Goal: Task Accomplishment & Management: Complete application form

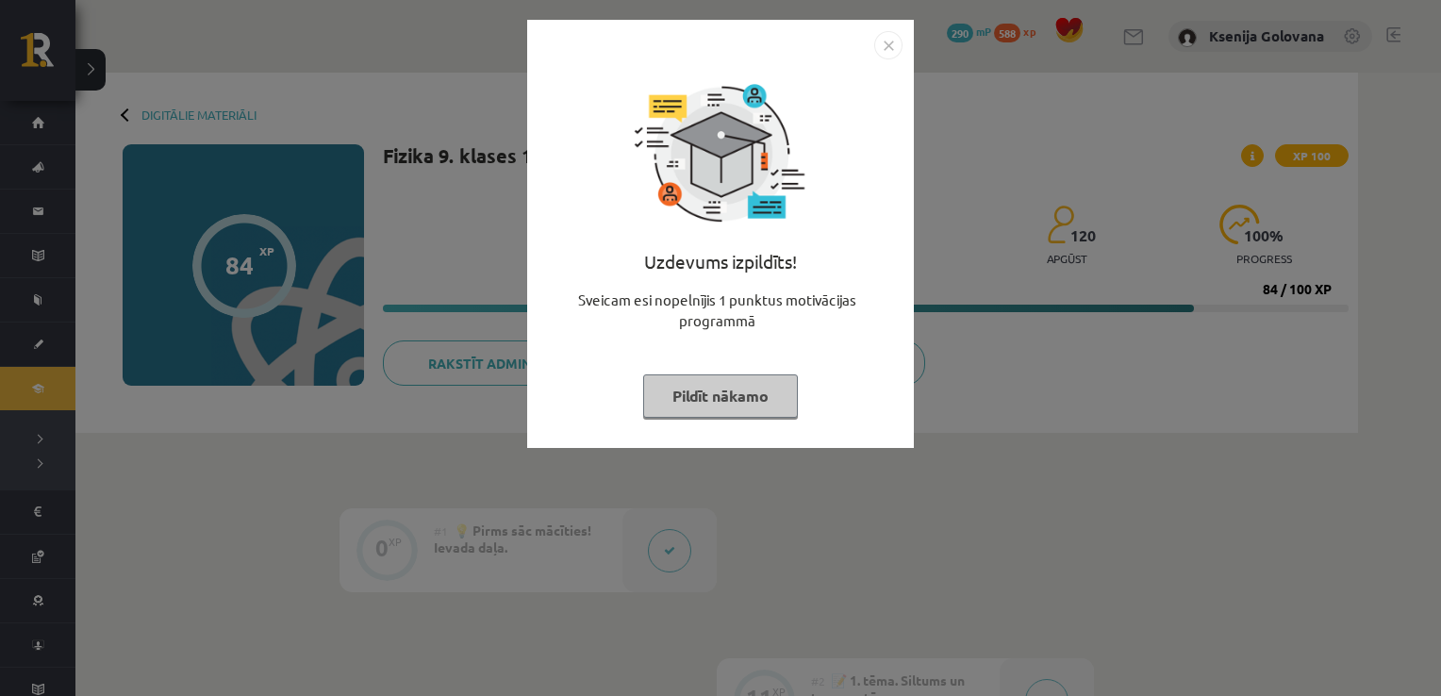
click at [897, 44] on img "Close" at bounding box center [888, 45] width 28 height 28
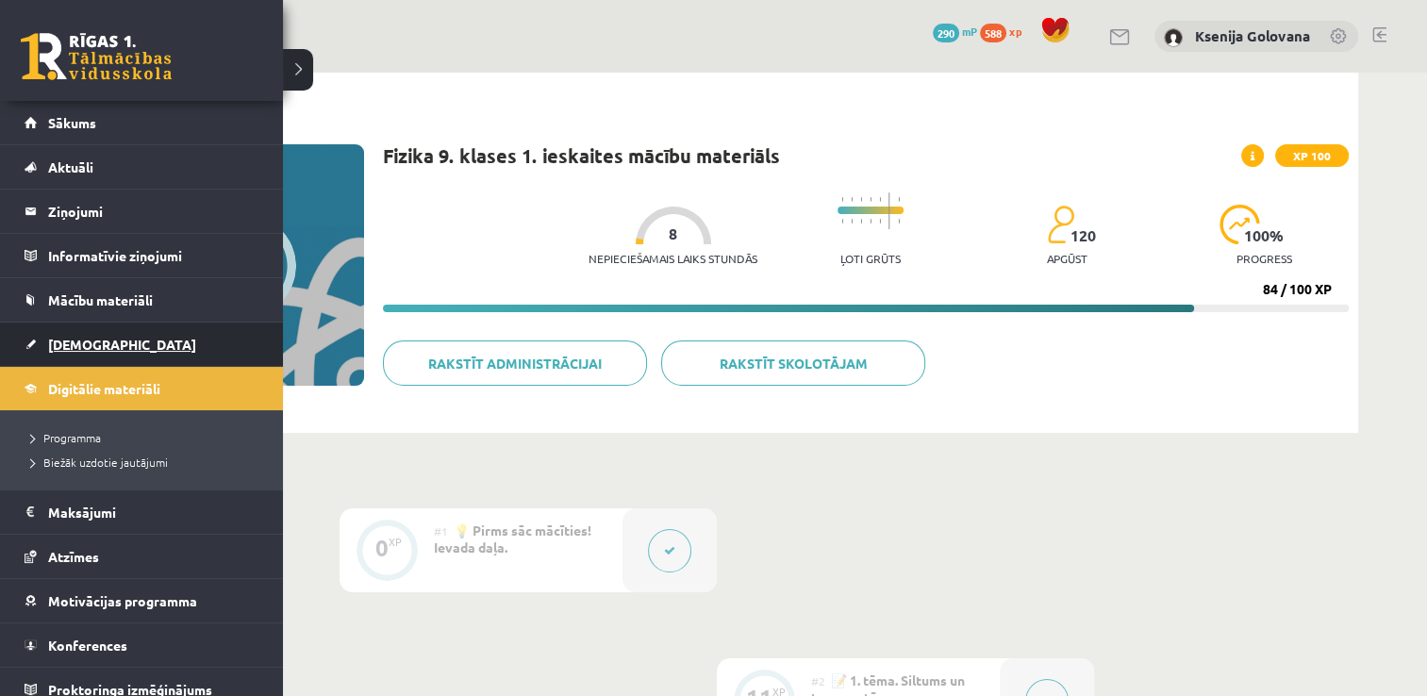
click at [88, 338] on span "[DEMOGRAPHIC_DATA]" at bounding box center [122, 344] width 148 height 17
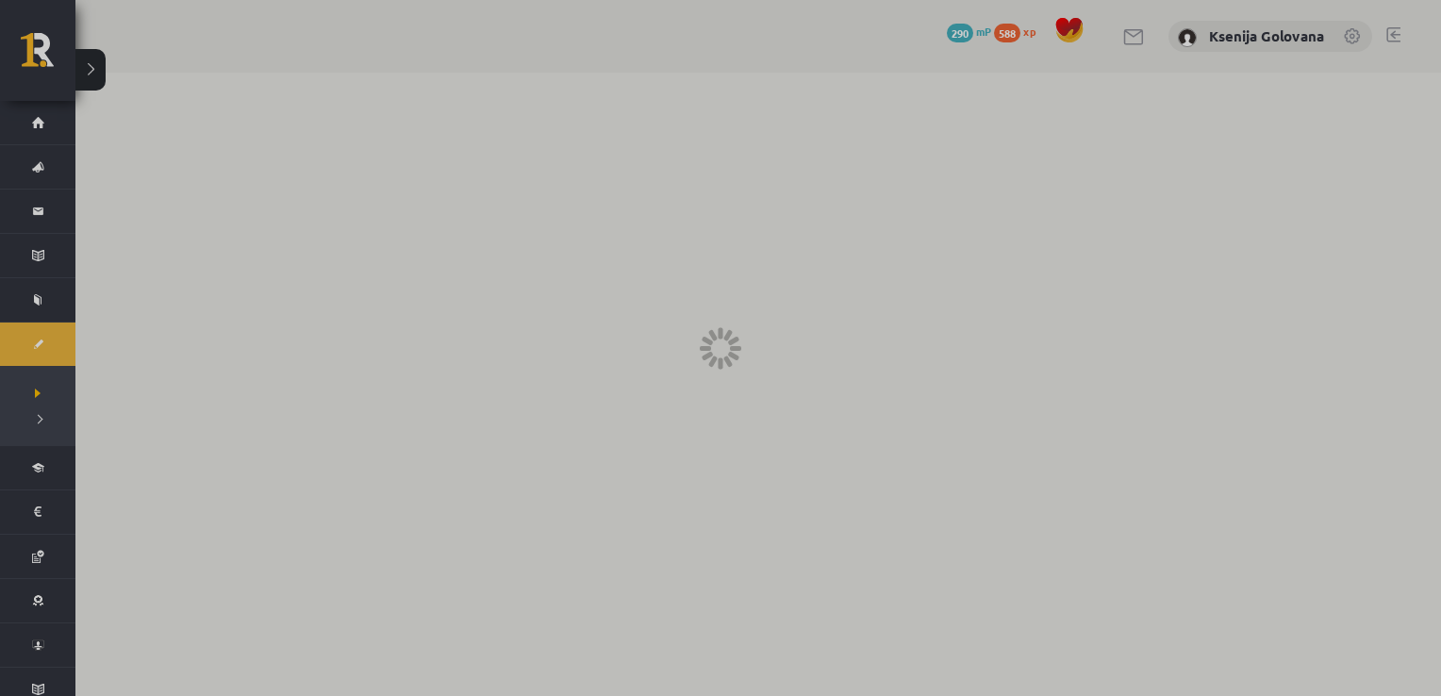
click at [667, 292] on div at bounding box center [720, 348] width 1441 height 696
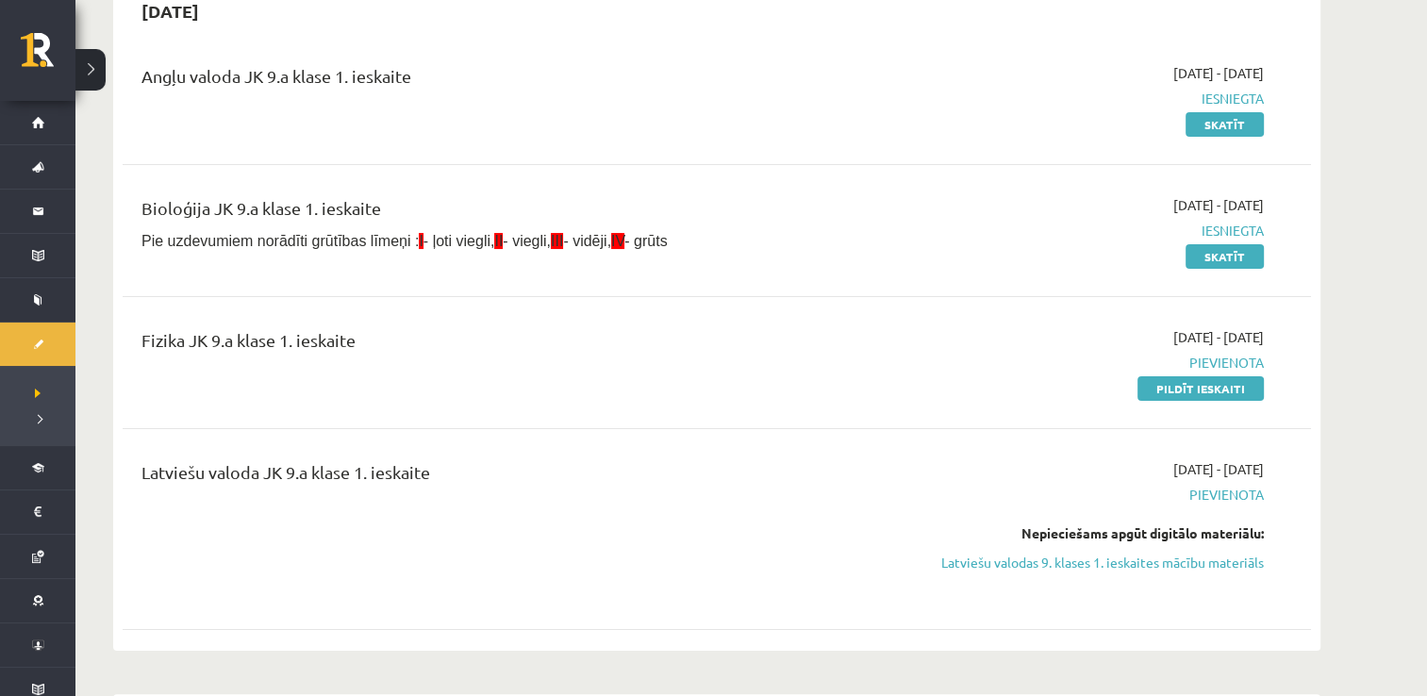
scroll to position [189, 0]
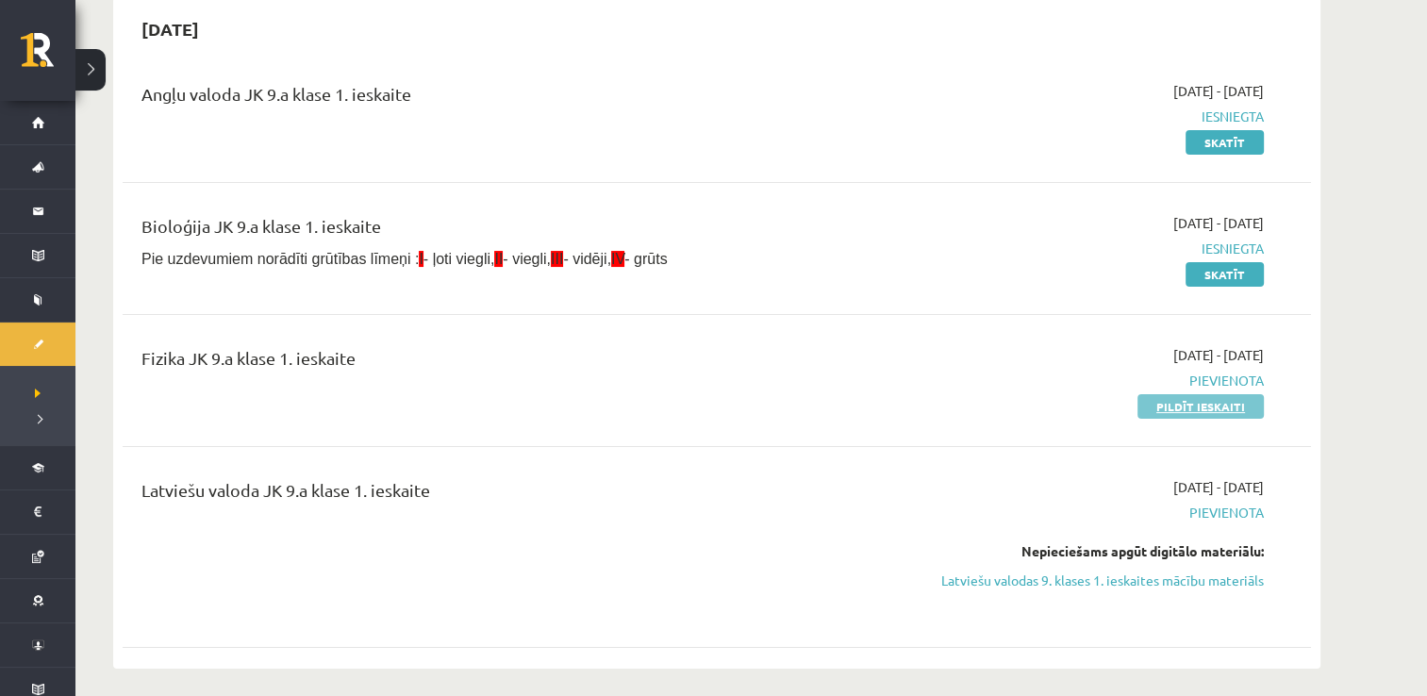
click at [1234, 401] on link "Pildīt ieskaiti" at bounding box center [1201, 406] width 126 height 25
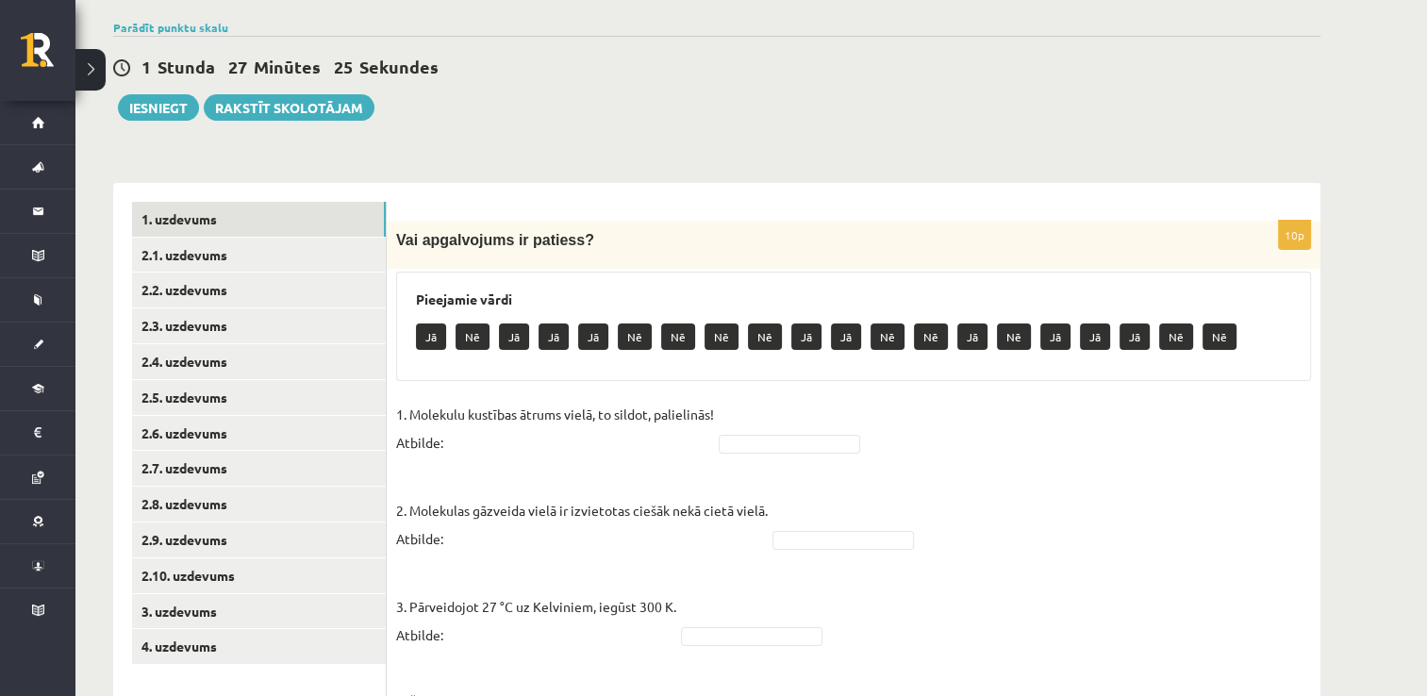
scroll to position [123, 0]
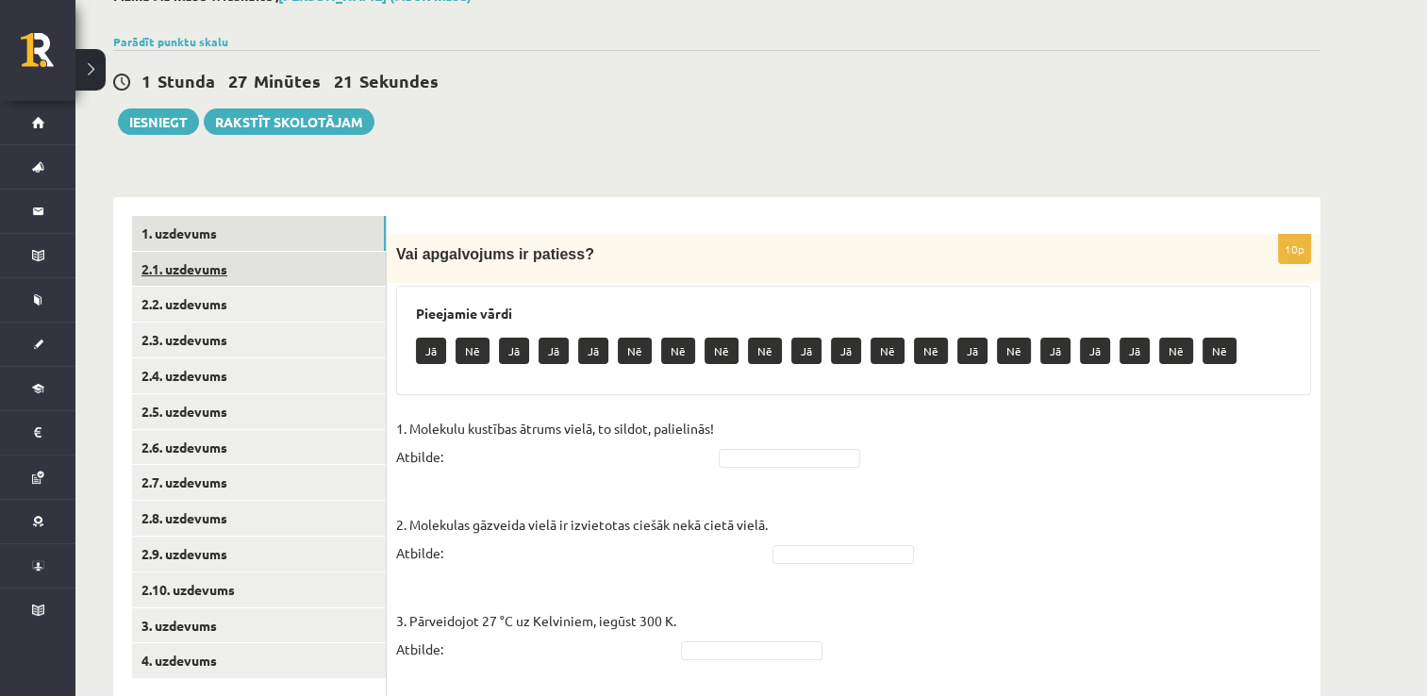
click at [341, 255] on link "2.1. uzdevums" at bounding box center [259, 269] width 254 height 35
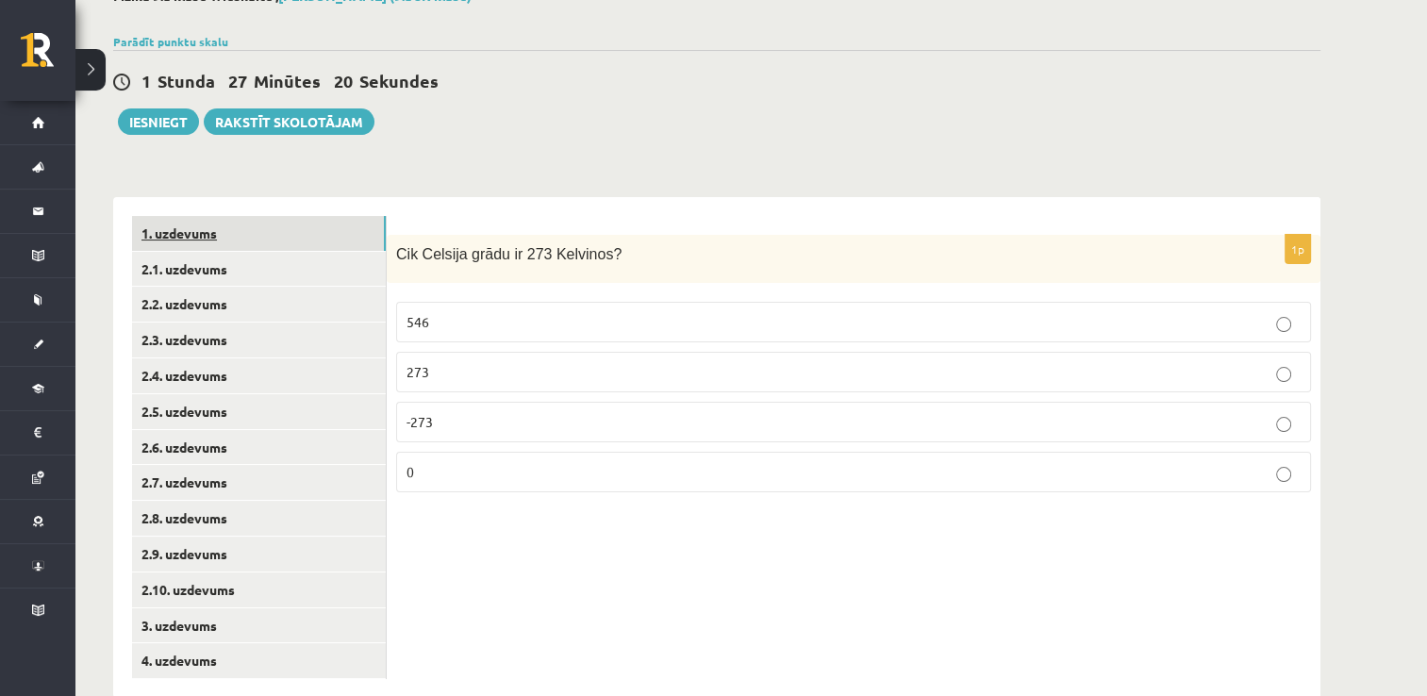
click at [330, 230] on link "1. uzdevums" at bounding box center [259, 233] width 254 height 35
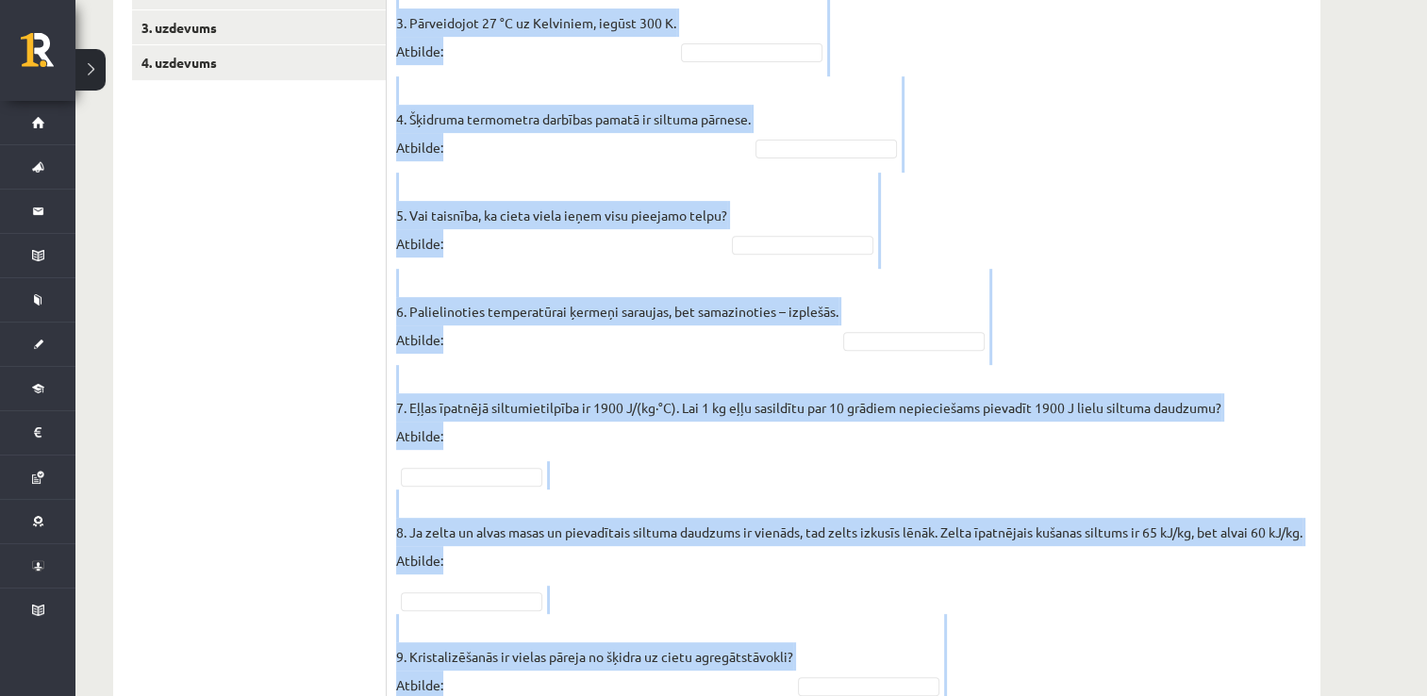
scroll to position [953, 0]
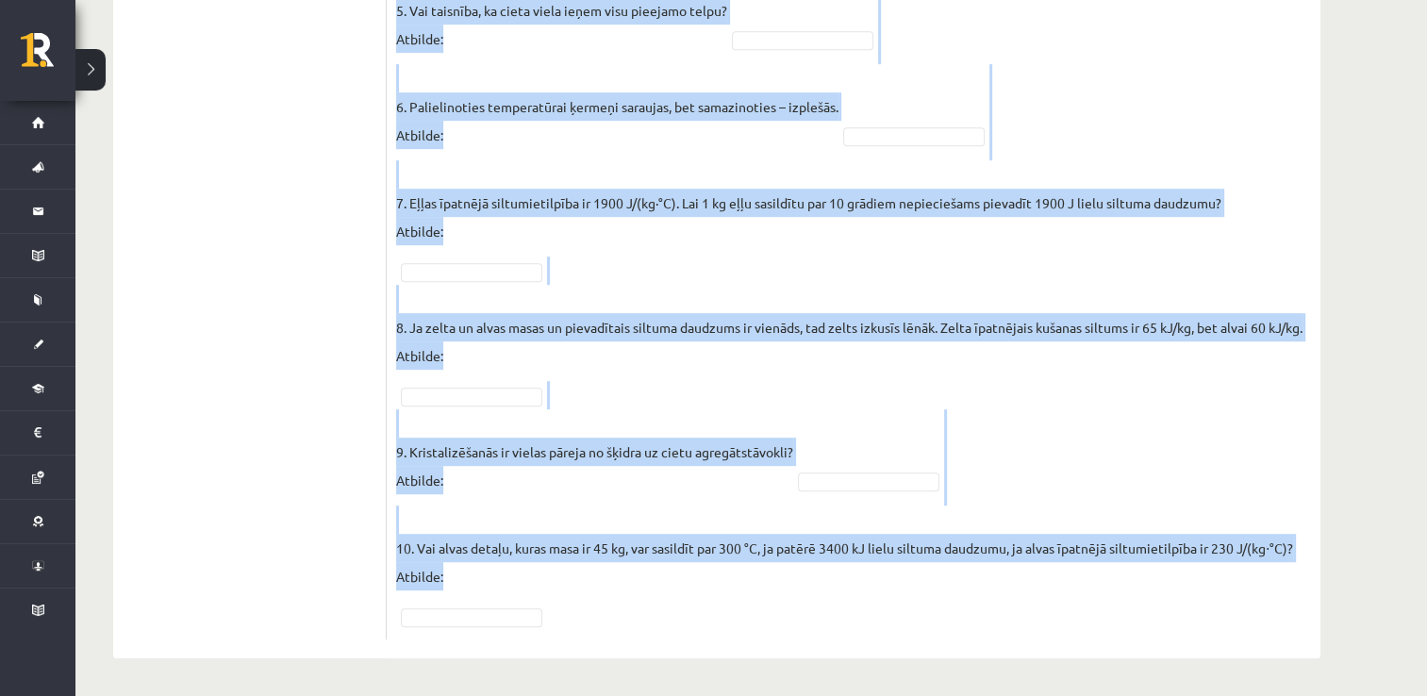
drag, startPoint x: 397, startPoint y: 247, endPoint x: 793, endPoint y: 609, distance: 536.8
click at [793, 609] on div "10p Vai apgalvojums ir patiess? Pieejamie vārdi Nē Nē Nē Nē Nē Jā Nē Jā Jā Jā N…" at bounding box center [854, 35] width 934 height 1207
copy div "Vai apgalvojums ir patiess? Pieejamie vārdi Nē Nē Nē Nē Nē Jā Nē Jā Jā Jā Nē Nē…"
click at [758, 345] on p "8. Ja zelta un alvas masas un pievadītais siltuma daudzums ir vienāds, tad zelt…" at bounding box center [849, 327] width 907 height 85
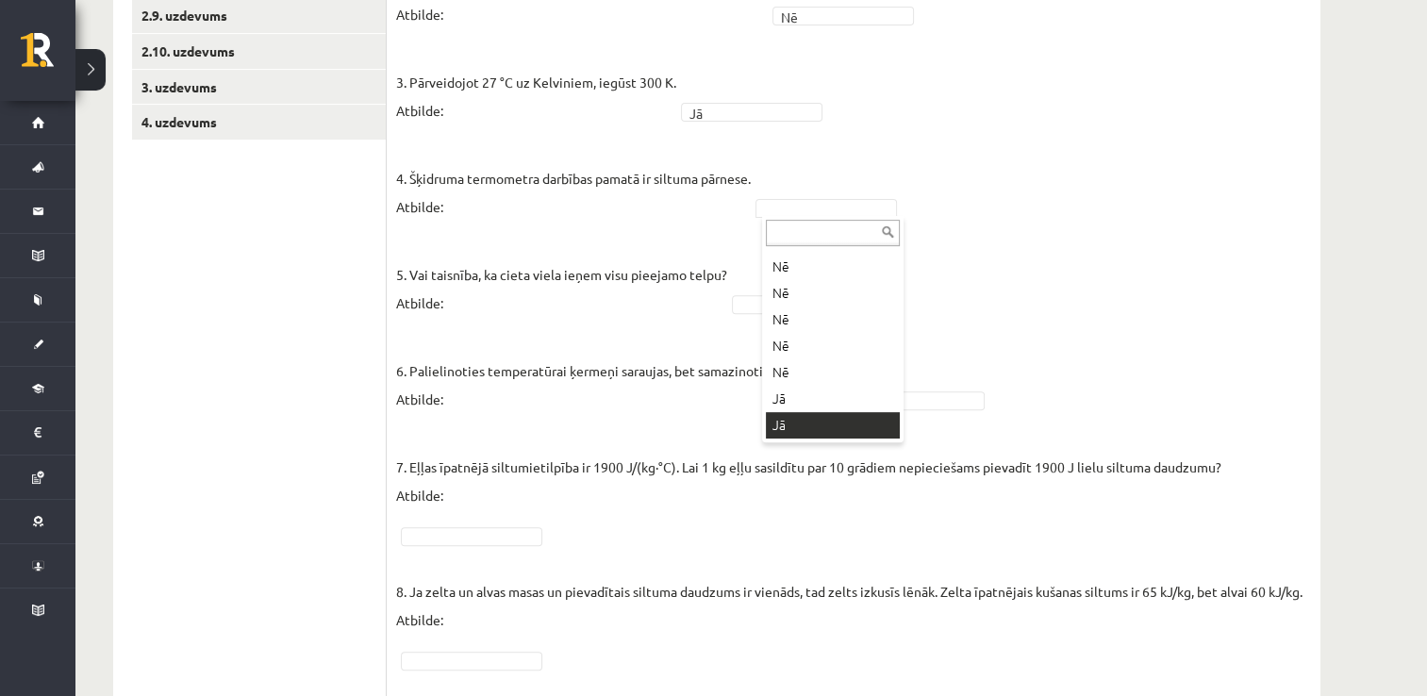
scroll to position [49, 0]
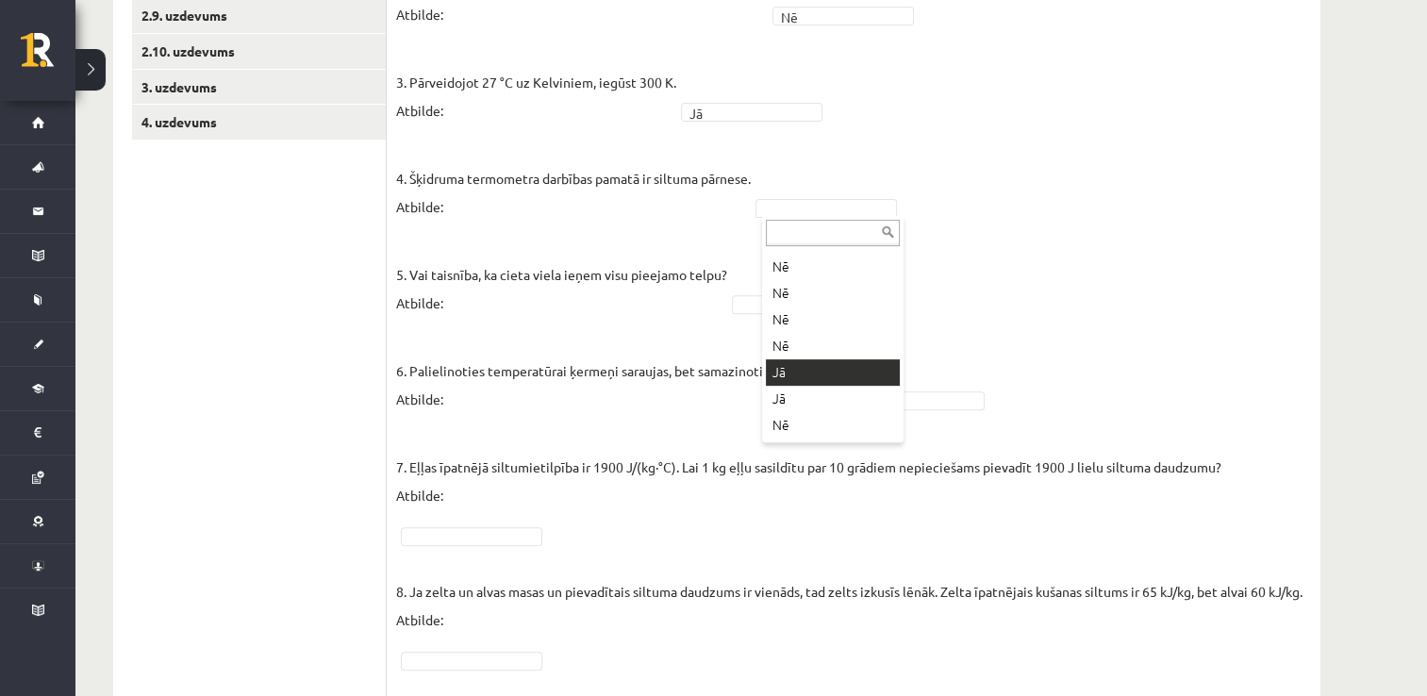
drag, startPoint x: 806, startPoint y: 399, endPoint x: 804, endPoint y: 381, distance: 18.0
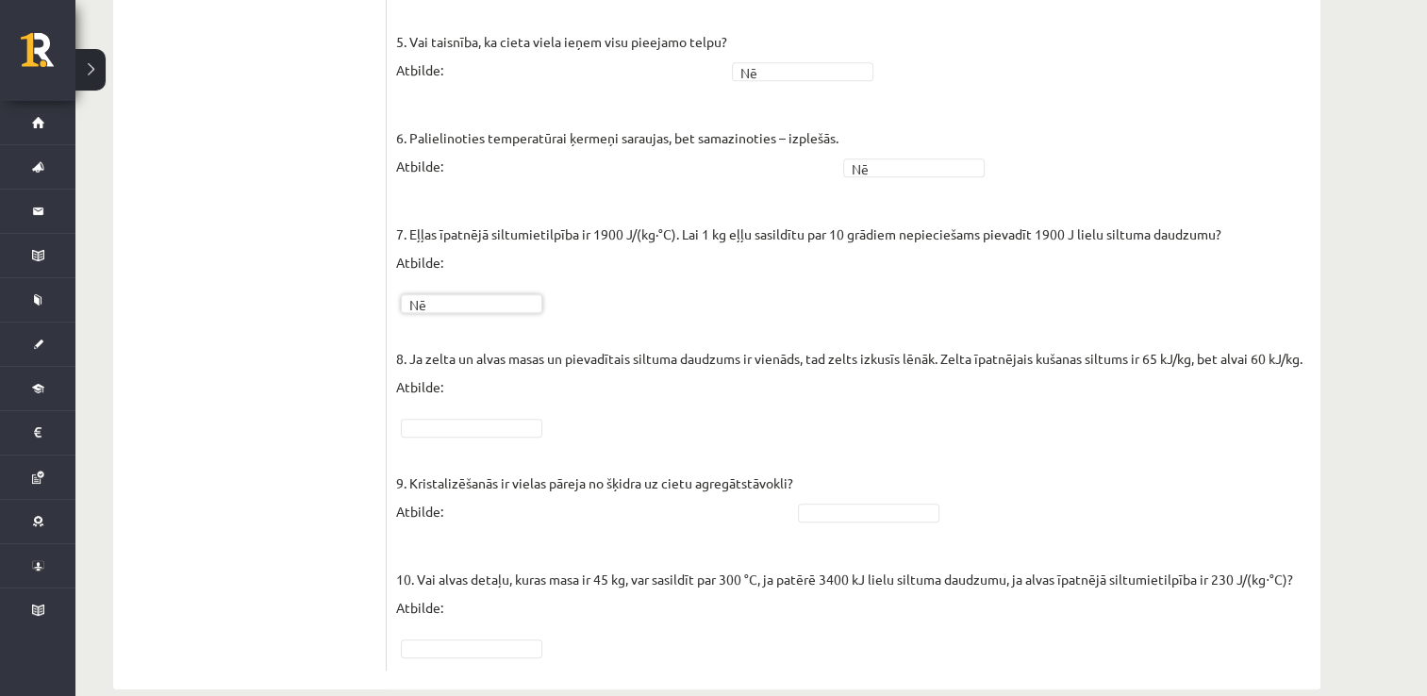
scroll to position [953, 0]
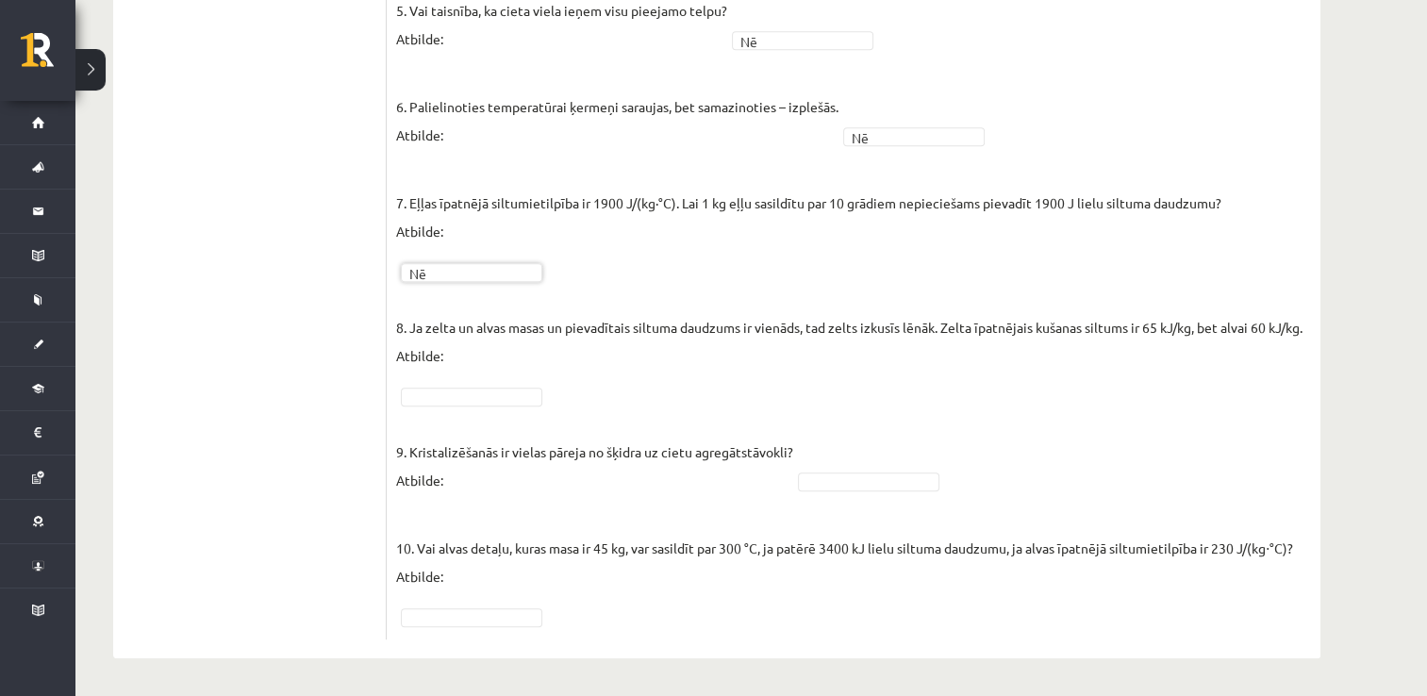
click at [509, 385] on fieldset "1. Molekulu kustības ātrums vielā, to sildot, palielinās! Atbilde: Jā ** 2. Mol…" at bounding box center [853, 120] width 915 height 1019
click at [1135, 463] on fieldset "1. Molekulu kustības ātrums vielā, to sildot, palielinās! Atbilde: Jā ** 2. Mol…" at bounding box center [853, 120] width 915 height 1019
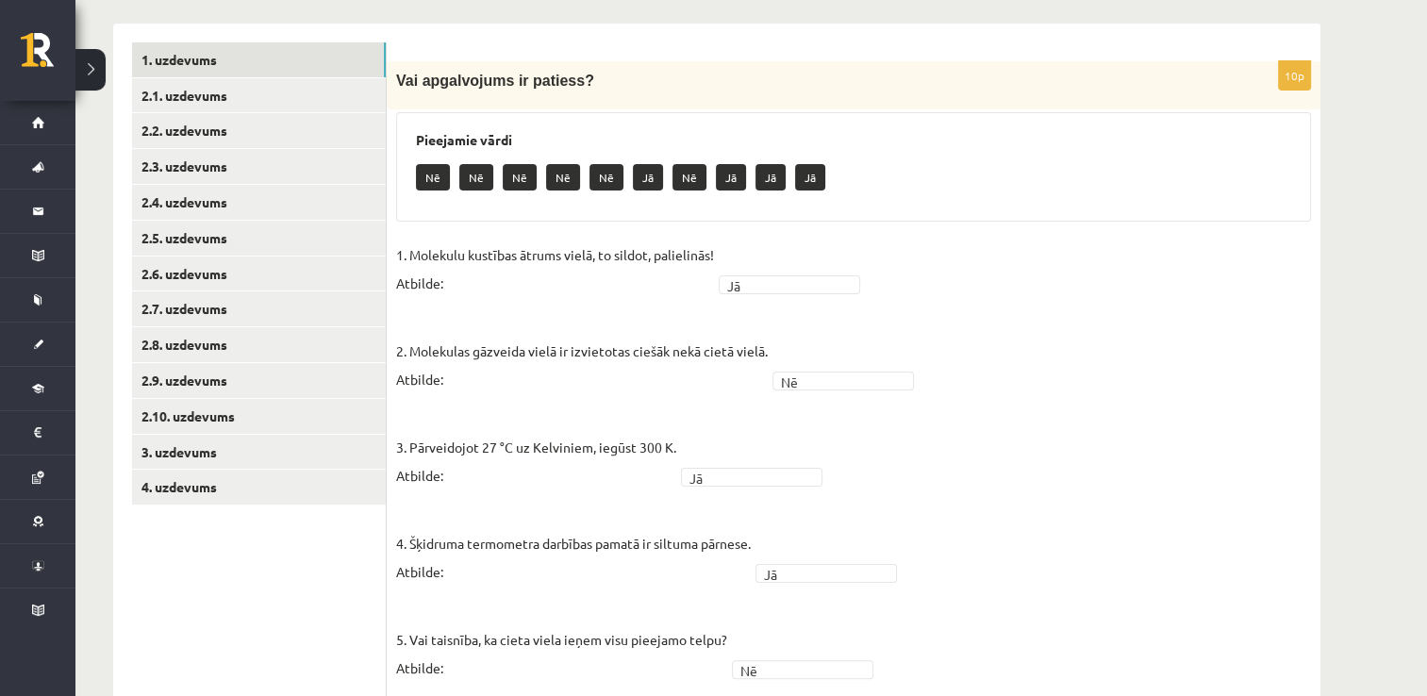
scroll to position [291, 0]
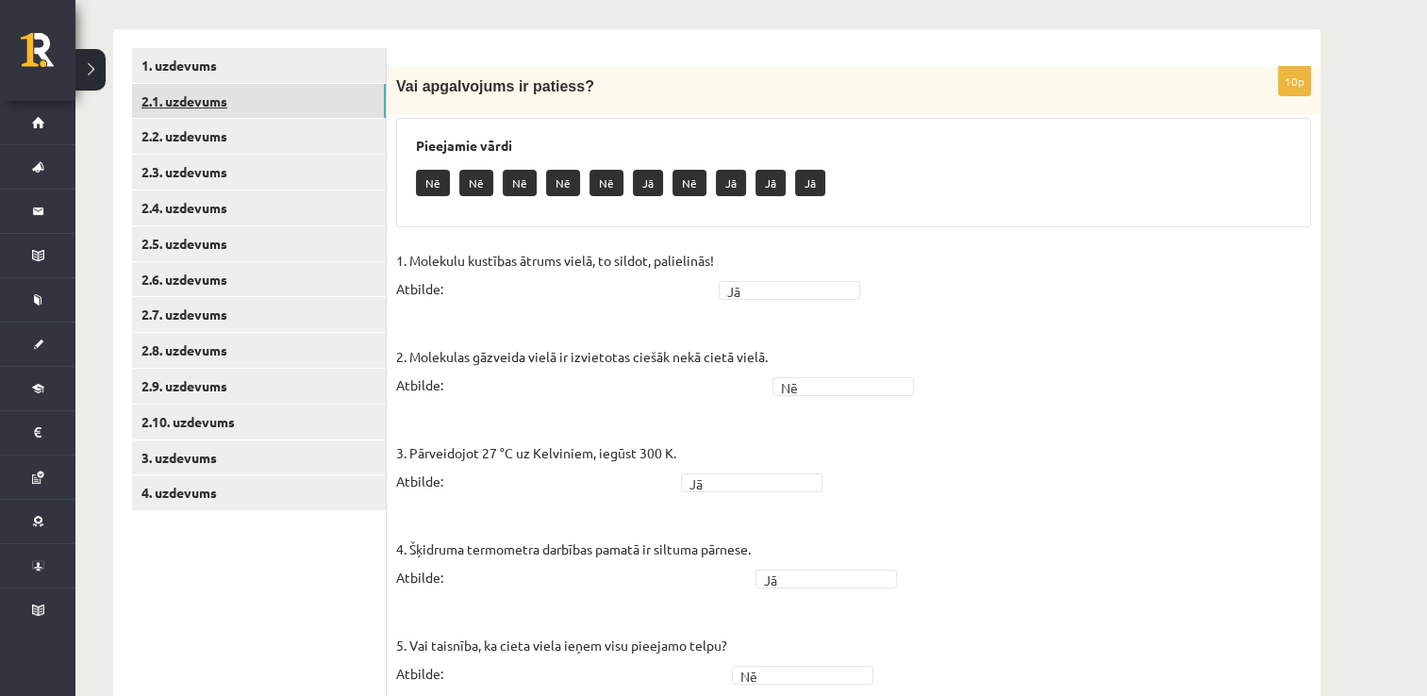
click at [368, 96] on link "2.1. uzdevums" at bounding box center [259, 101] width 254 height 35
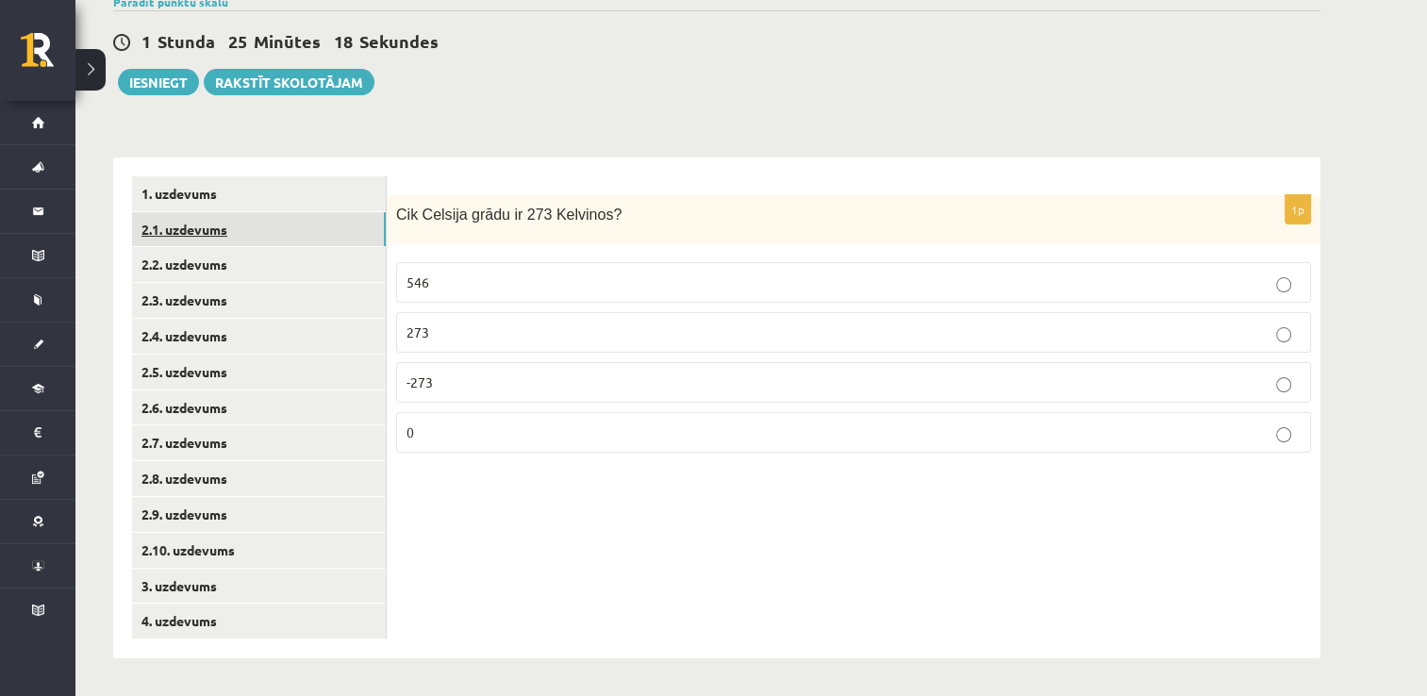
scroll to position [162, 0]
click at [423, 379] on span "-273" at bounding box center [420, 382] width 26 height 17
click at [295, 264] on link "2.2. uzdevums" at bounding box center [259, 264] width 254 height 35
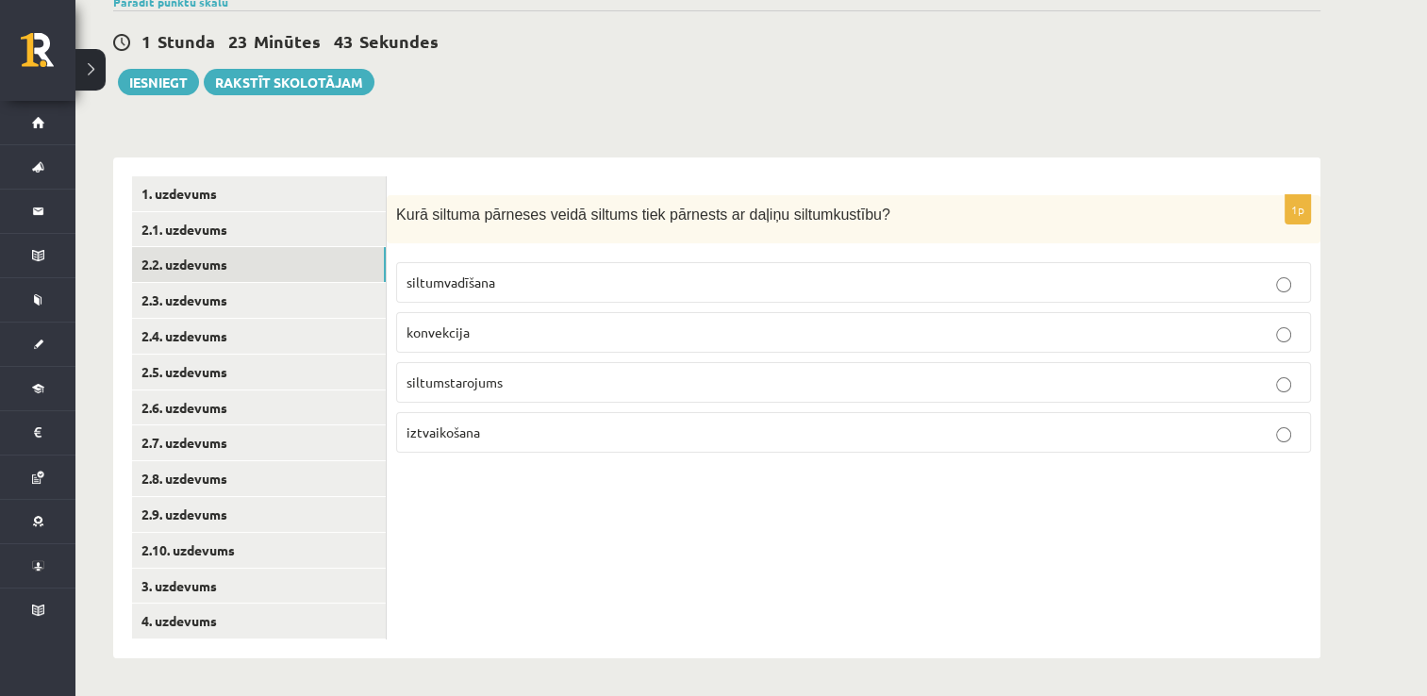
click at [686, 331] on p "konvekcija" at bounding box center [854, 333] width 894 height 20
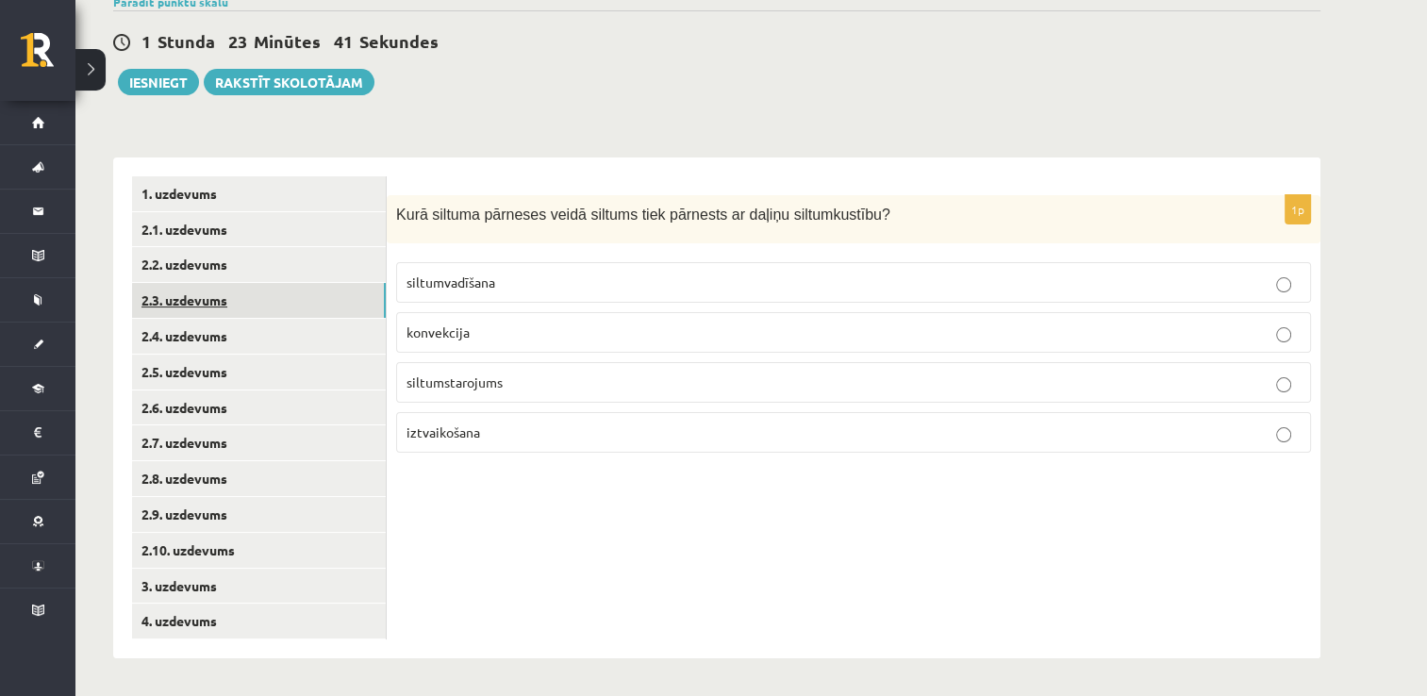
click at [323, 306] on link "2.3. uzdevums" at bounding box center [259, 300] width 254 height 35
click at [468, 328] on span "Jāņtārpiņš" at bounding box center [438, 332] width 62 height 17
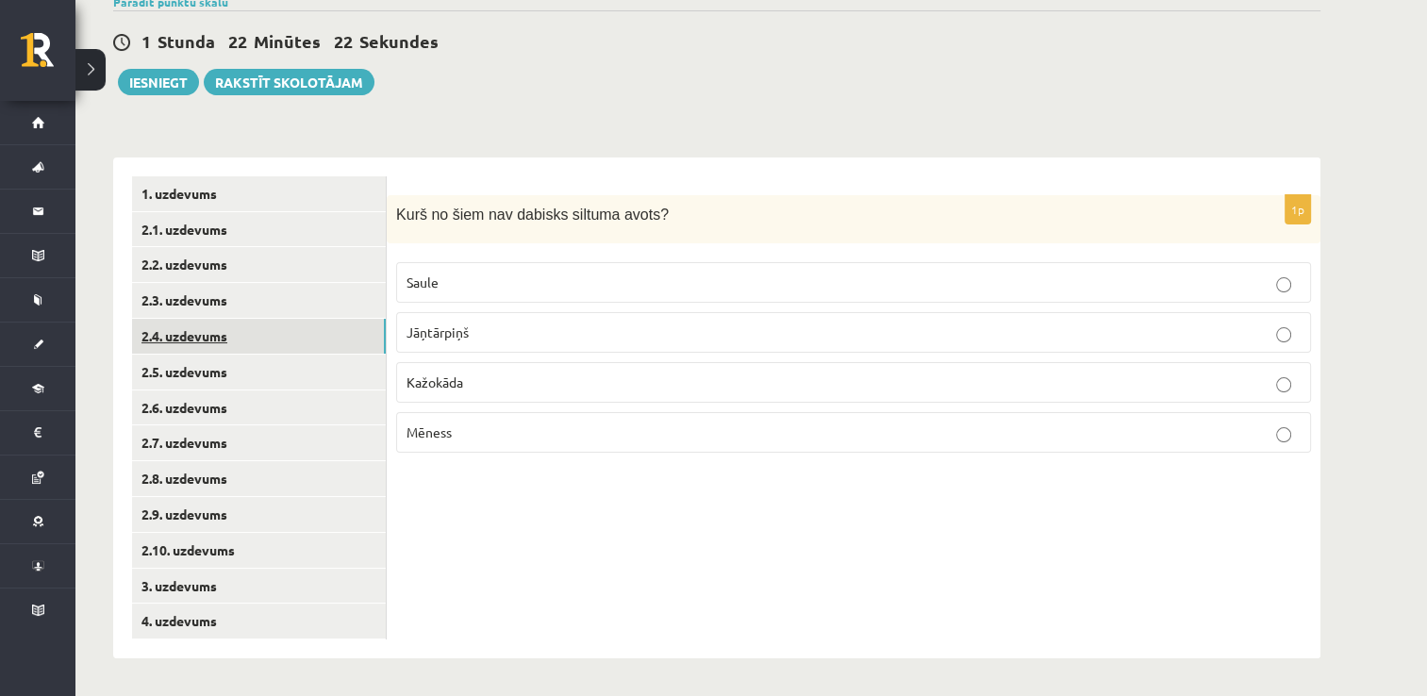
click at [336, 325] on link "2.4. uzdevums" at bounding box center [259, 336] width 254 height 35
click at [439, 364] on label "siltumvadīšana" at bounding box center [853, 382] width 915 height 41
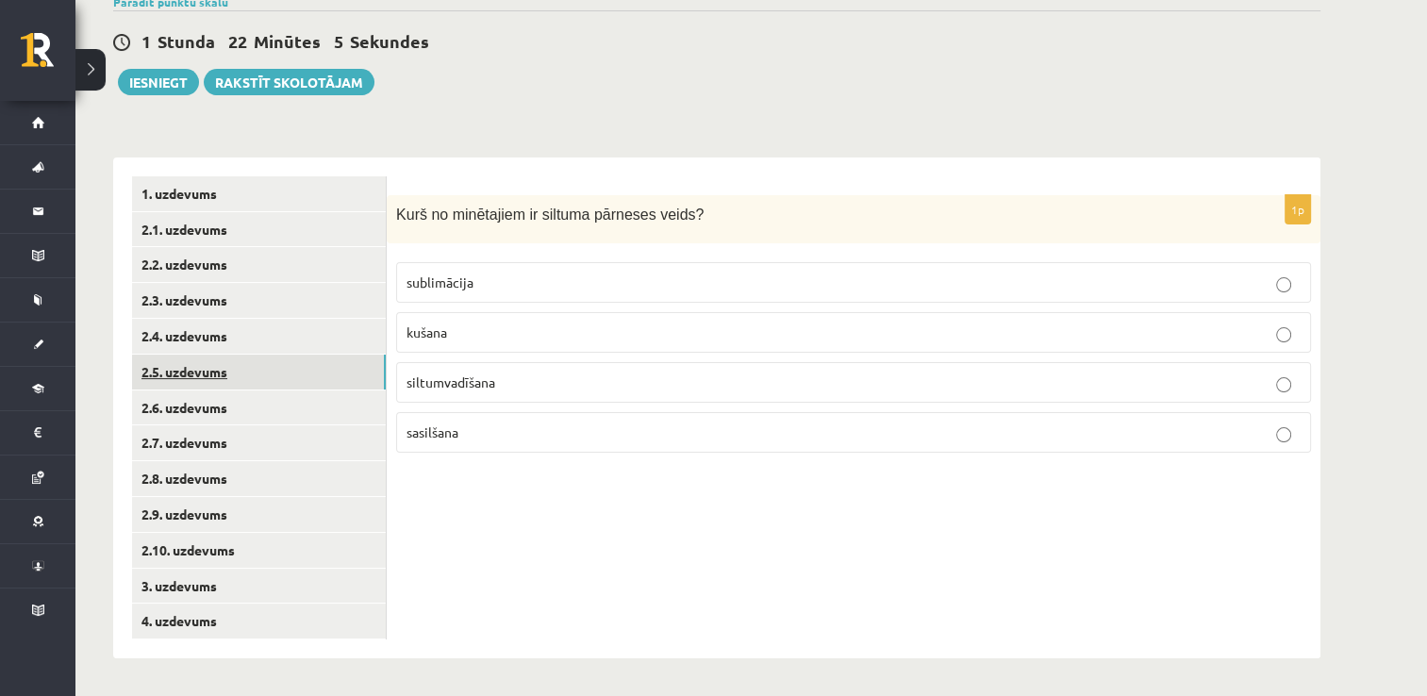
click at [279, 358] on link "2.5. uzdevums" at bounding box center [259, 372] width 254 height 35
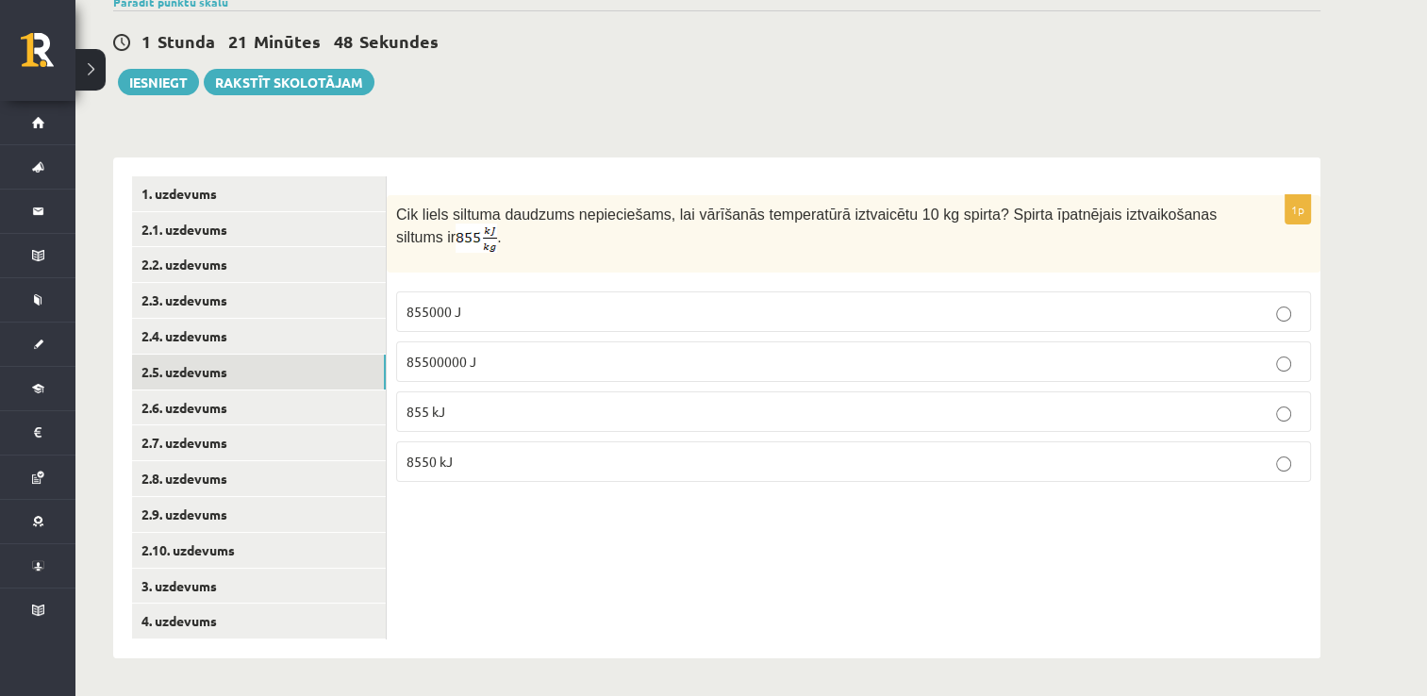
click at [415, 452] on p "8550 kJ" at bounding box center [854, 462] width 894 height 20
click at [272, 404] on link "2.6. uzdevums" at bounding box center [259, 408] width 254 height 35
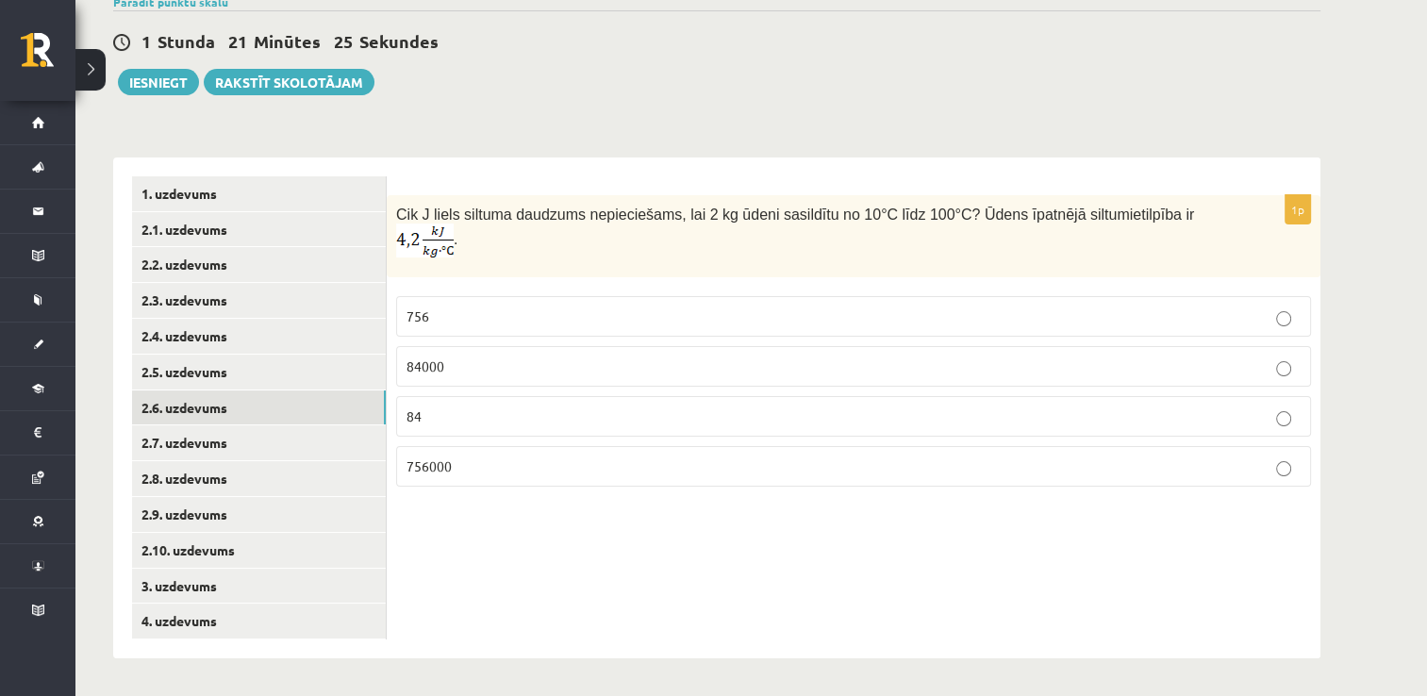
click at [441, 458] on label "756000" at bounding box center [853, 466] width 915 height 41
click at [332, 436] on link "2.7. uzdevums" at bounding box center [259, 442] width 254 height 35
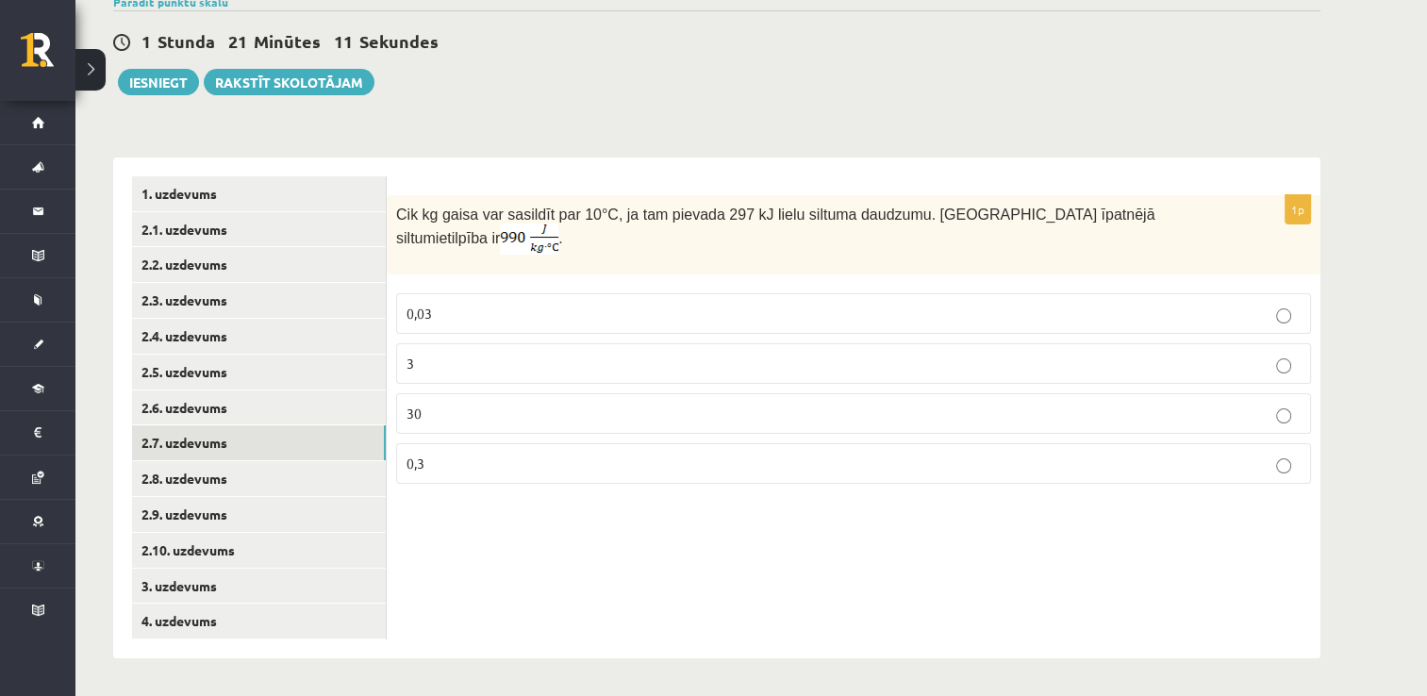
click at [409, 405] on span "30" at bounding box center [414, 413] width 15 height 17
click at [265, 479] on link "2.8. uzdevums" at bounding box center [259, 478] width 254 height 35
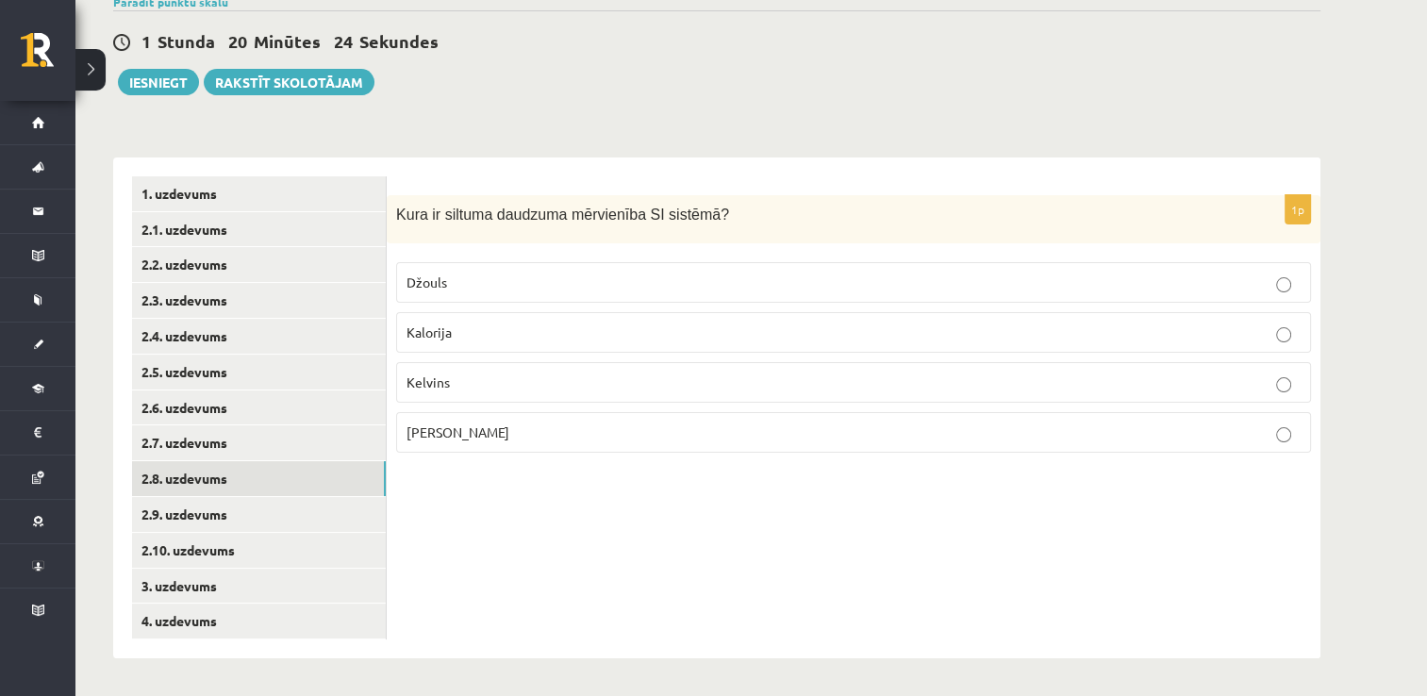
click at [455, 294] on label "Džouls" at bounding box center [853, 282] width 915 height 41
click at [291, 525] on link "2.9. uzdevums" at bounding box center [259, 514] width 254 height 35
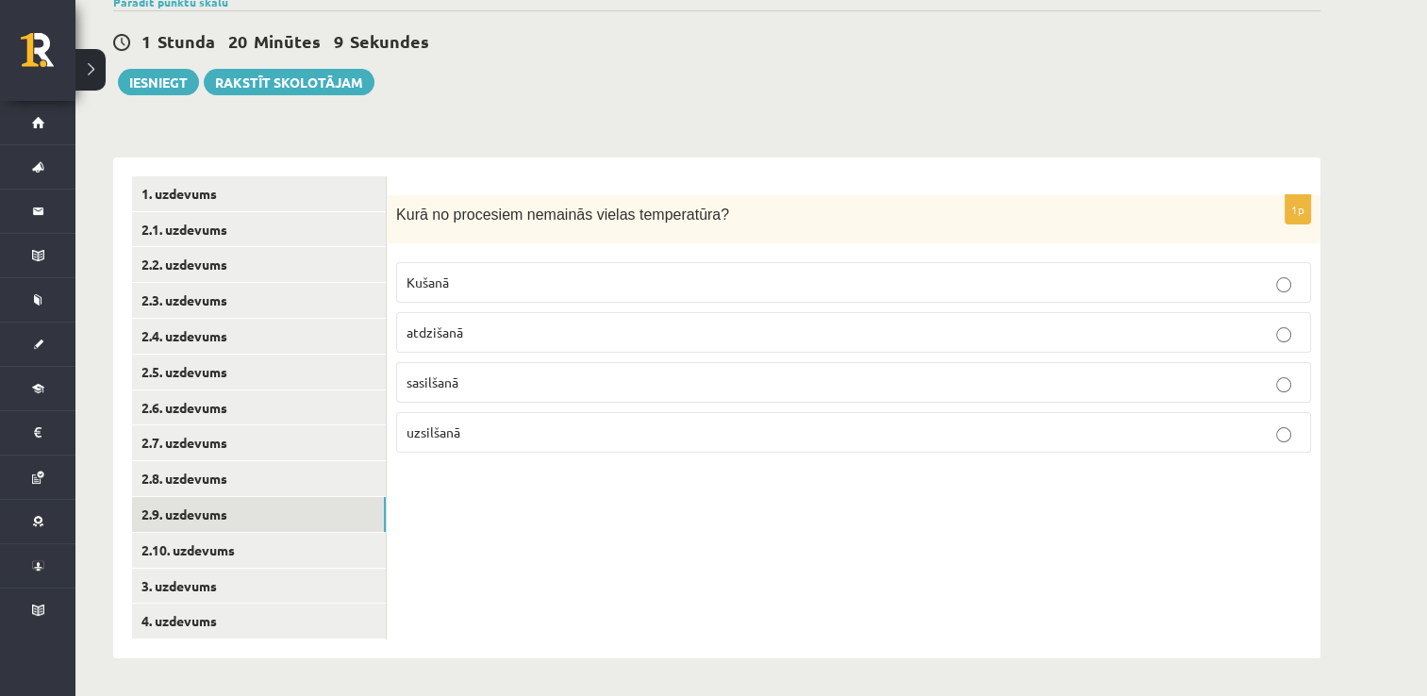
click at [540, 279] on p "Kušanā" at bounding box center [854, 283] width 894 height 20
click at [328, 541] on link "2.10. uzdevums" at bounding box center [259, 550] width 254 height 35
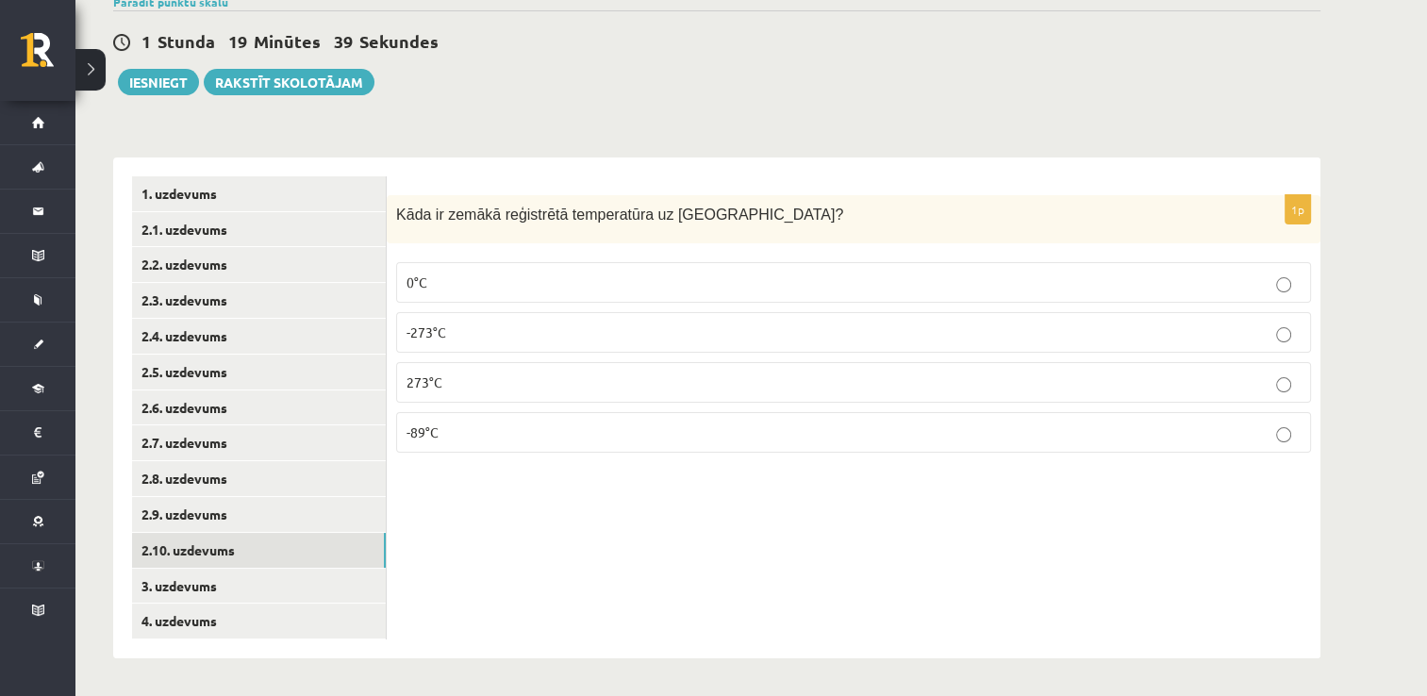
click at [526, 438] on p "-89°C" at bounding box center [854, 433] width 894 height 20
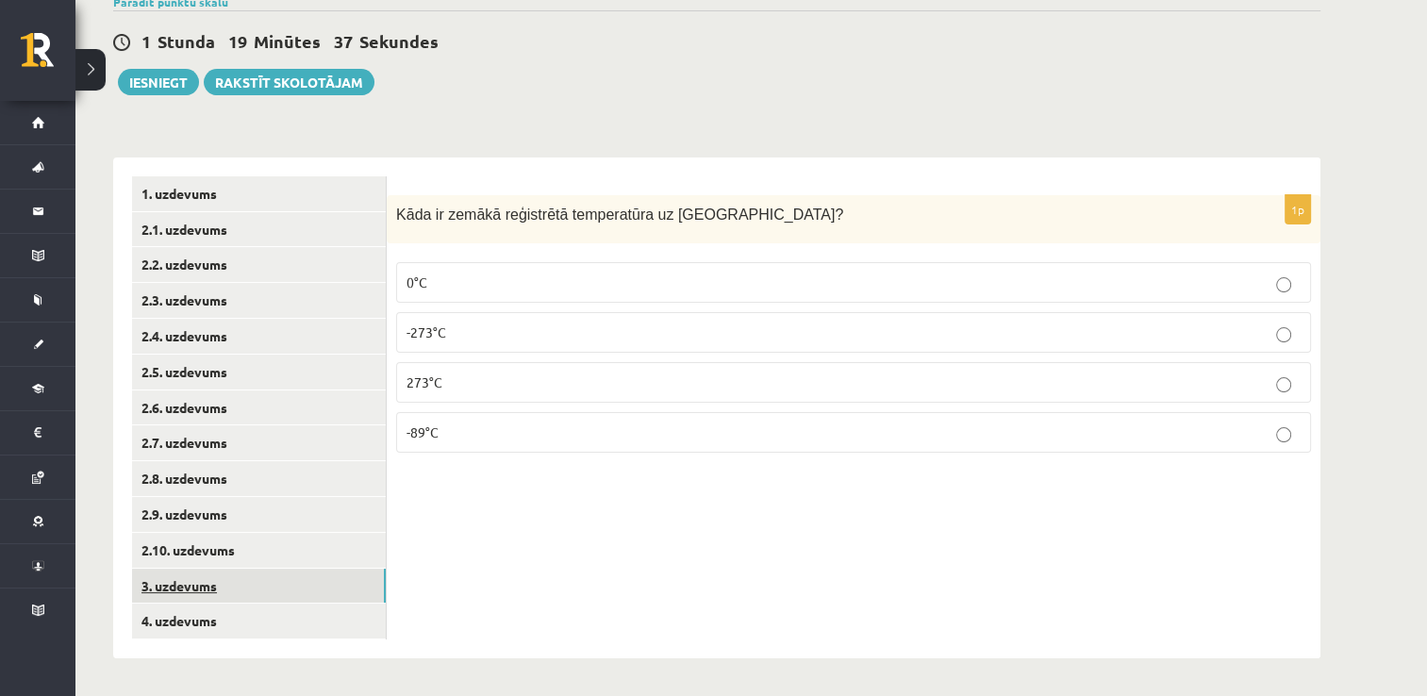
click at [330, 586] on link "3. uzdevums" at bounding box center [259, 586] width 254 height 35
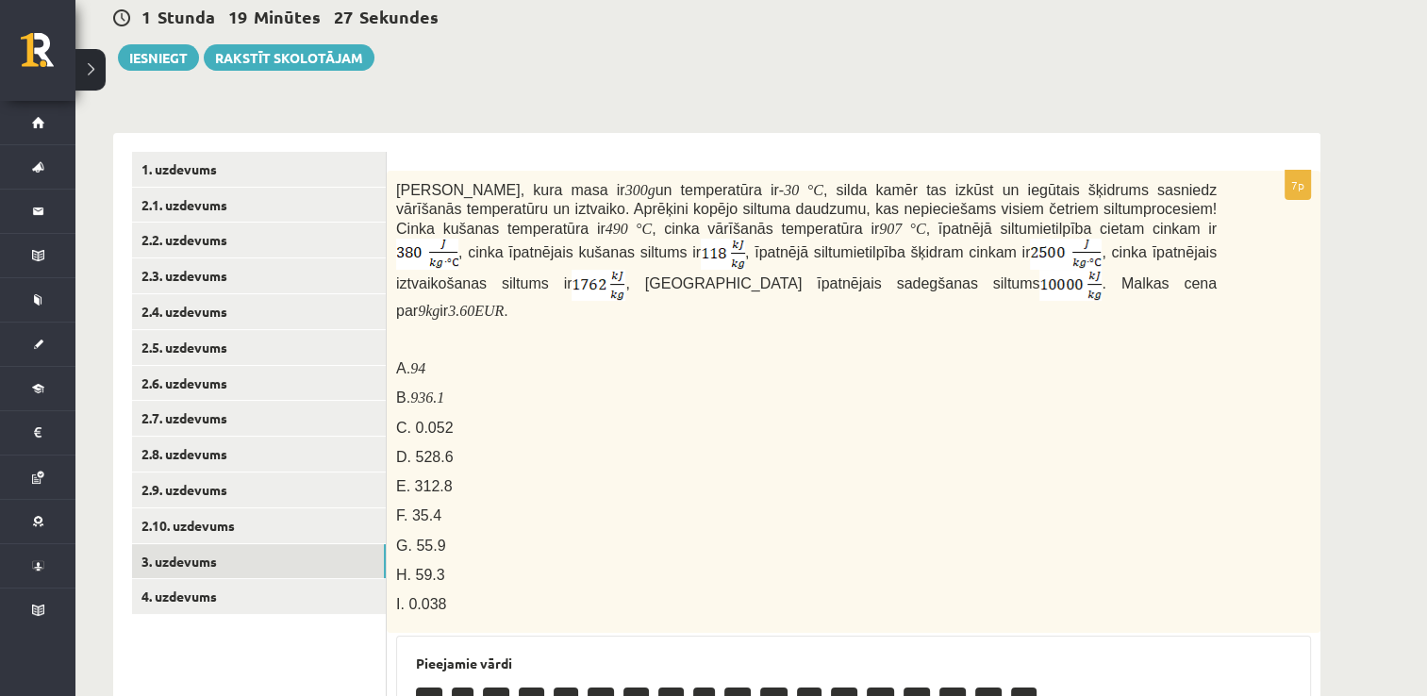
scroll to position [191, 0]
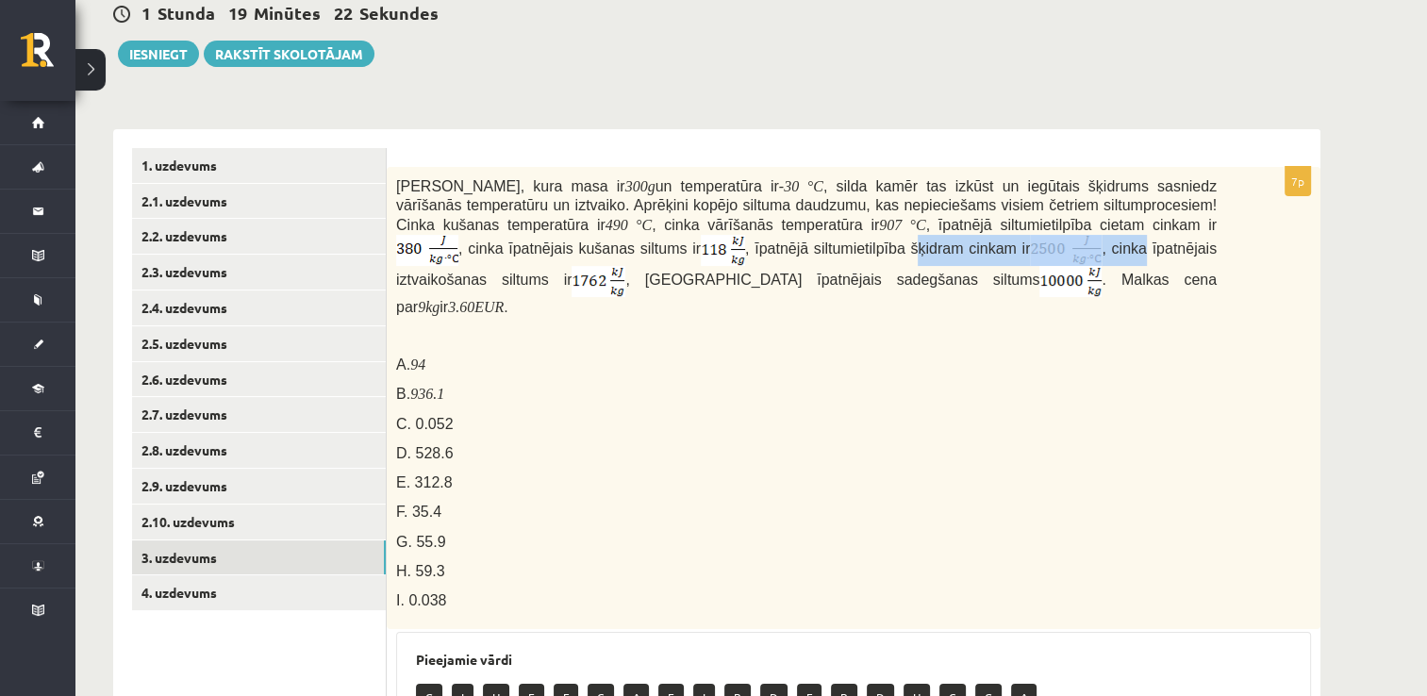
drag, startPoint x: 601, startPoint y: 255, endPoint x: 825, endPoint y: 259, distance: 224.6
click at [825, 259] on span "Cinka klucīti, kura masa ir 300 g un temperatūra ir - 30 ° C , silda kamēr tas …" at bounding box center [806, 247] width 821 height 136
copy span "ķidram cinkam ir , cinka"
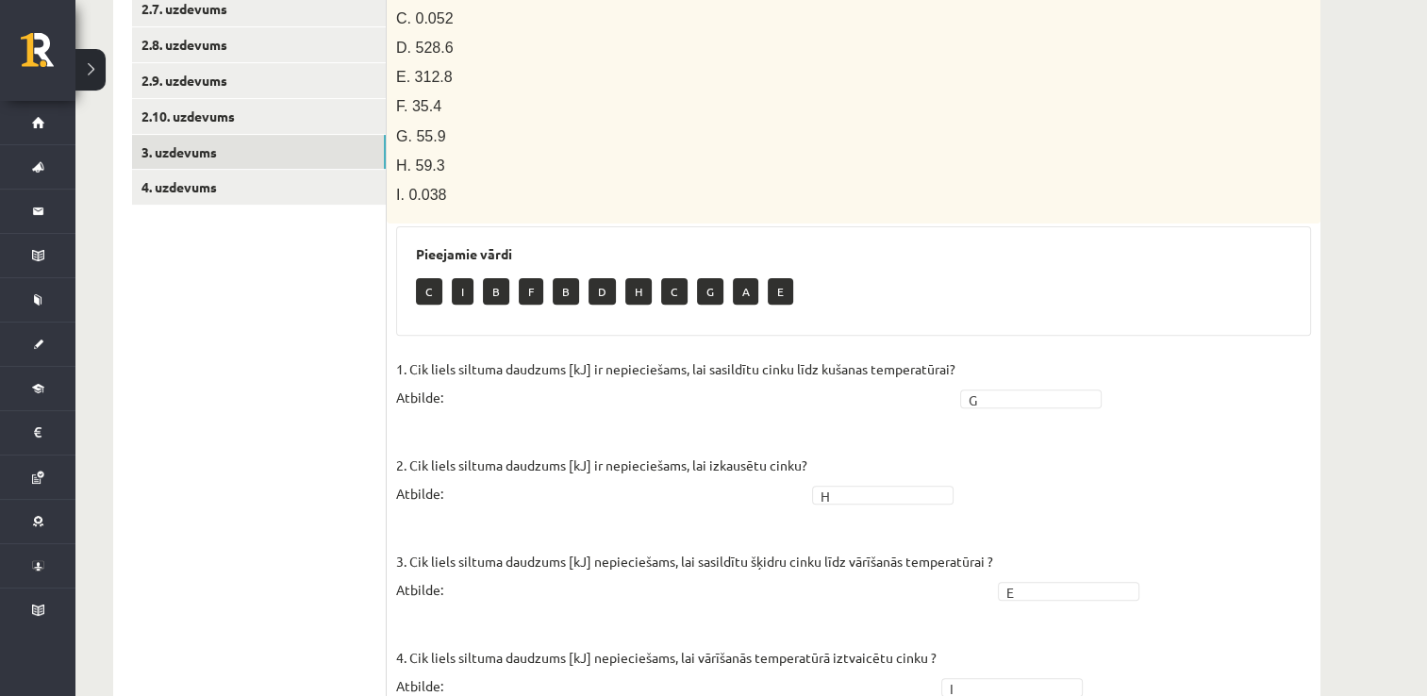
scroll to position [591, 0]
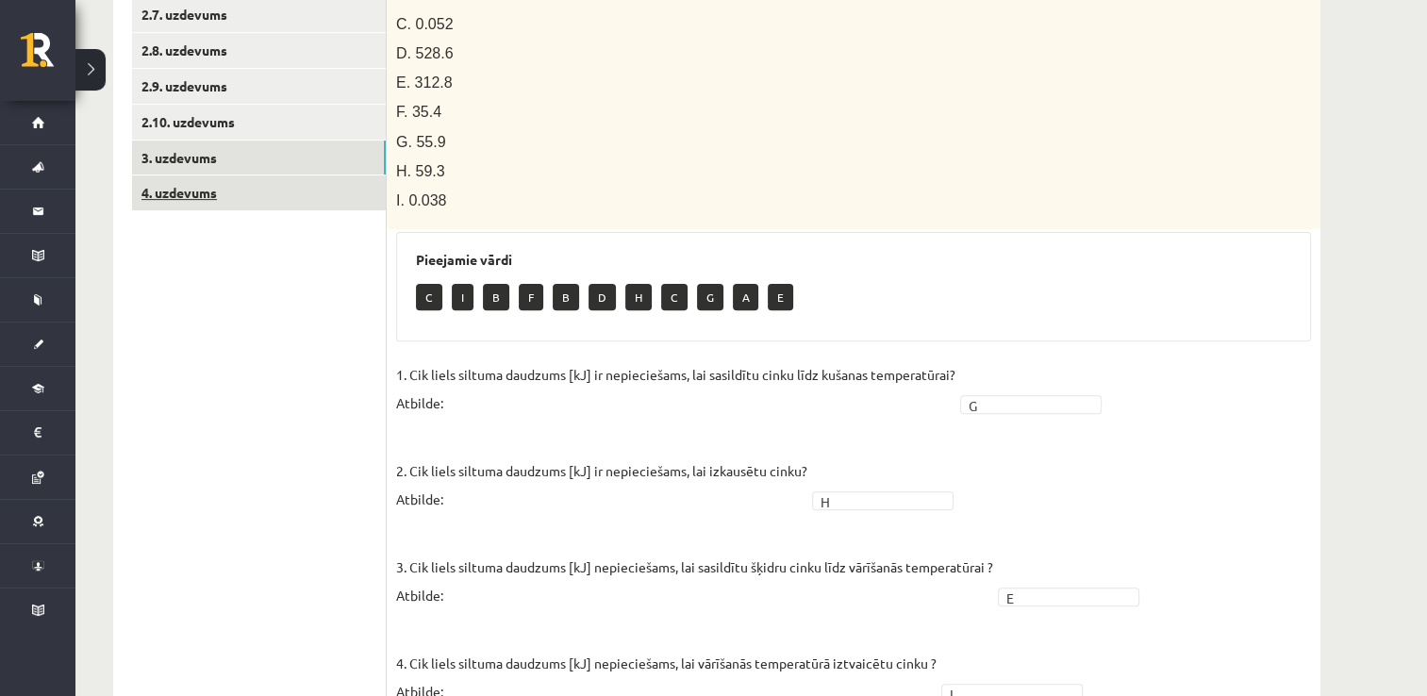
click at [326, 183] on link "4. uzdevums" at bounding box center [259, 192] width 254 height 35
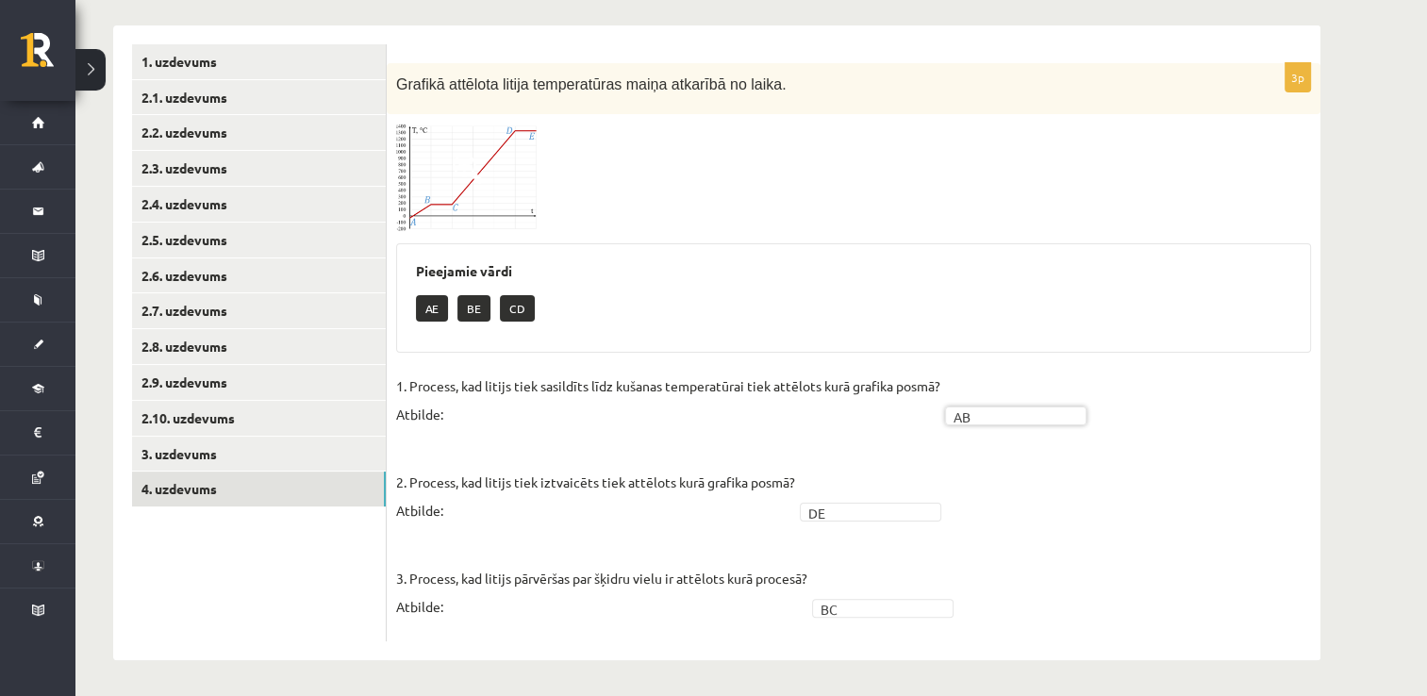
scroll to position [0, 0]
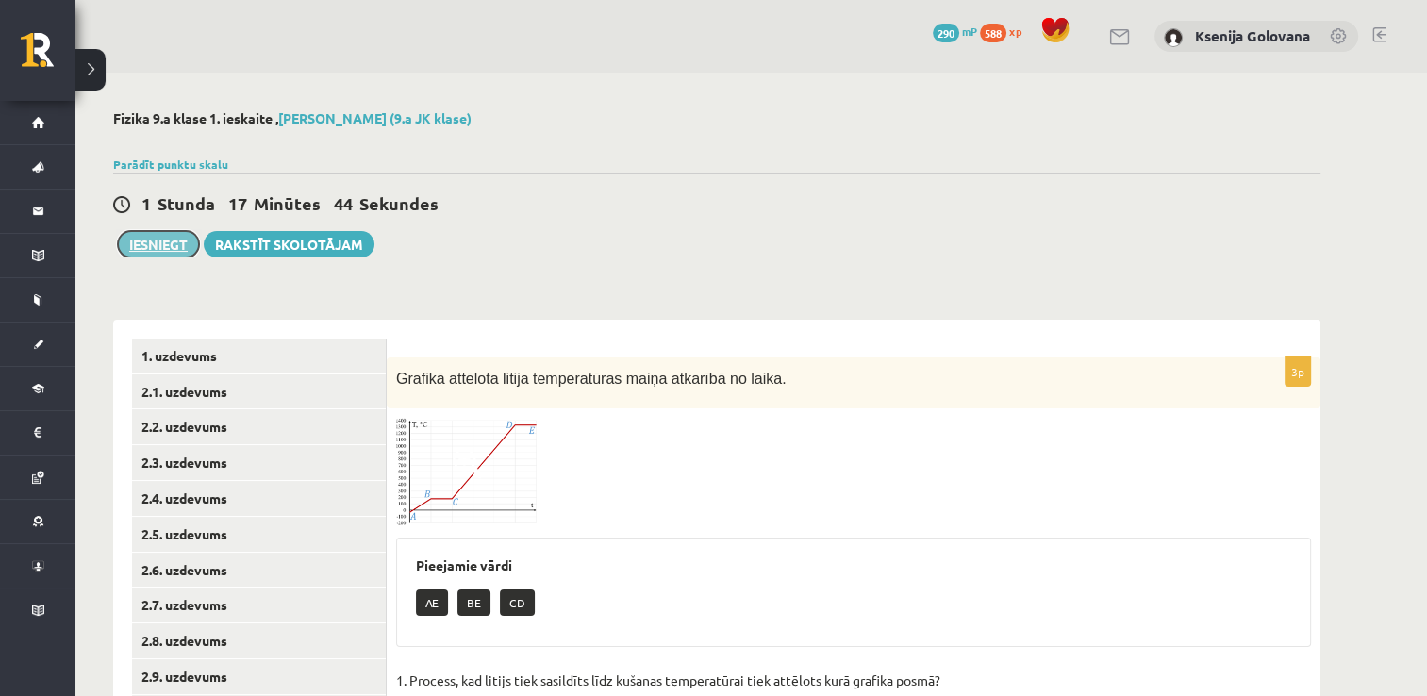
click at [166, 238] on button "Iesniegt" at bounding box center [158, 244] width 81 height 26
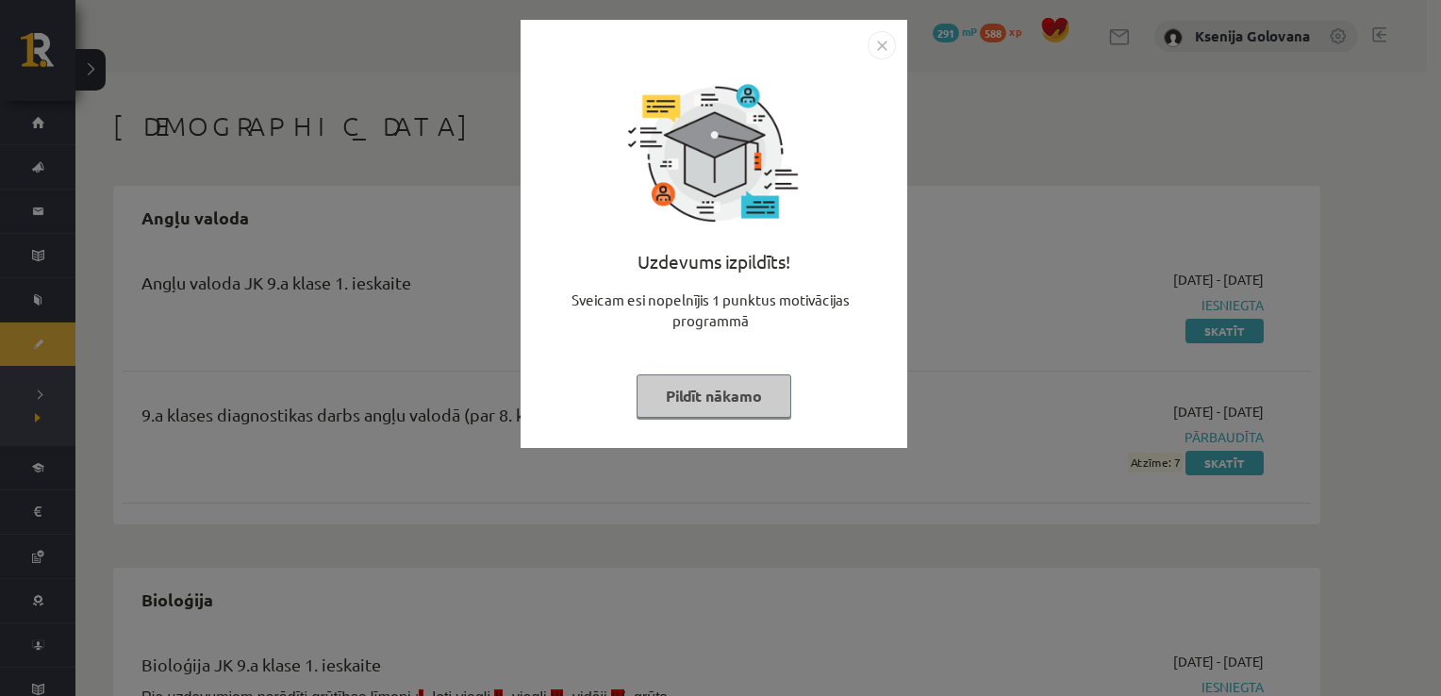
click at [890, 47] on img "Close" at bounding box center [882, 45] width 28 height 28
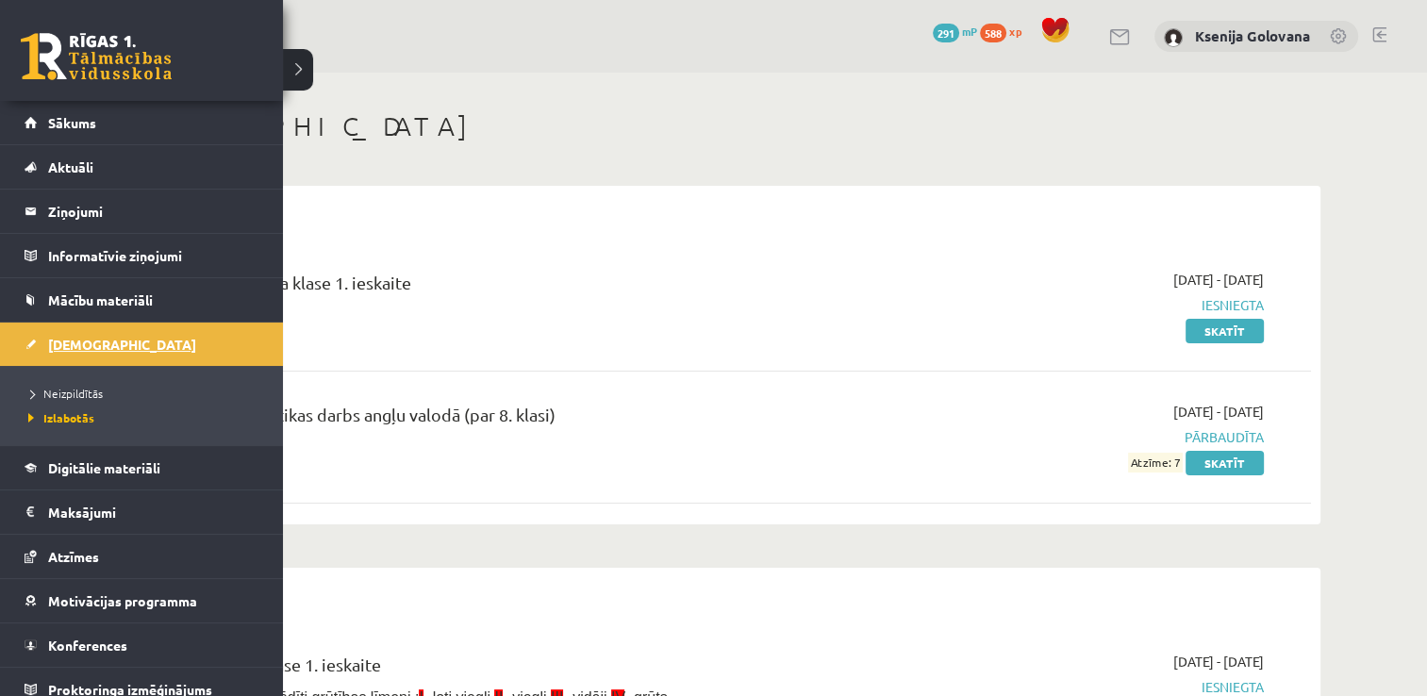
click at [82, 353] on link "[DEMOGRAPHIC_DATA]" at bounding box center [142, 344] width 235 height 43
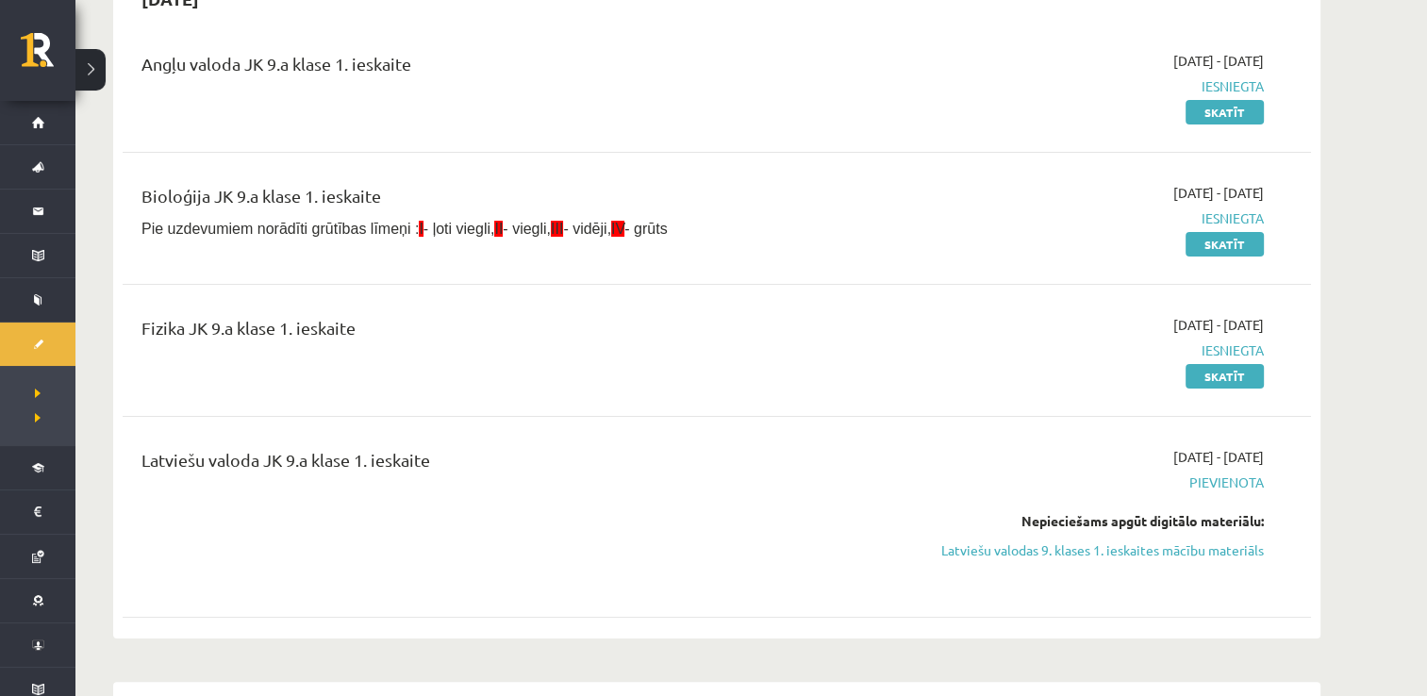
scroll to position [192, 0]
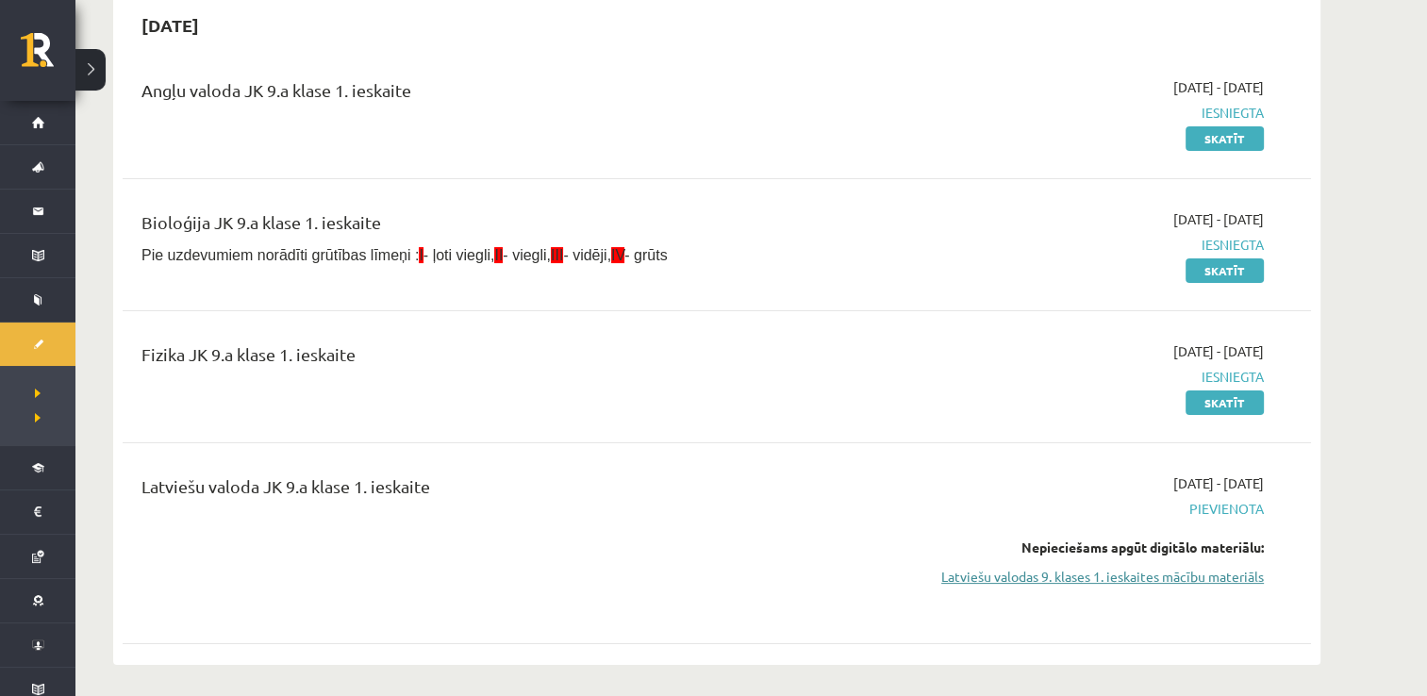
click at [1118, 575] on link "Latviešu valodas 9. klases 1. ieskaites mācību materiāls" at bounding box center [1086, 577] width 356 height 20
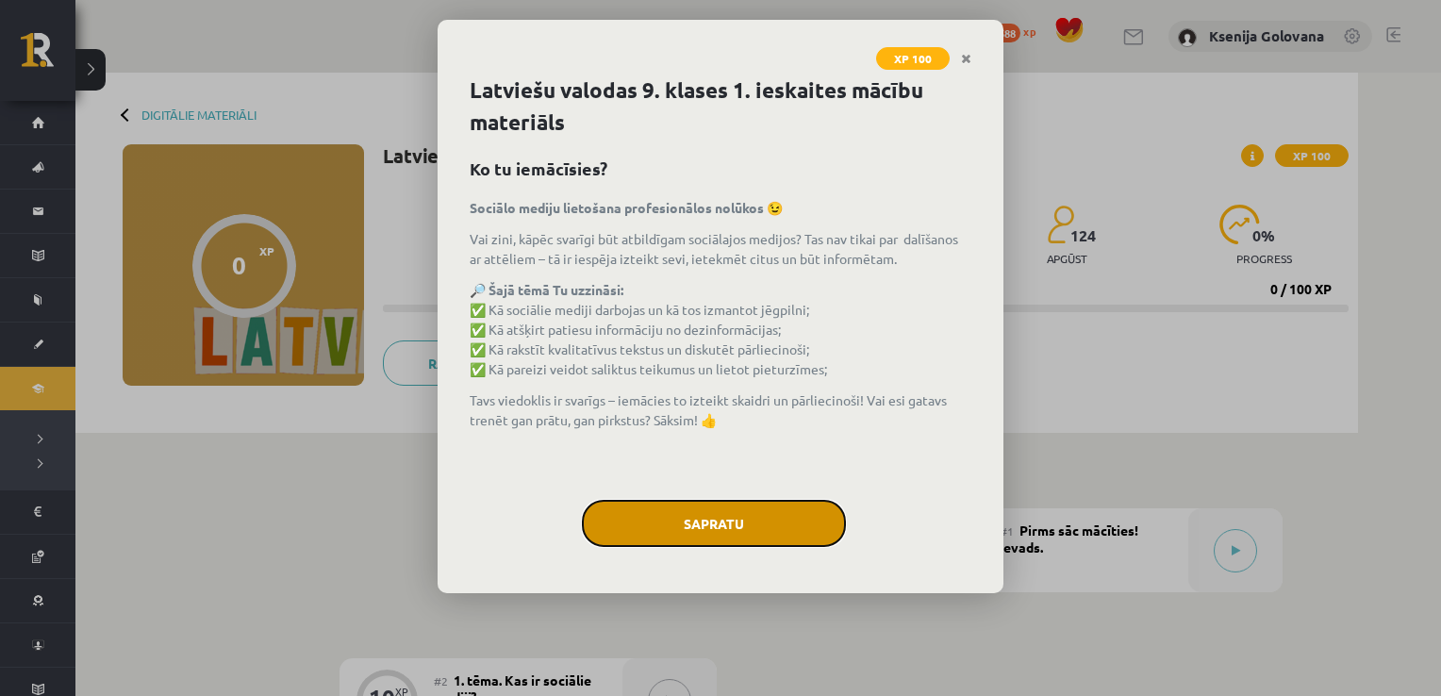
click at [739, 525] on button "Sapratu" at bounding box center [714, 523] width 264 height 47
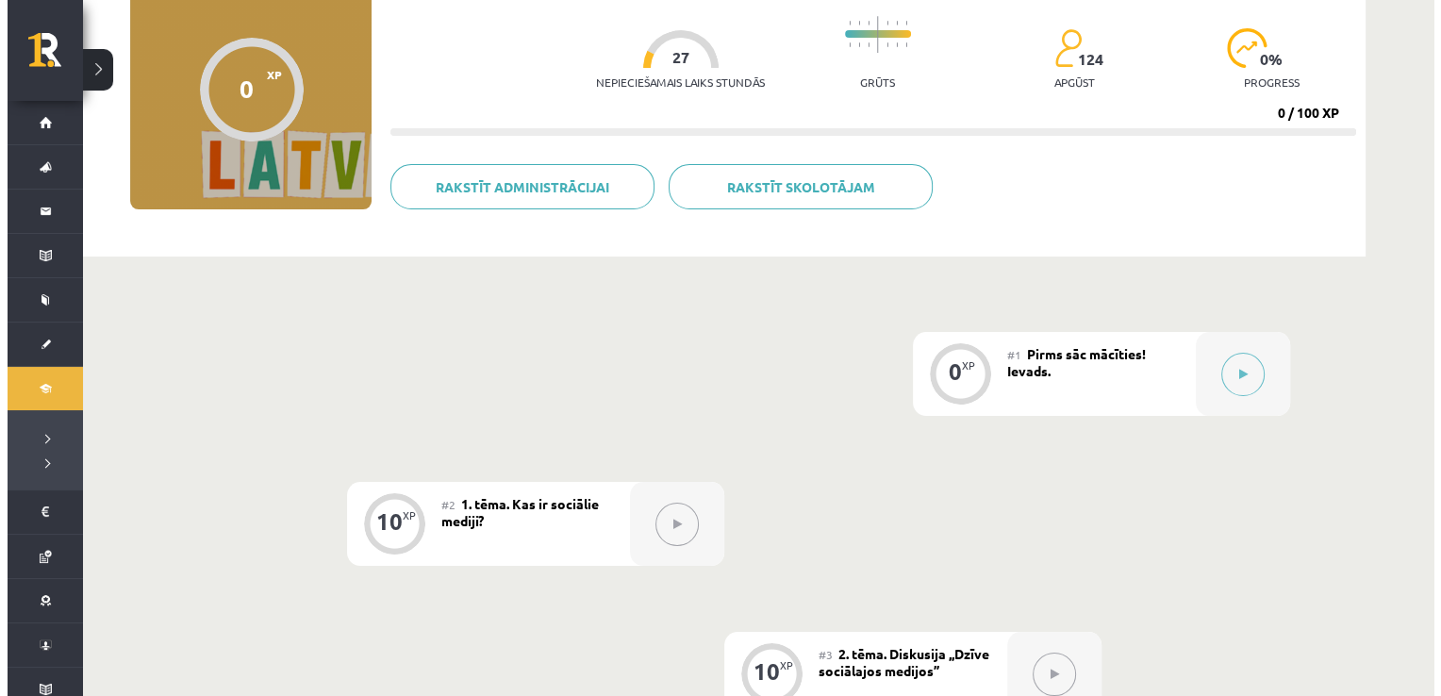
scroll to position [141, 0]
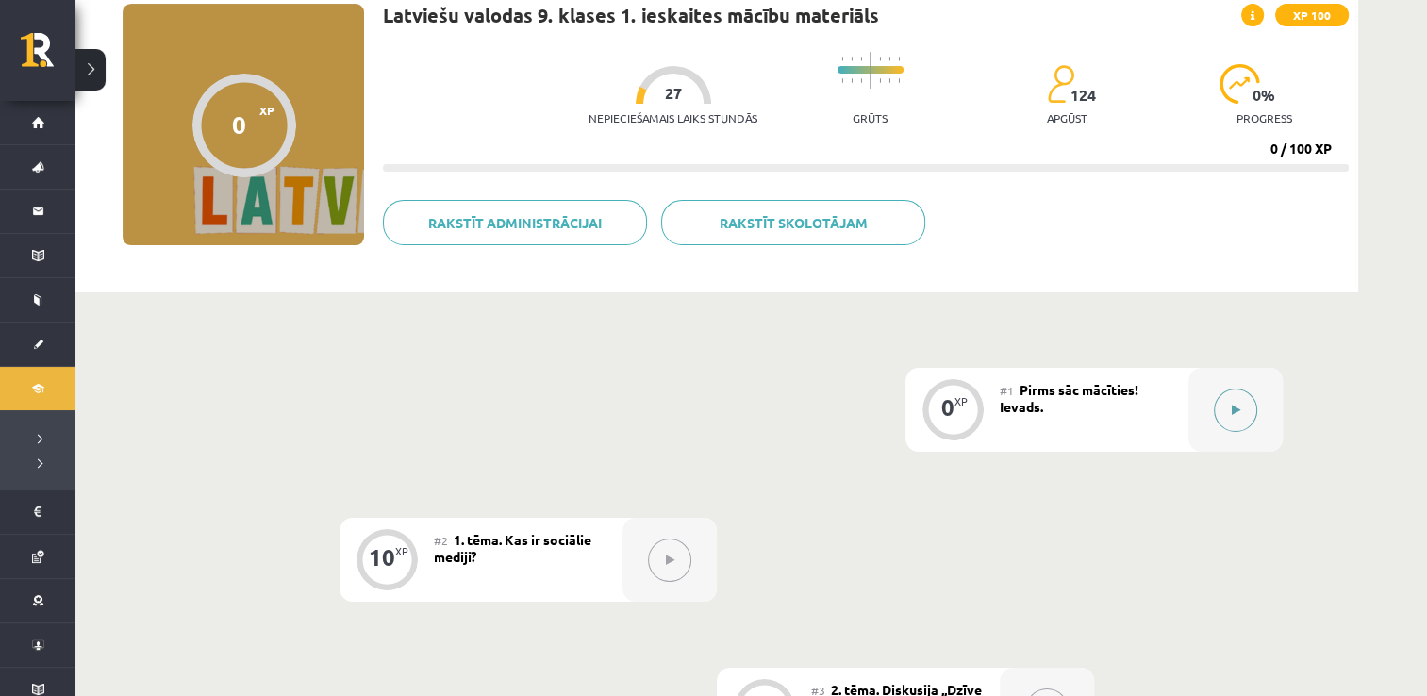
click at [1214, 419] on div at bounding box center [1236, 410] width 94 height 84
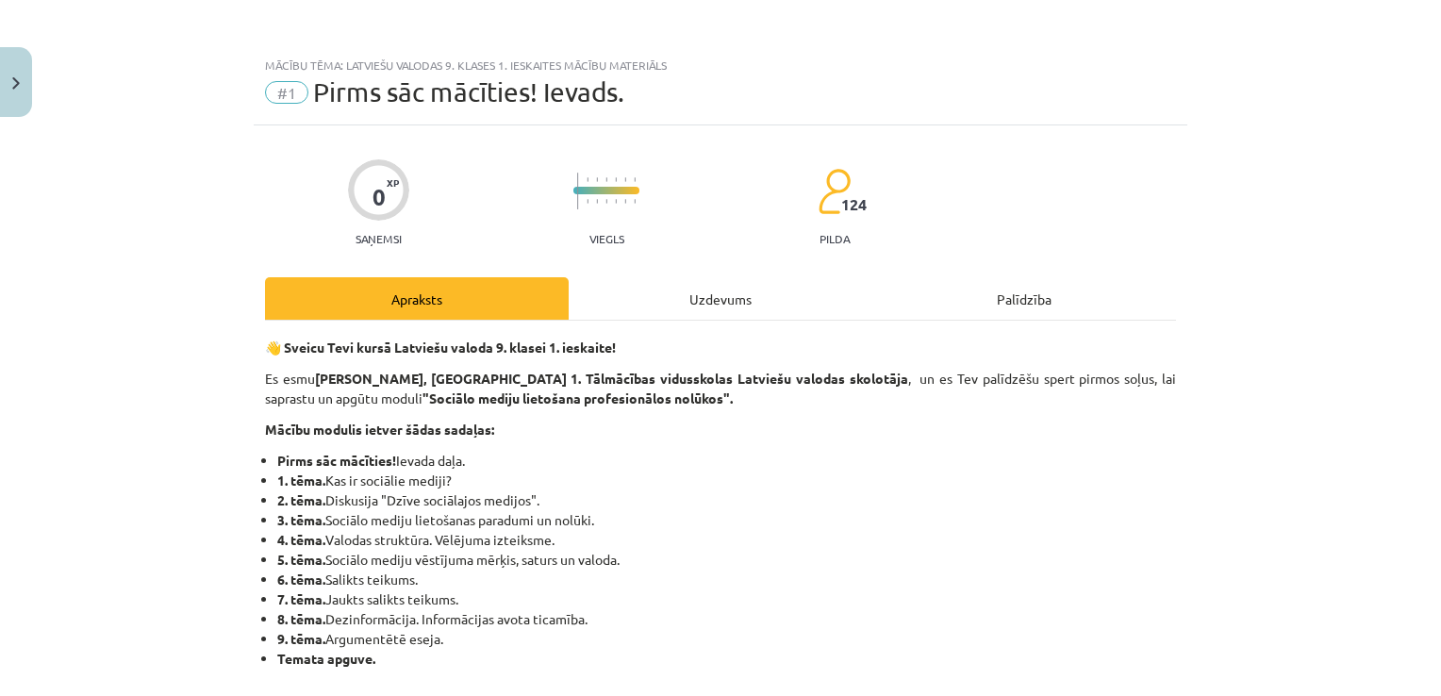
click at [758, 304] on div "Uzdevums" at bounding box center [721, 298] width 304 height 42
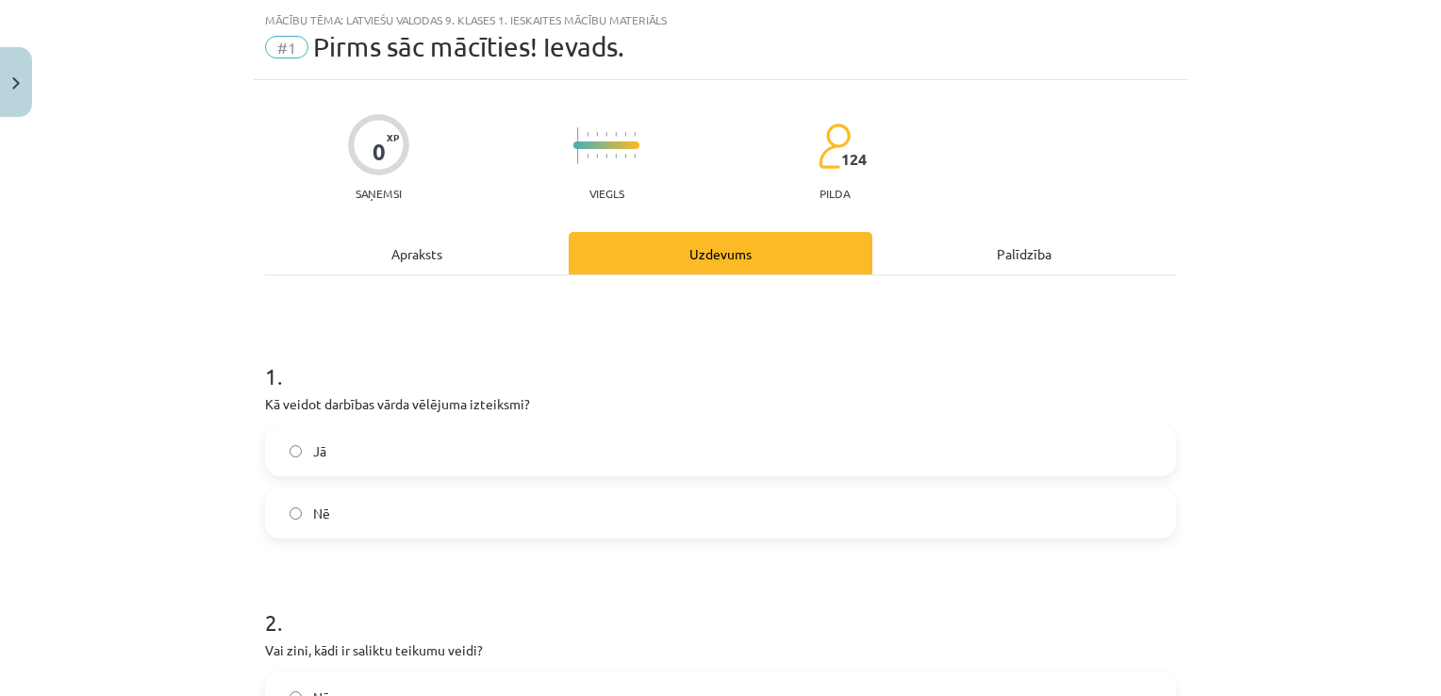
scroll to position [47, 0]
click at [698, 437] on label "Jā" at bounding box center [721, 448] width 908 height 47
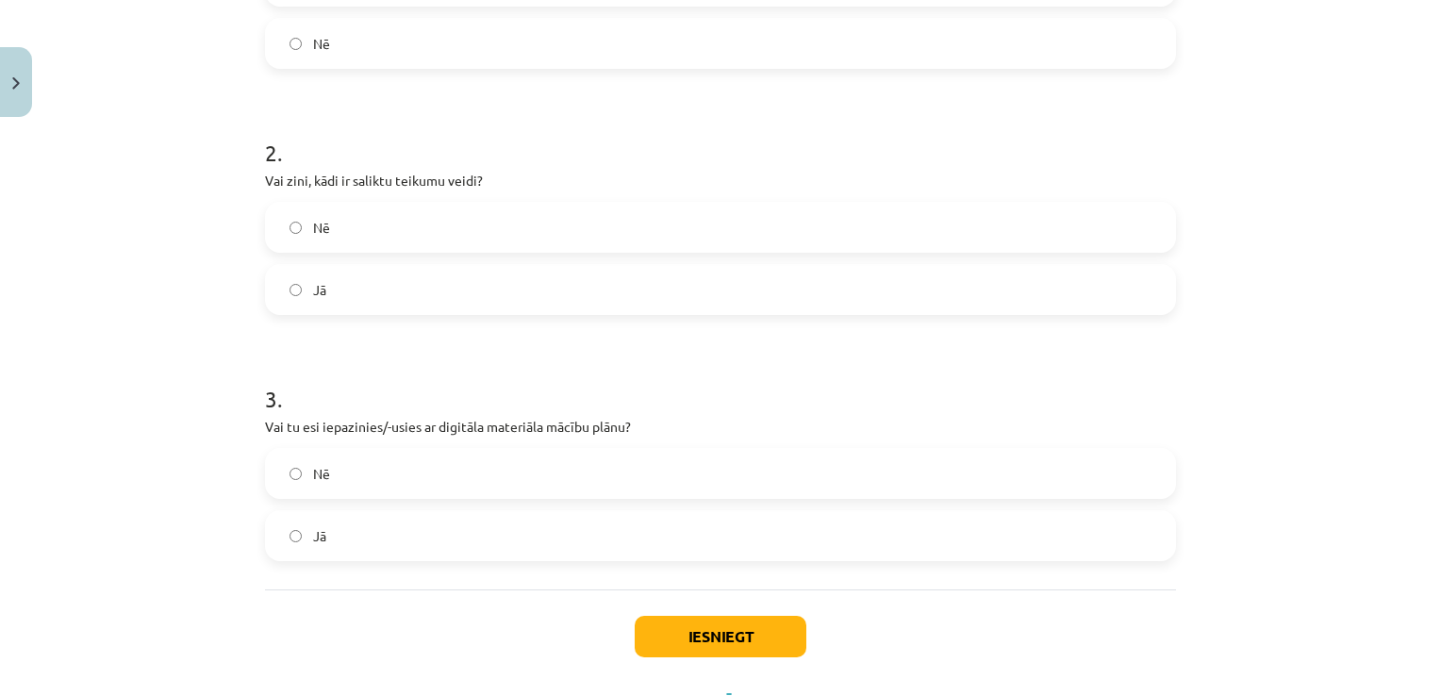
scroll to position [551, 0]
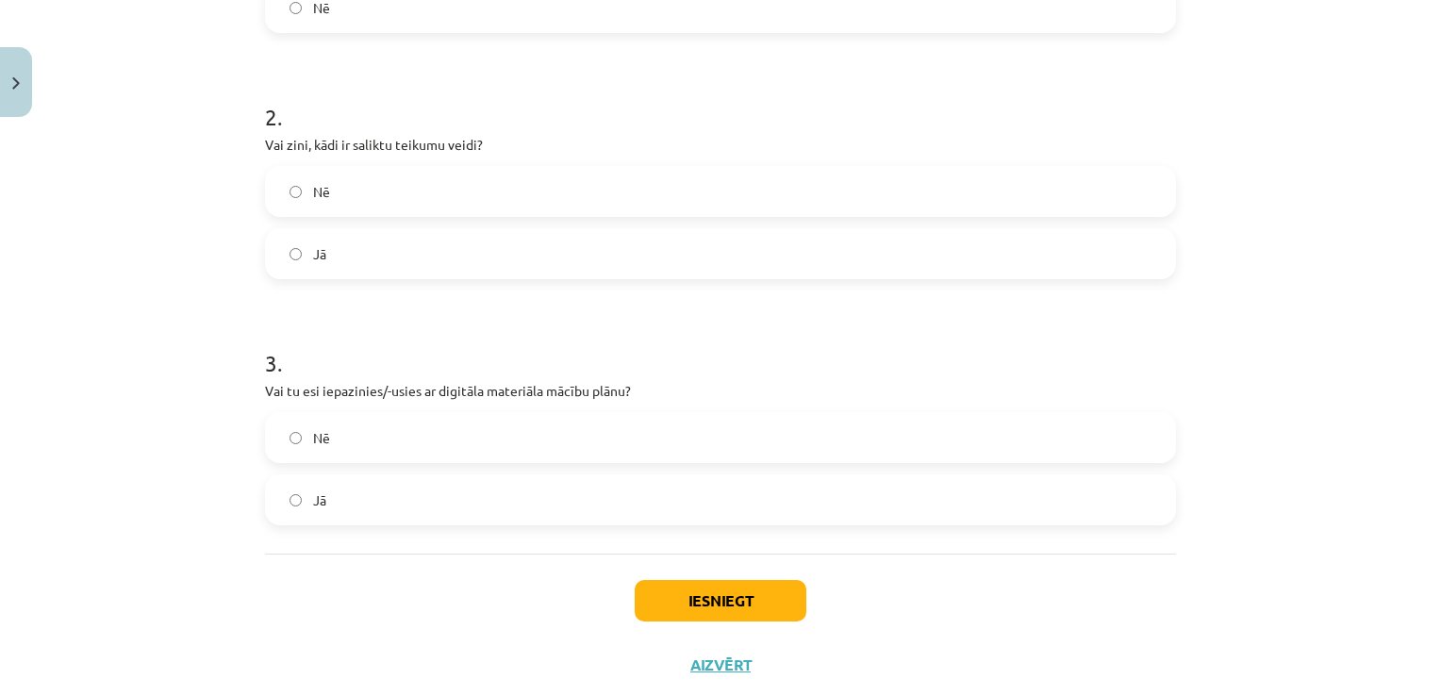
click at [789, 256] on label "Jā" at bounding box center [721, 253] width 908 height 47
click at [683, 495] on label "Jā" at bounding box center [721, 499] width 908 height 47
click at [738, 609] on button "Iesniegt" at bounding box center [721, 601] width 172 height 42
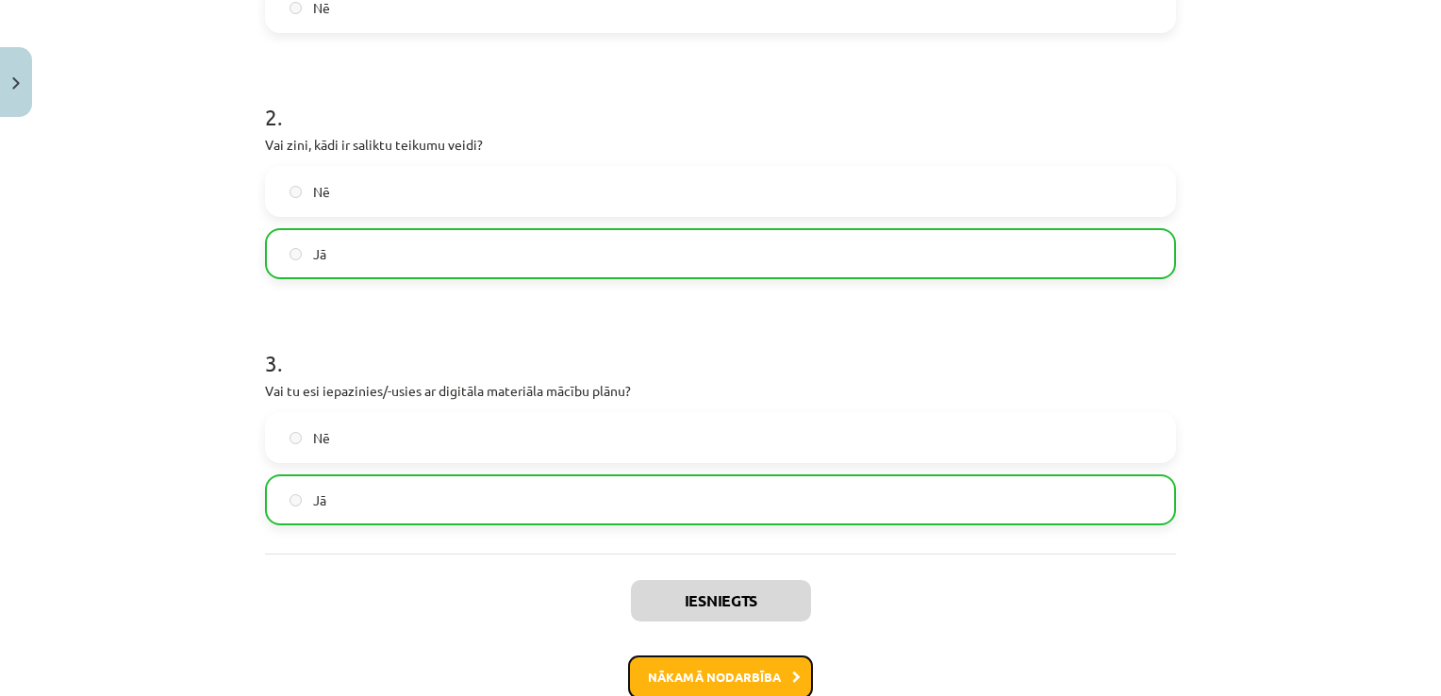
click at [681, 668] on button "Nākamā nodarbība" at bounding box center [720, 677] width 185 height 43
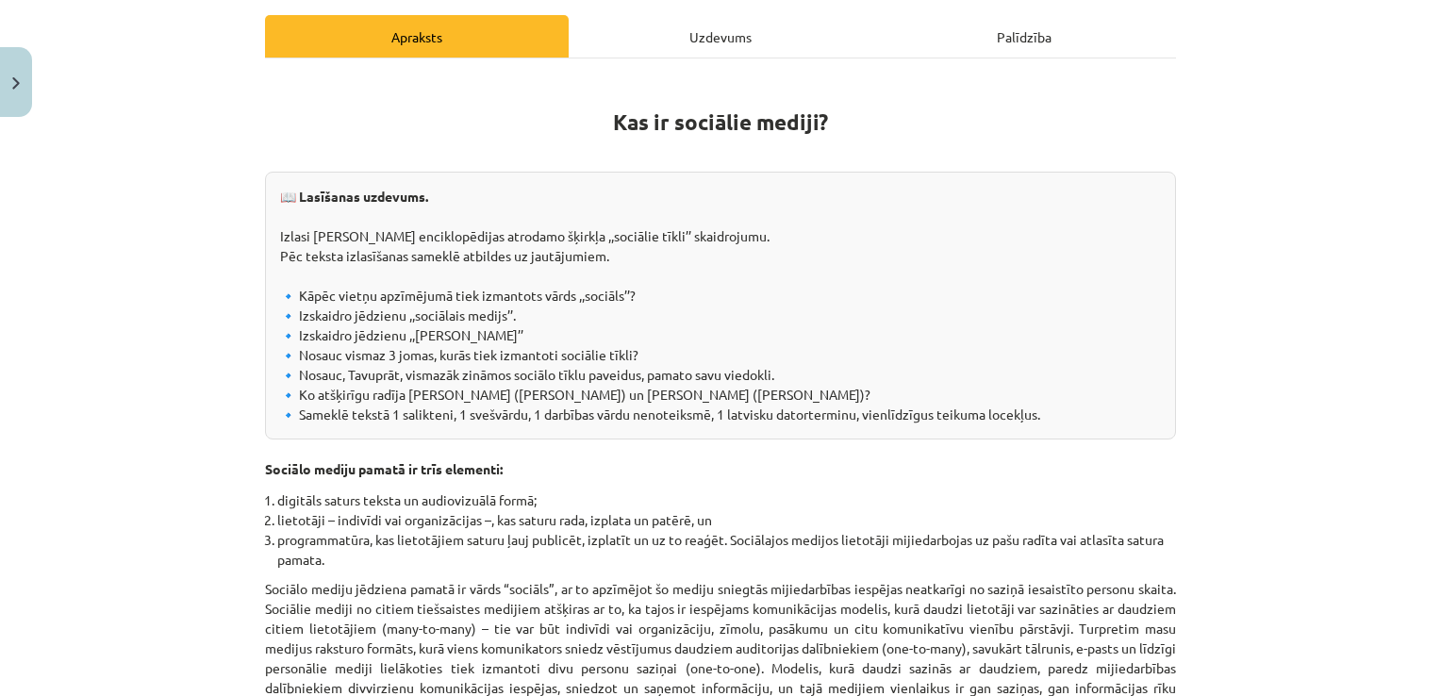
scroll to position [47, 0]
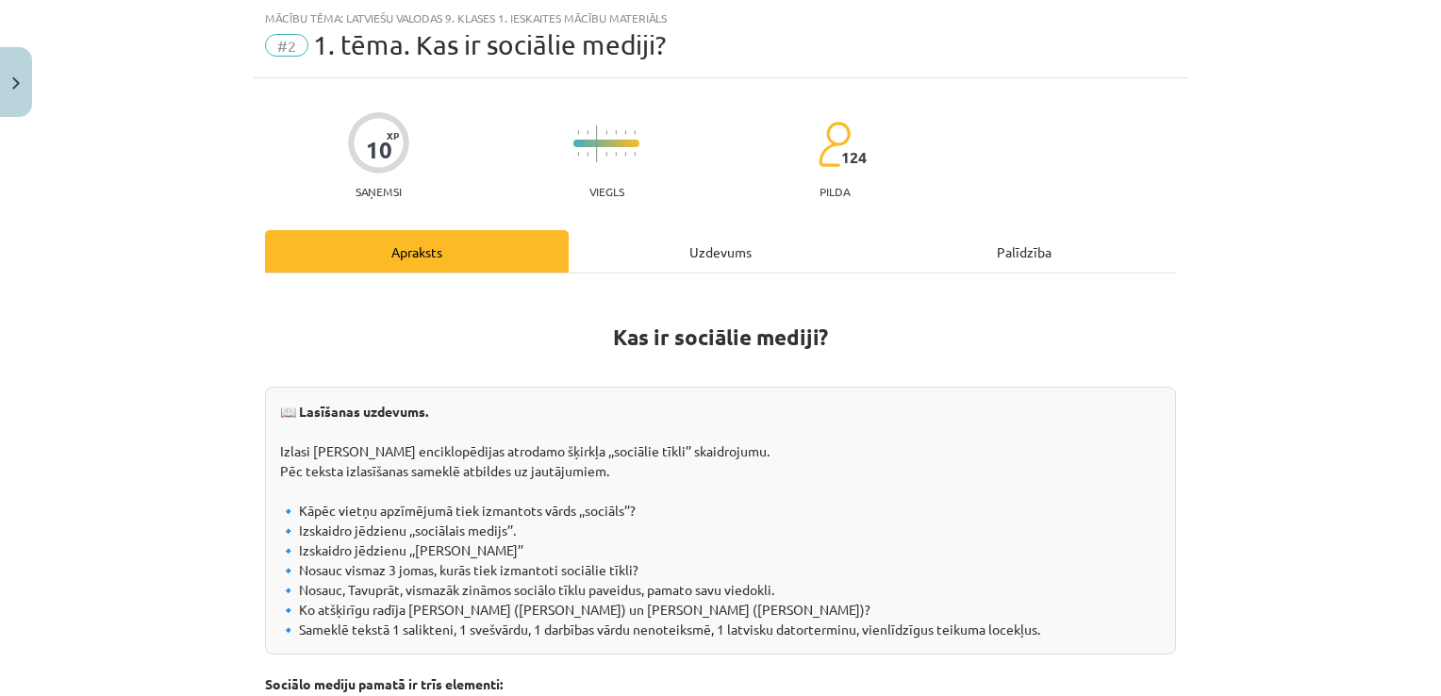
click at [713, 255] on div "Uzdevums" at bounding box center [721, 251] width 304 height 42
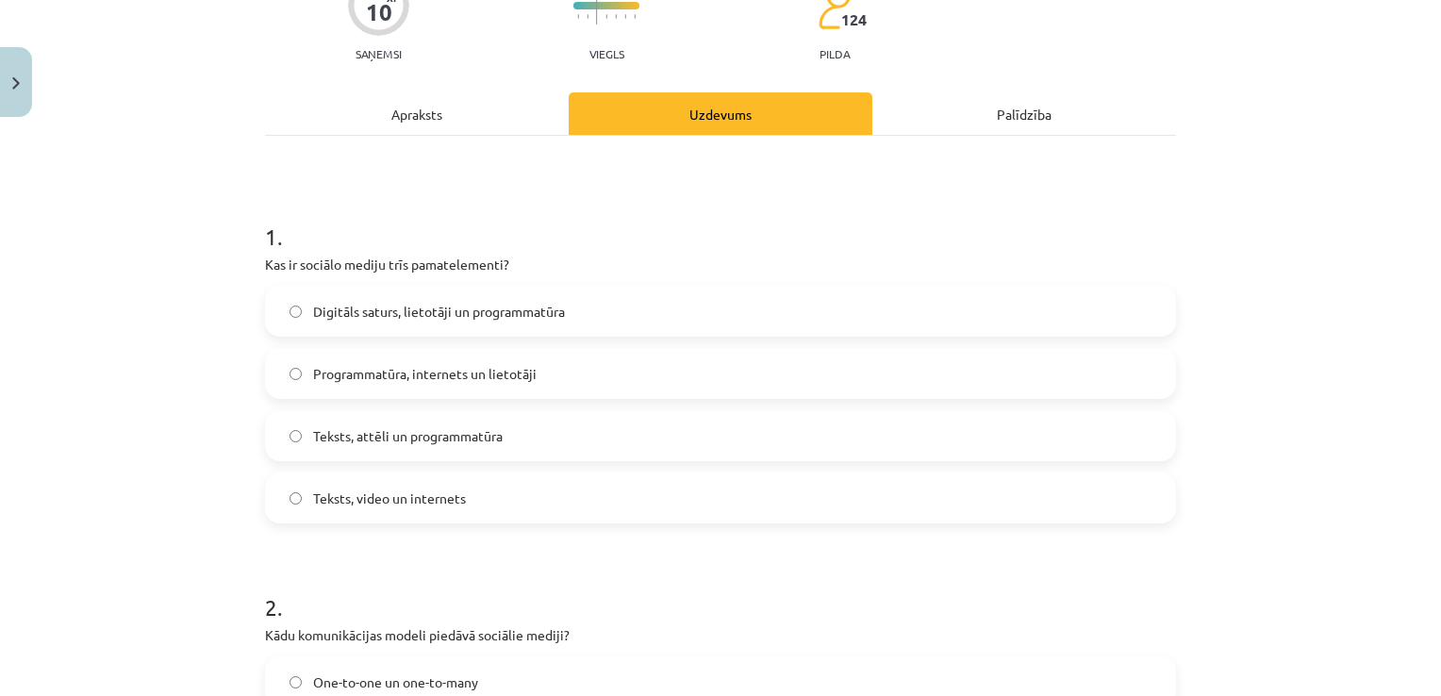
scroll to position [191, 0]
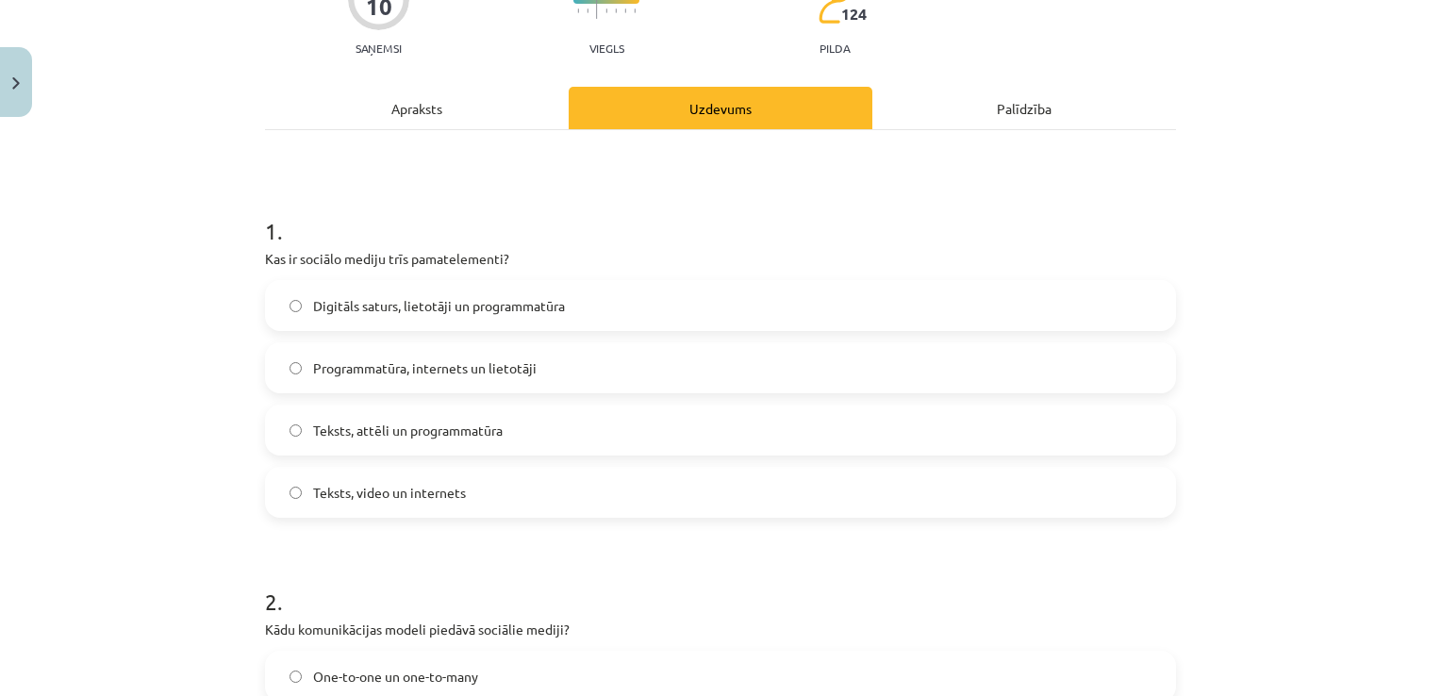
click at [984, 301] on label "Digitāls saturs, lietotāji un programmatūra" at bounding box center [721, 305] width 908 height 47
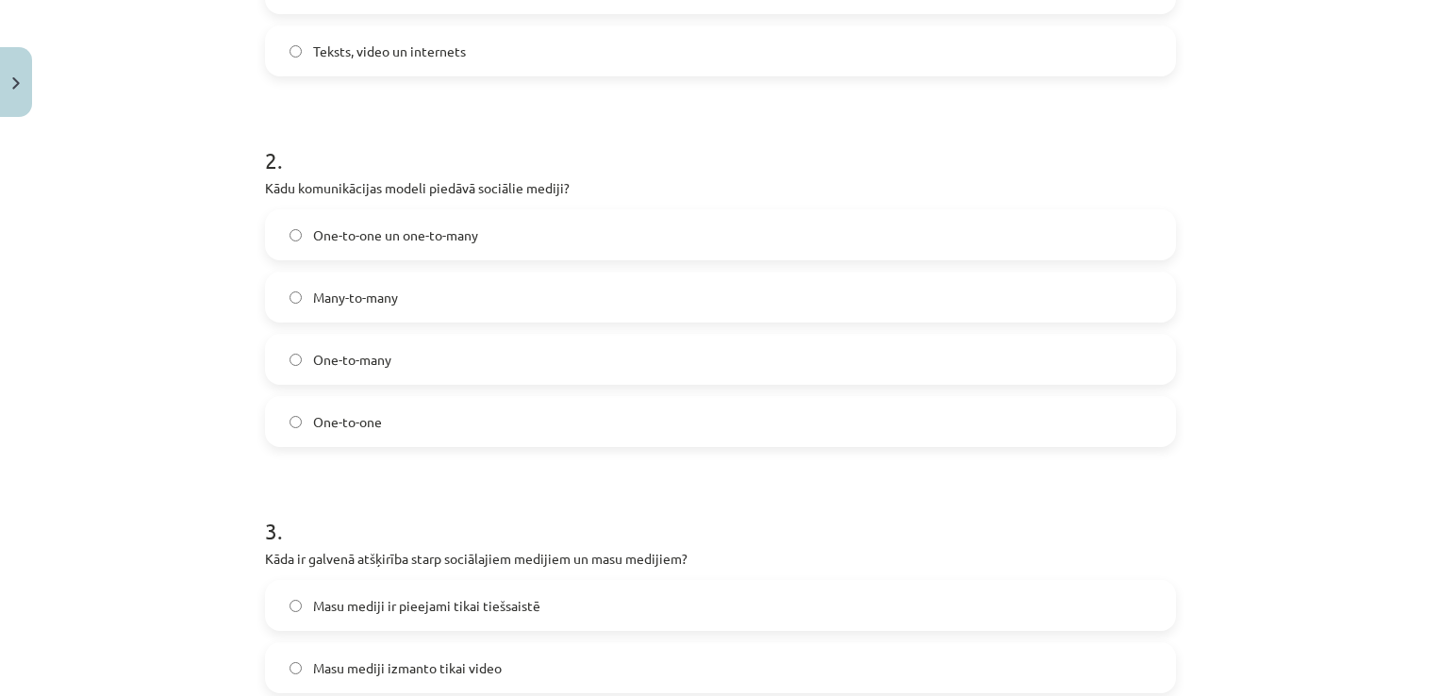
scroll to position [643, 0]
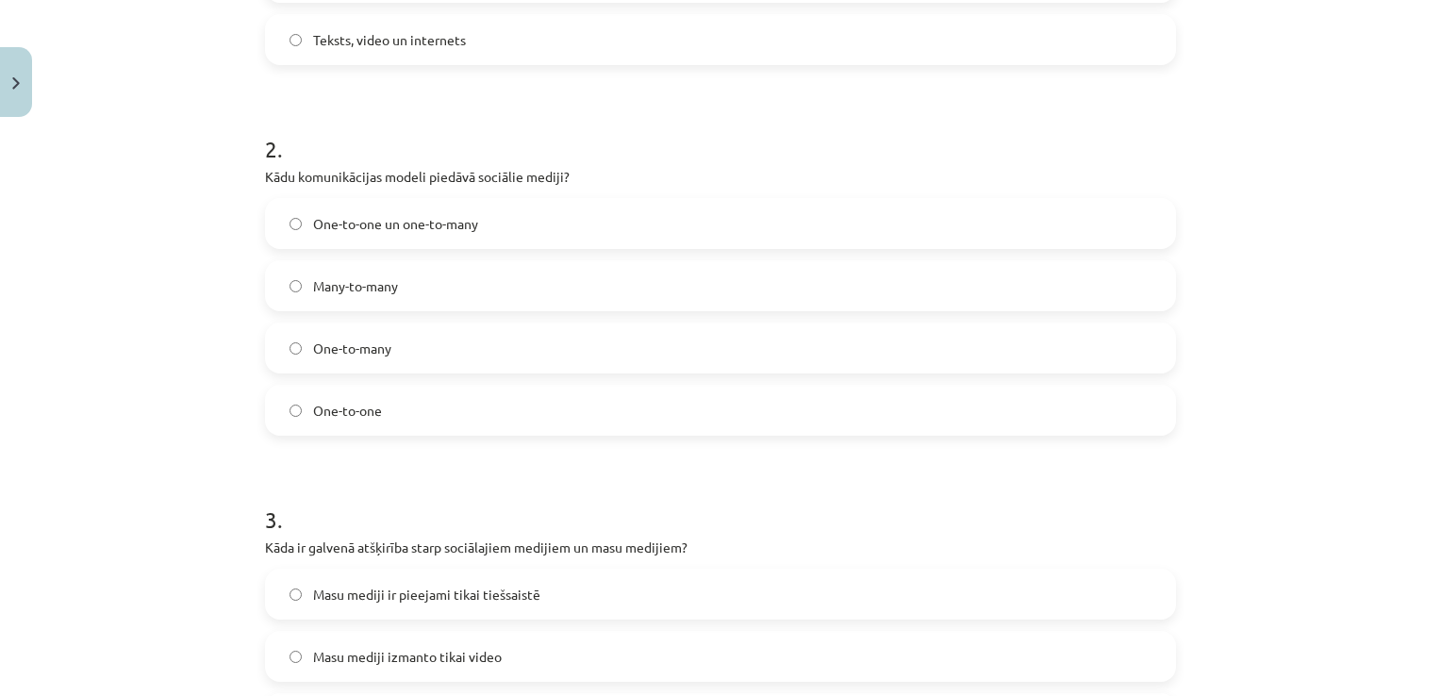
click at [908, 240] on label "One-to-one un one-to-many" at bounding box center [721, 223] width 908 height 47
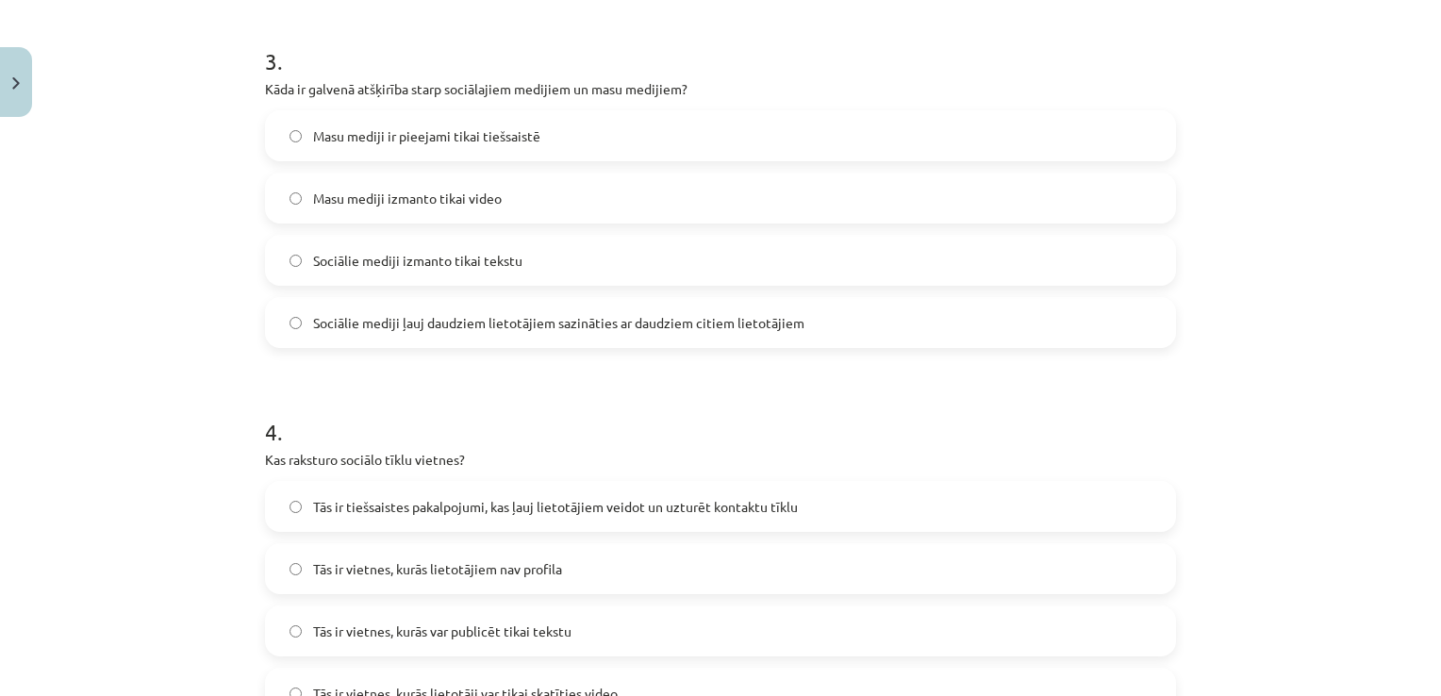
scroll to position [1091, 0]
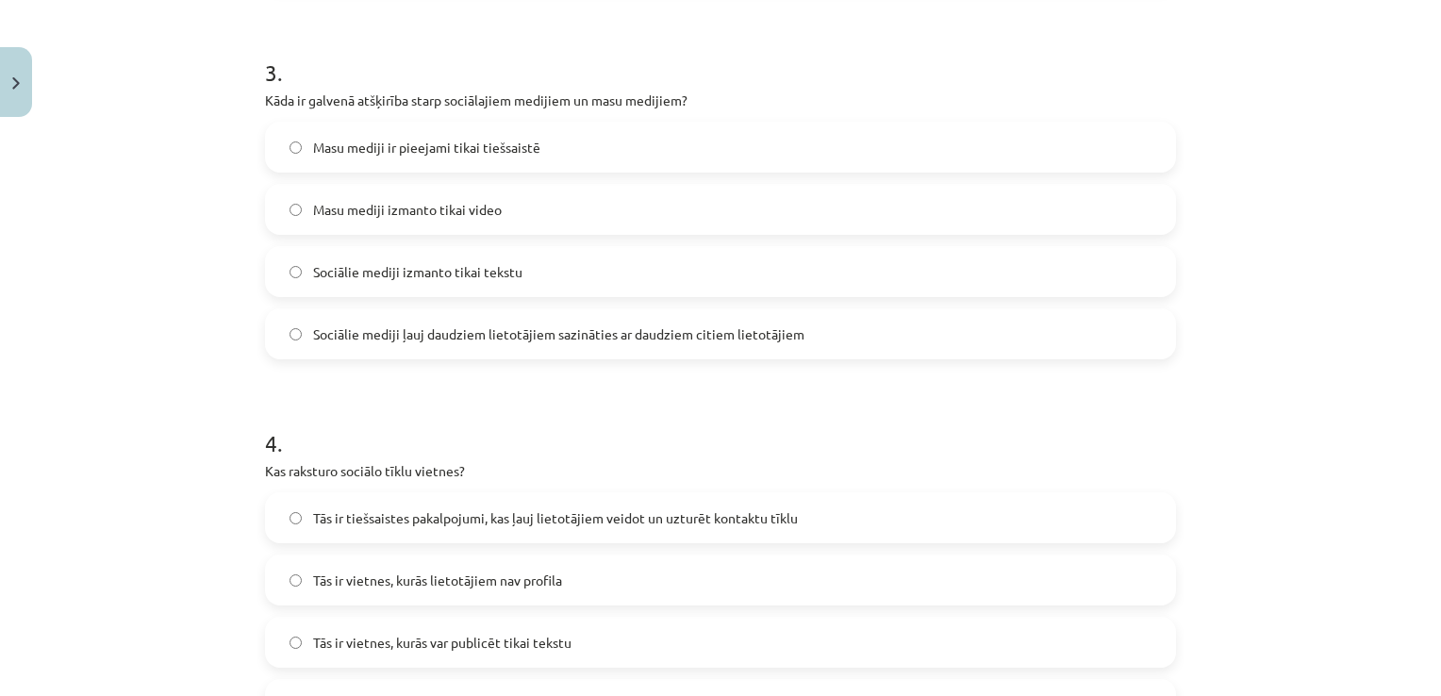
click at [944, 329] on label "Sociālie mediji ļauj daudziem lietotājiem sazināties ar daudziem citiem lietotā…" at bounding box center [721, 333] width 908 height 47
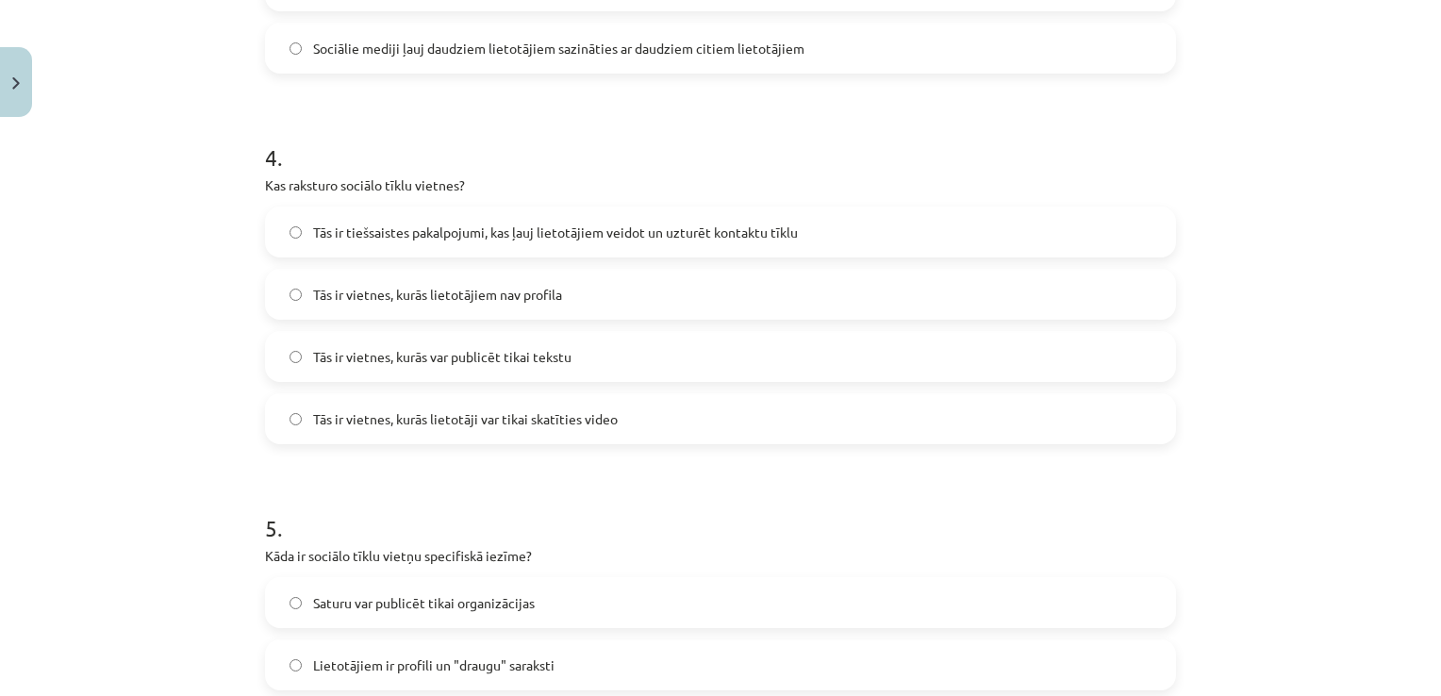
scroll to position [1387, 0]
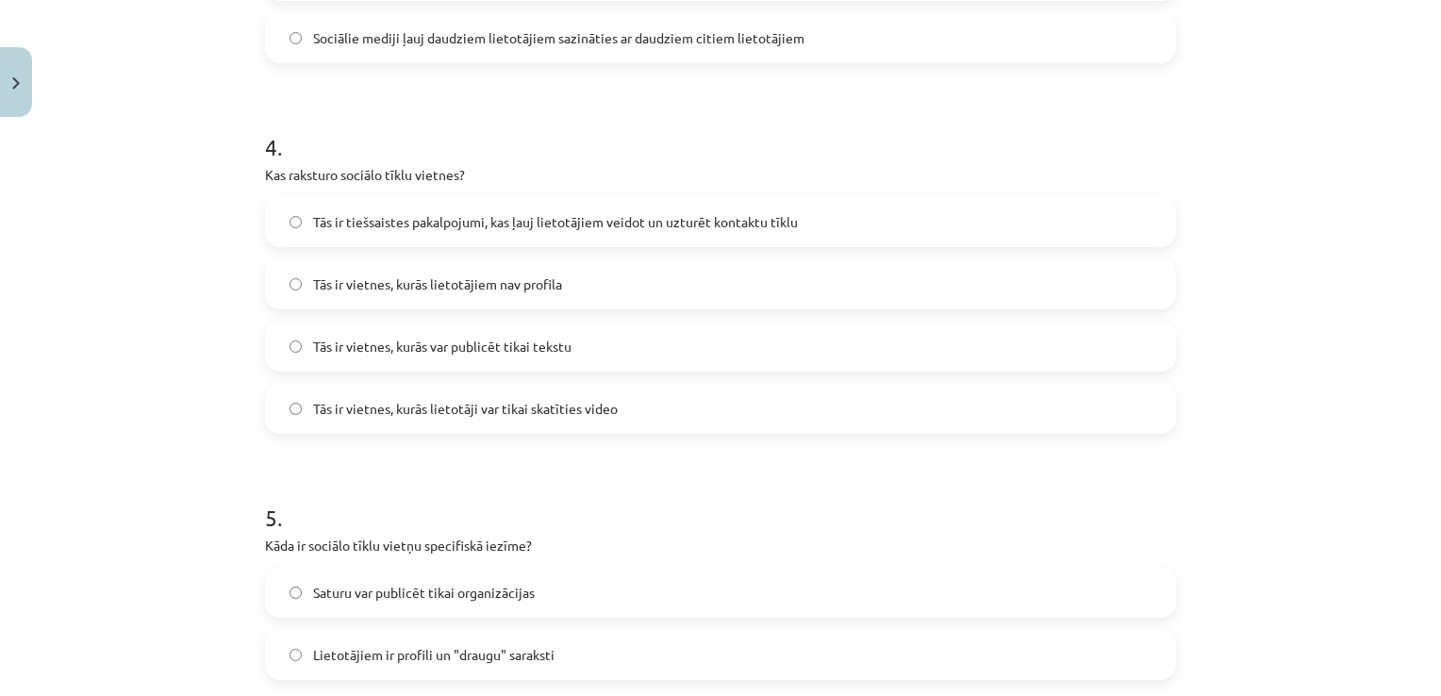
click at [1023, 231] on label "Tās ir tiešsaistes pakalpojumi, kas ļauj lietotājiem veidot un uzturēt kontaktu…" at bounding box center [721, 221] width 908 height 47
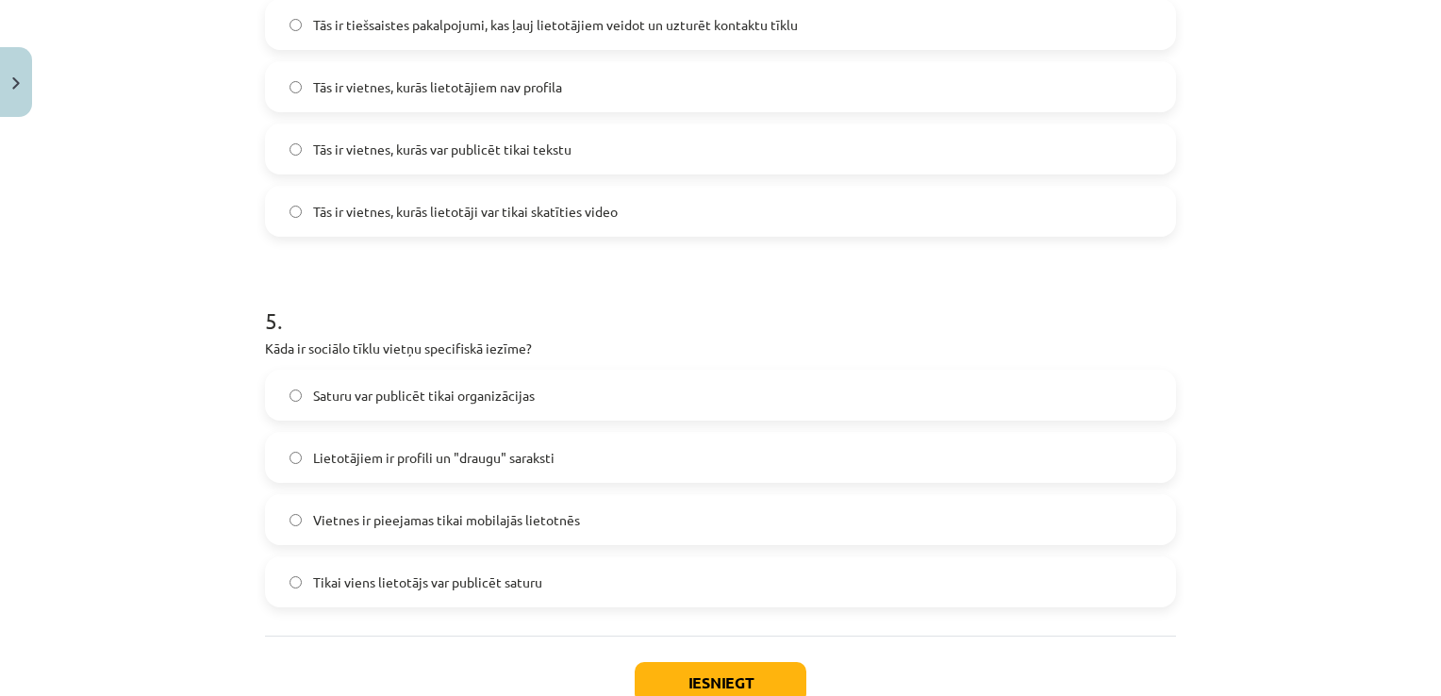
scroll to position [1713, 0]
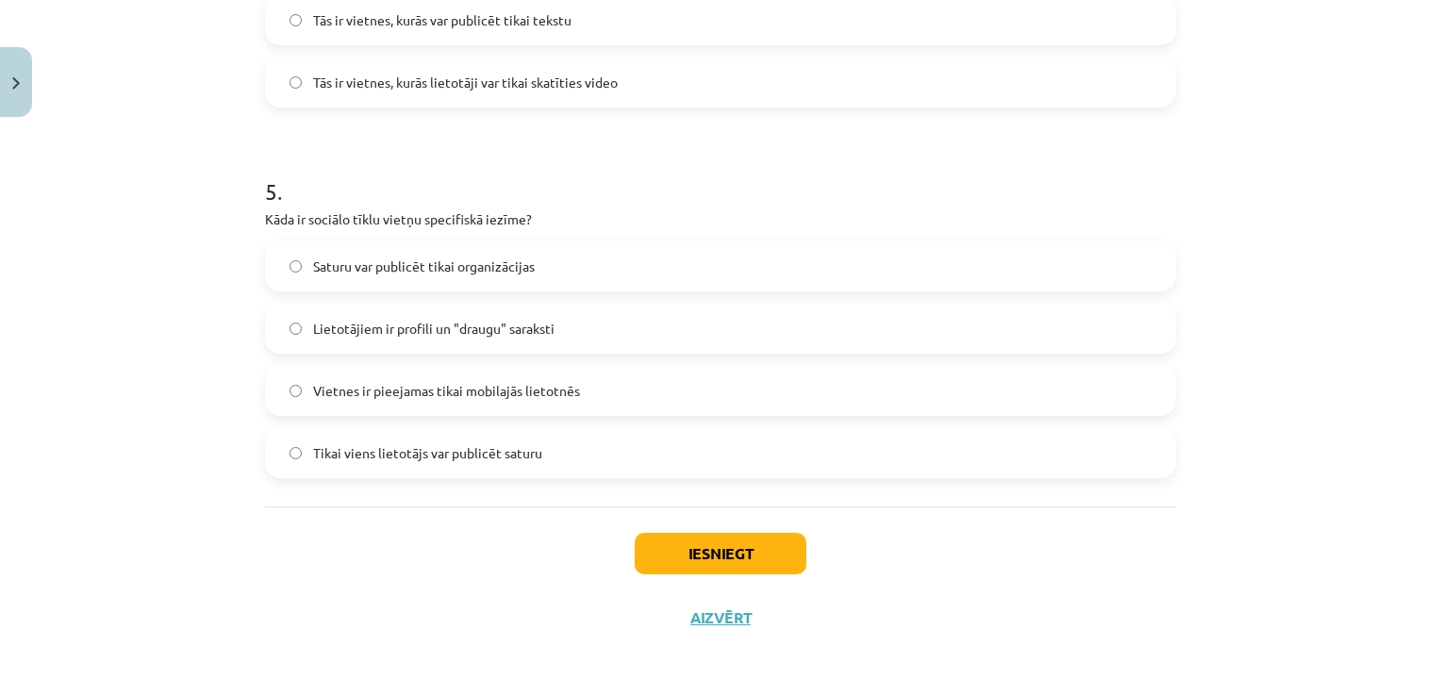
click at [587, 325] on label "Lietotājiem ir profili un "draugu" saraksti" at bounding box center [721, 328] width 908 height 47
click at [728, 560] on button "Iesniegt" at bounding box center [721, 554] width 172 height 42
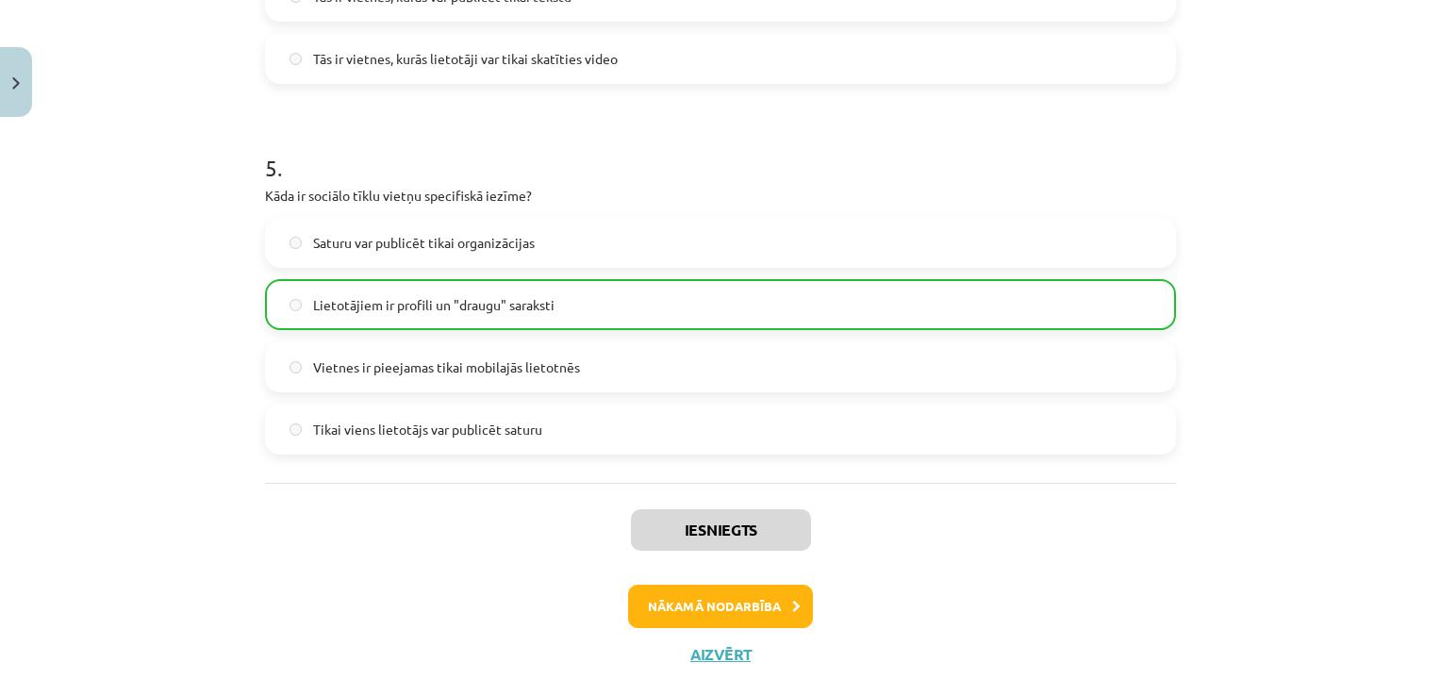
scroll to position [1773, 0]
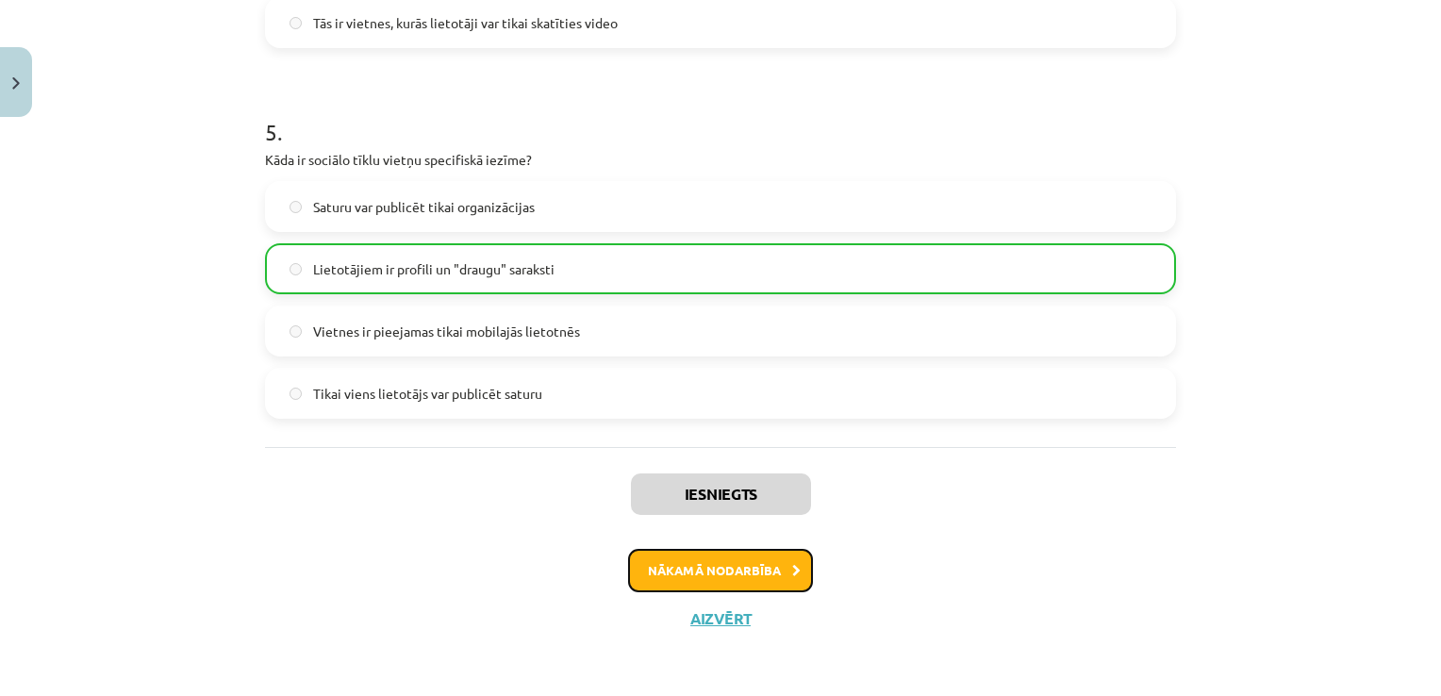
click at [716, 558] on button "Nākamā nodarbība" at bounding box center [720, 570] width 185 height 43
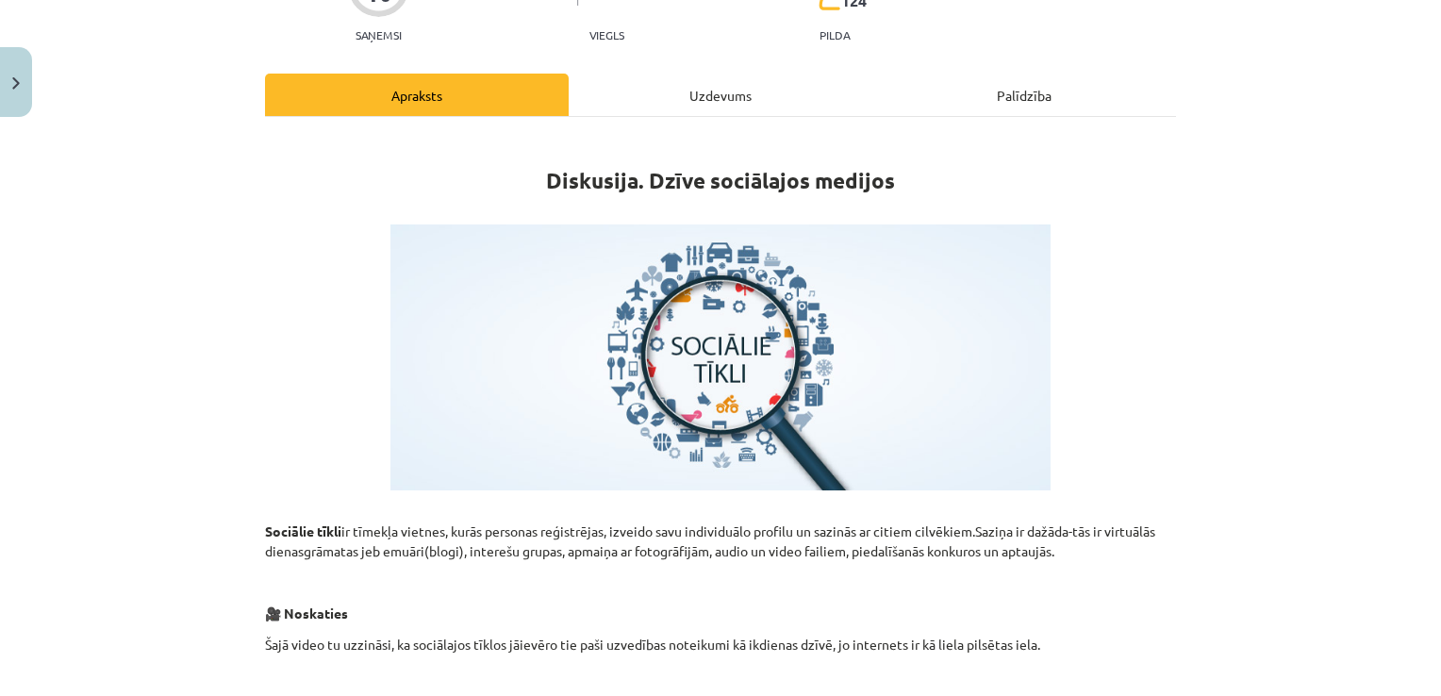
scroll to position [47, 0]
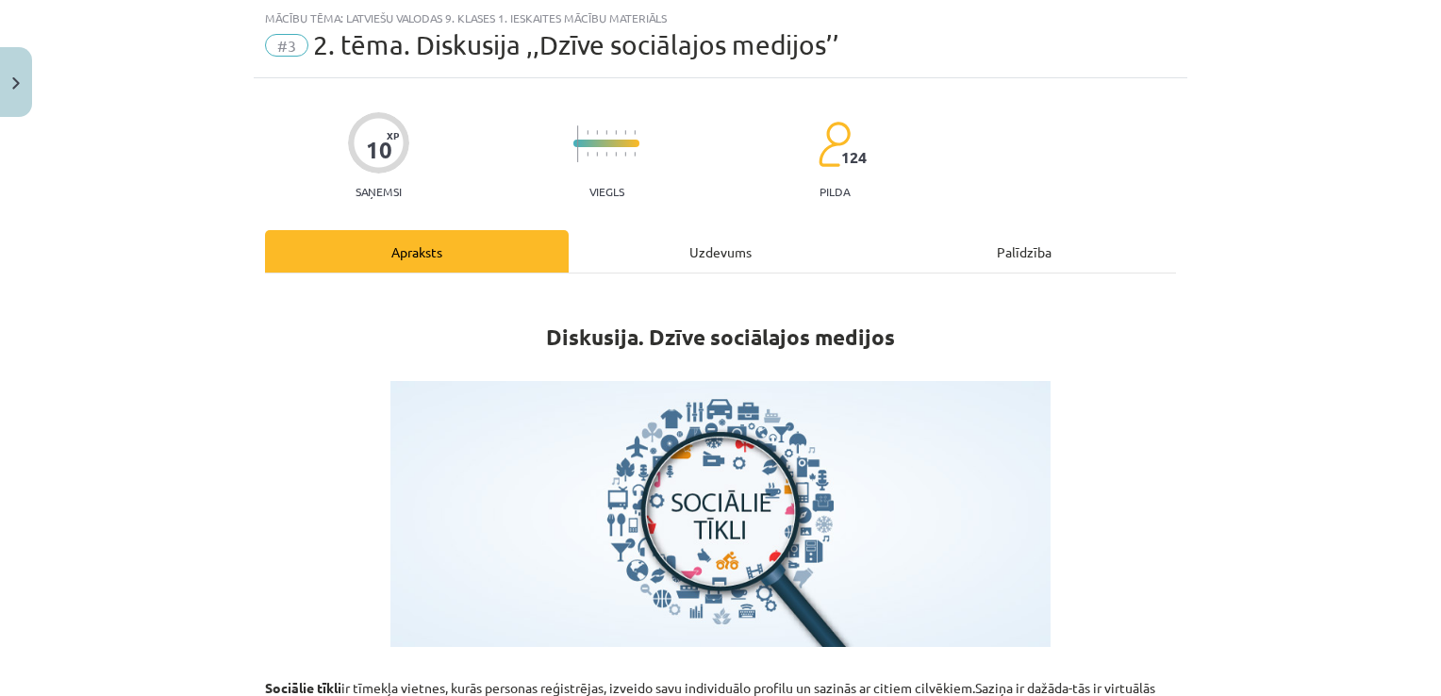
click at [709, 265] on div "Uzdevums" at bounding box center [721, 251] width 304 height 42
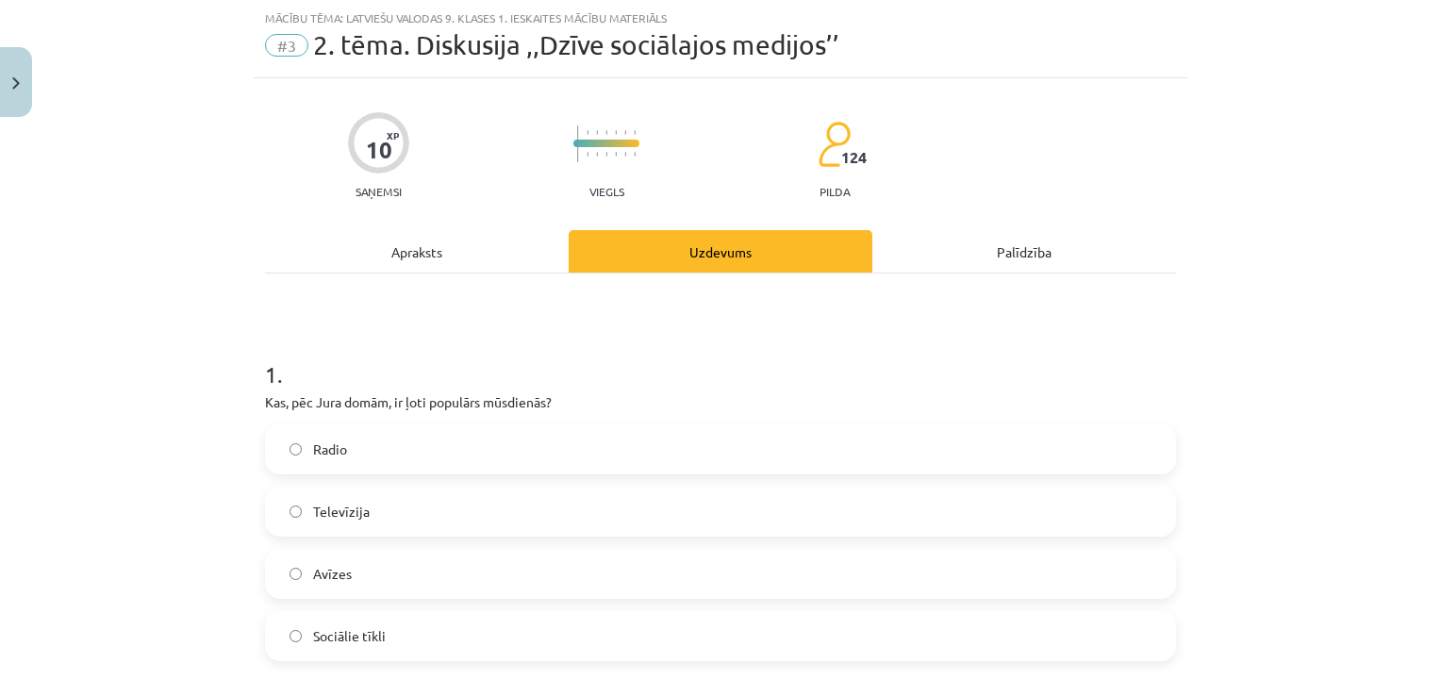
click at [422, 243] on div "Apraksts" at bounding box center [417, 251] width 304 height 42
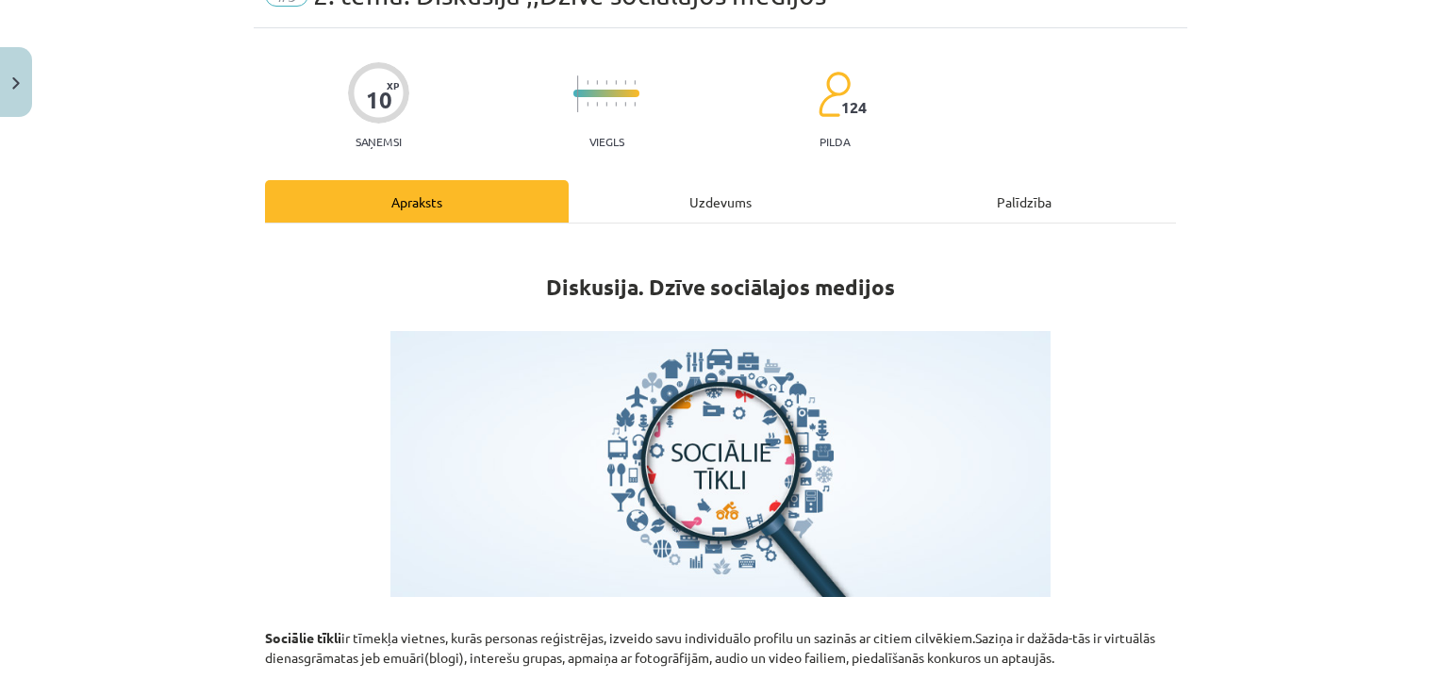
scroll to position [92, 0]
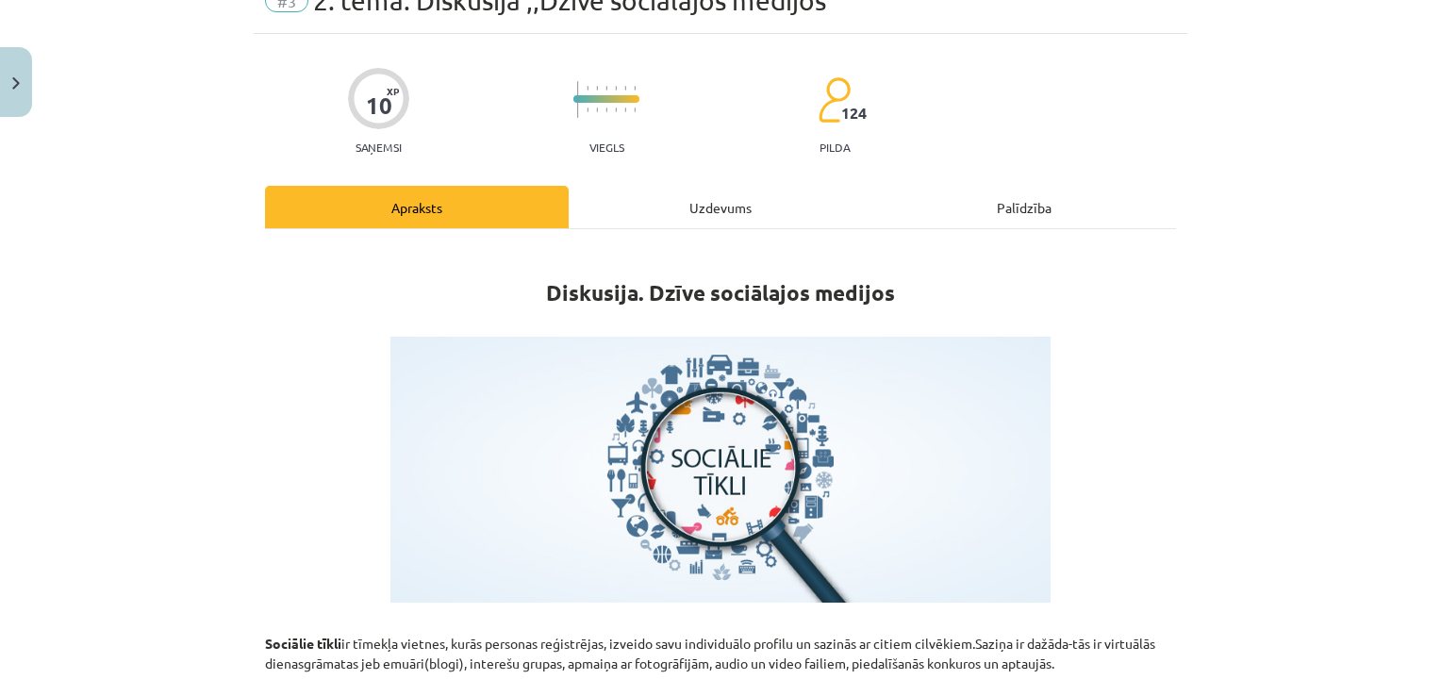
click at [797, 199] on div "Uzdevums" at bounding box center [721, 207] width 304 height 42
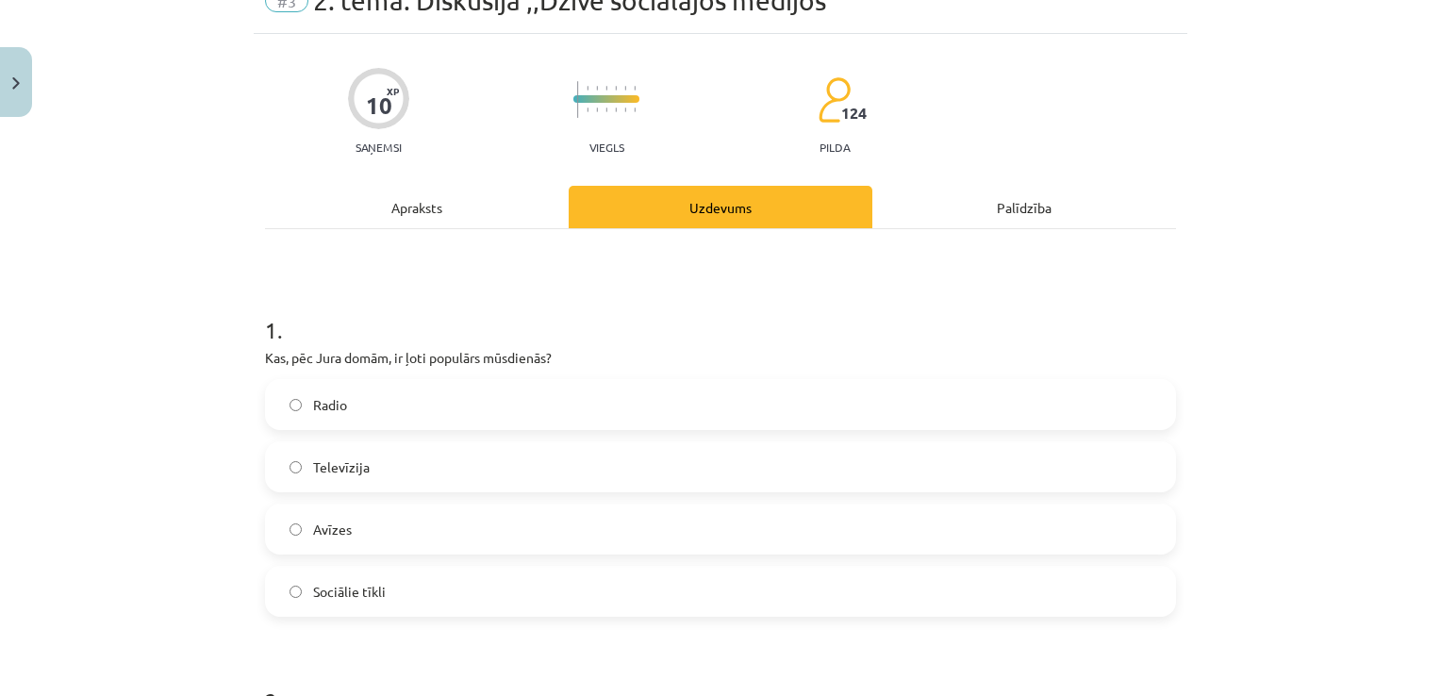
scroll to position [47, 0]
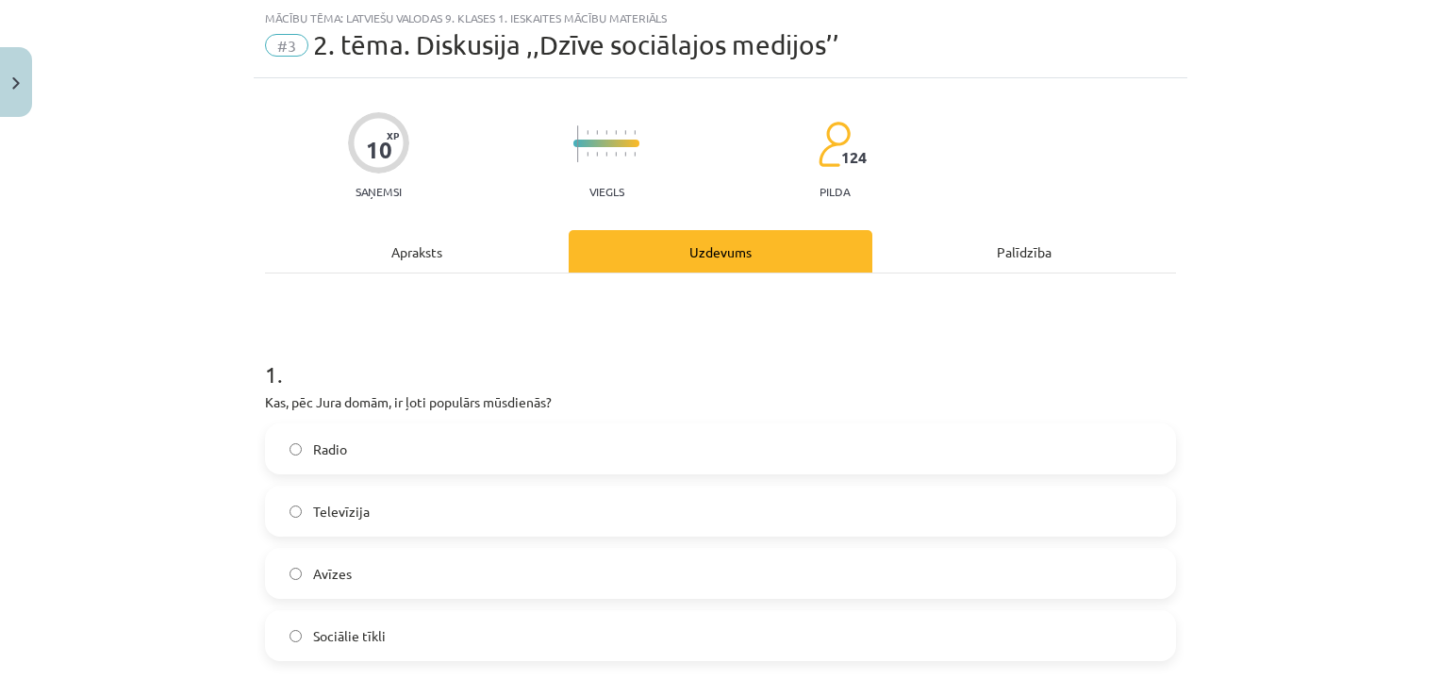
click at [473, 247] on div "Apraksts" at bounding box center [417, 251] width 304 height 42
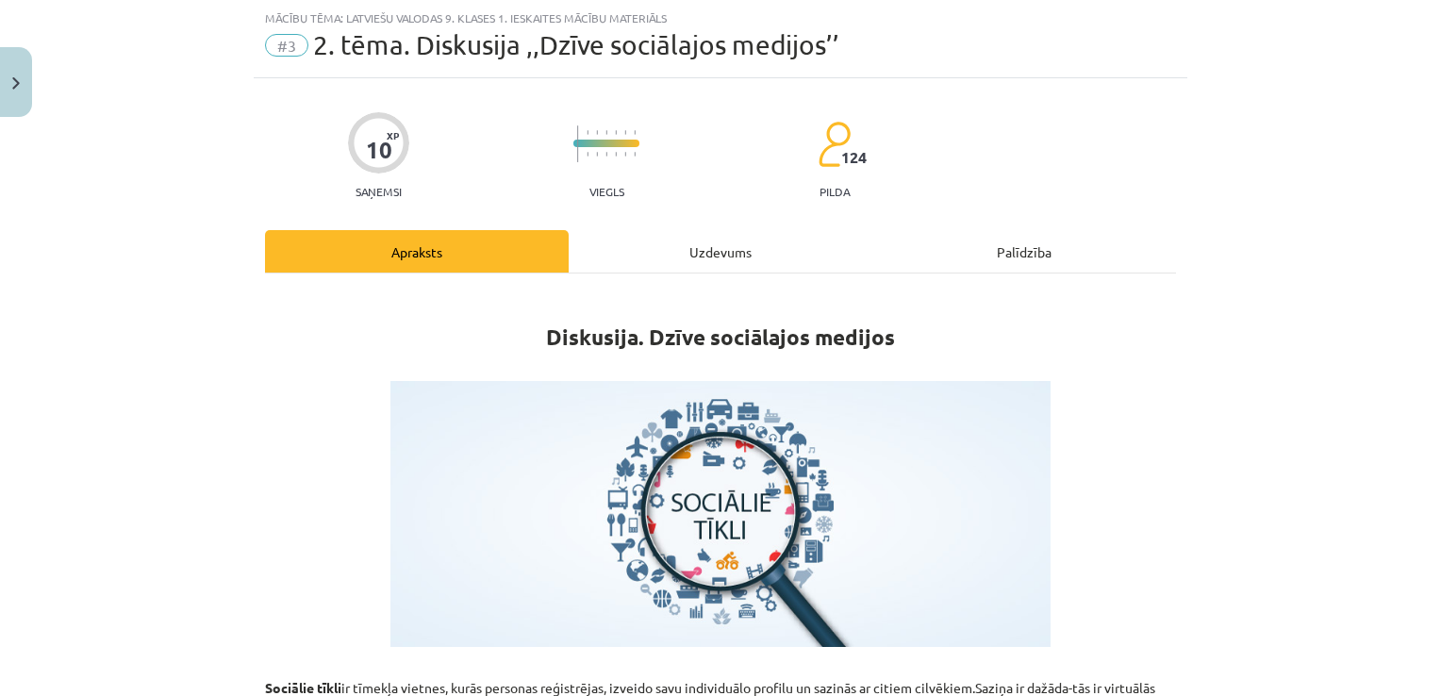
click at [1385, 231] on div "Mācību tēma: Latviešu valodas 9. klases 1. ieskaites mācību materiāls #3 2. tēm…" at bounding box center [720, 348] width 1441 height 696
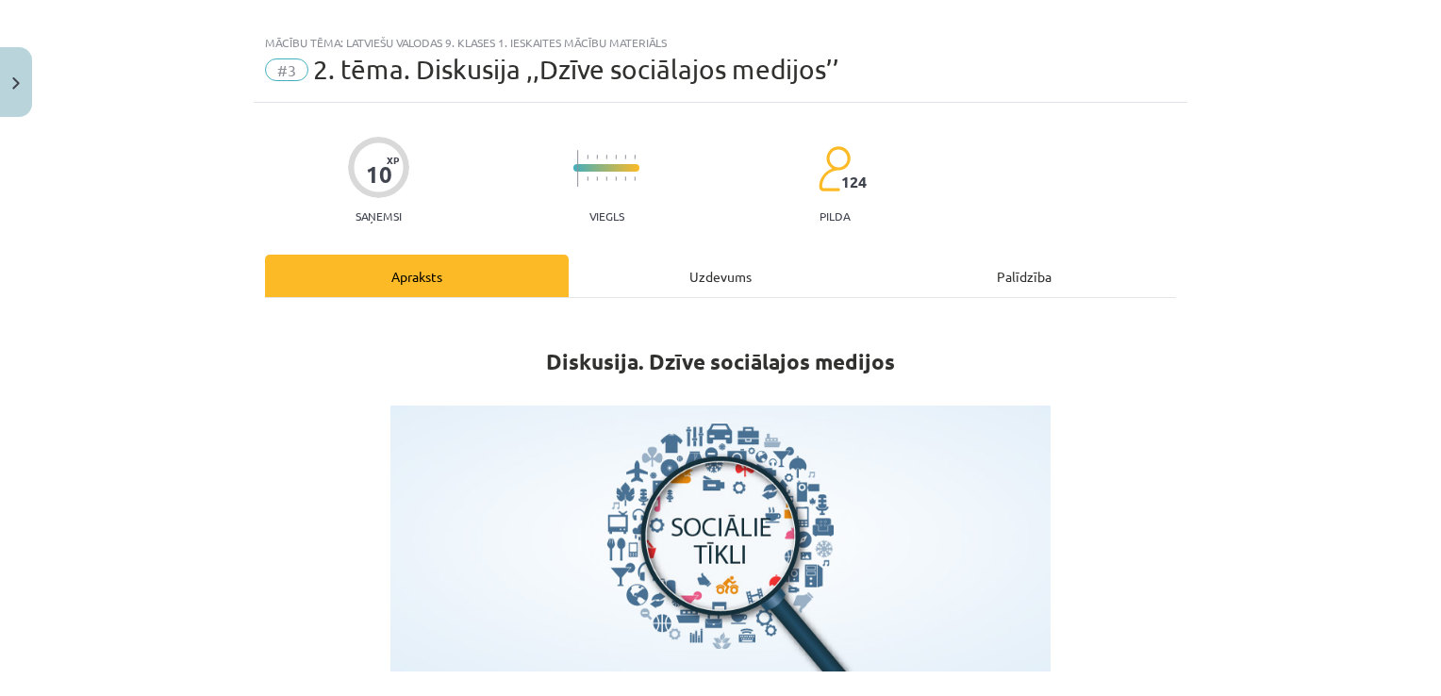
scroll to position [0, 0]
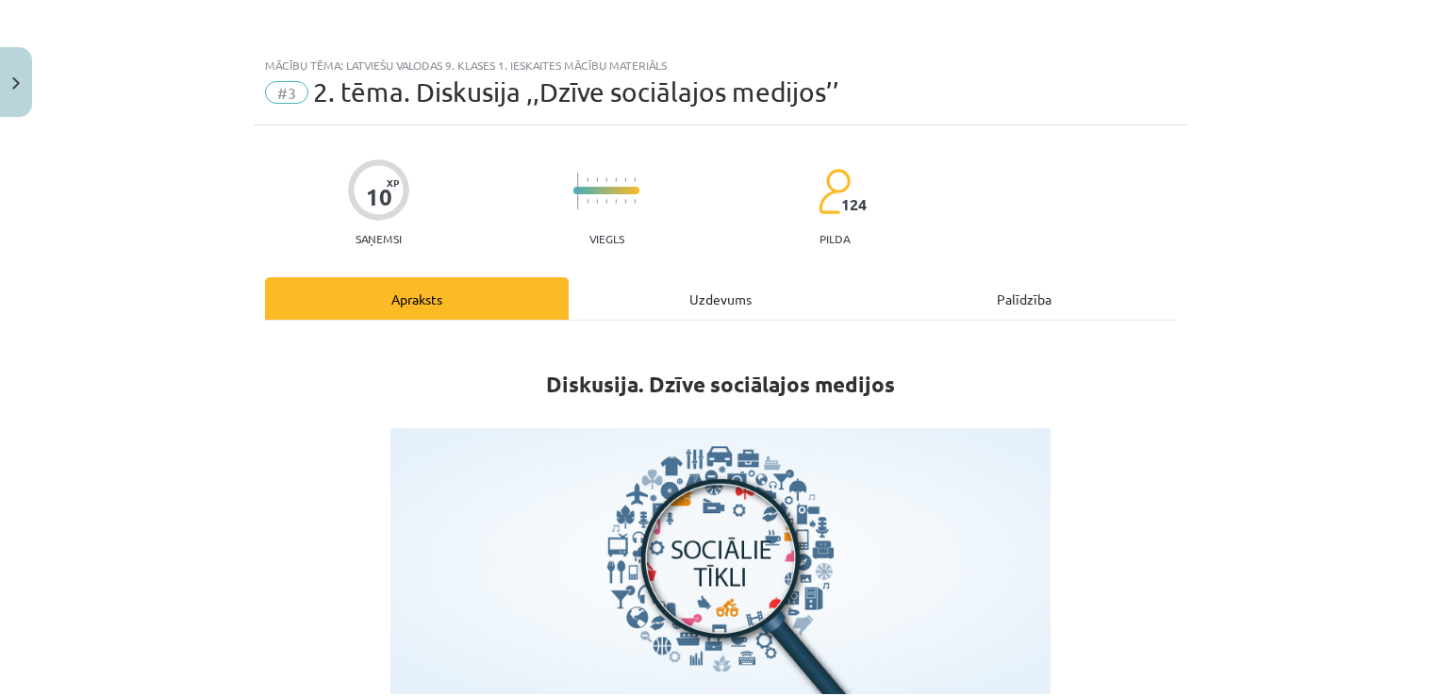
click at [785, 311] on div "Uzdevums" at bounding box center [721, 298] width 304 height 42
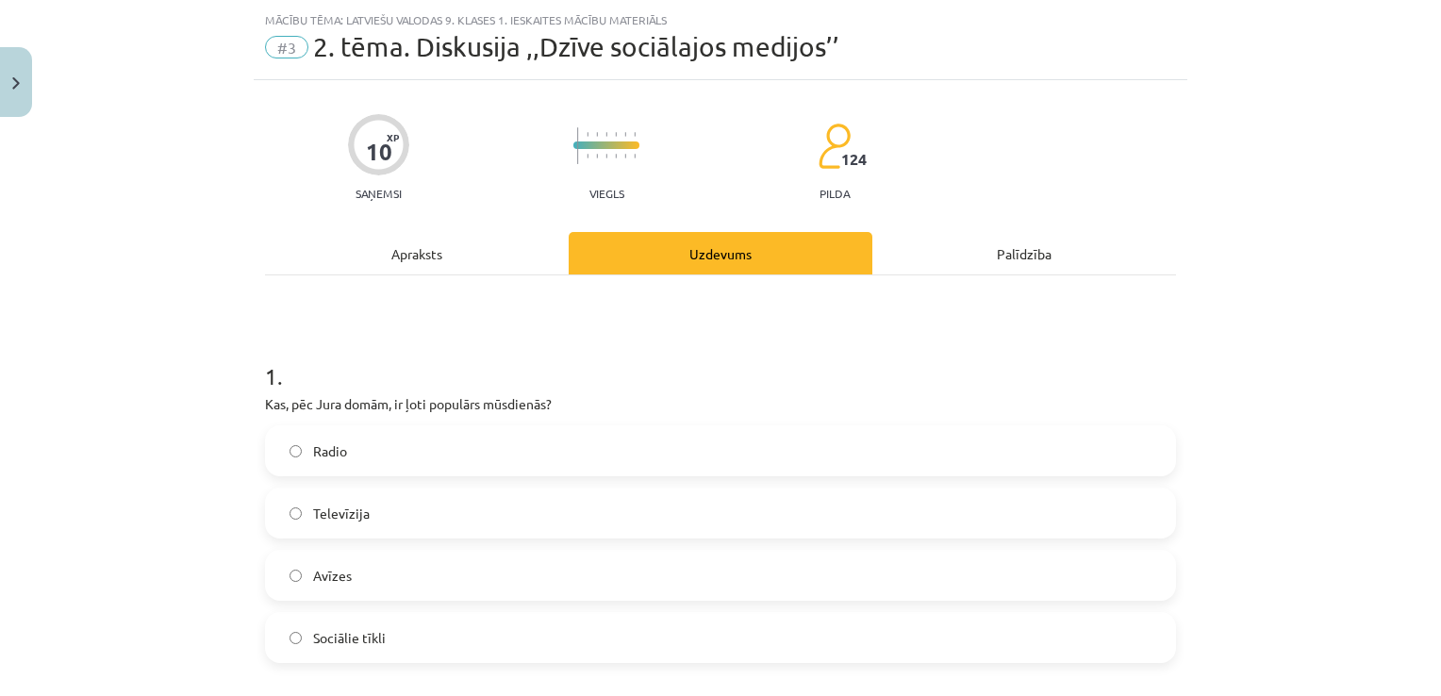
scroll to position [47, 0]
click at [514, 620] on label "Sociālie tīkli" at bounding box center [721, 635] width 908 height 47
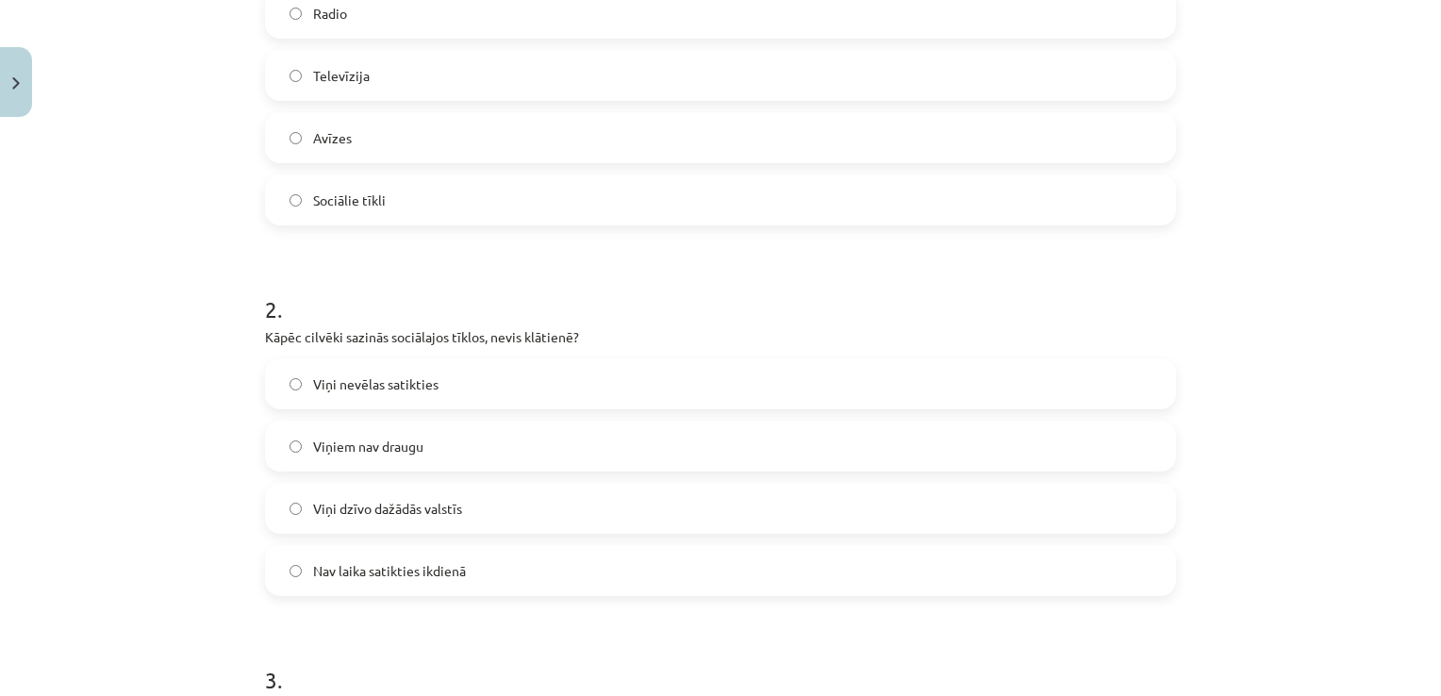
scroll to position [661, 0]
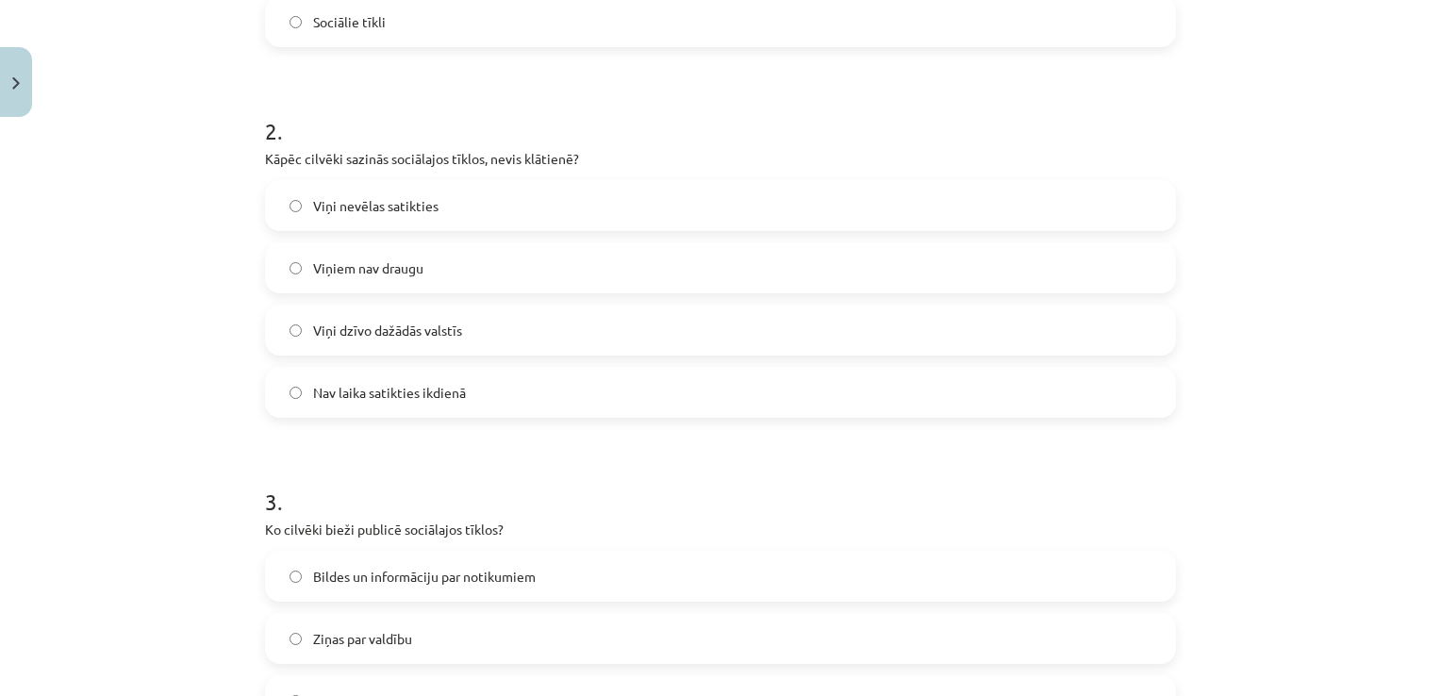
click at [602, 333] on label "Viņi dzīvo dažādās valstīs" at bounding box center [721, 330] width 908 height 47
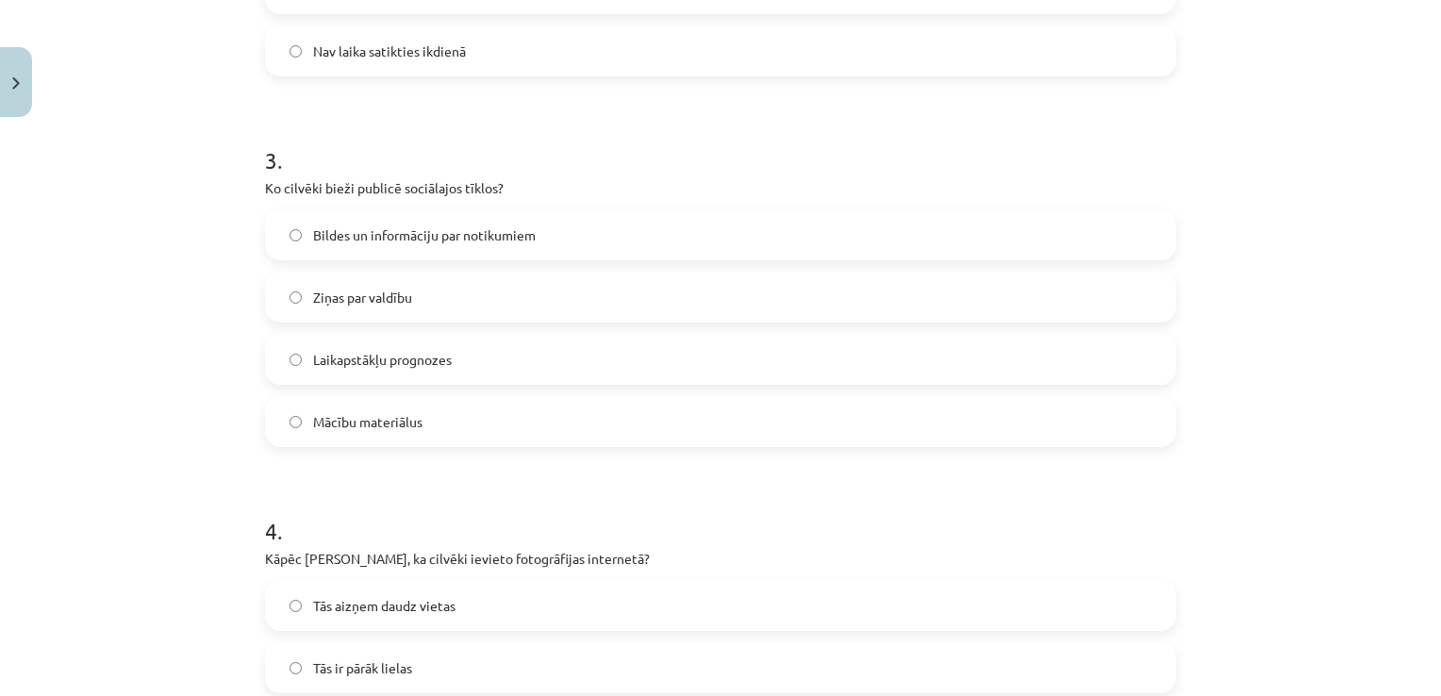
scroll to position [1006, 0]
click at [678, 242] on label "Bildes un informāciju par notikumiem" at bounding box center [721, 231] width 908 height 47
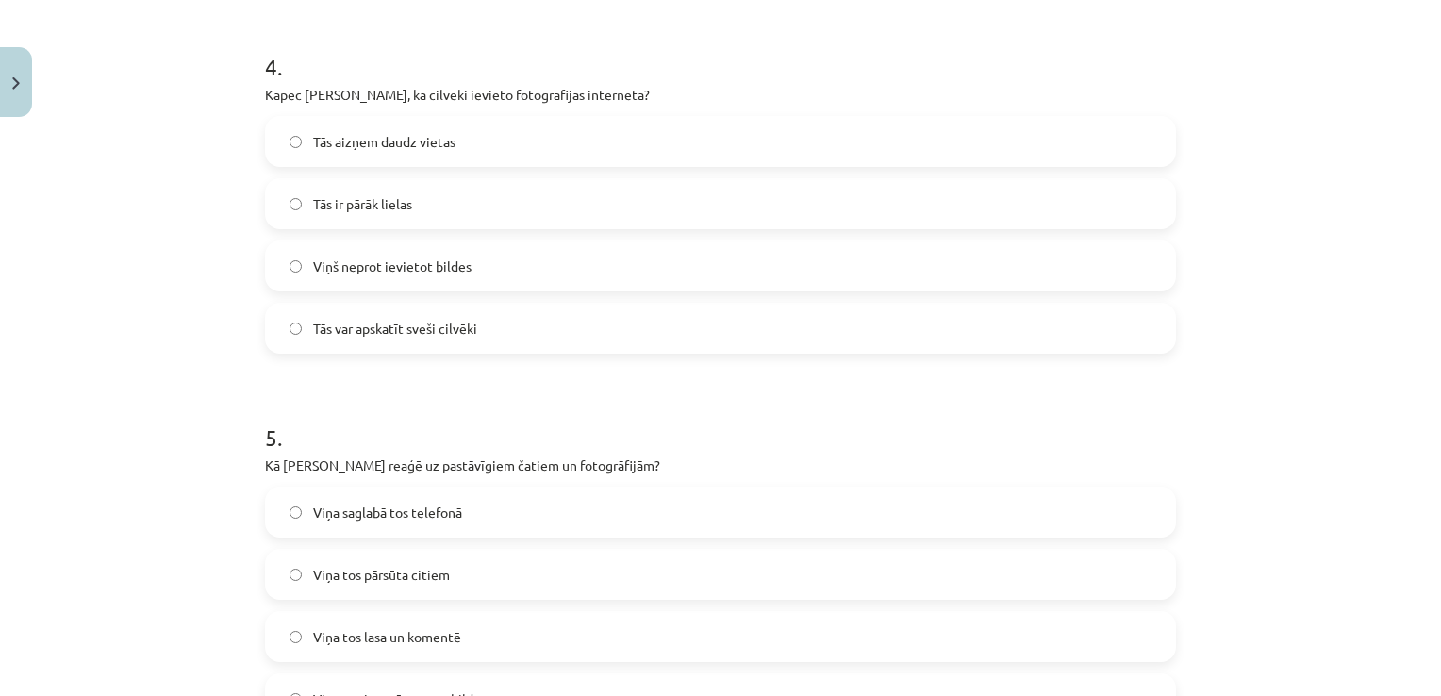
scroll to position [1469, 0]
click at [603, 149] on label "Tās aizņem daudz vietas" at bounding box center [721, 139] width 908 height 47
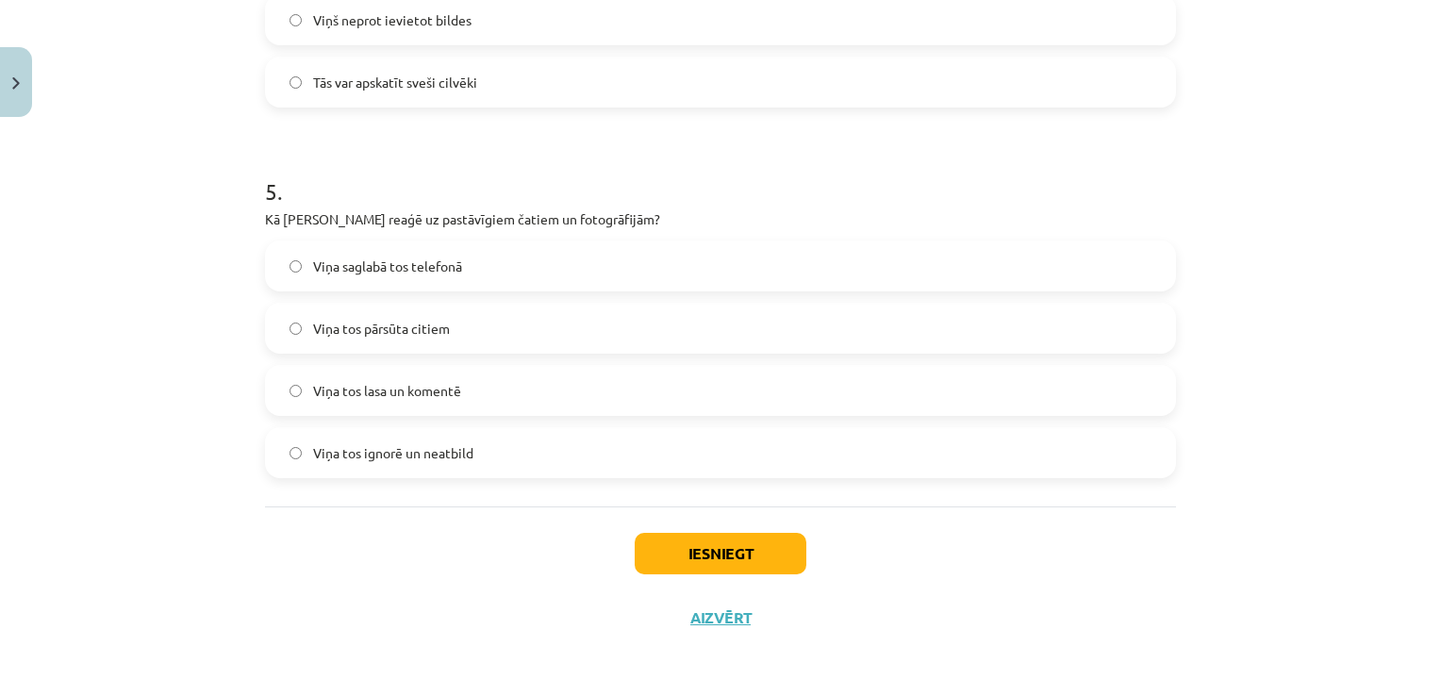
click at [649, 333] on label "Viņa tos pārsūta citiem" at bounding box center [721, 328] width 908 height 47
click at [691, 541] on button "Iesniegt" at bounding box center [721, 554] width 172 height 42
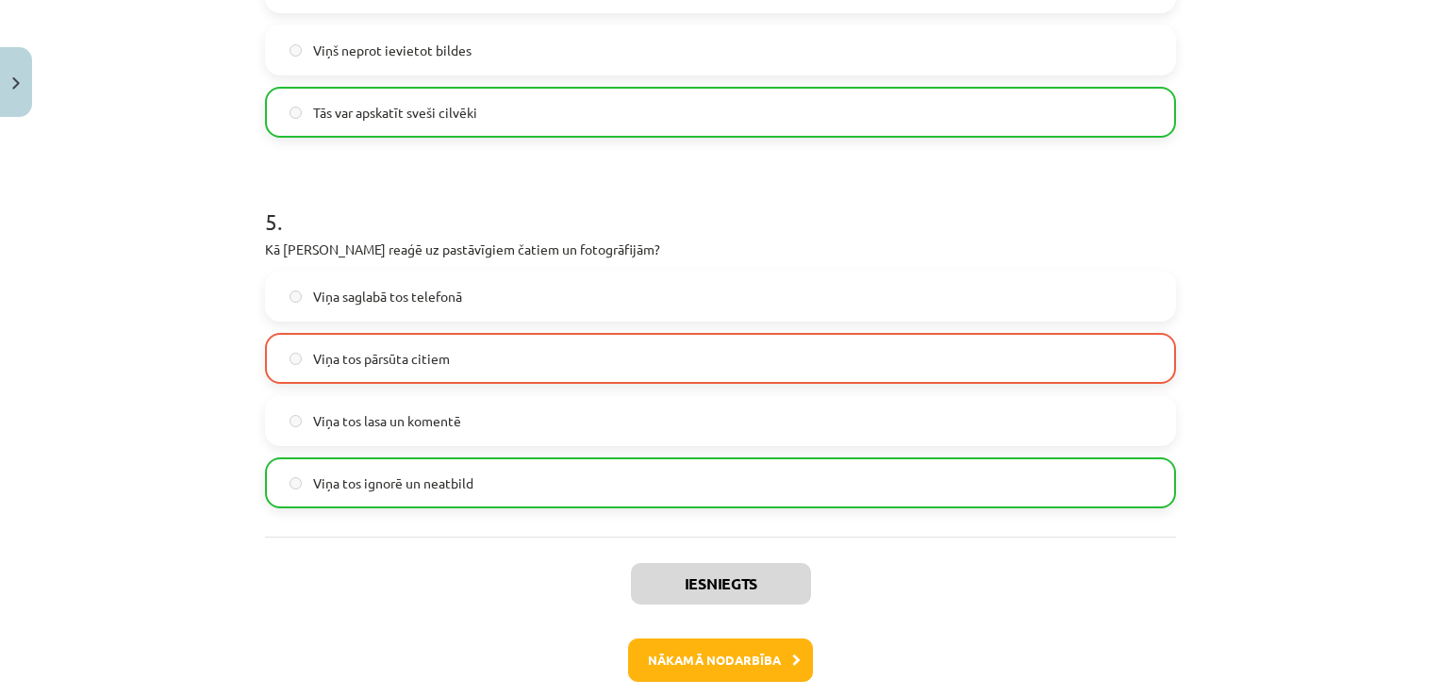
scroll to position [1736, 0]
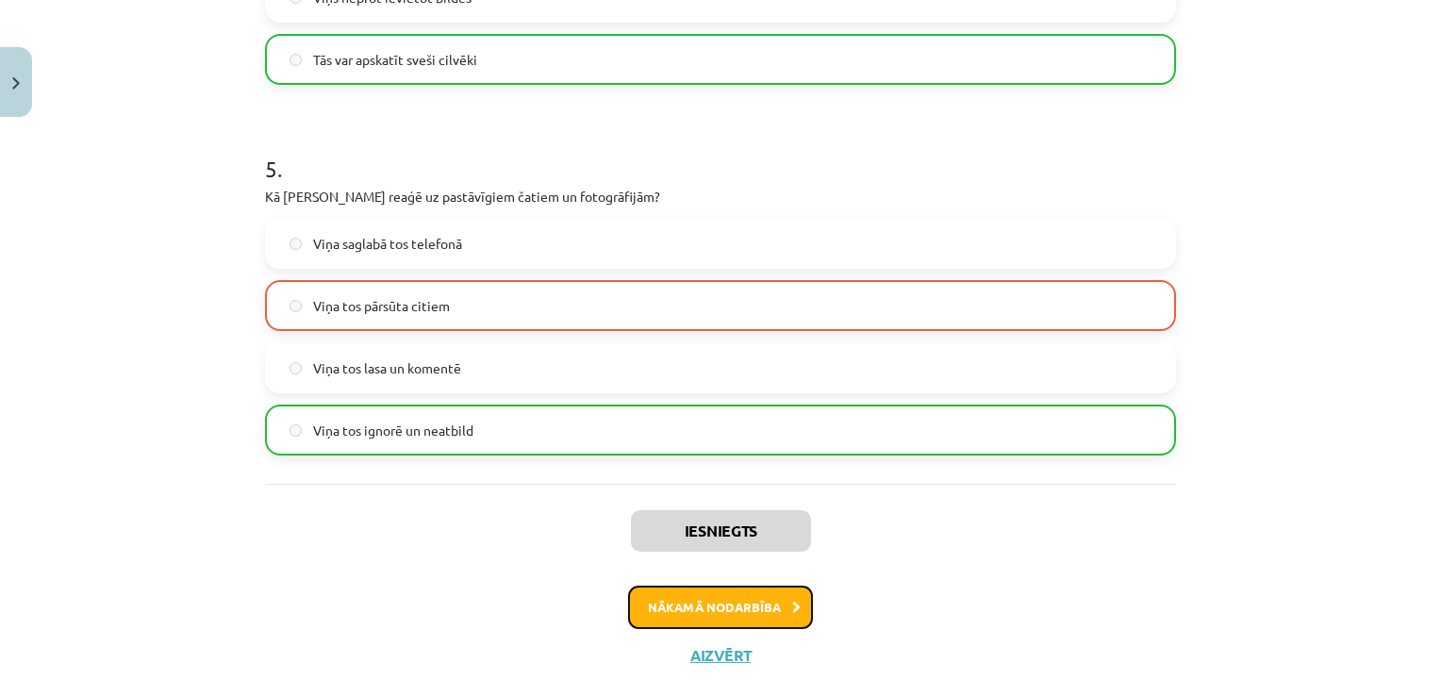
click at [726, 596] on button "Nākamā nodarbība" at bounding box center [720, 607] width 185 height 43
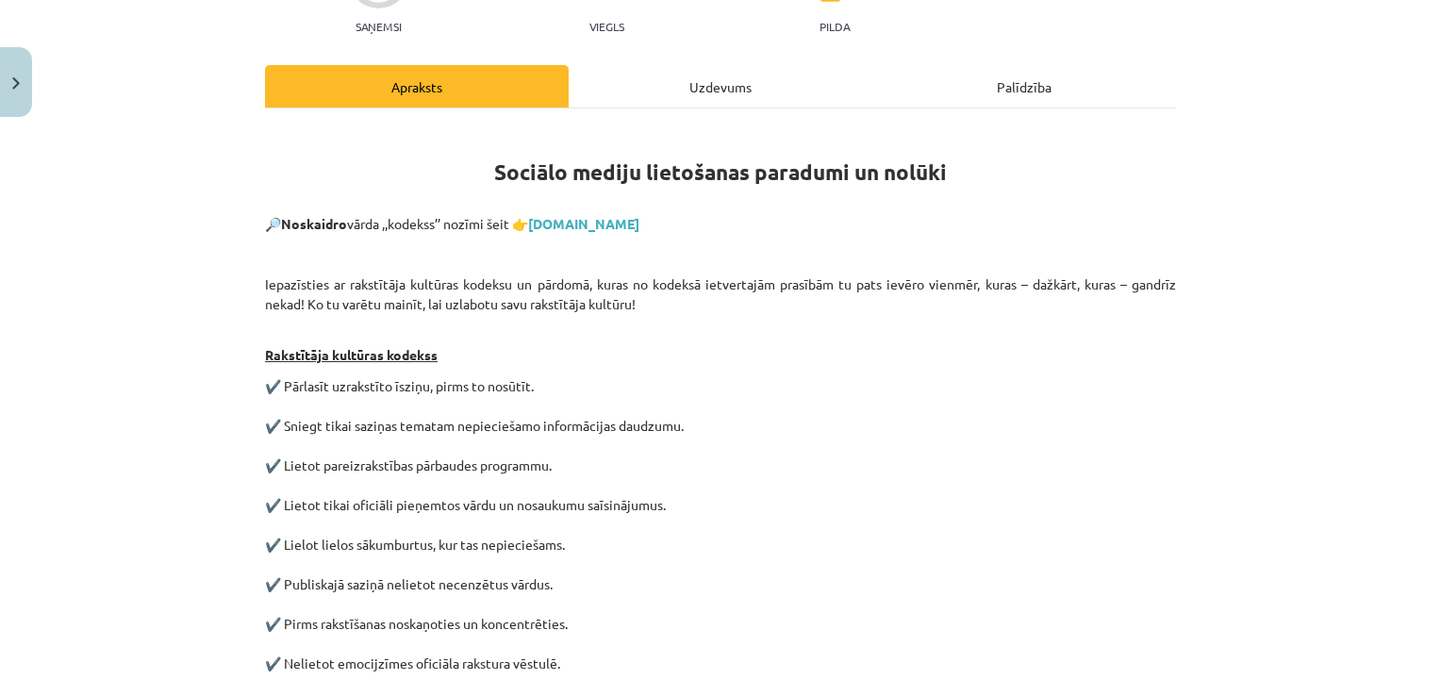
scroll to position [47, 0]
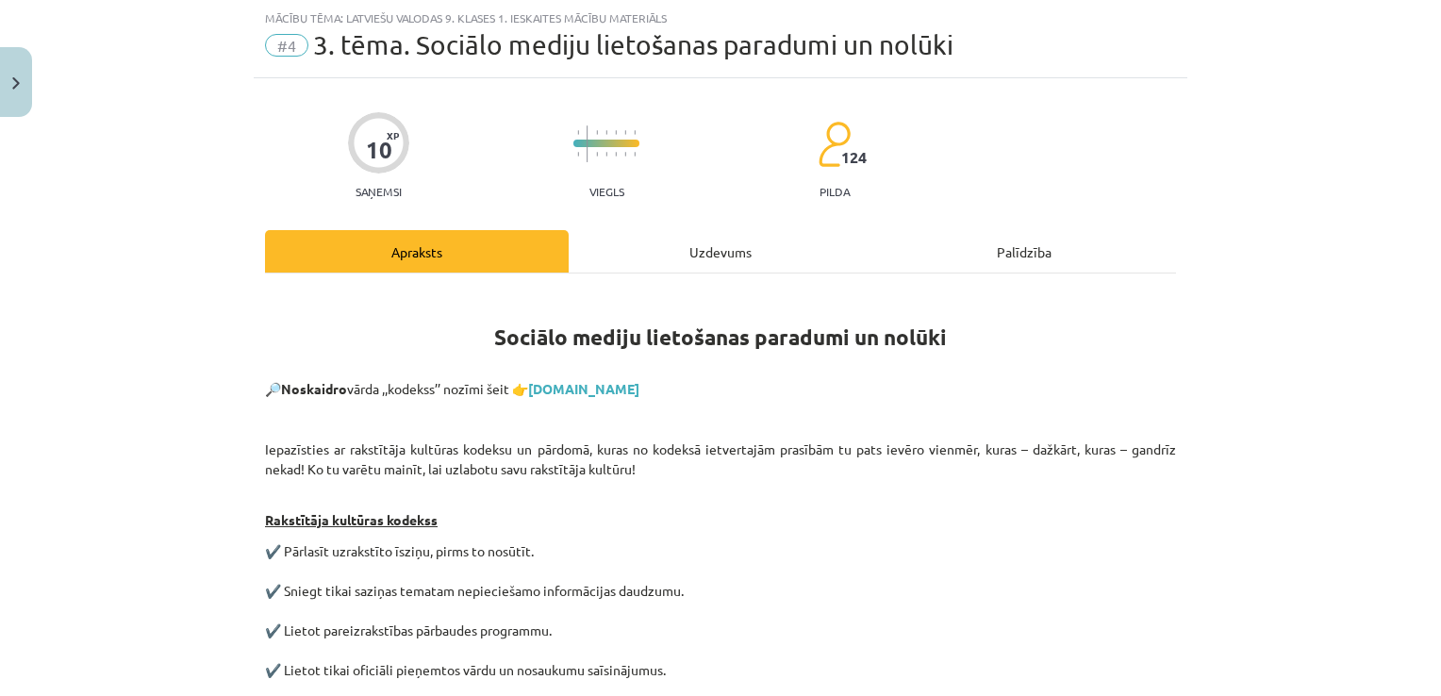
click at [671, 235] on div "Uzdevums" at bounding box center [721, 251] width 304 height 42
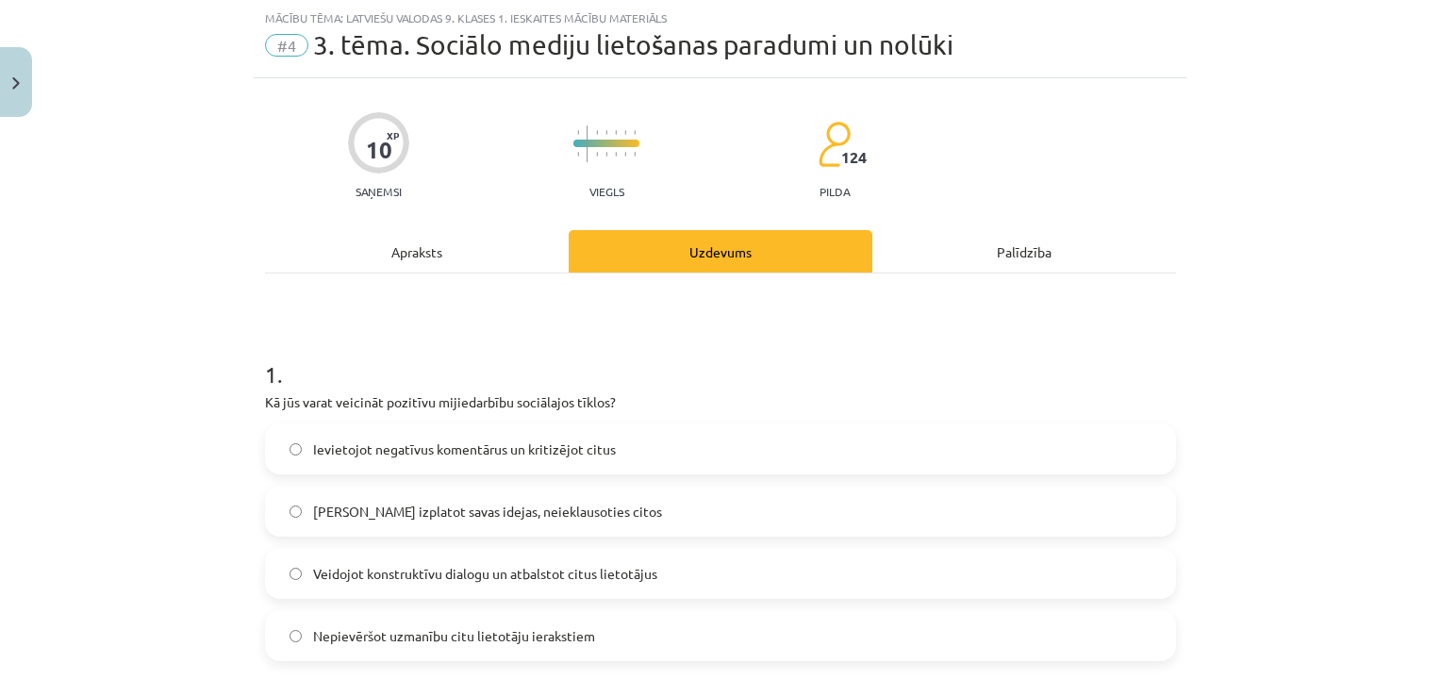
click at [713, 577] on label "Veidojot konstruktīvu dialogu un atbalstot citus lietotājus" at bounding box center [721, 573] width 908 height 47
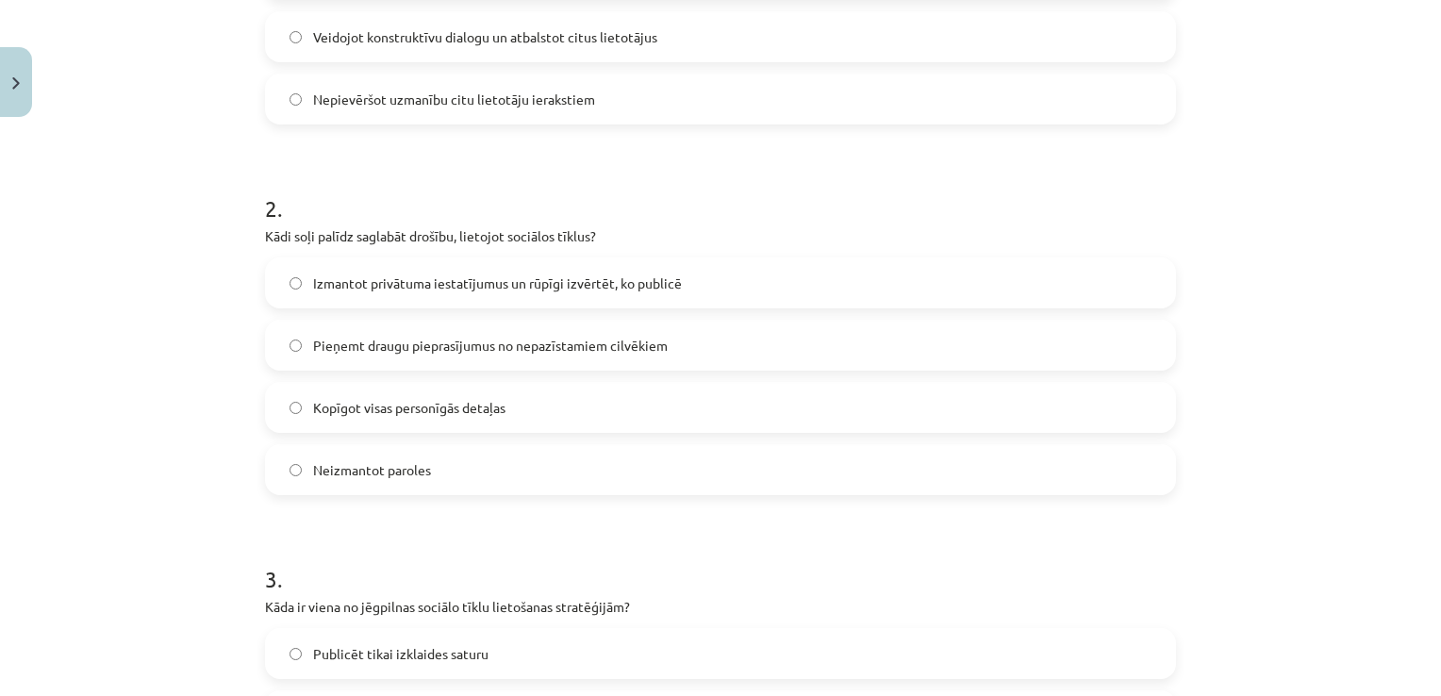
scroll to position [586, 0]
click at [945, 280] on label "Izmantot privātuma iestatījumus un rūpīgi izvērtēt, ko publicē" at bounding box center [721, 281] width 908 height 47
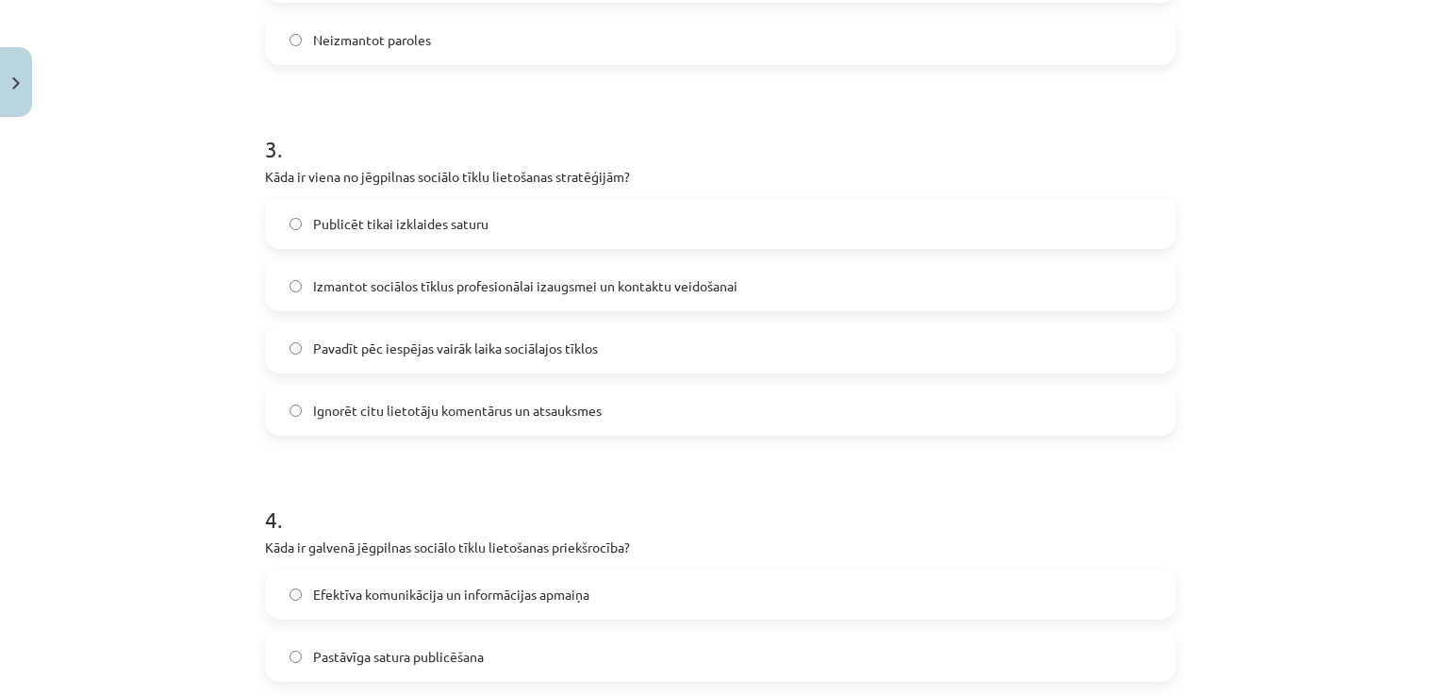
scroll to position [1075, 0]
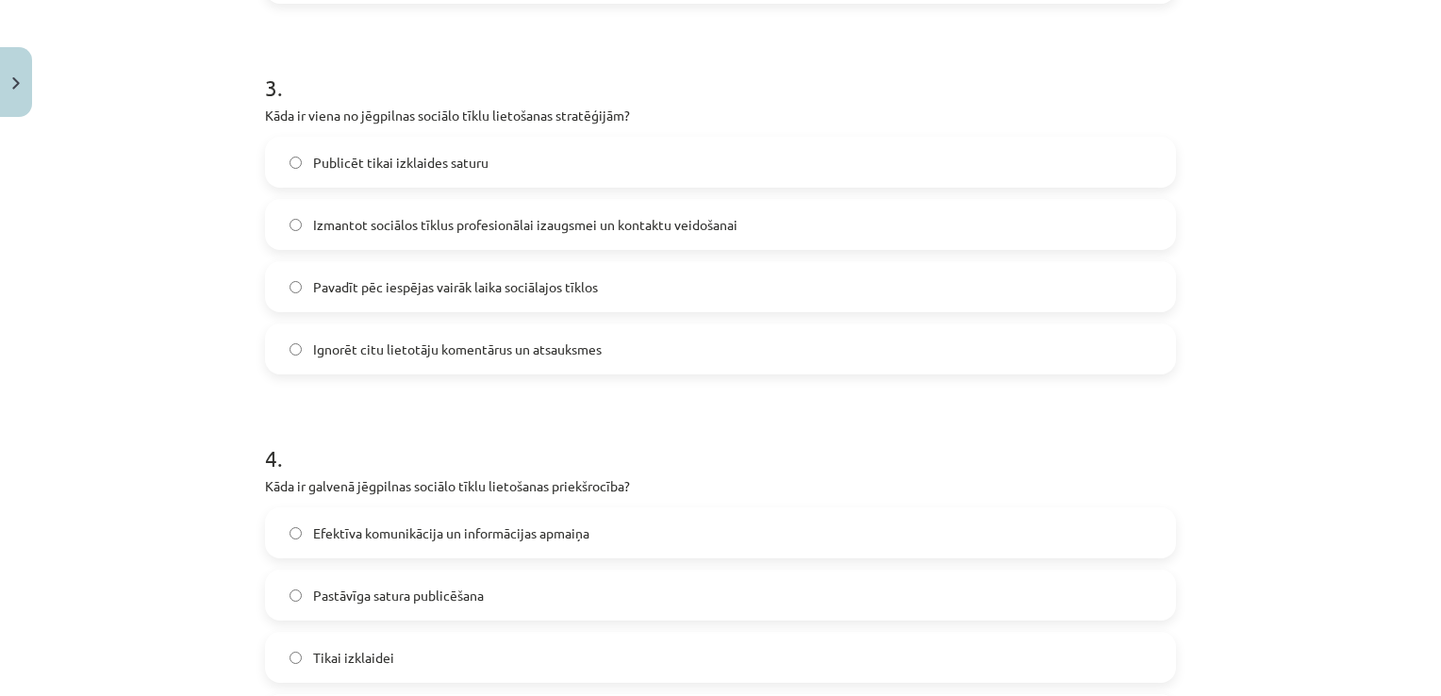
click at [758, 223] on label "Izmantot sociālos tīklus profesionālai izaugsmei un kontaktu veidošanai" at bounding box center [721, 224] width 908 height 47
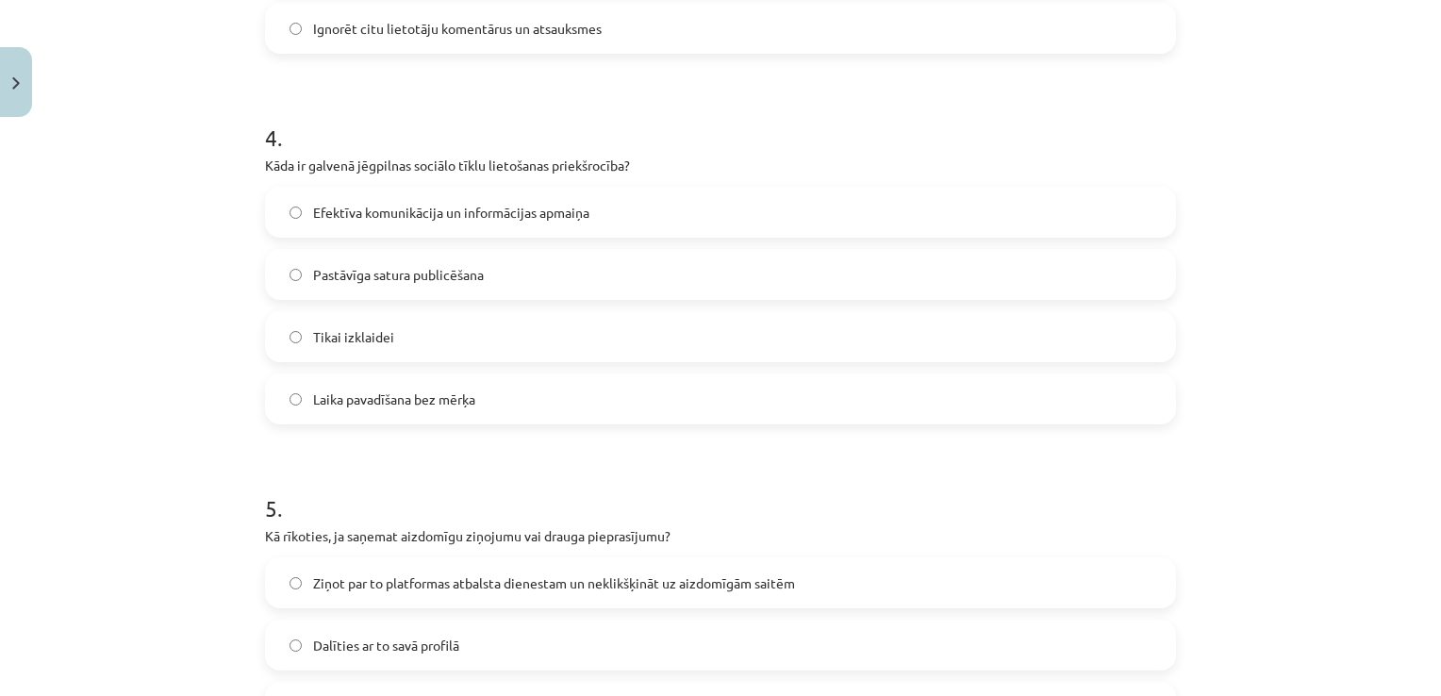
scroll to position [1389, 0]
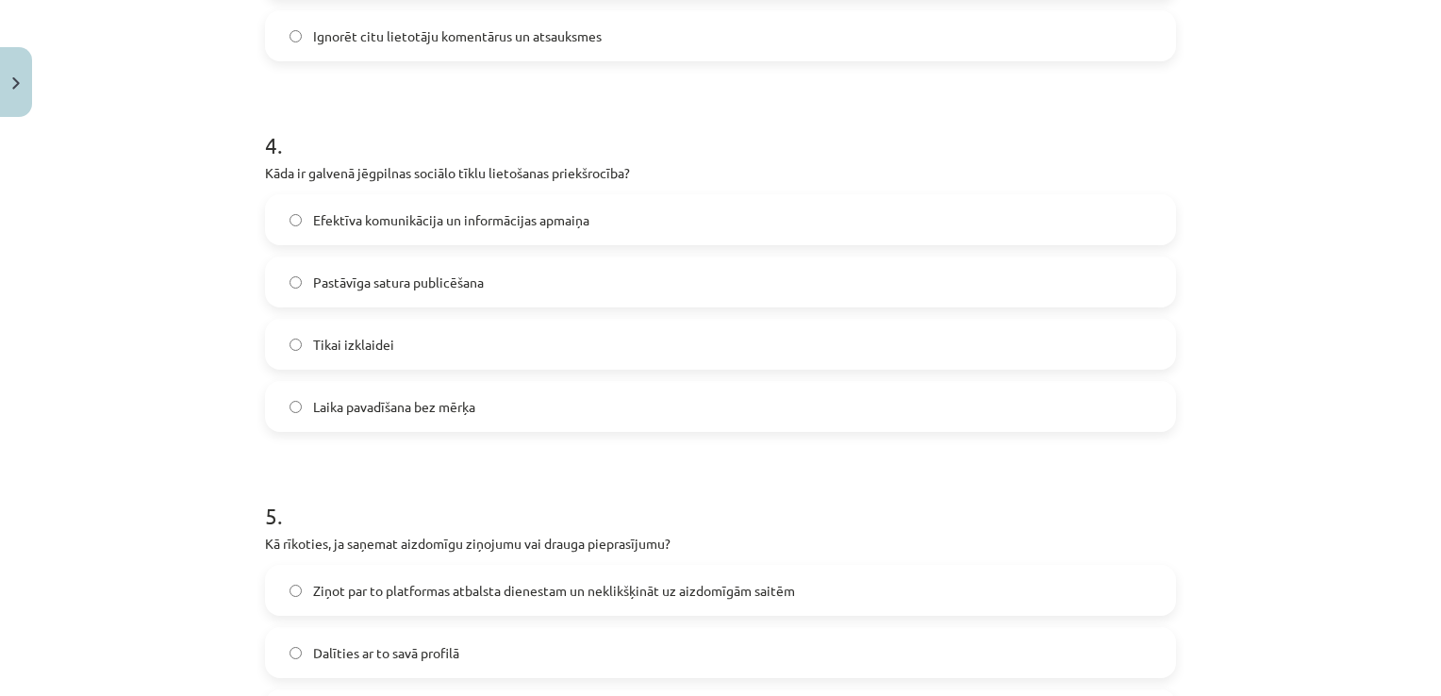
click at [1027, 233] on label "Efektīva komunikācija un informācijas apmaiņa" at bounding box center [721, 219] width 908 height 47
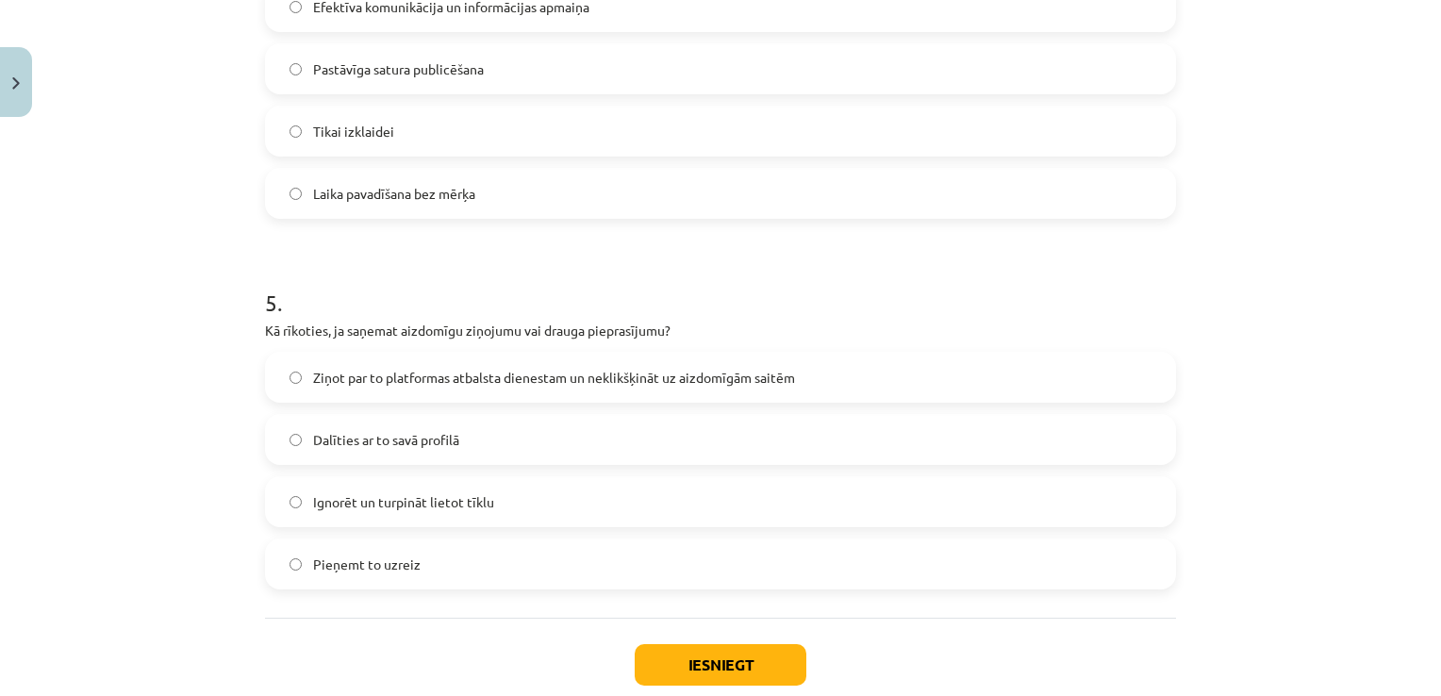
scroll to position [1713, 0]
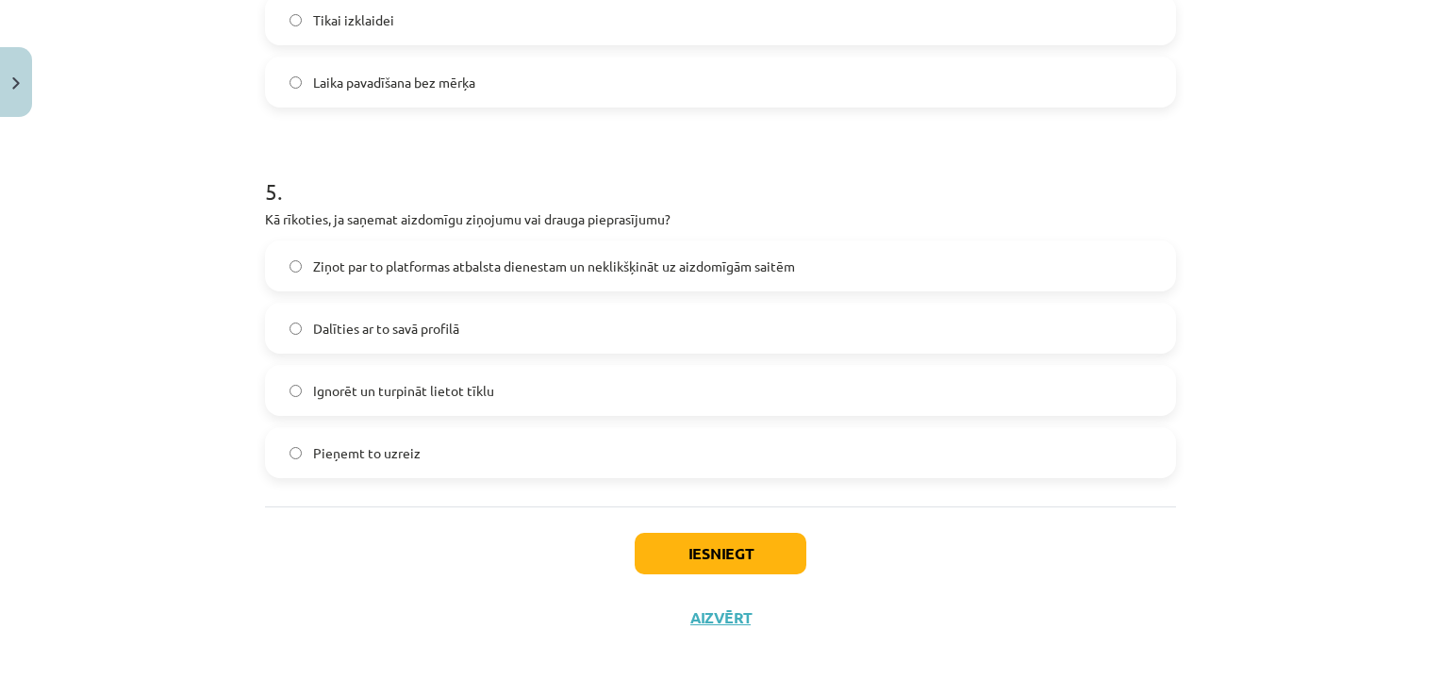
click at [728, 447] on label "Pieņemt to uzreiz" at bounding box center [721, 452] width 908 height 47
click at [738, 559] on button "Iesniegt" at bounding box center [721, 554] width 172 height 42
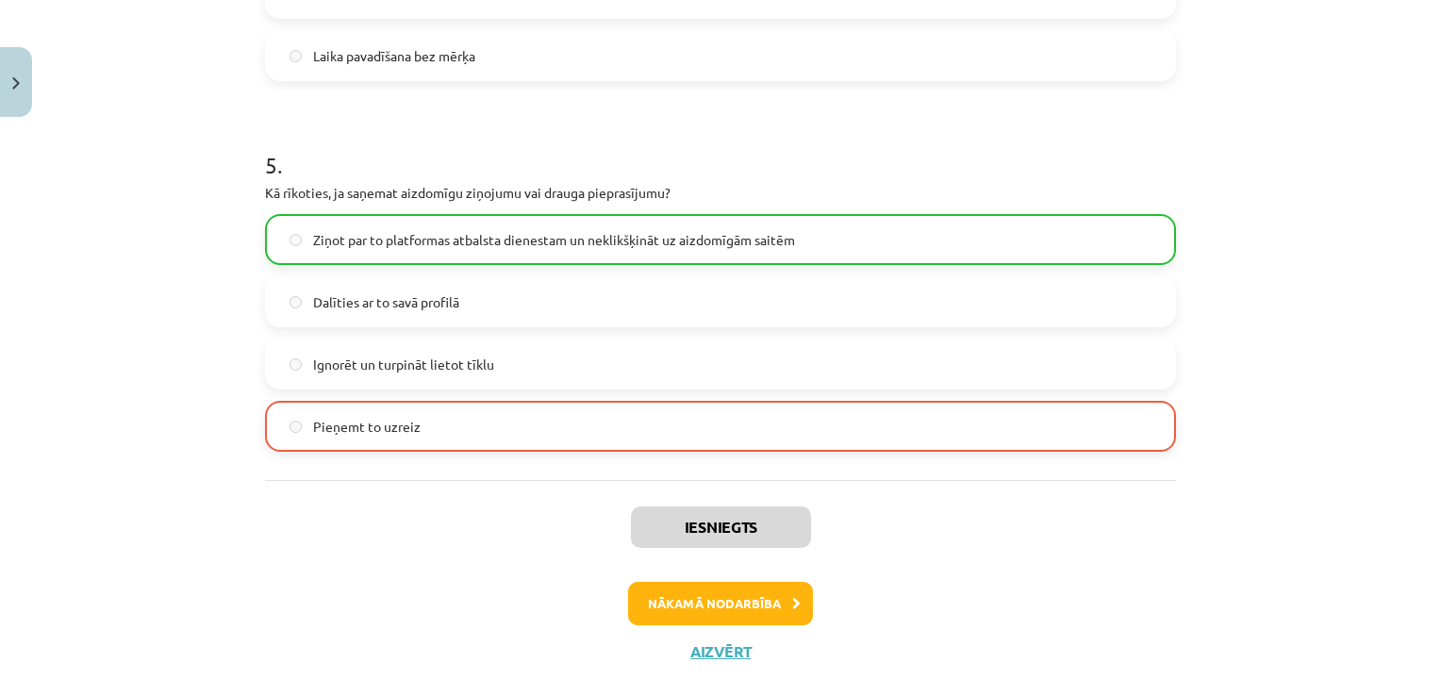
scroll to position [1773, 0]
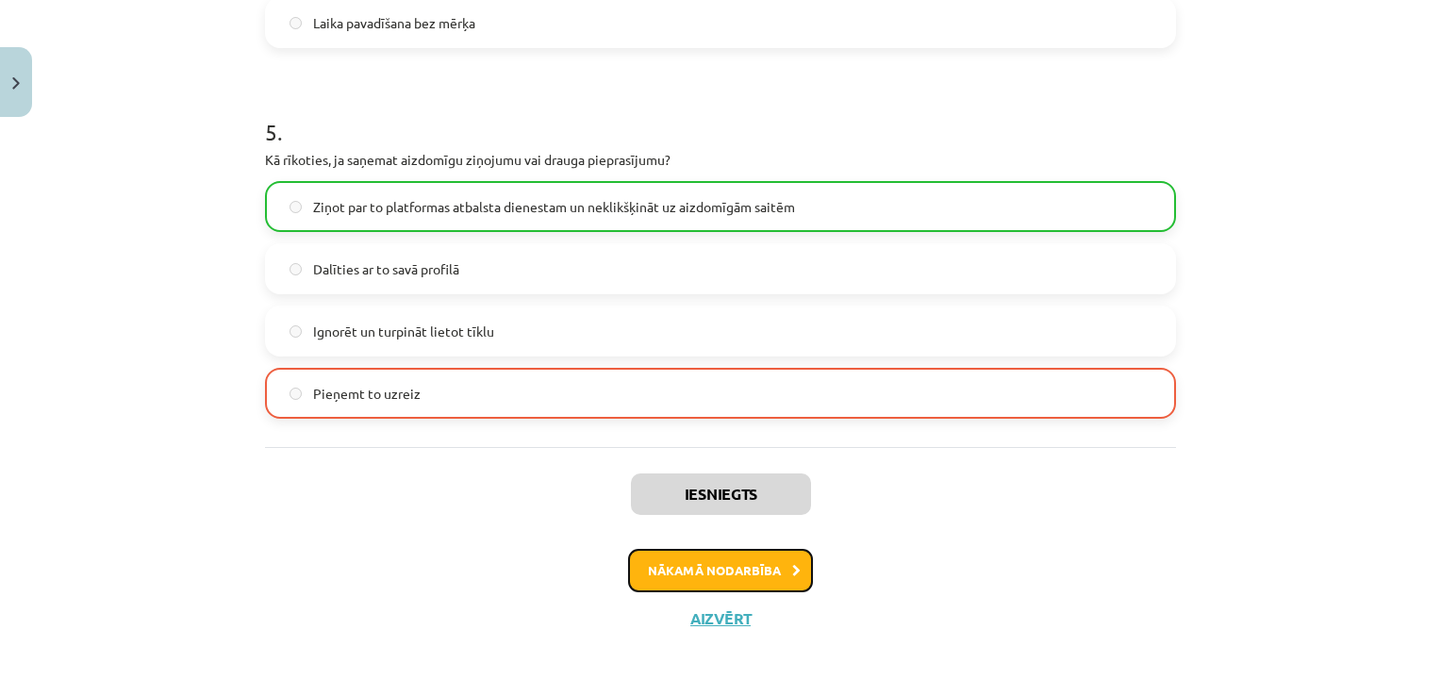
click at [794, 568] on button "Nākamā nodarbība" at bounding box center [720, 570] width 185 height 43
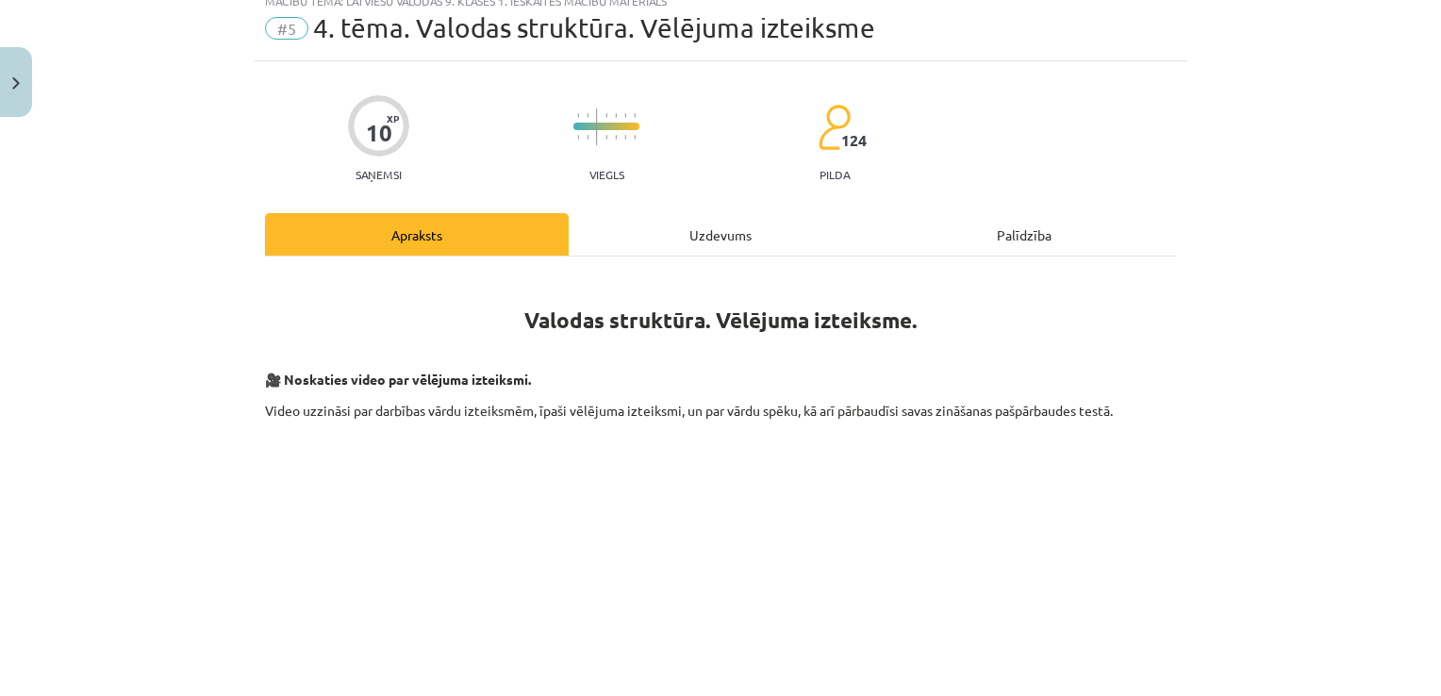
scroll to position [47, 0]
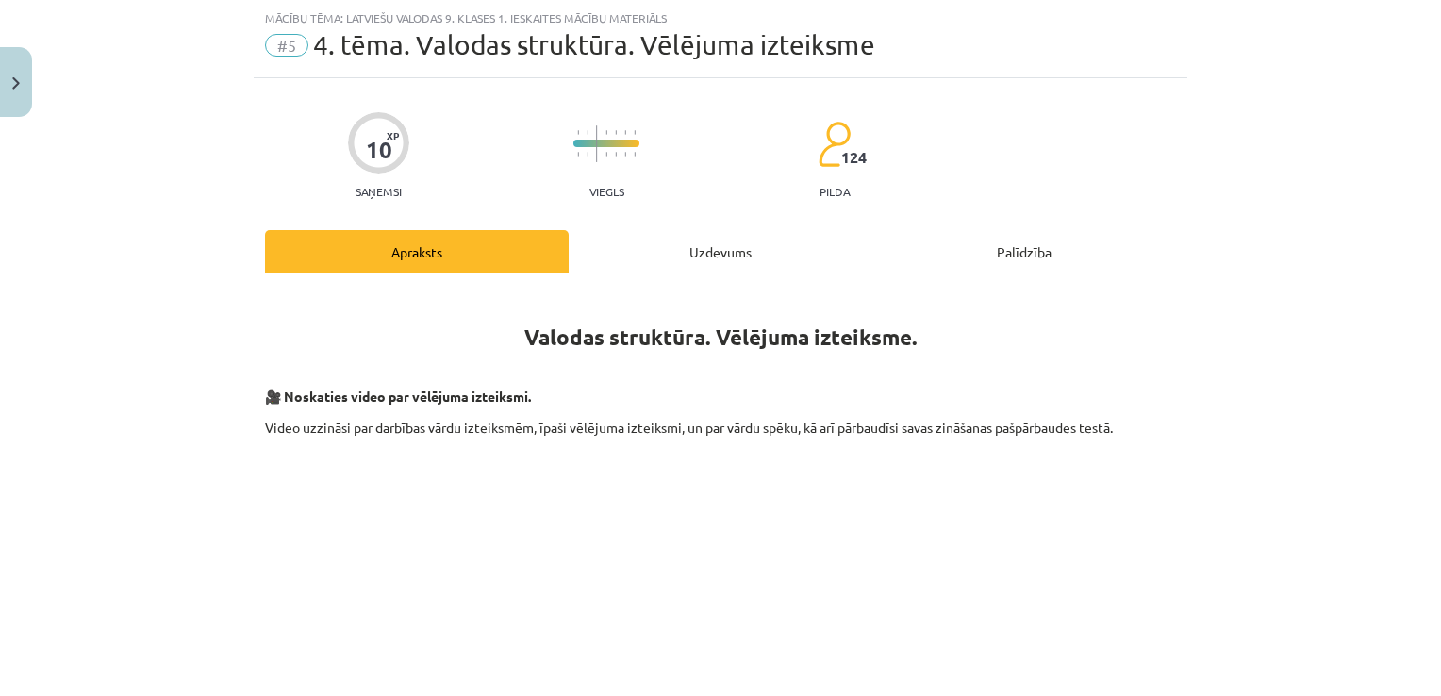
click at [756, 250] on div "Uzdevums" at bounding box center [721, 251] width 304 height 42
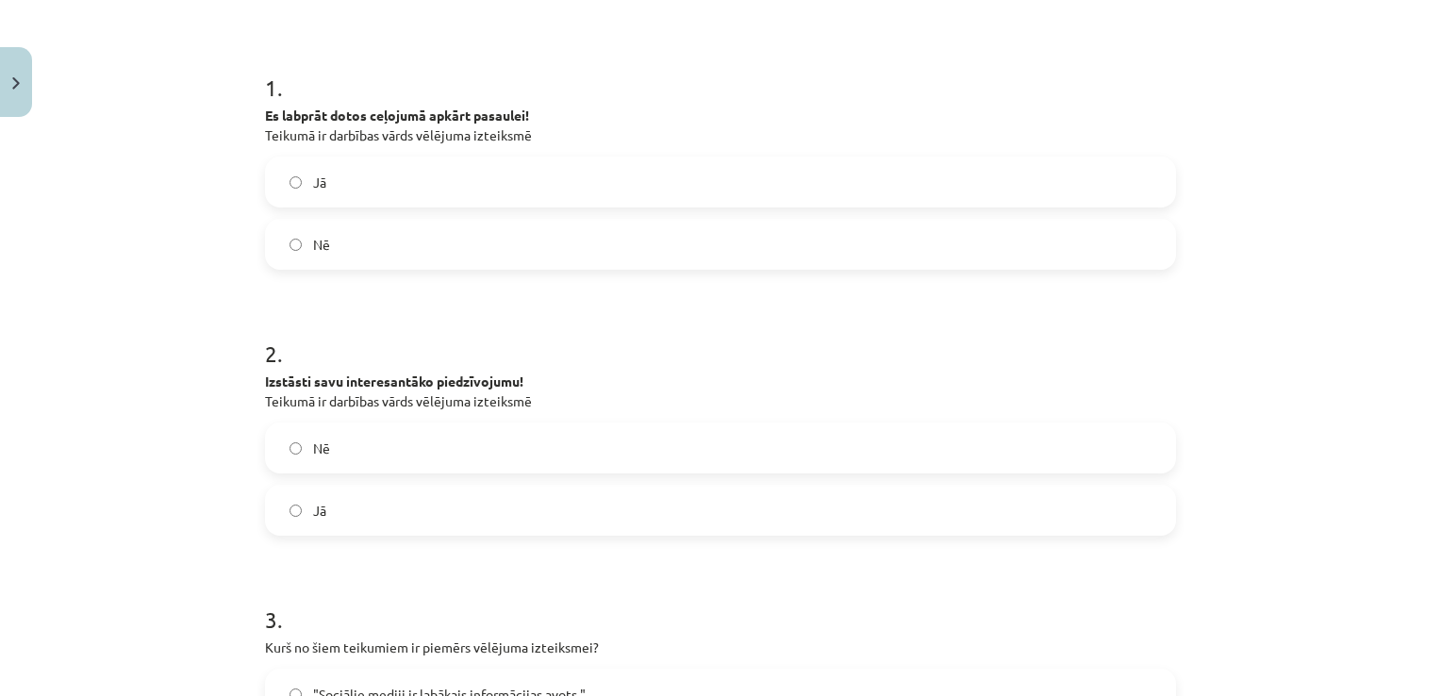
scroll to position [325, 0]
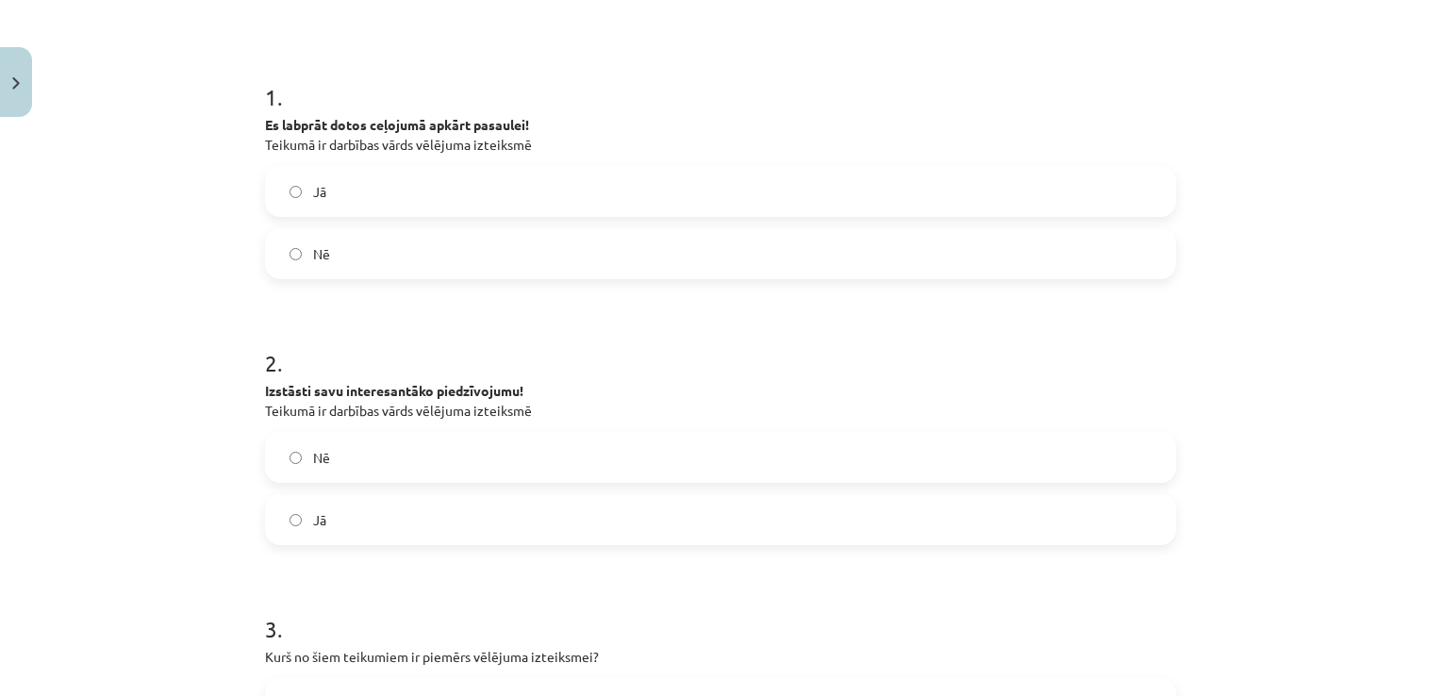
click at [1045, 184] on label "Jā" at bounding box center [721, 191] width 908 height 47
click at [711, 500] on label "Jā" at bounding box center [721, 519] width 908 height 47
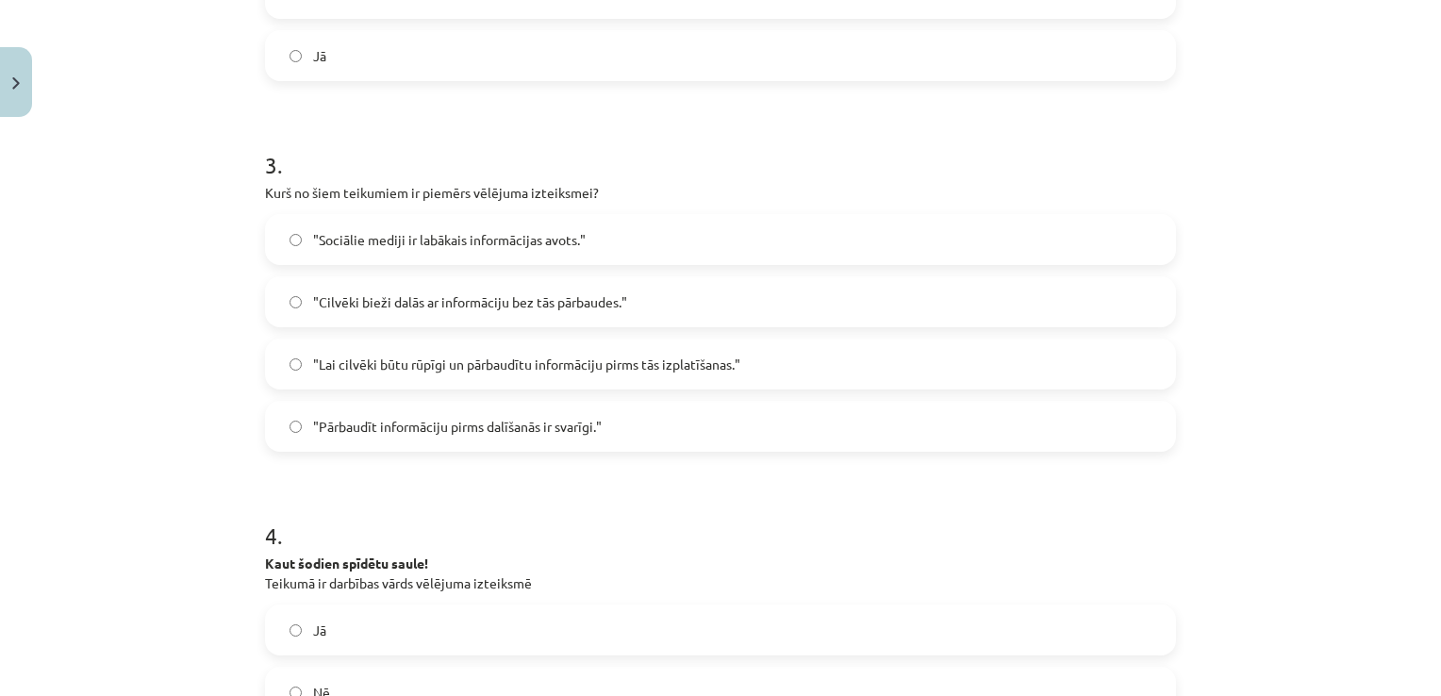
scroll to position [785, 0]
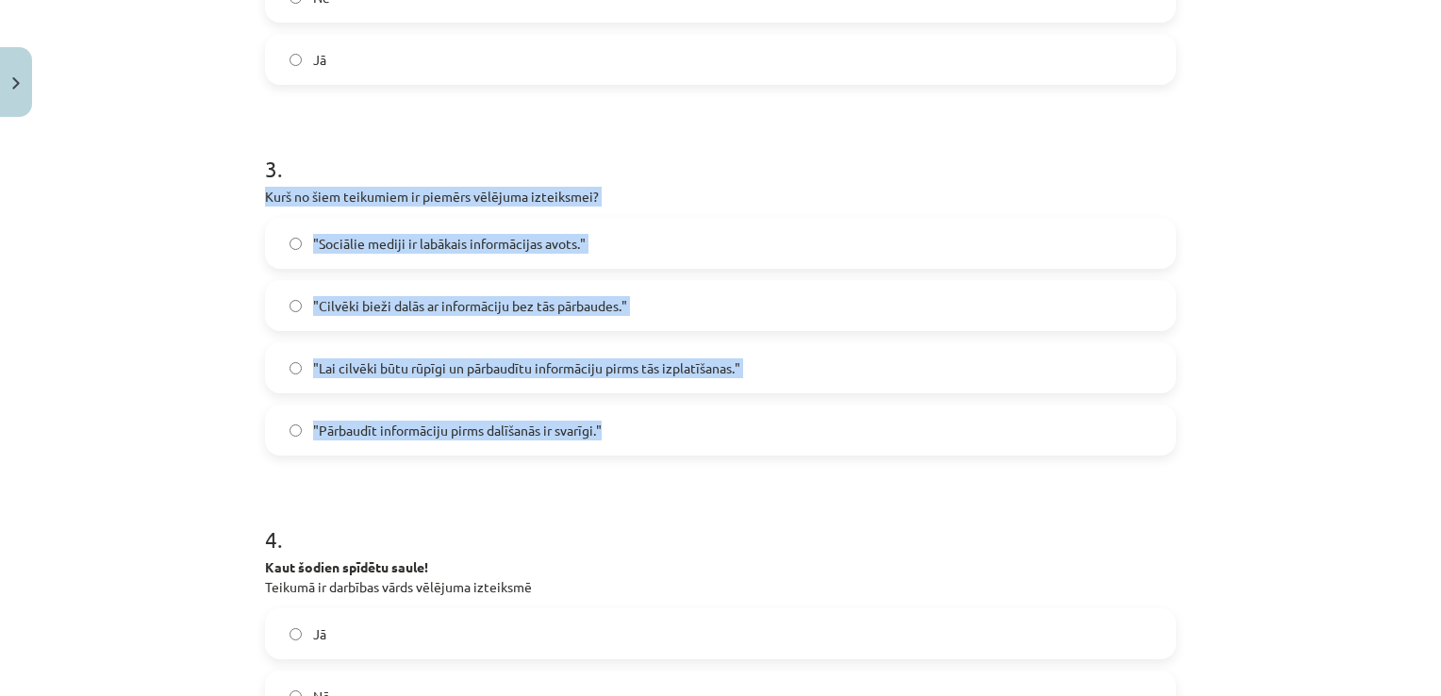
drag, startPoint x: 253, startPoint y: 190, endPoint x: 662, endPoint y: 436, distance: 477.7
click at [662, 436] on div "10 XP Saņemsi Viegls 124 pilda Apraksts Uzdevums Palīdzība 1 . Es labprāt dotos…" at bounding box center [721, 250] width 934 height 1819
copy div "Kurš no šiem teikumiem ir piemērs vēlējuma izteiksmei? "Sociālie mediji ir labā…"
click at [451, 344] on label ""Lai cilvēki būtu rūpīgi un pārbaudītu informāciju pirms tās izplatīšanas."" at bounding box center [721, 367] width 908 height 47
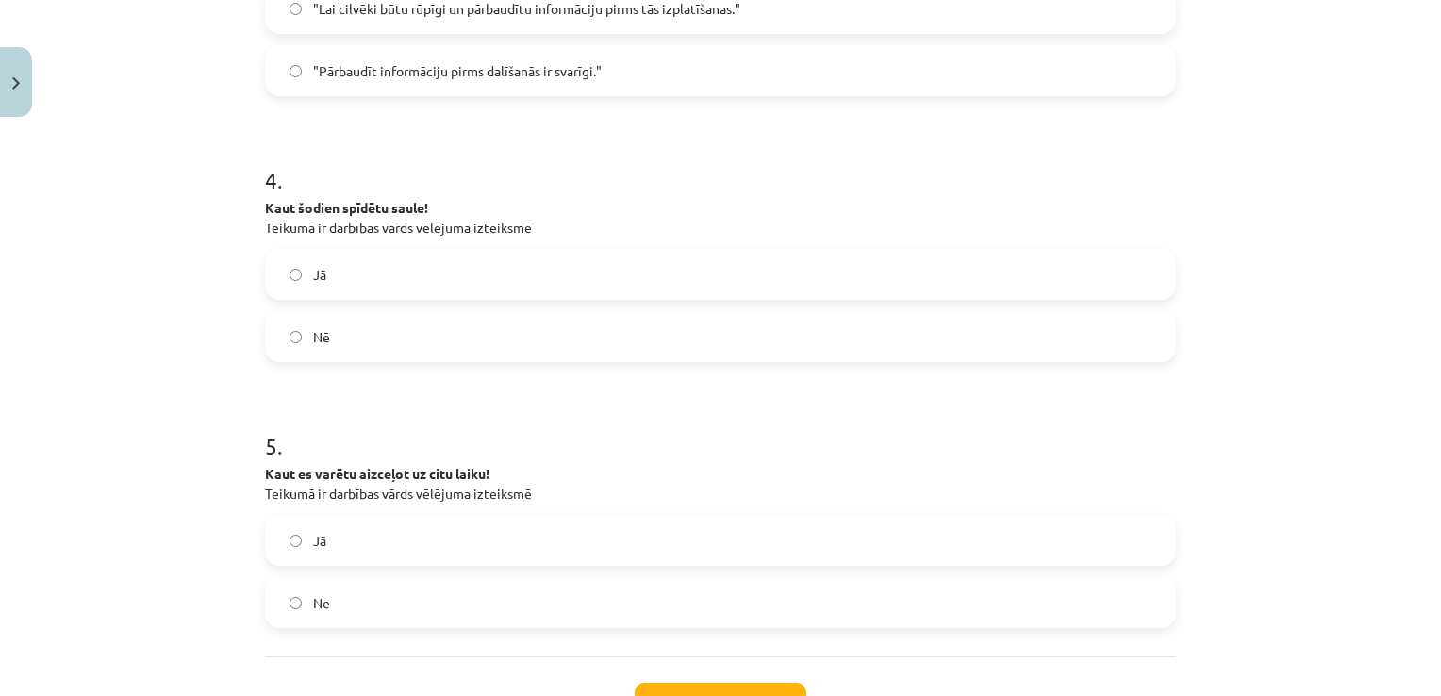
scroll to position [1140, 0]
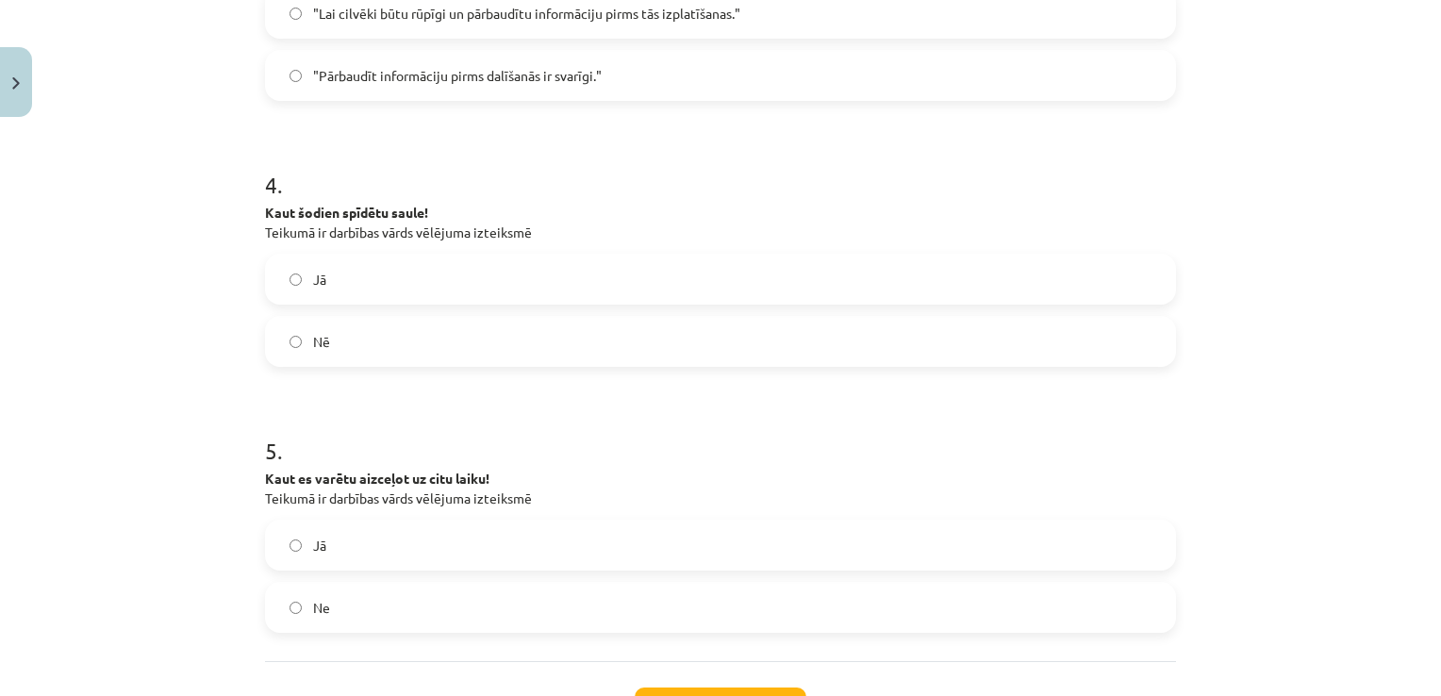
click at [1016, 288] on label "Jā" at bounding box center [721, 279] width 908 height 47
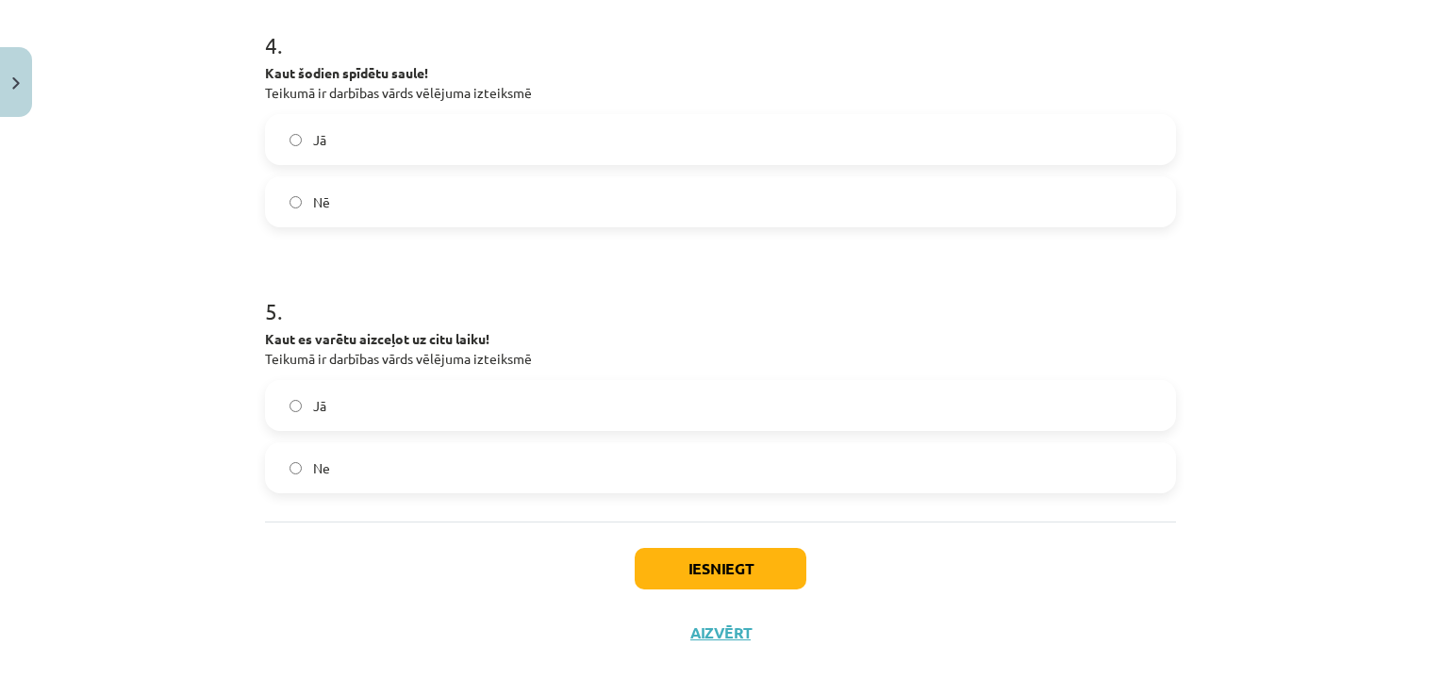
scroll to position [1294, 0]
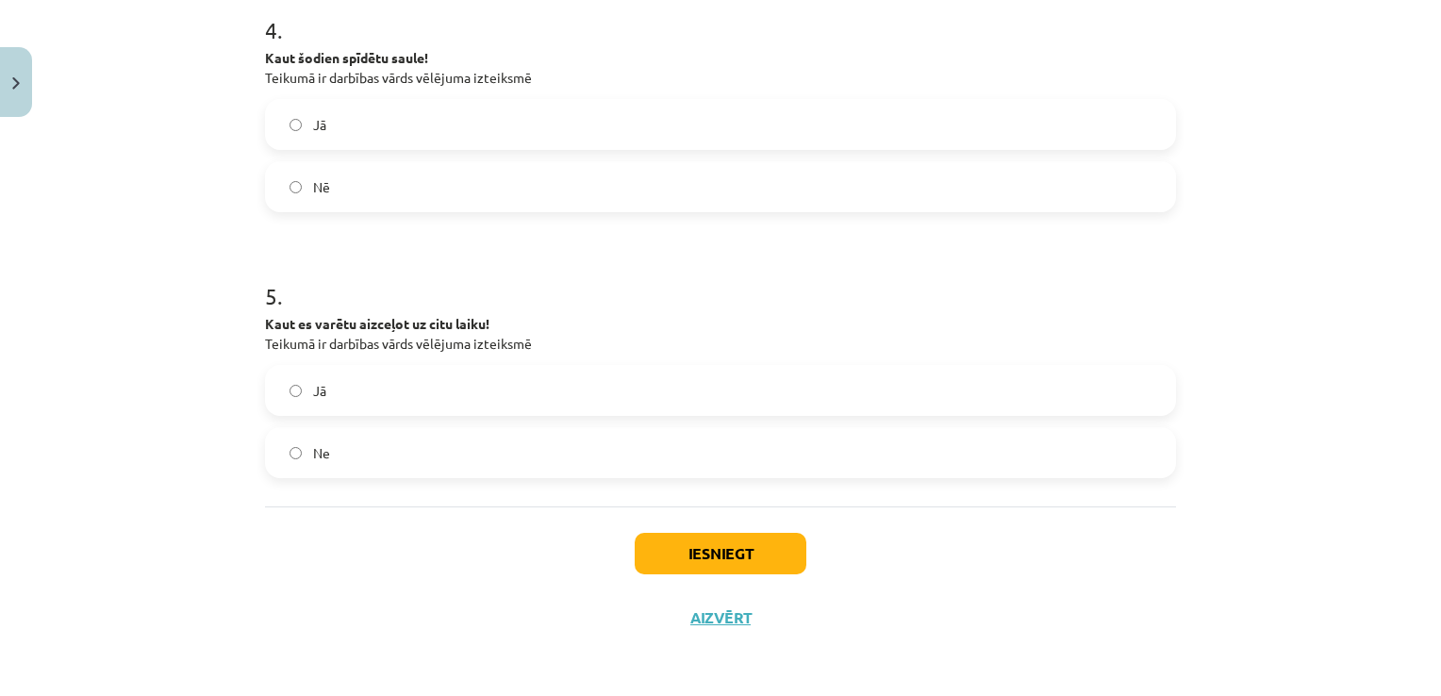
click at [1120, 387] on label "Jā" at bounding box center [721, 390] width 908 height 47
click at [727, 548] on button "Iesniegt" at bounding box center [721, 554] width 172 height 42
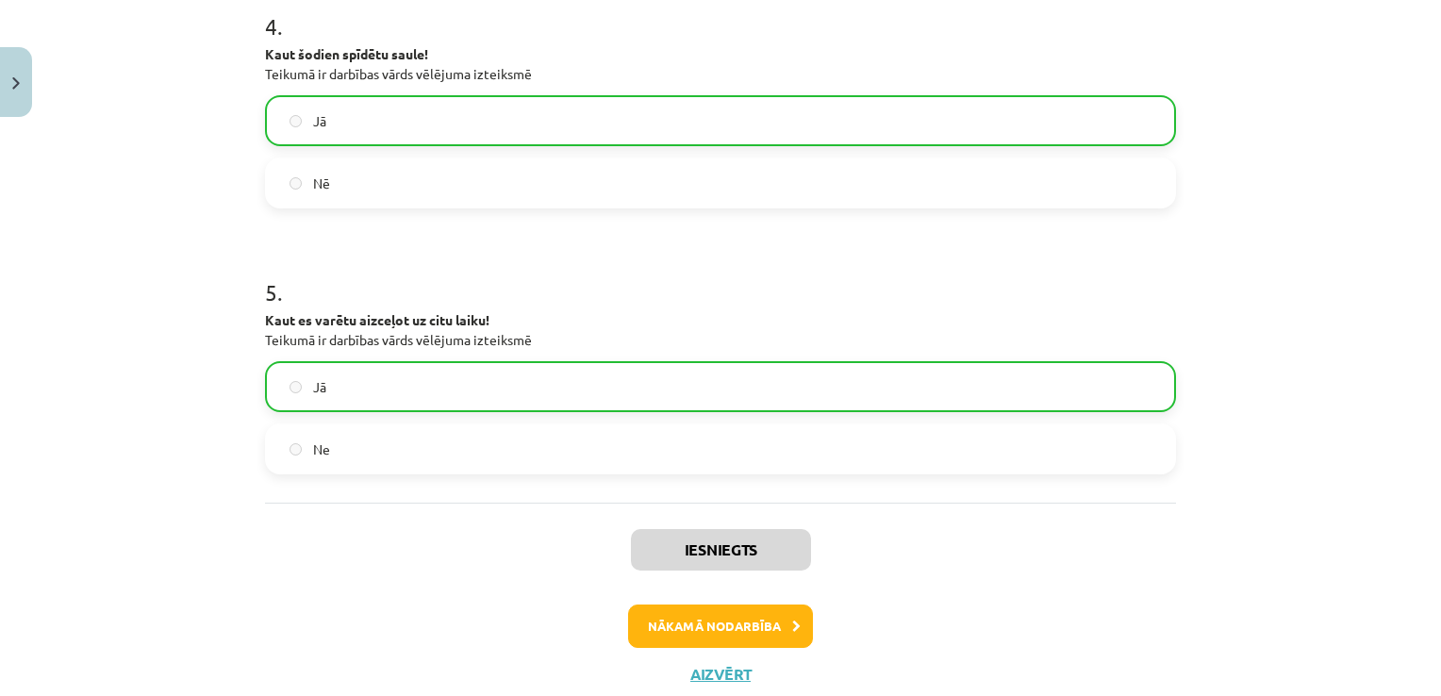
scroll to position [1354, 0]
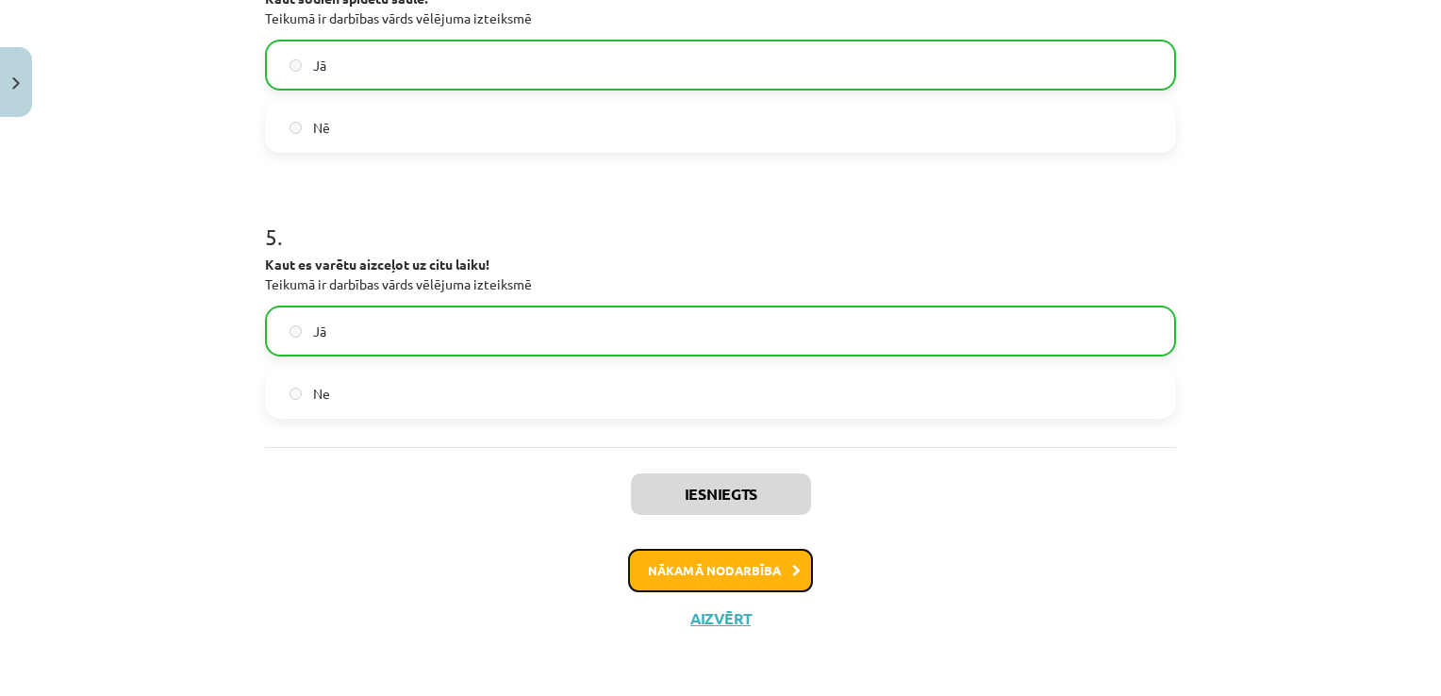
click at [727, 575] on button "Nākamā nodarbība" at bounding box center [720, 570] width 185 height 43
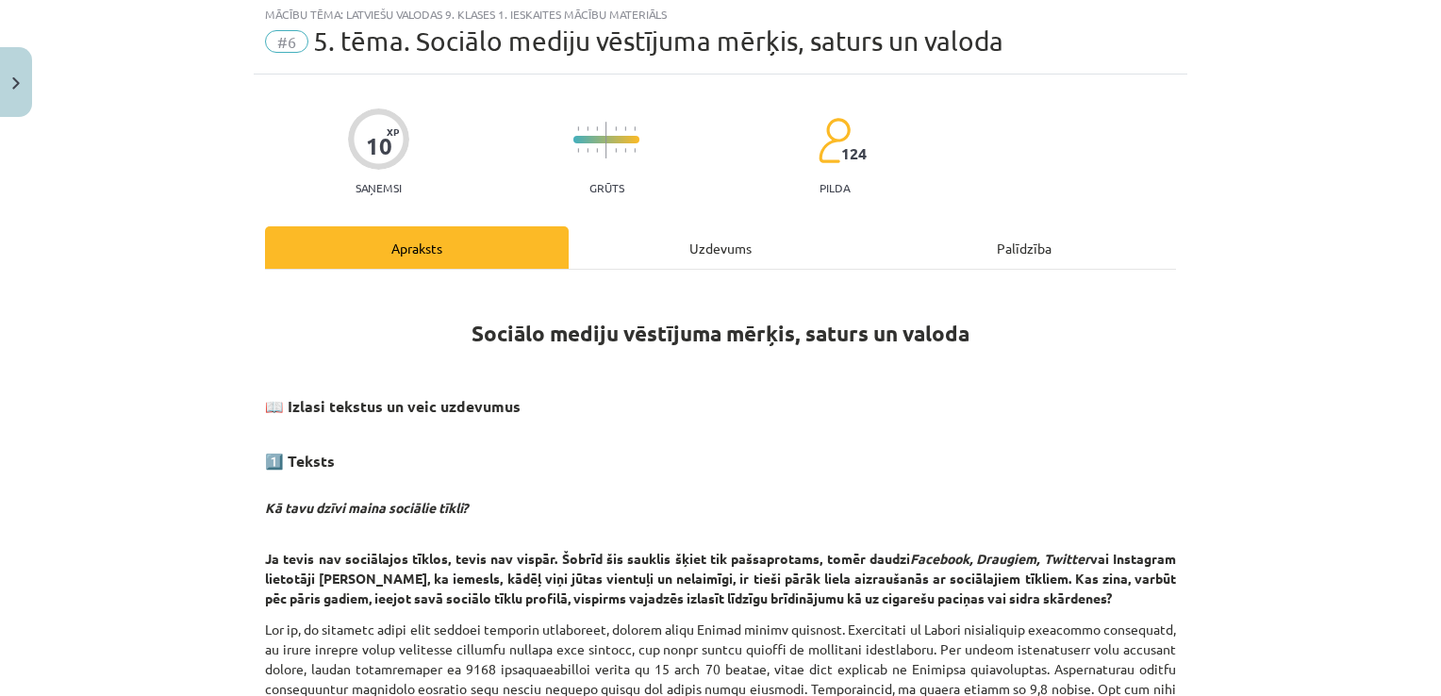
scroll to position [47, 0]
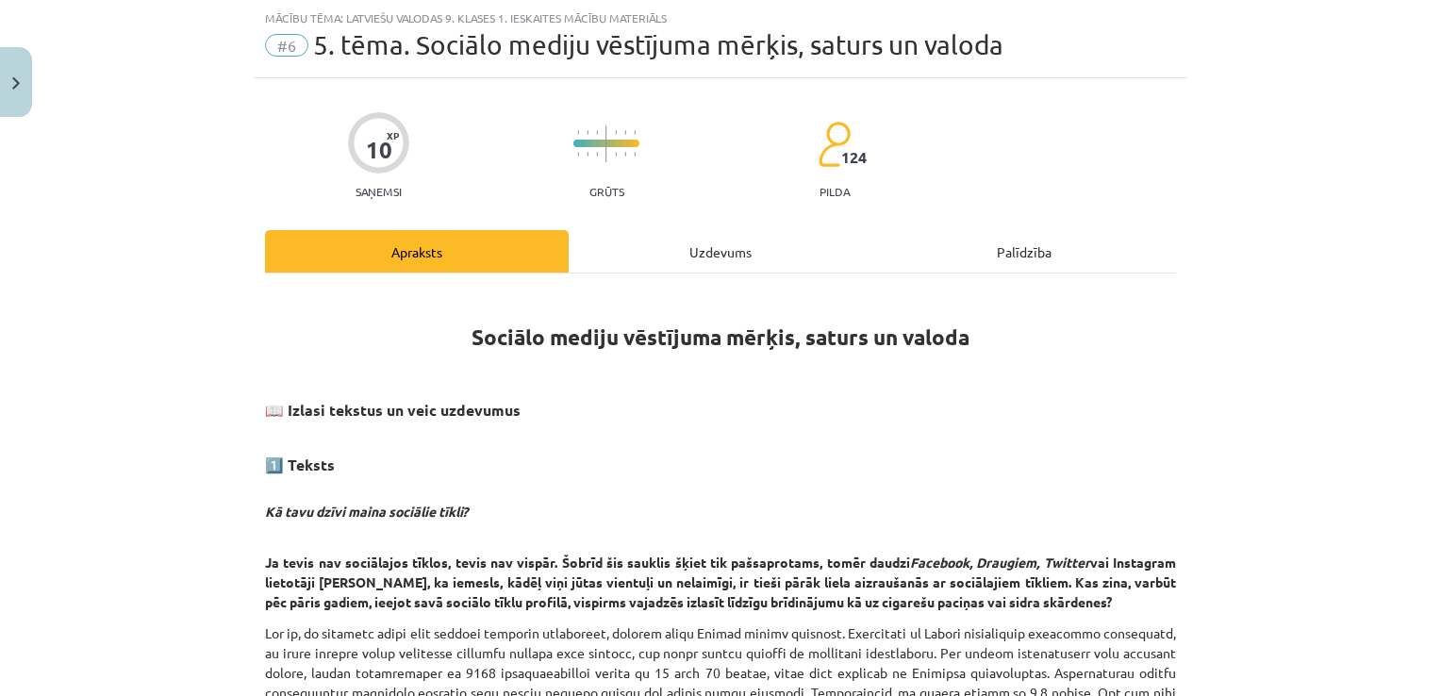
click at [726, 255] on div "Uzdevums" at bounding box center [721, 251] width 304 height 42
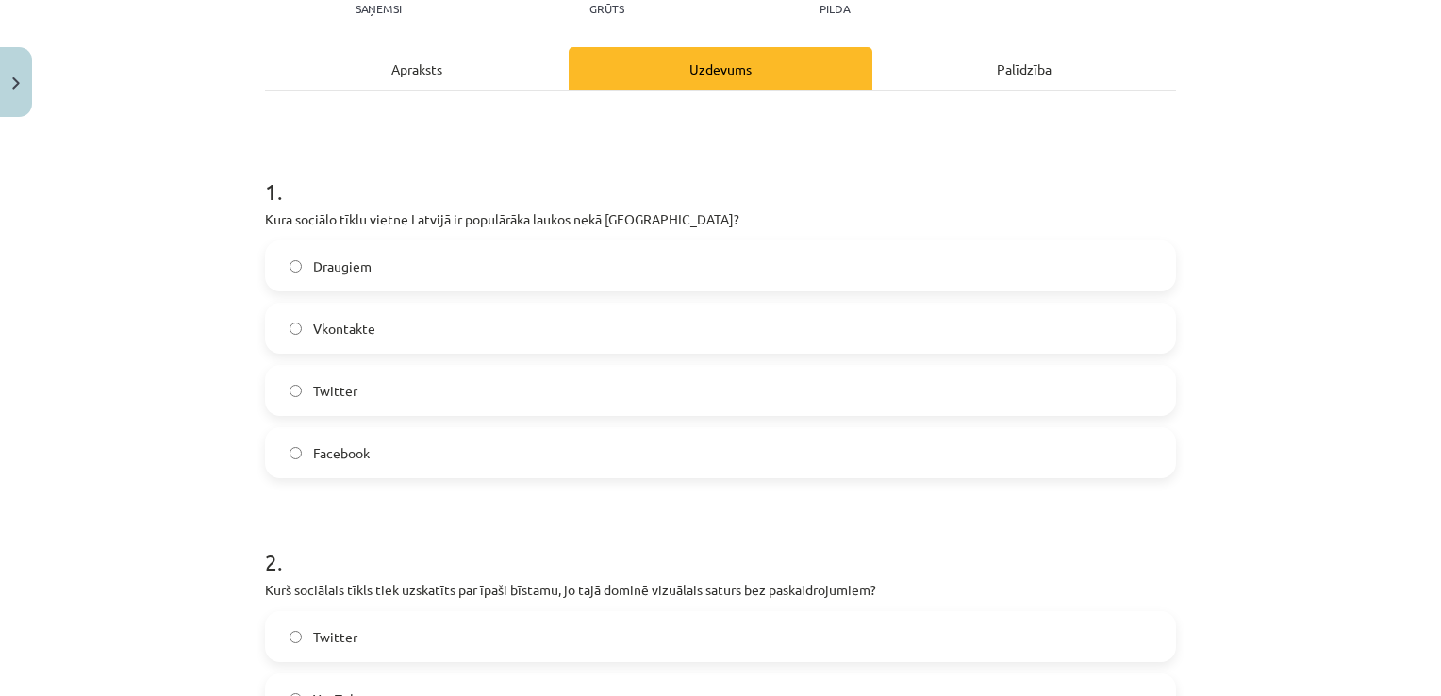
scroll to position [249, 0]
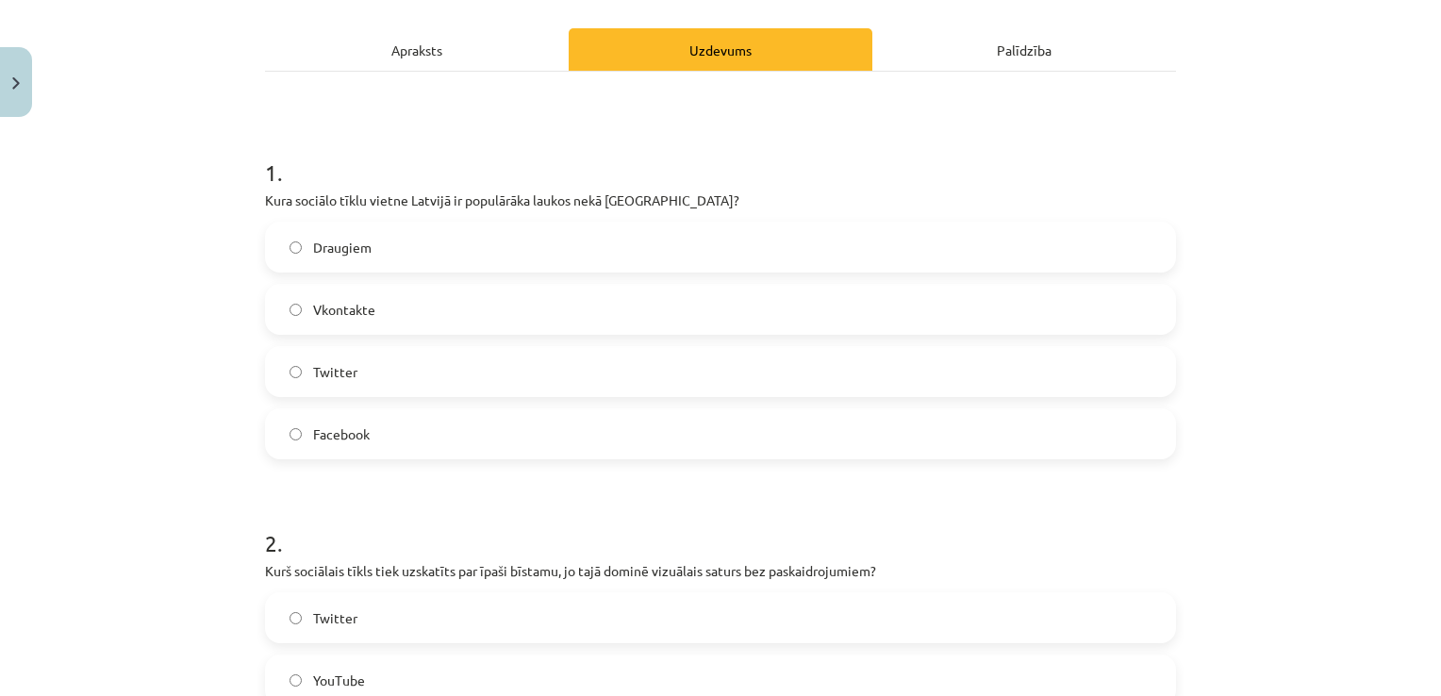
click at [1046, 232] on label "Draugiem" at bounding box center [721, 247] width 908 height 47
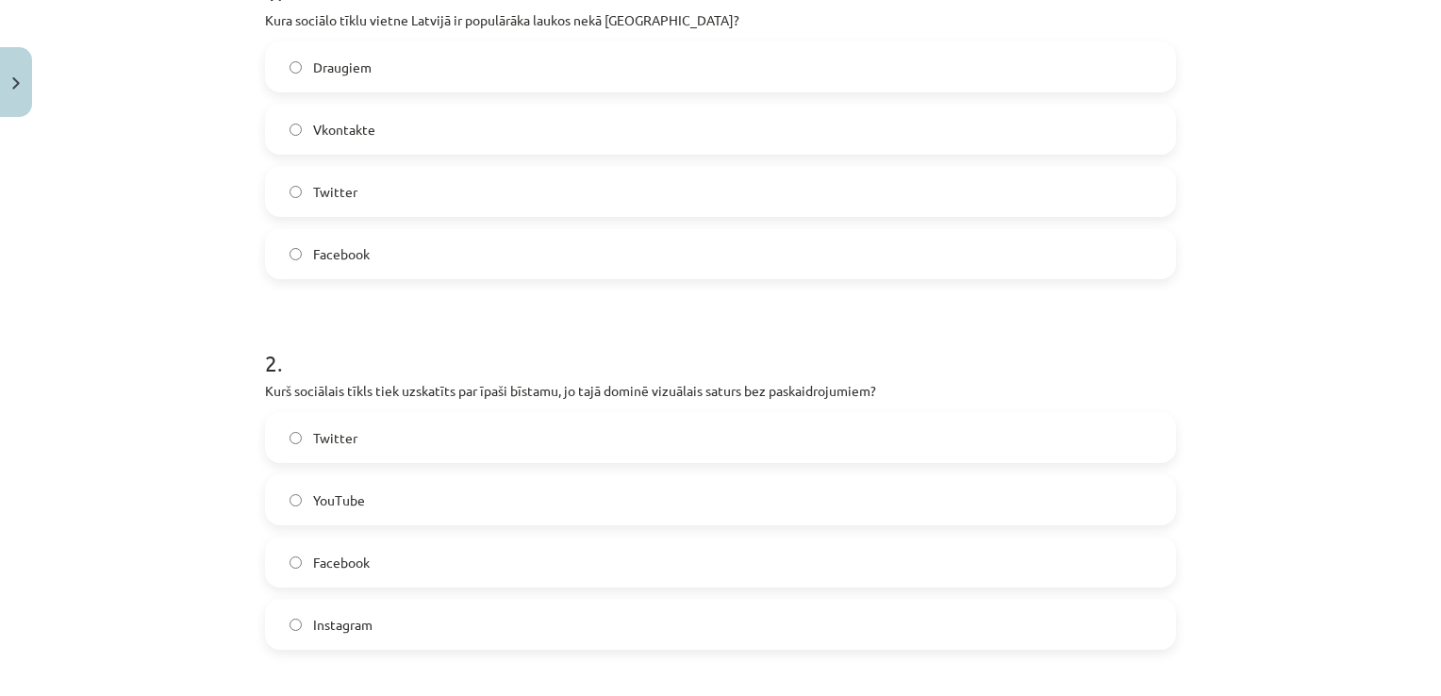
scroll to position [638, 0]
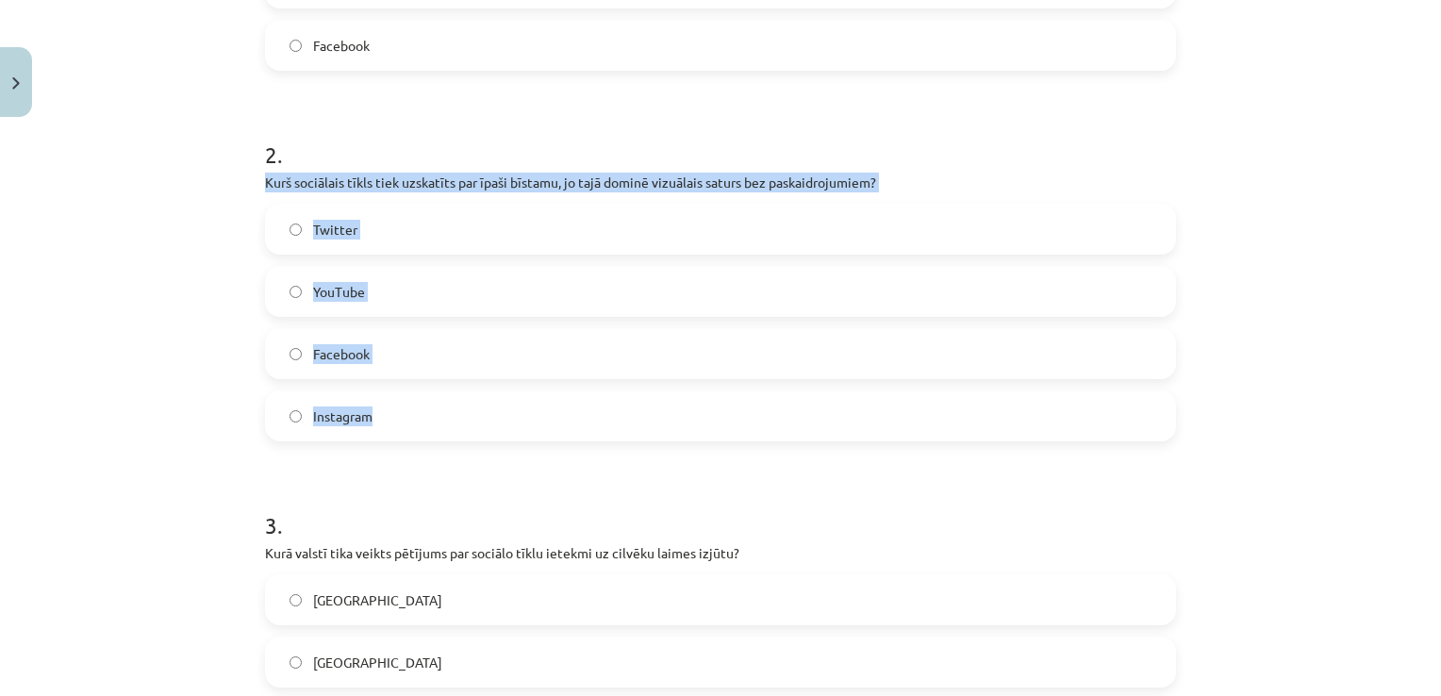
drag, startPoint x: 258, startPoint y: 183, endPoint x: 576, endPoint y: 386, distance: 377.9
click at [576, 386] on div "2 . Kurš sociālais tīkls tiek uzskatīts par īpaši bīstamu, jo tajā dominē vizuā…" at bounding box center [720, 274] width 911 height 333
copy div "Kurš sociālais tīkls tiek uzskatīts par īpaši bīstamu, jo tajā dominē vizuālais…"
click at [554, 401] on label "Instagram" at bounding box center [721, 415] width 908 height 47
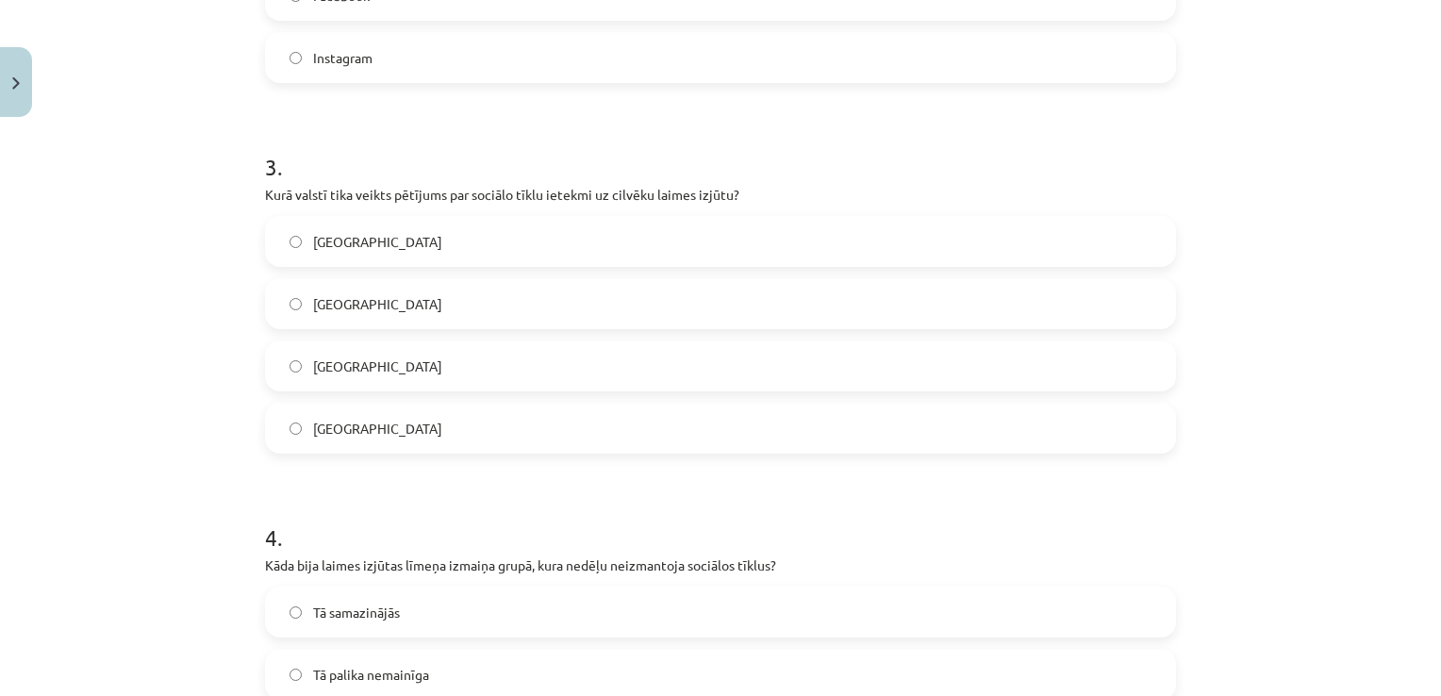
scroll to position [1024, 0]
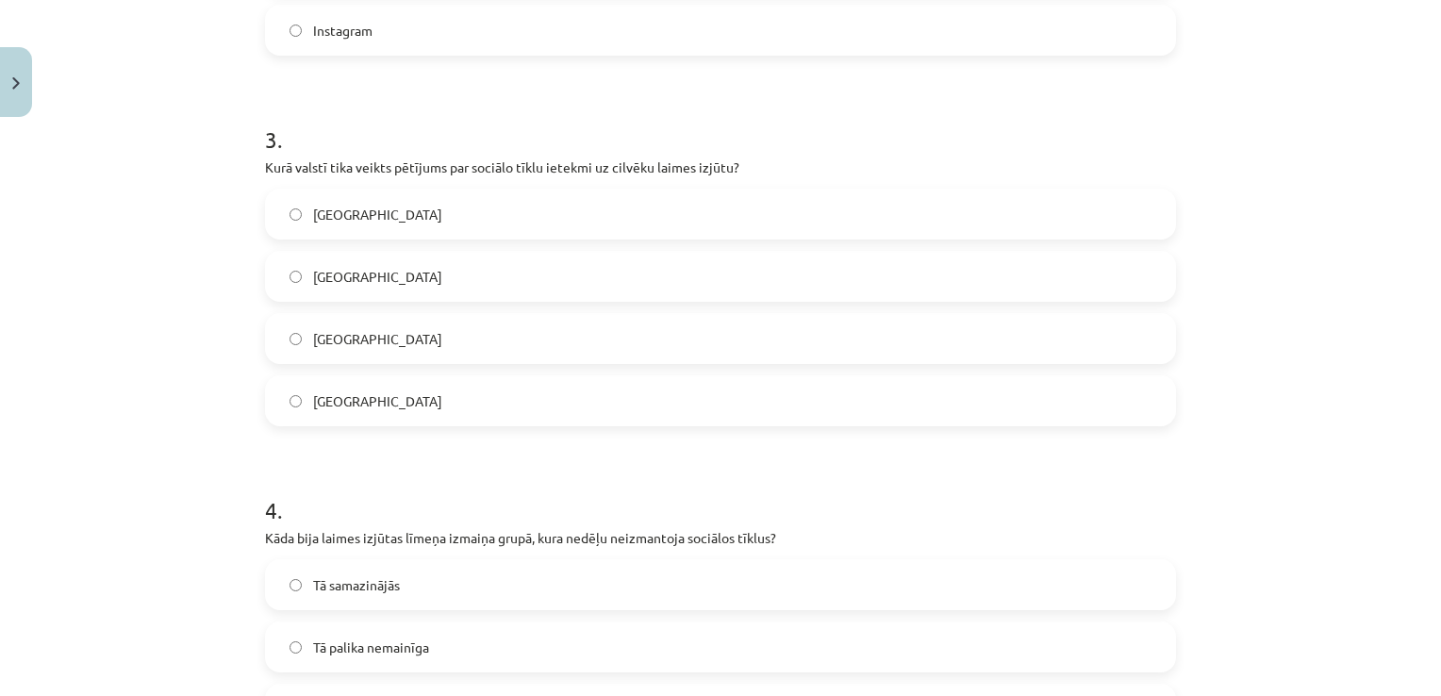
click at [643, 350] on label "[GEOGRAPHIC_DATA]" at bounding box center [721, 338] width 908 height 47
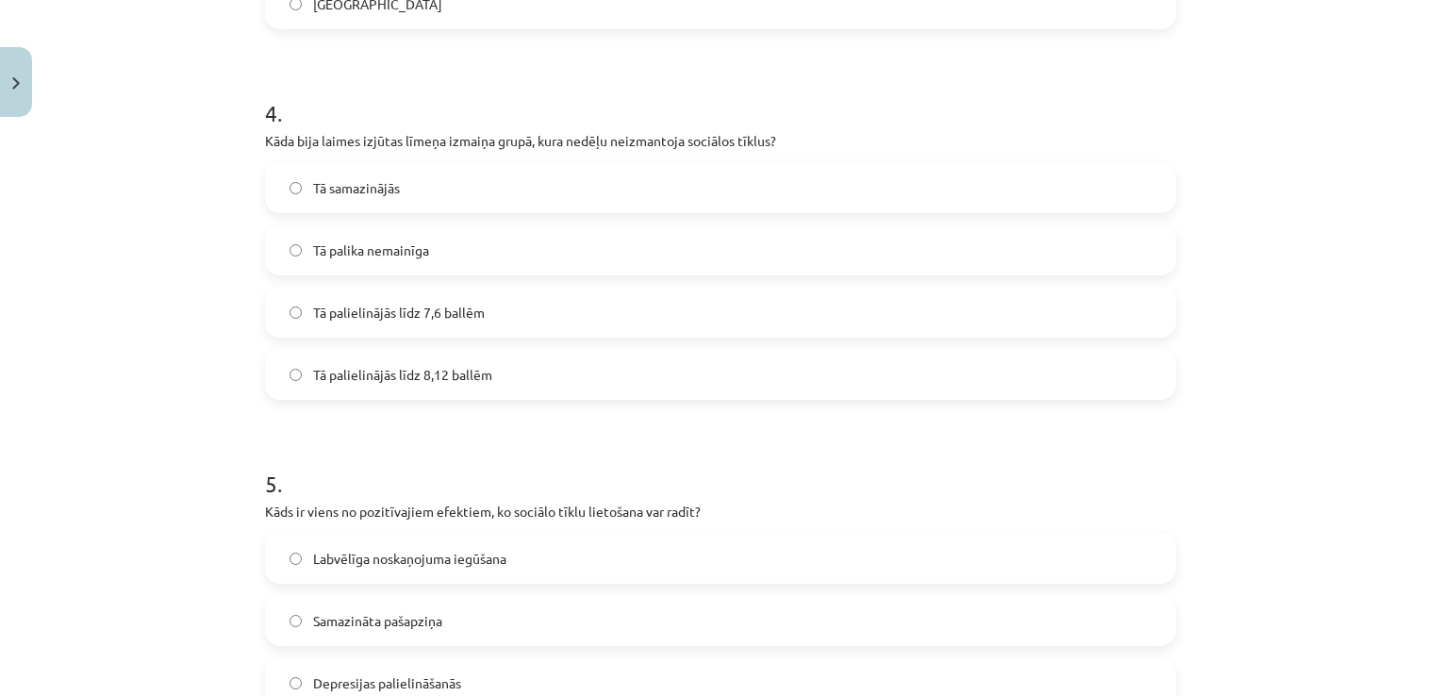
scroll to position [1423, 0]
click at [619, 369] on label "Tā palielinājās līdz 8,12 ballēm" at bounding box center [721, 372] width 908 height 47
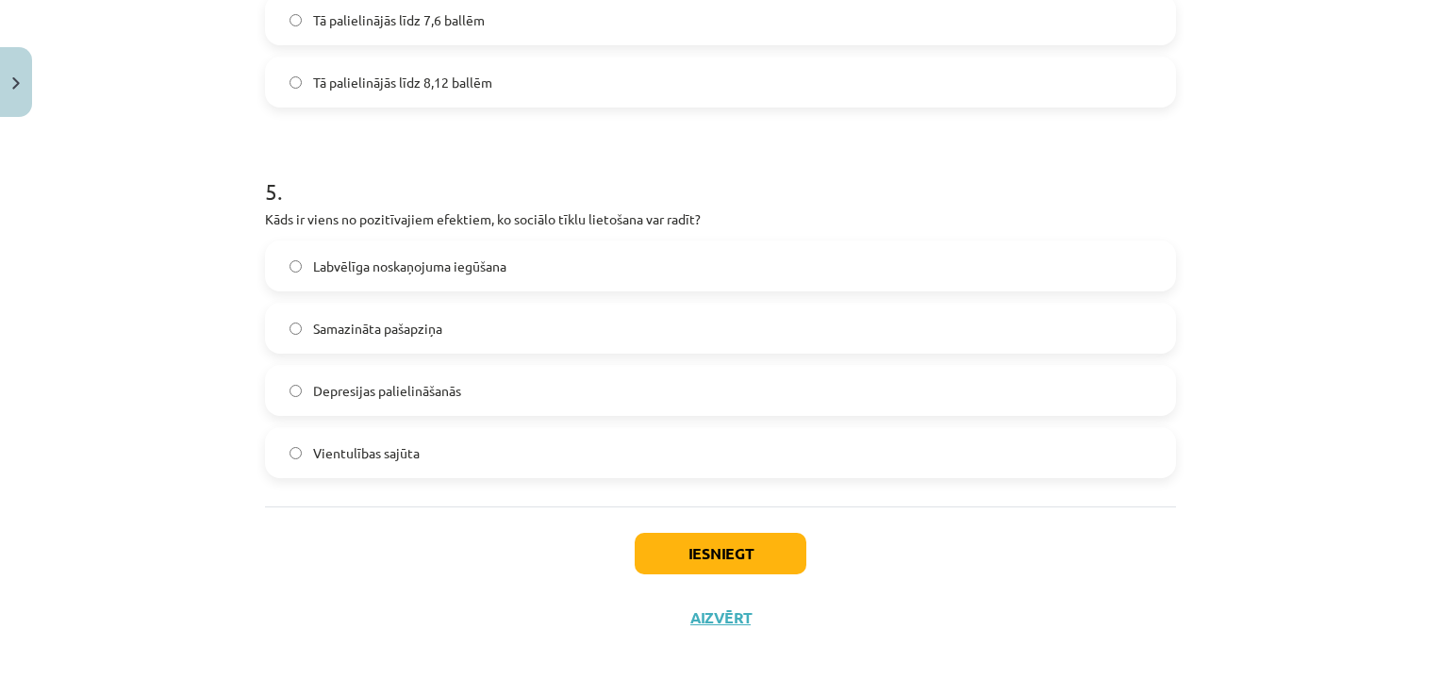
click at [666, 263] on label "Labvēlīga noskaņojuma iegūšana" at bounding box center [721, 265] width 908 height 47
click at [746, 568] on button "Iesniegt" at bounding box center [721, 554] width 172 height 42
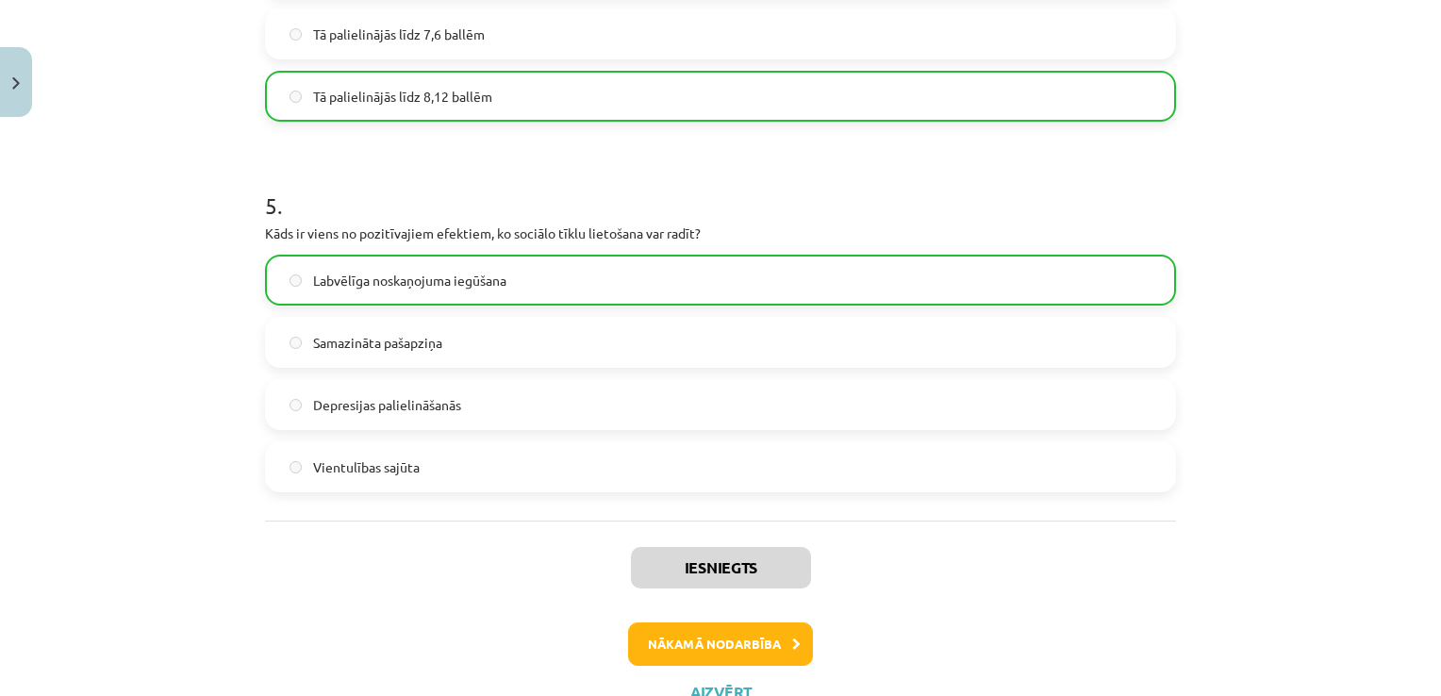
scroll to position [1773, 0]
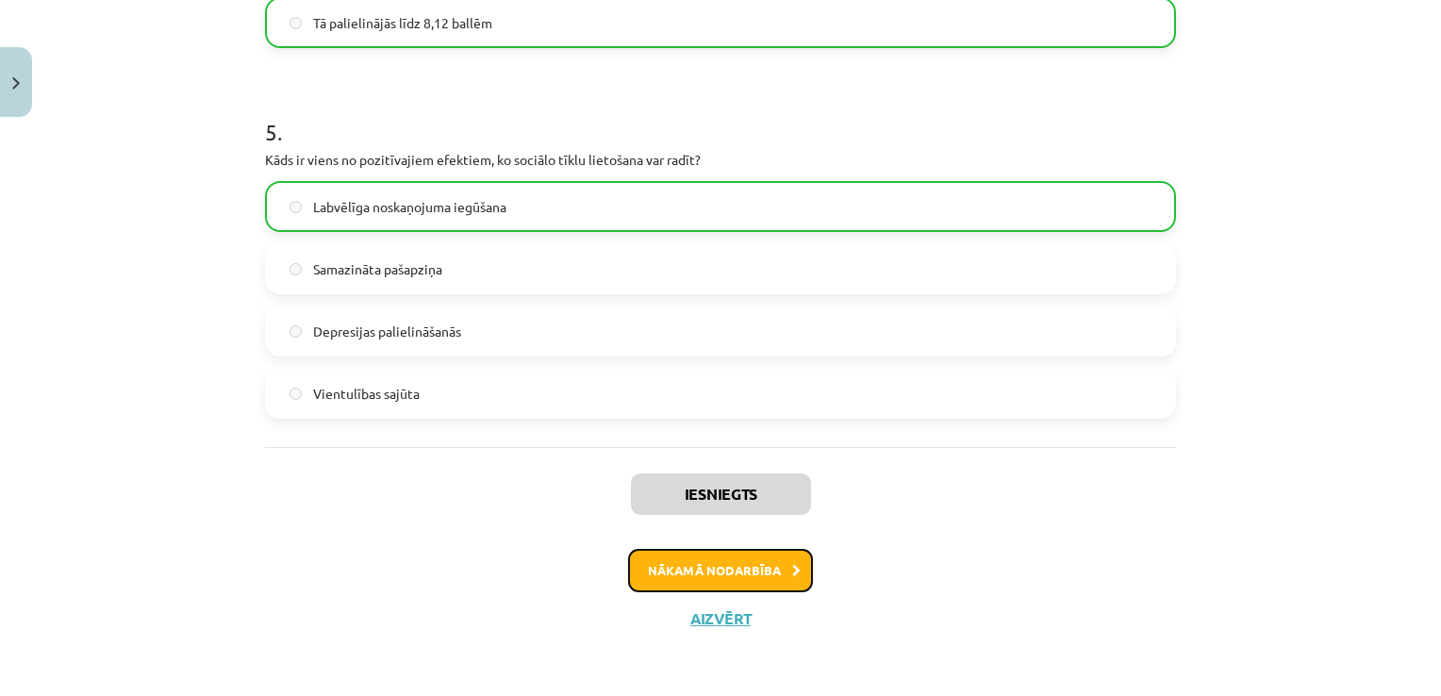
click at [763, 553] on button "Nākamā nodarbība" at bounding box center [720, 570] width 185 height 43
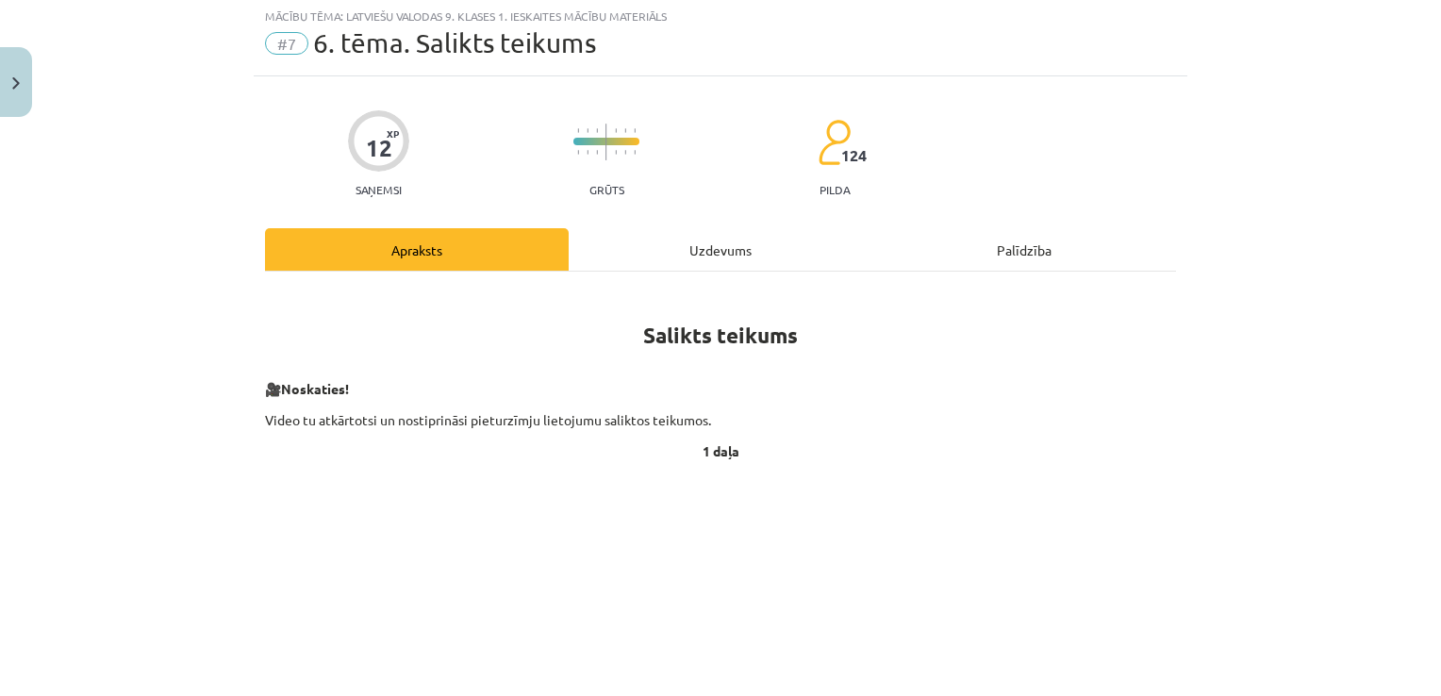
scroll to position [47, 0]
click at [729, 236] on div "Uzdevums" at bounding box center [721, 251] width 304 height 42
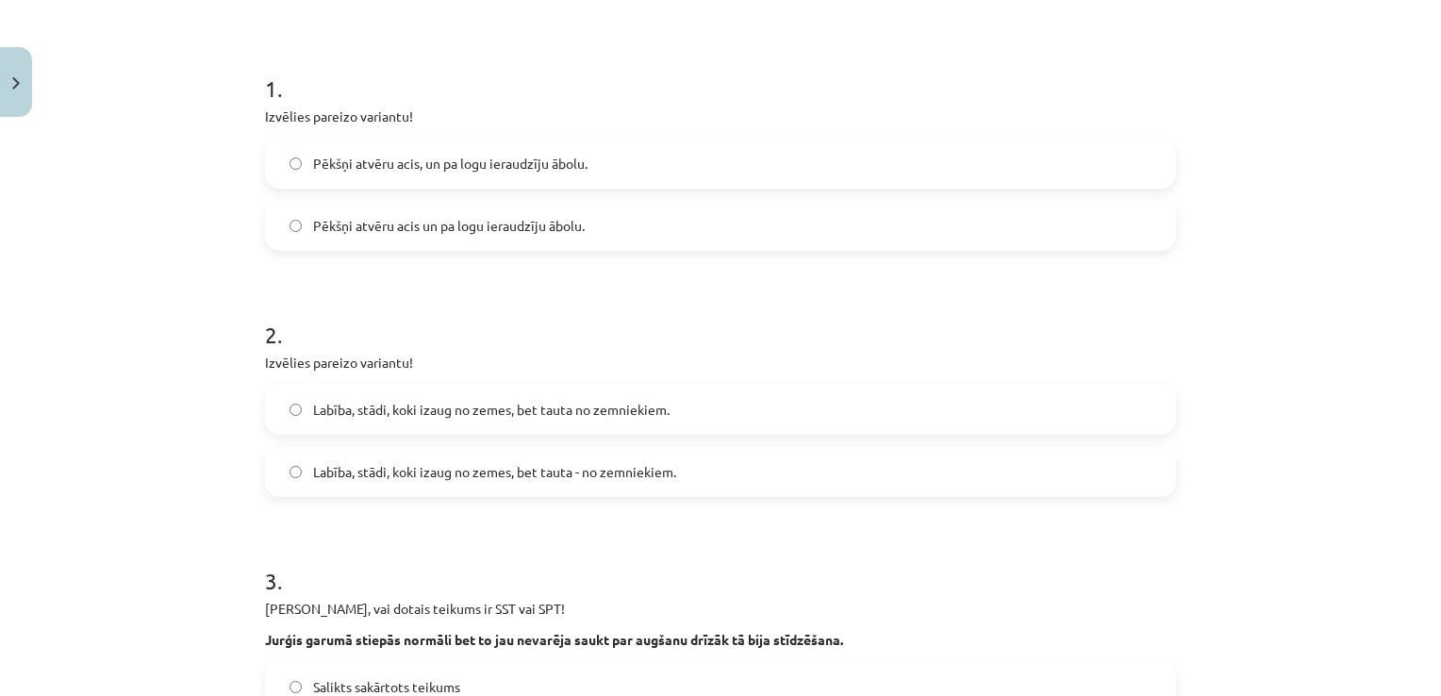
scroll to position [328, 0]
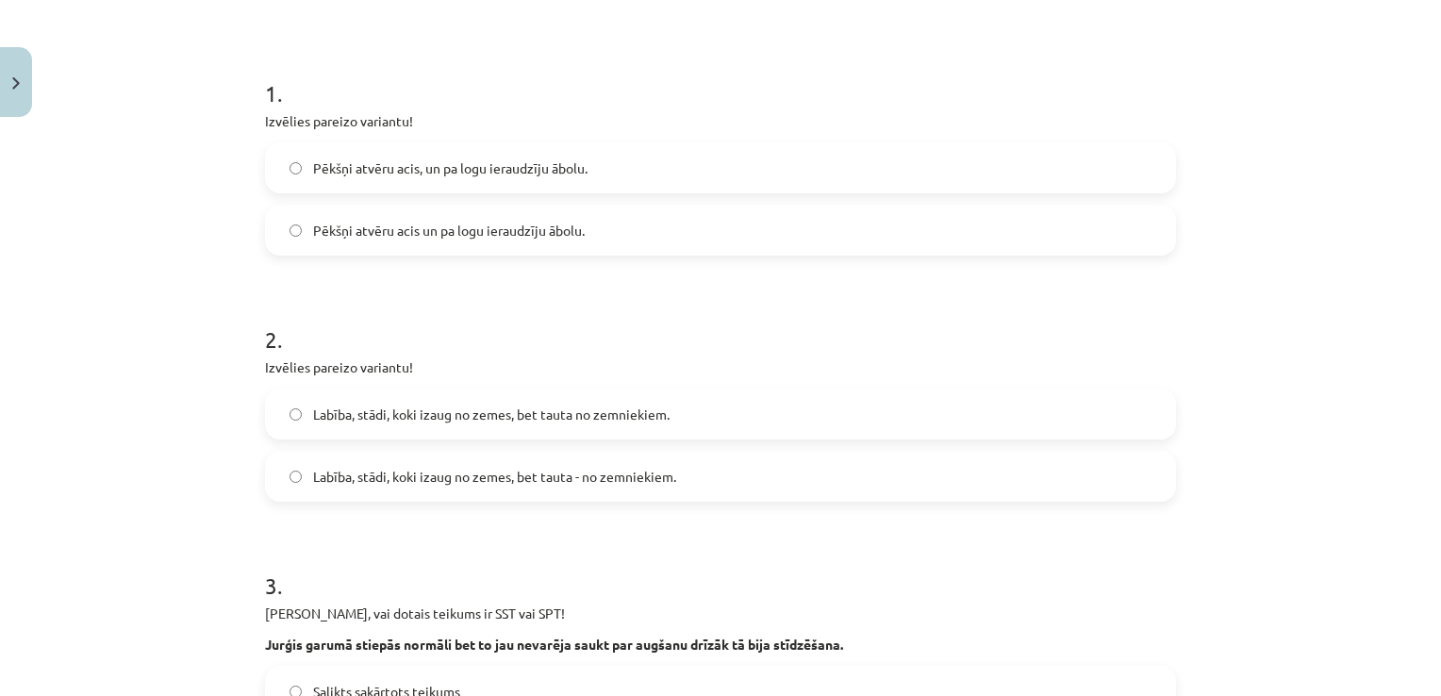
click at [605, 238] on label "Pēkšņi atvēru acis un pa logu ieraudzīju ābolu." at bounding box center [721, 230] width 908 height 47
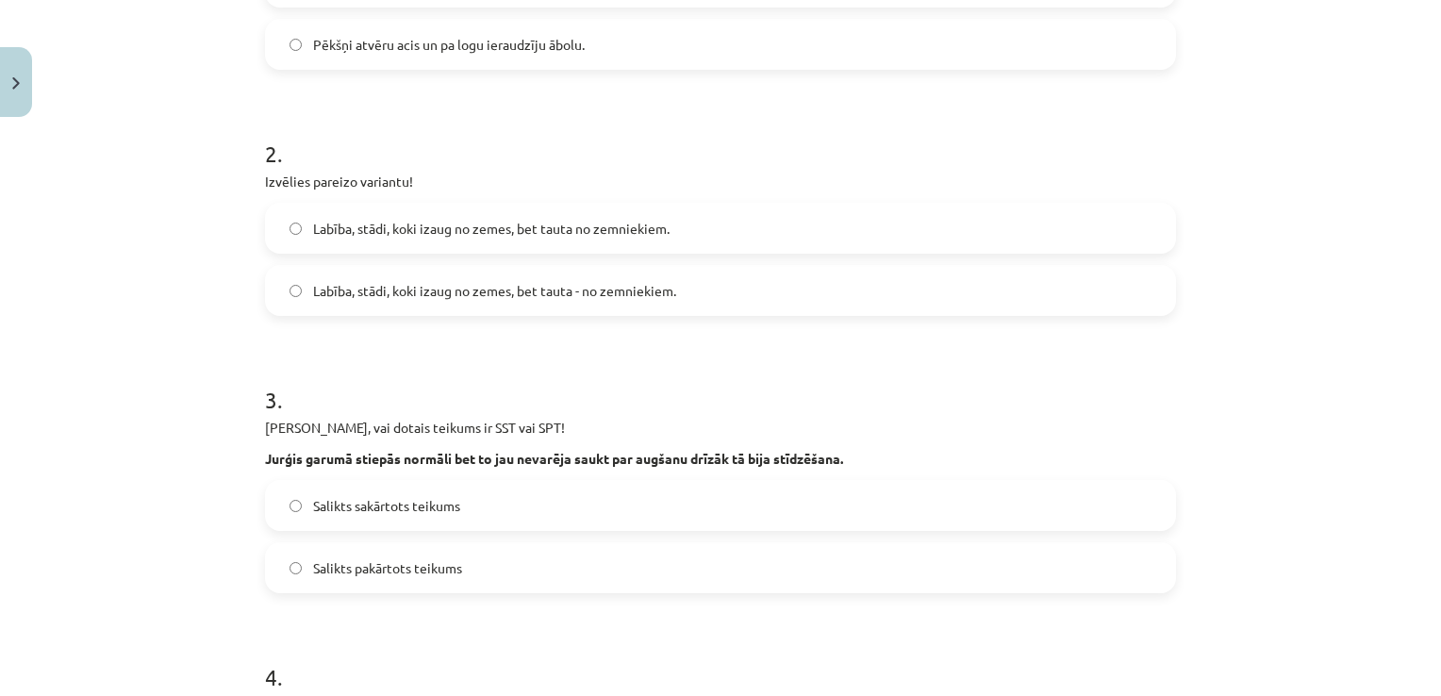
scroll to position [525, 0]
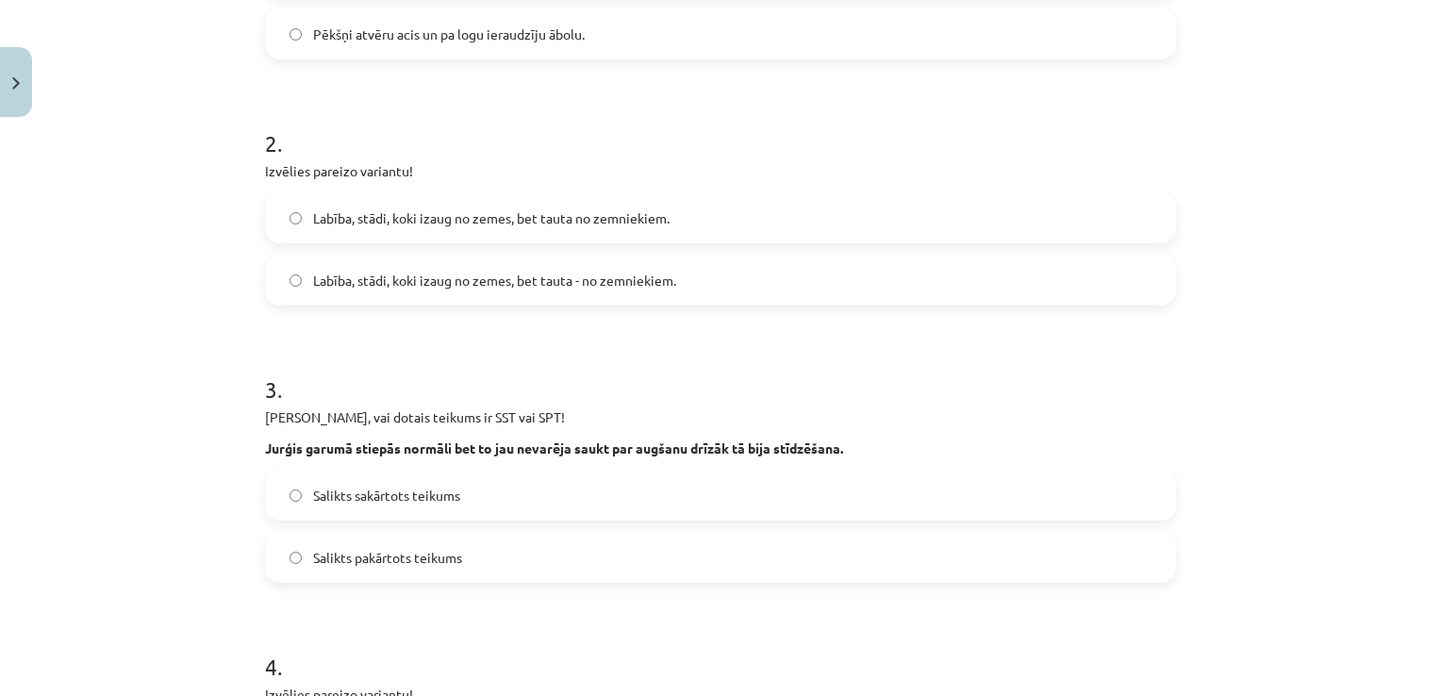
click at [974, 236] on label "Labība, stādi, koki izaug no zemes, bet tauta no zemniekiem." at bounding box center [721, 217] width 908 height 47
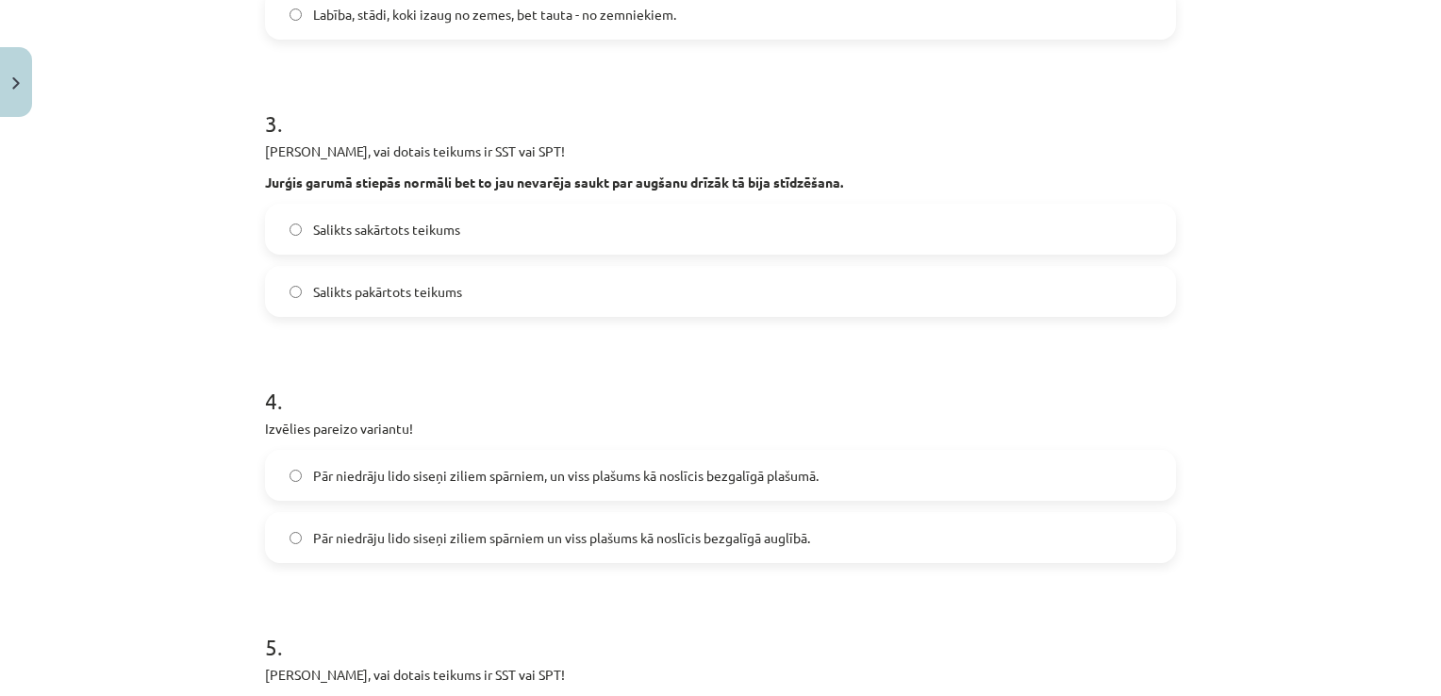
scroll to position [824, 0]
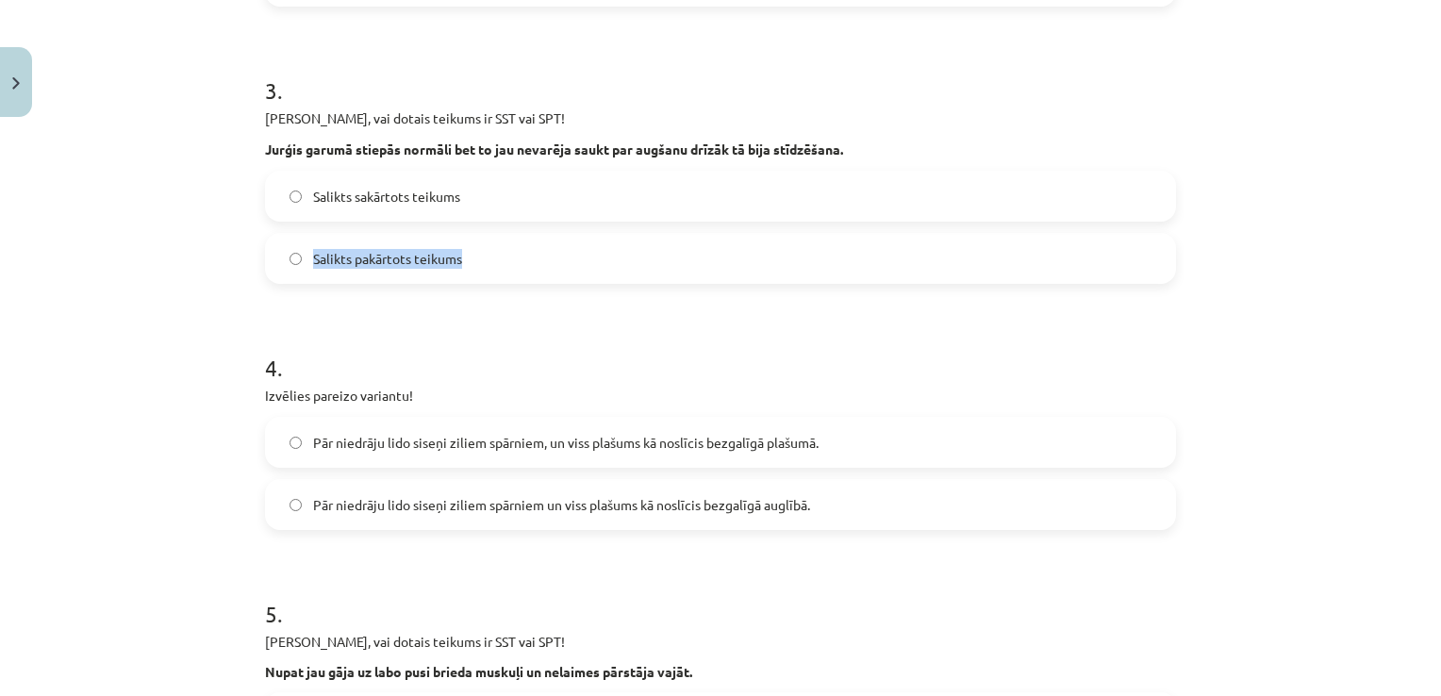
drag, startPoint x: 634, startPoint y: 194, endPoint x: 1380, endPoint y: 303, distance: 754.0
click at [1380, 303] on div "Mācību tēma: Latviešu valodas 9. klases 1. ieskaites mācību materiāls #7 6. tēm…" at bounding box center [720, 348] width 1441 height 696
click at [891, 189] on label "Salikts sakārtots teikums" at bounding box center [721, 196] width 908 height 47
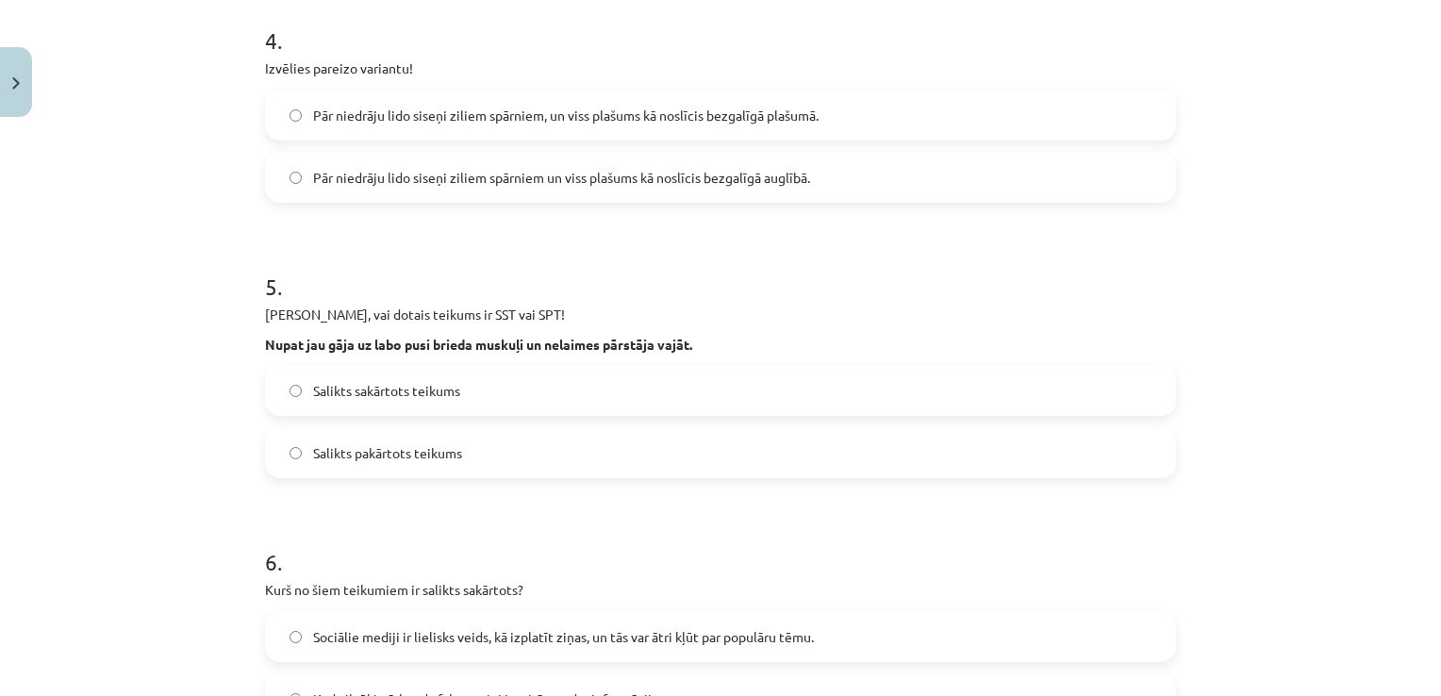
scroll to position [1148, 0]
click at [965, 117] on label "Pār niedrāju lido siseņi ziliem spārniem, un viss plašums kā noslīcis bezgalīgā…" at bounding box center [721, 117] width 908 height 47
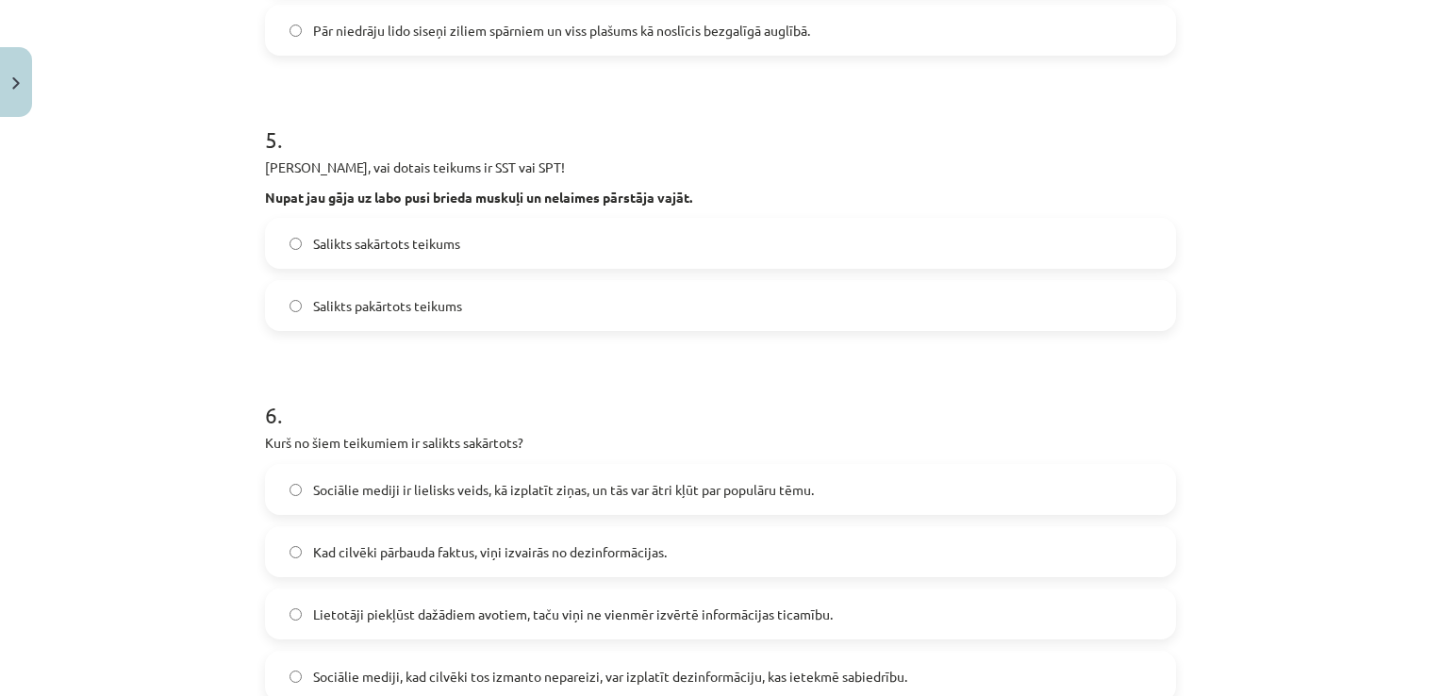
scroll to position [1347, 0]
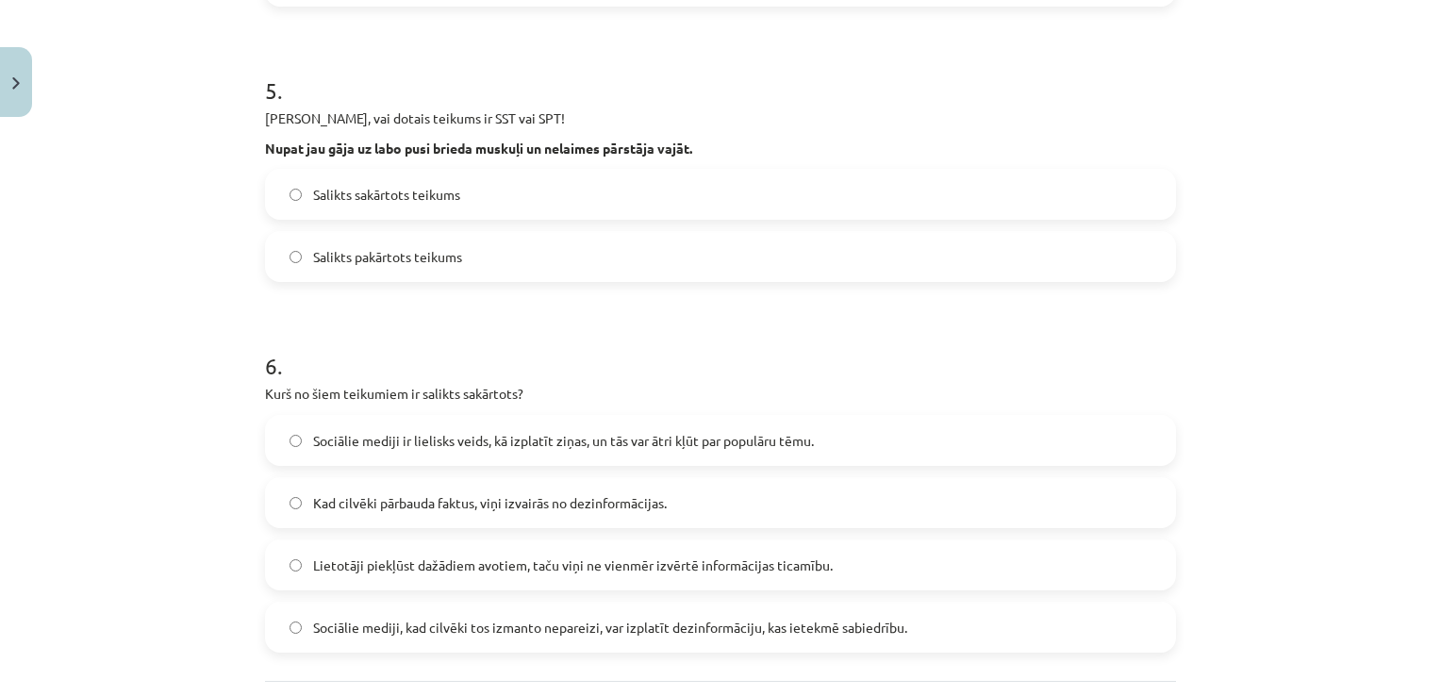
click at [885, 209] on label "Salikts sakārtots teikums" at bounding box center [721, 194] width 908 height 47
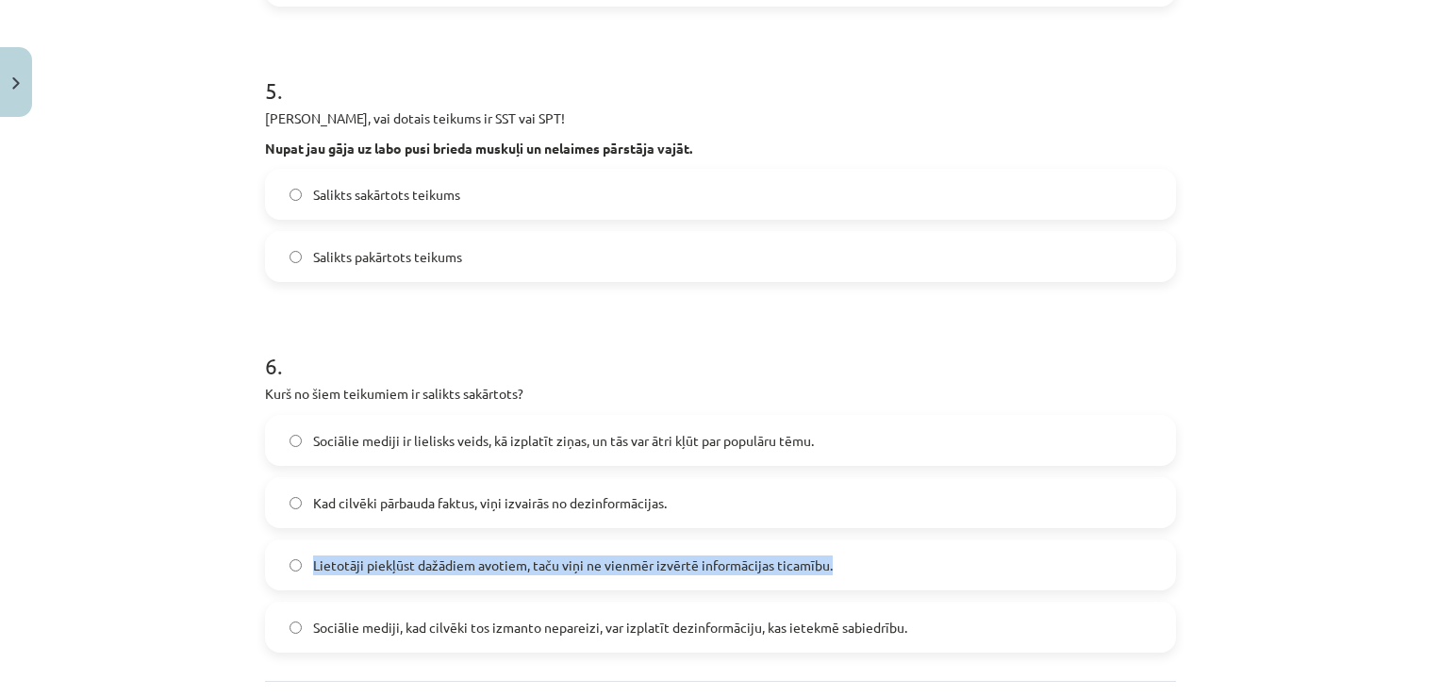
drag, startPoint x: 1424, startPoint y: 519, endPoint x: 1433, endPoint y: 532, distance: 16.2
click at [1433, 532] on div "Mācību tēma: Latviešu valodas 9. klases 1. ieskaites mācību materiāls #7 6. tēm…" at bounding box center [720, 348] width 1441 height 696
drag, startPoint x: 1433, startPoint y: 532, endPoint x: 1362, endPoint y: 556, distance: 74.6
click at [1362, 556] on div "Mācību tēma: Latviešu valodas 9. klases 1. ieskaites mācību materiāls #7 6. tēm…" at bounding box center [720, 348] width 1441 height 696
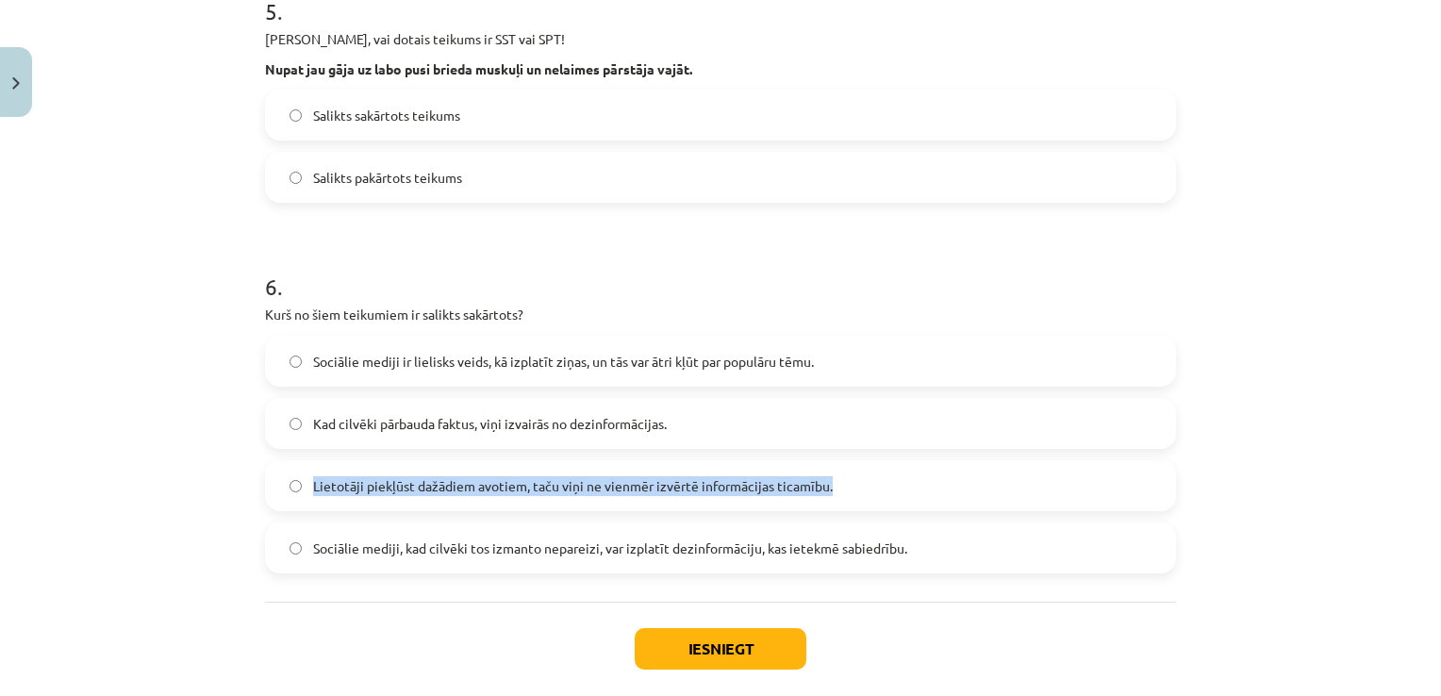
scroll to position [1459, 0]
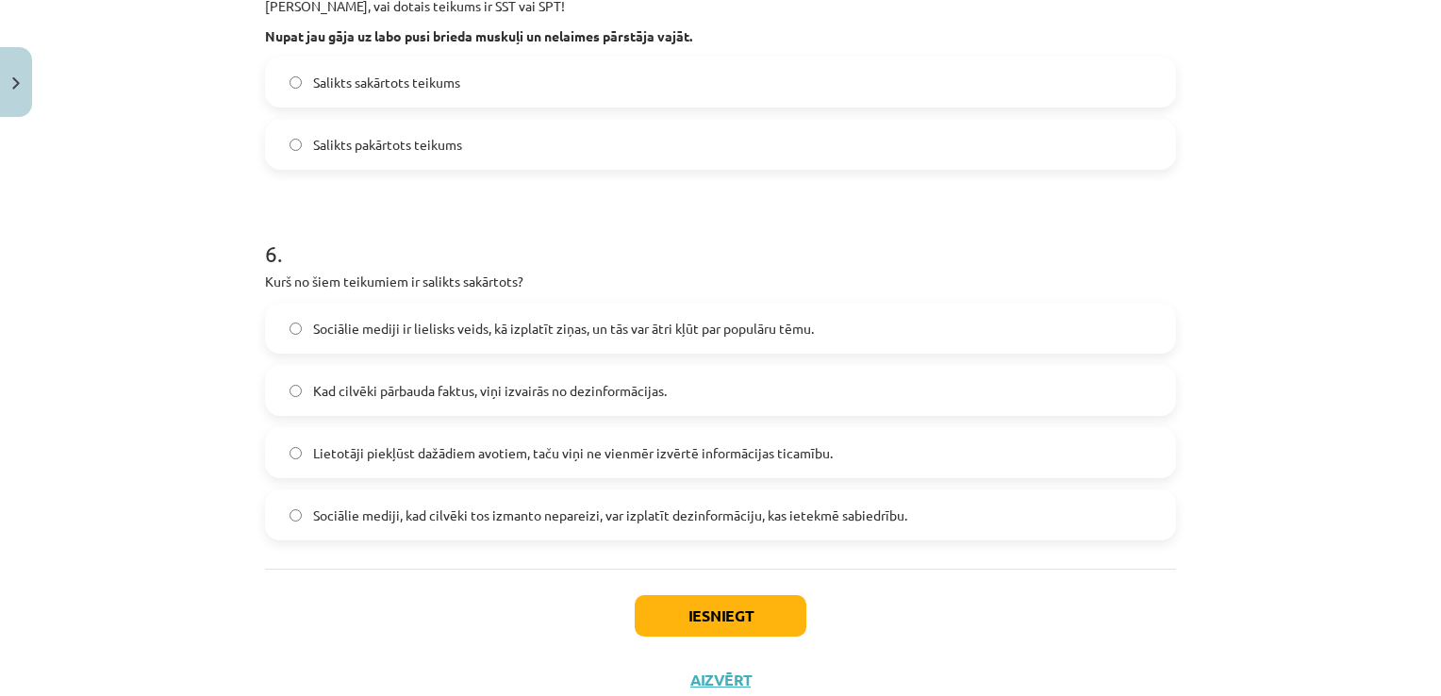
click at [1321, 524] on div "Mācību tēma: Latviešu valodas 9. klases 1. ieskaites mācību materiāls #7 6. tēm…" at bounding box center [720, 348] width 1441 height 696
click at [768, 508] on span "Sociālie mediji, kad cilvēki tos izmanto nepareizi, var izplatīt dezinformāciju…" at bounding box center [610, 516] width 594 height 20
click at [781, 605] on button "Iesniegt" at bounding box center [721, 616] width 172 height 42
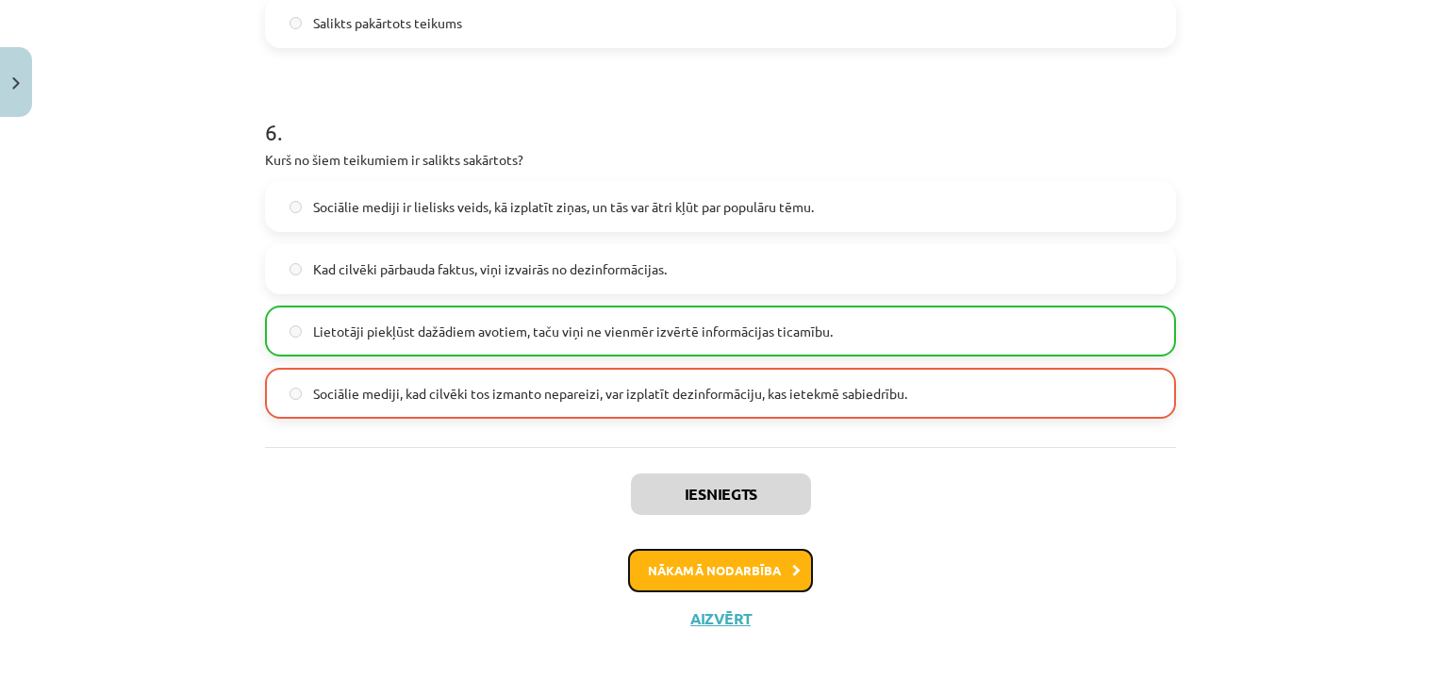
click at [749, 570] on button "Nākamā nodarbība" at bounding box center [720, 570] width 185 height 43
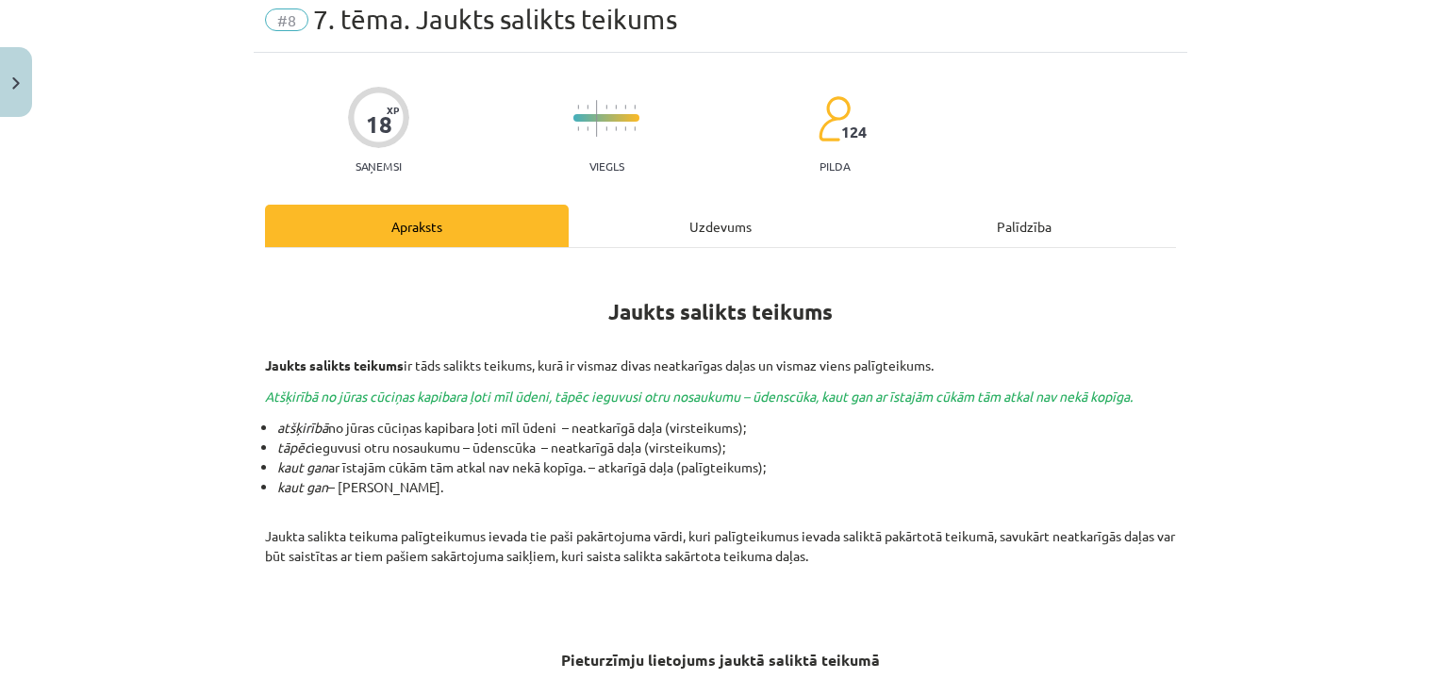
scroll to position [47, 0]
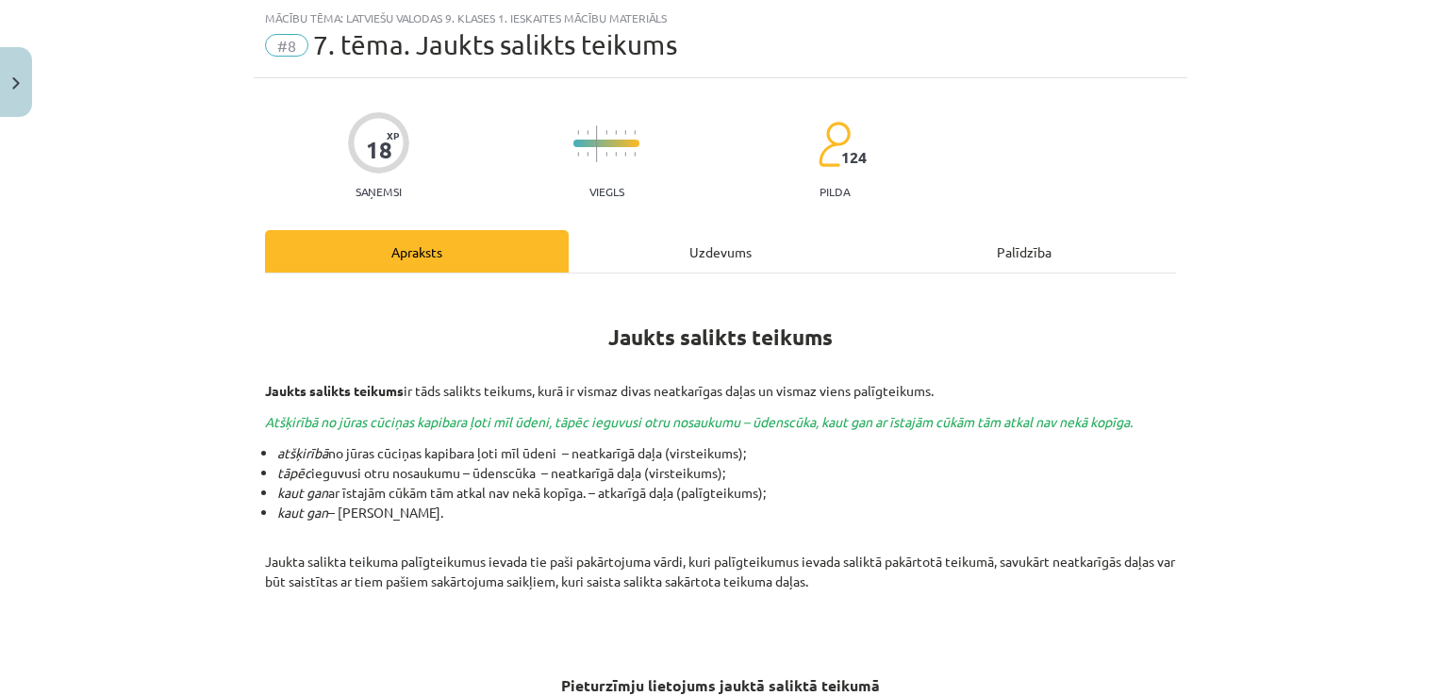
click at [653, 264] on div "Uzdevums" at bounding box center [721, 251] width 304 height 42
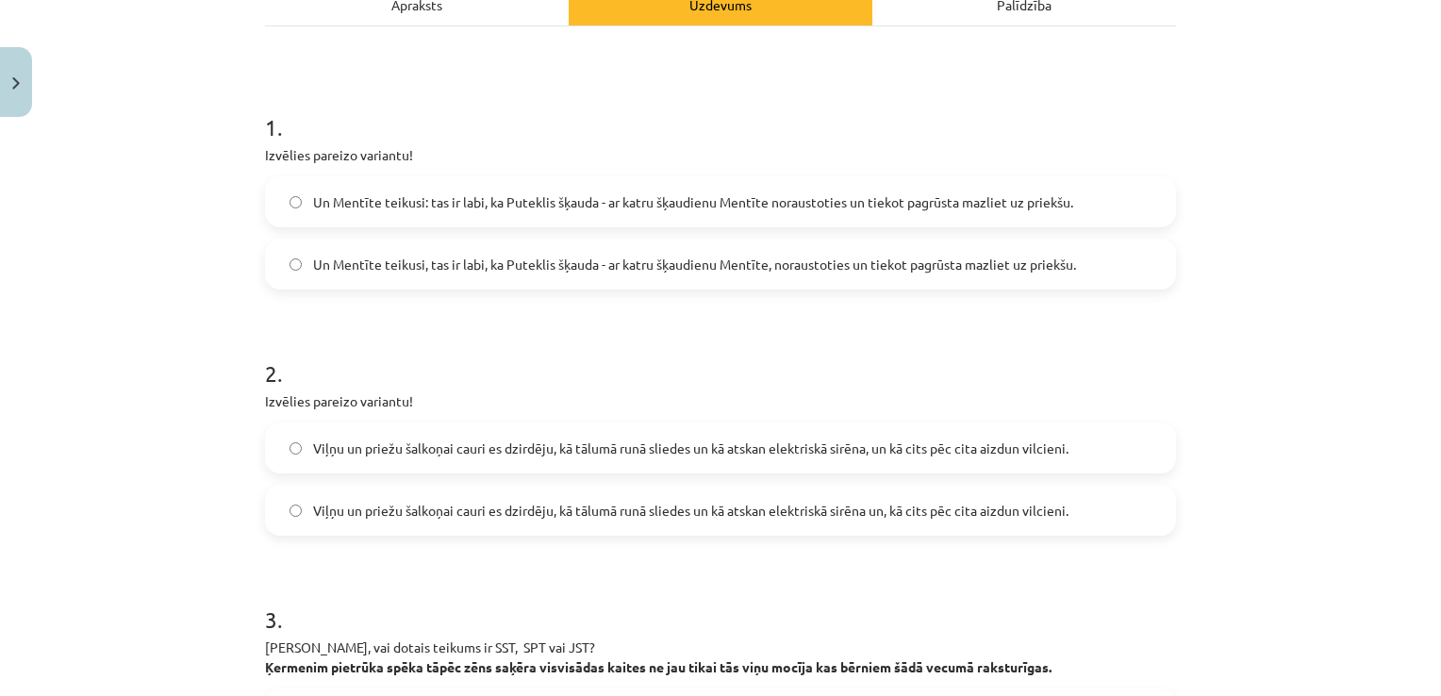
scroll to position [298, 0]
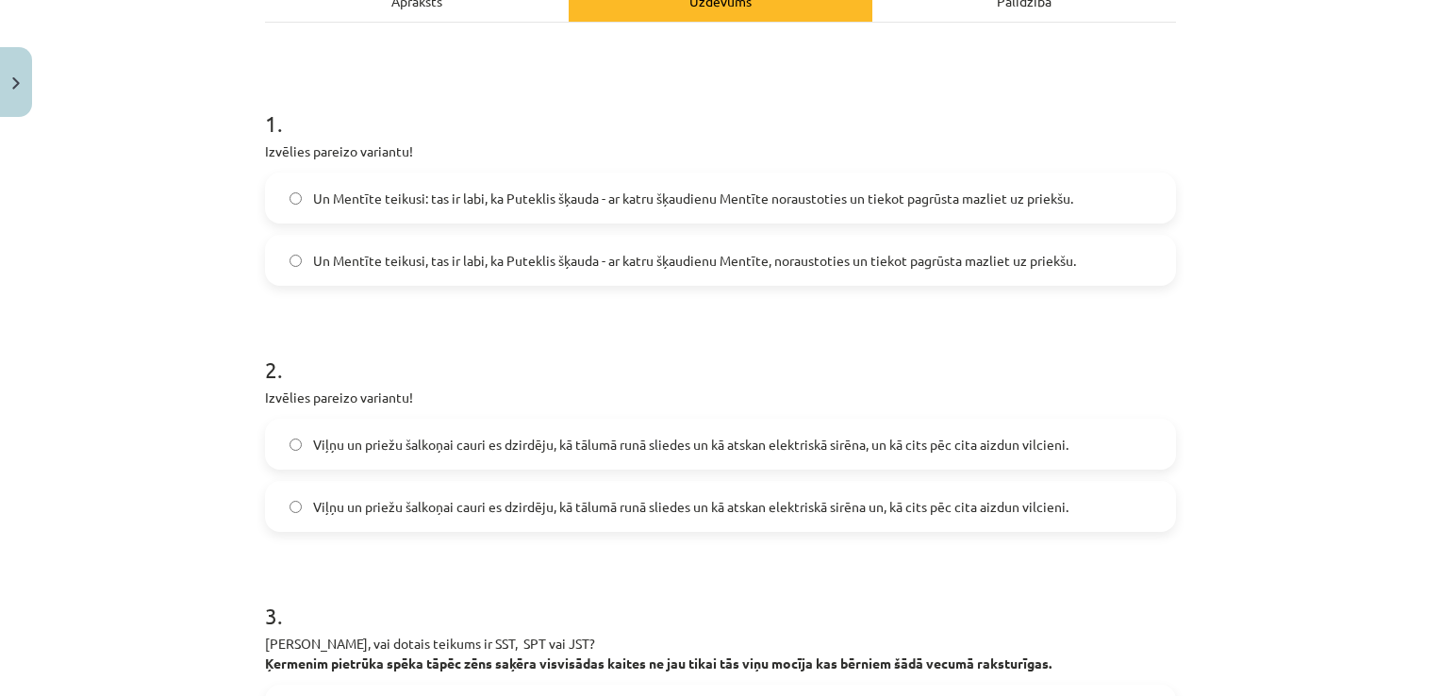
click at [862, 197] on span "Un Mentīte teikusi: tas ir labi, ka Puteklis šķauda - ar katru šķaudienu Mentīt…" at bounding box center [693, 199] width 760 height 20
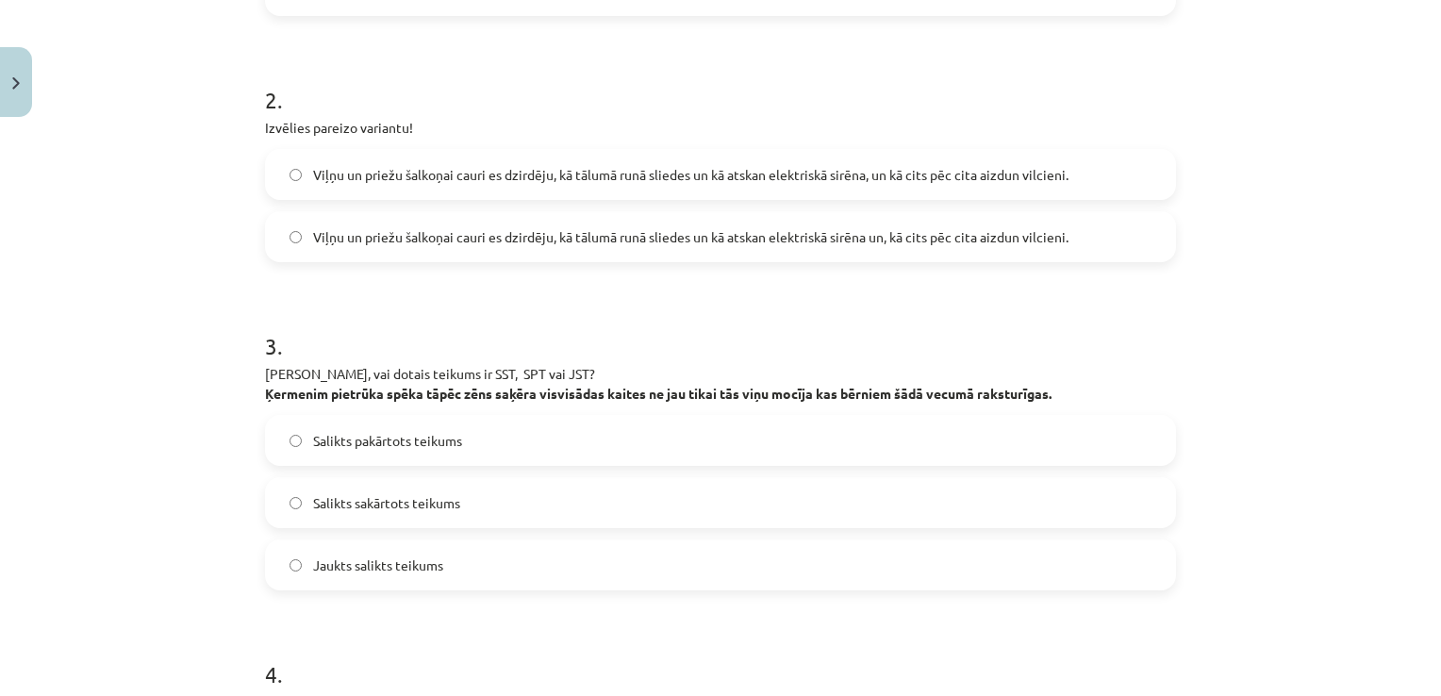
scroll to position [565, 0]
click at [977, 252] on label "Viļņu un priežu šalkoņai cauri es dzirdēju, kā tālumā runā sliedes un kā atskan…" at bounding box center [721, 239] width 908 height 47
click at [642, 570] on label "Jaukts salikts teikums" at bounding box center [721, 567] width 908 height 47
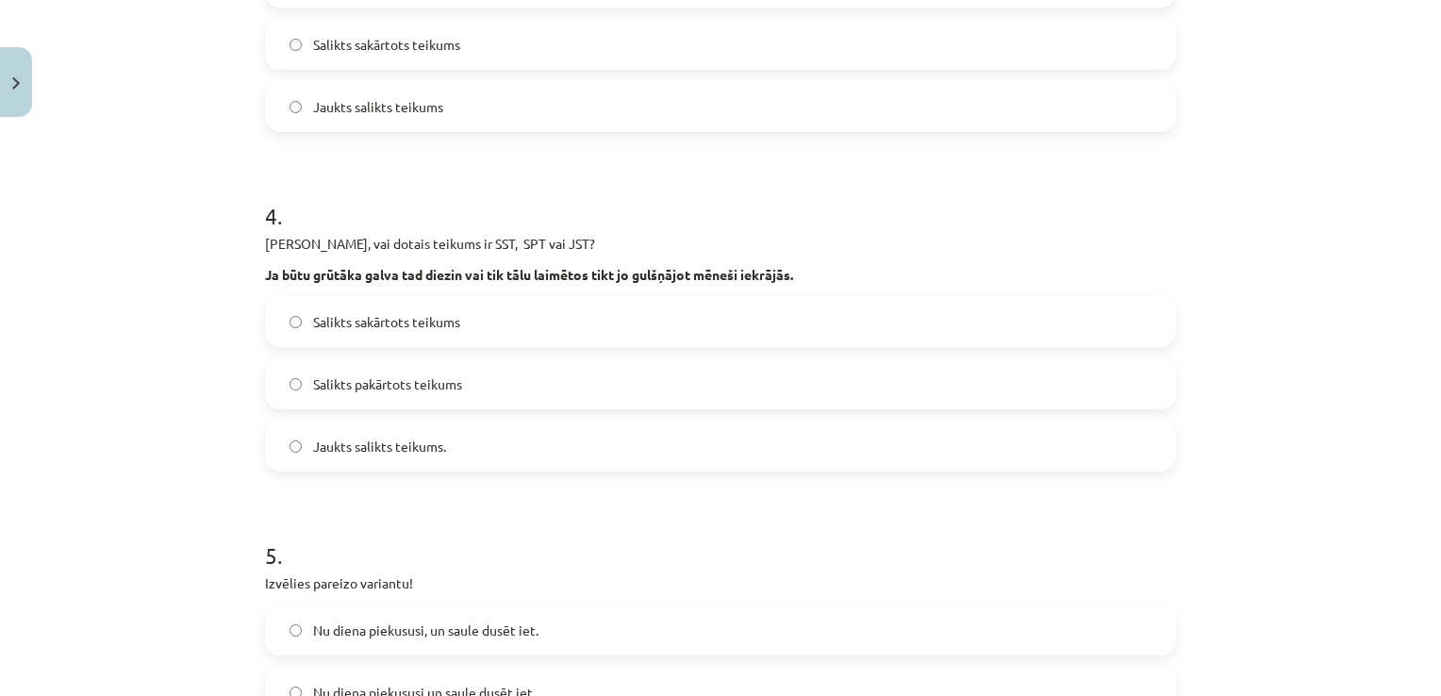
scroll to position [1037, 0]
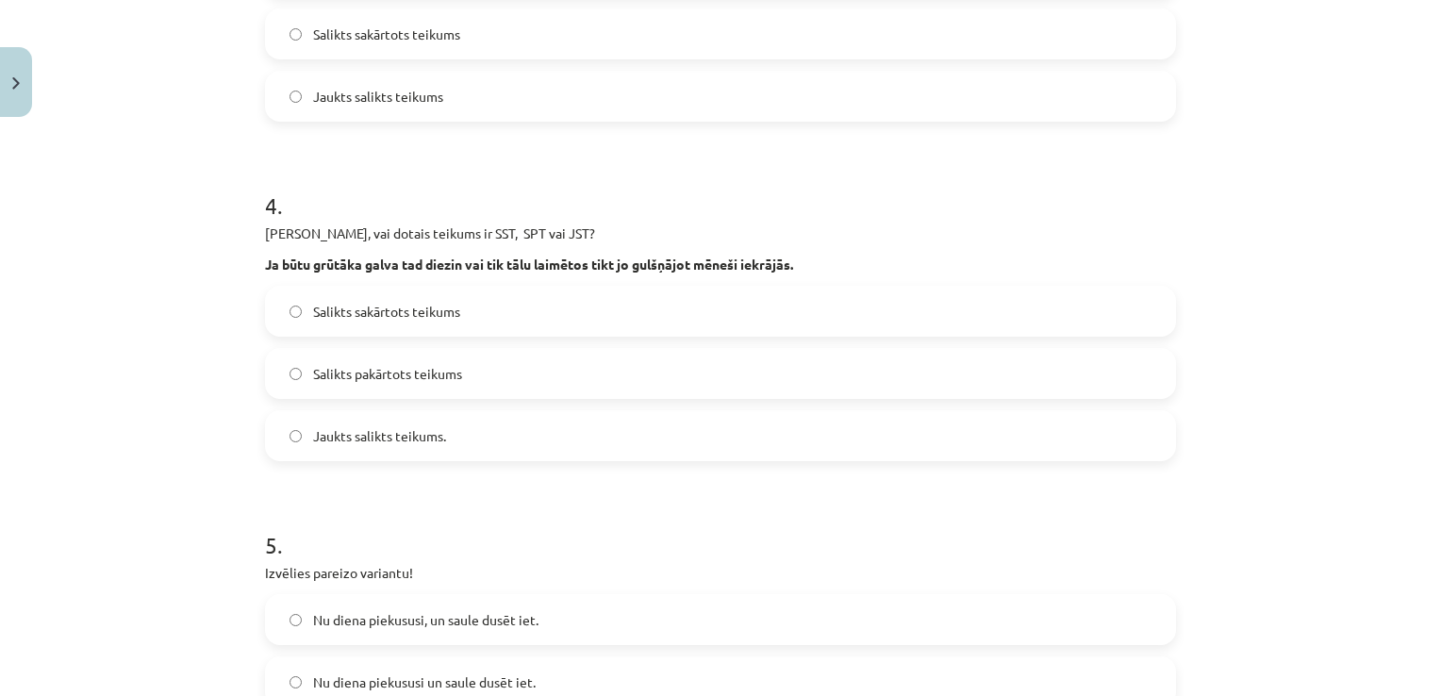
click at [648, 402] on div "Salikts sakārtots teikums Salikts pakārtots teikums Jaukts salikts teikums." at bounding box center [720, 373] width 911 height 175
click at [647, 429] on label "Jaukts salikts teikums." at bounding box center [721, 435] width 908 height 47
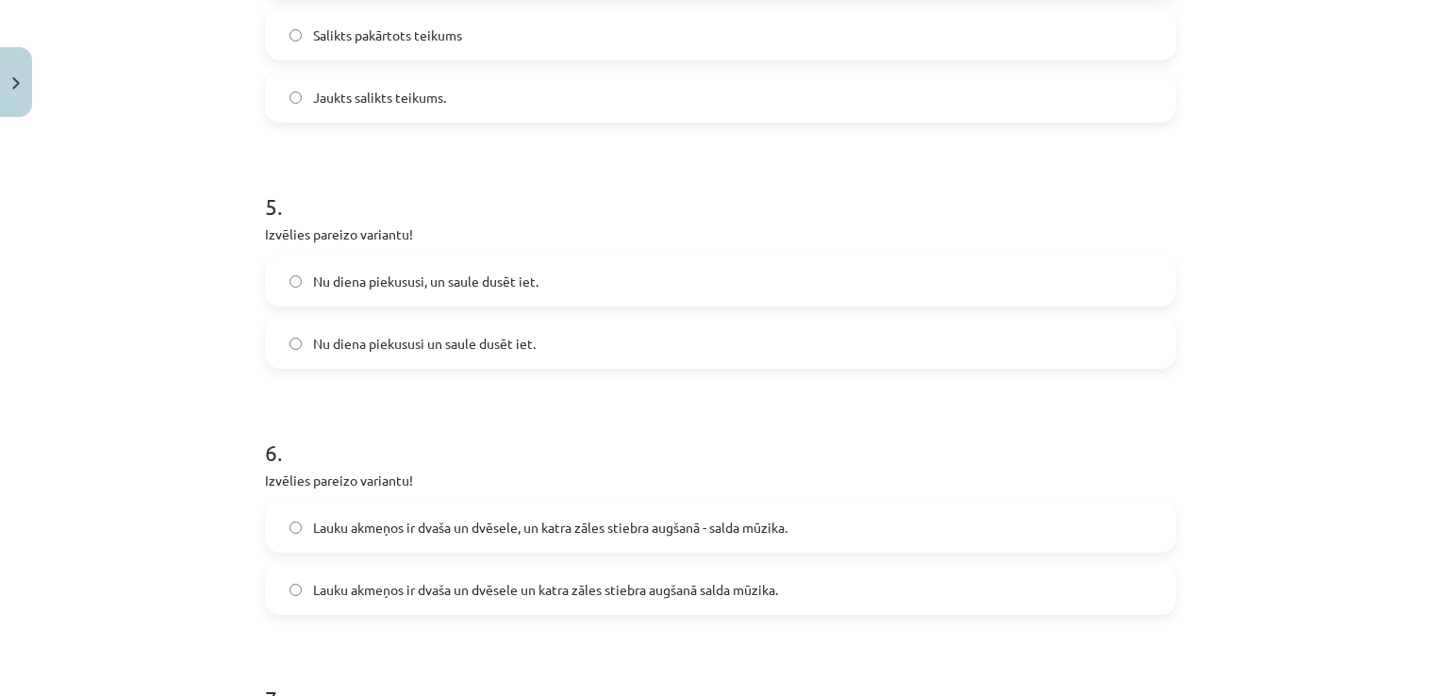
click at [732, 274] on label "Nu diena piekususi, un saule dusēt iet." at bounding box center [721, 281] width 908 height 47
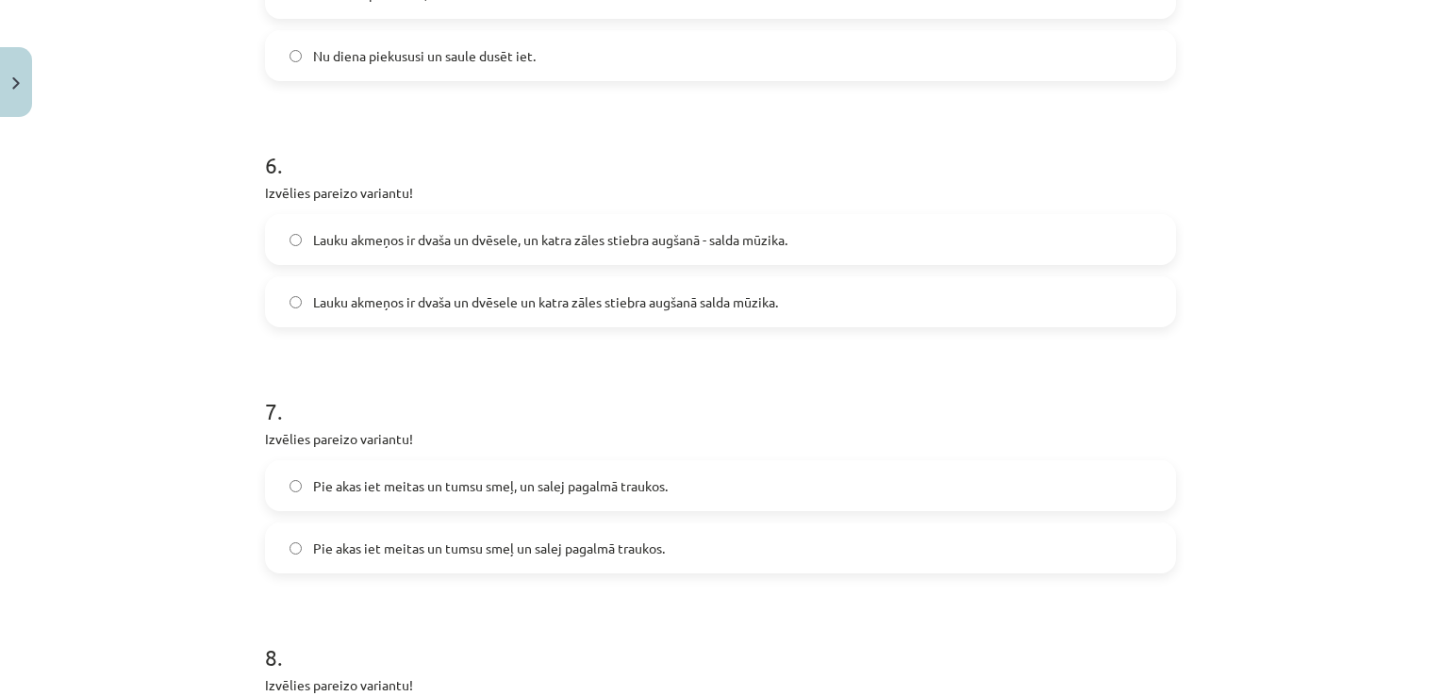
click at [841, 225] on label "Lauku akmeņos ir dvaša un dvēsele, un katra zāles stiebra augšanā - salda mūzik…" at bounding box center [721, 239] width 908 height 47
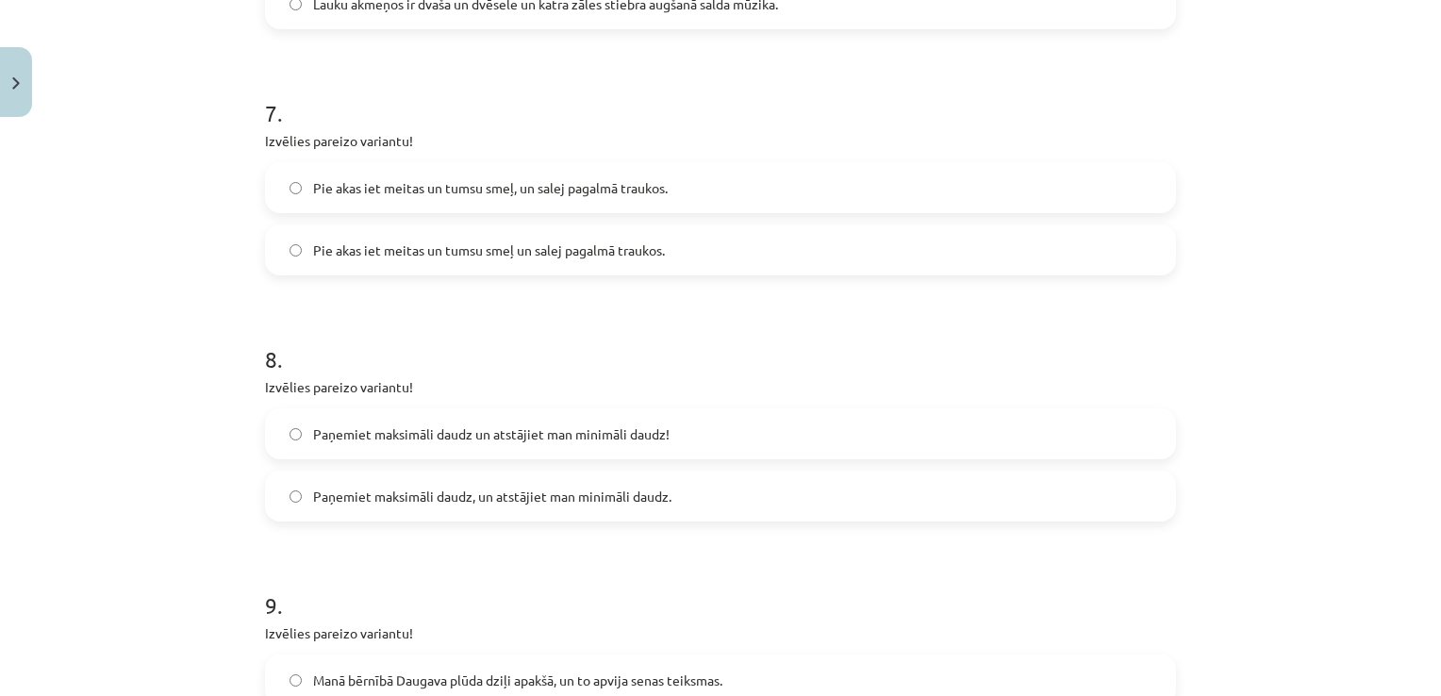
scroll to position [1965, 0]
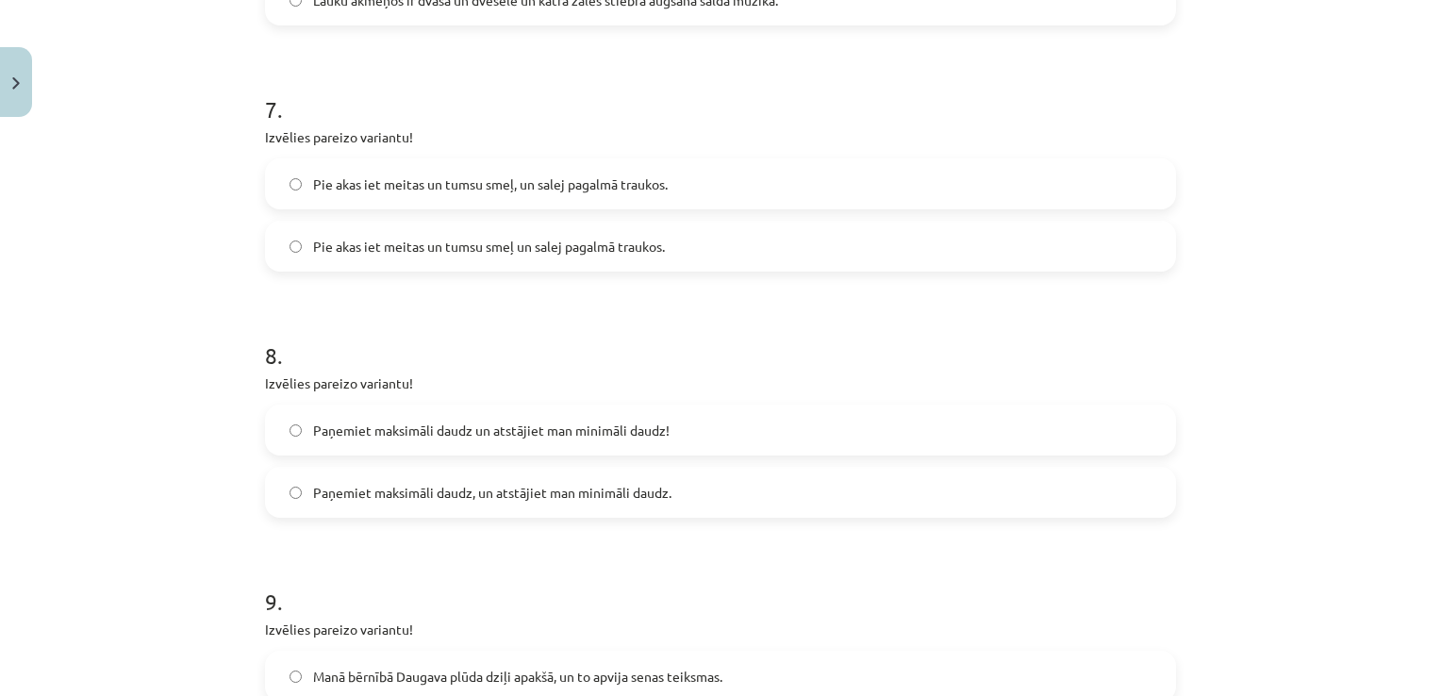
click at [815, 169] on label "Pie akas iet meitas un tumsu smeļ, un salej pagalmā traukos." at bounding box center [721, 183] width 908 height 47
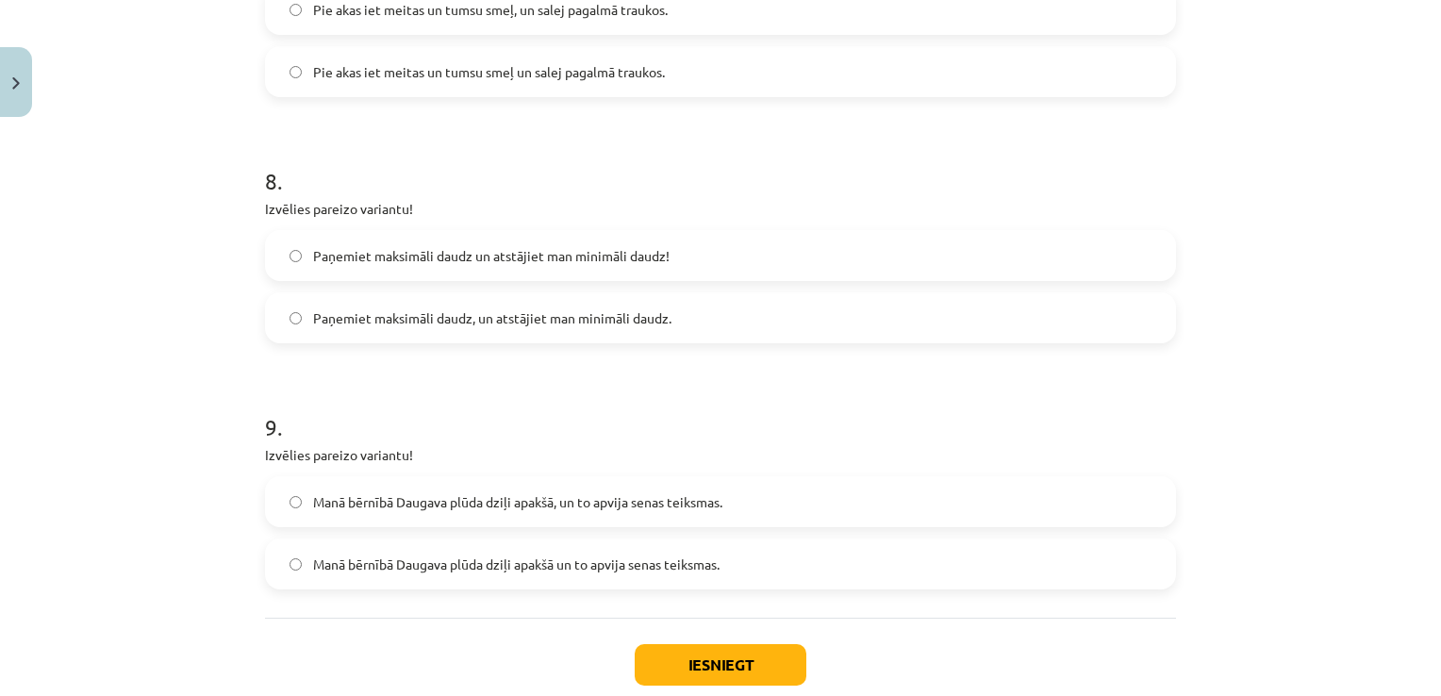
scroll to position [2251, 0]
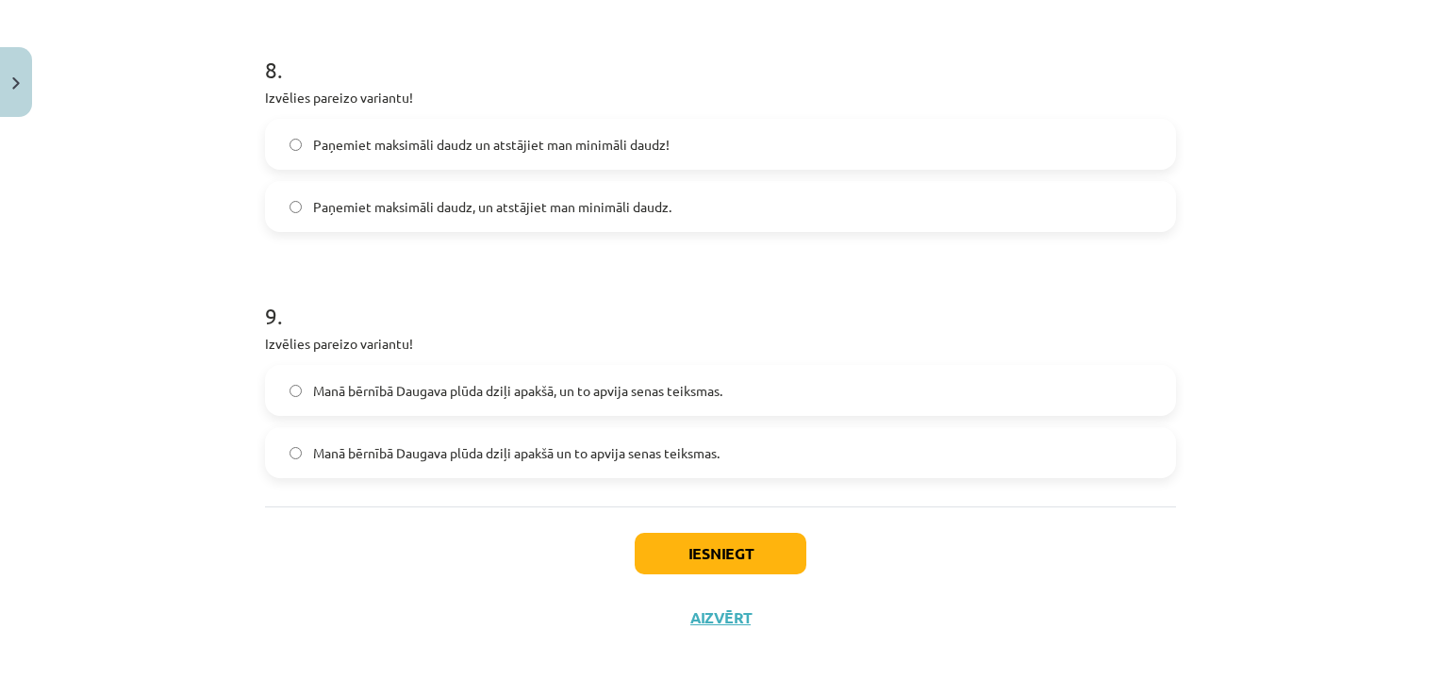
click at [908, 218] on label "Paņemiet maksimāli daudz, un atstājiet man minimāli daudz." at bounding box center [721, 206] width 908 height 47
click at [708, 406] on label "Manā bērnībā Daugava plūda dziļi apakšā, un to apvija senas teiksmas." at bounding box center [721, 390] width 908 height 47
click at [747, 541] on button "Iesniegt" at bounding box center [721, 554] width 172 height 42
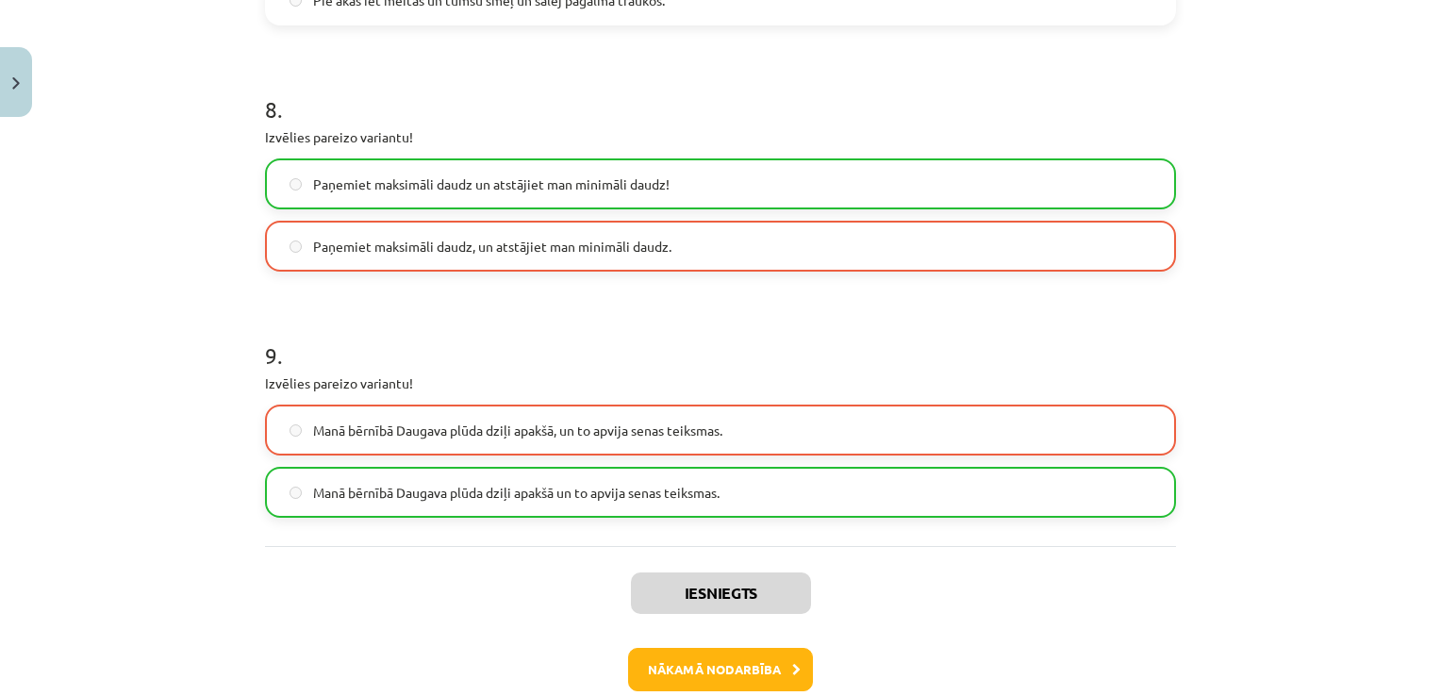
scroll to position [2309, 0]
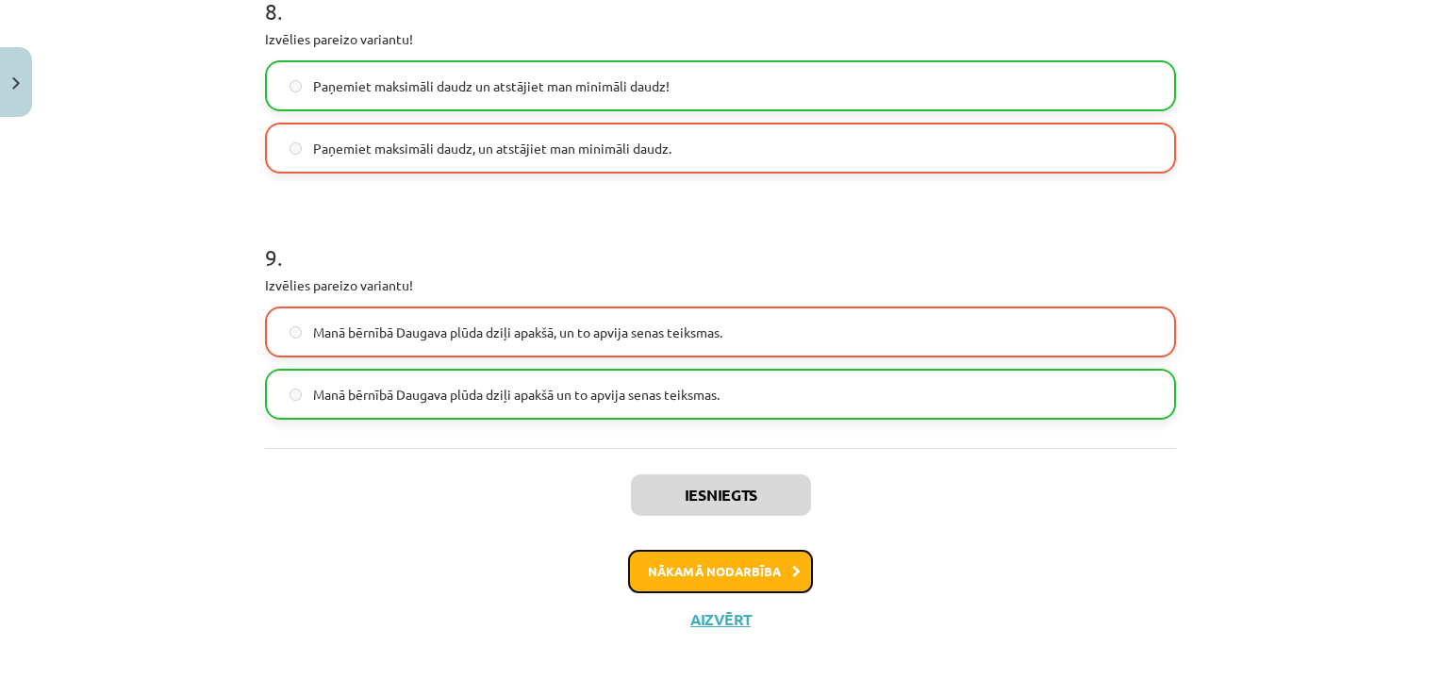
click at [747, 570] on button "Nākamā nodarbība" at bounding box center [720, 571] width 185 height 43
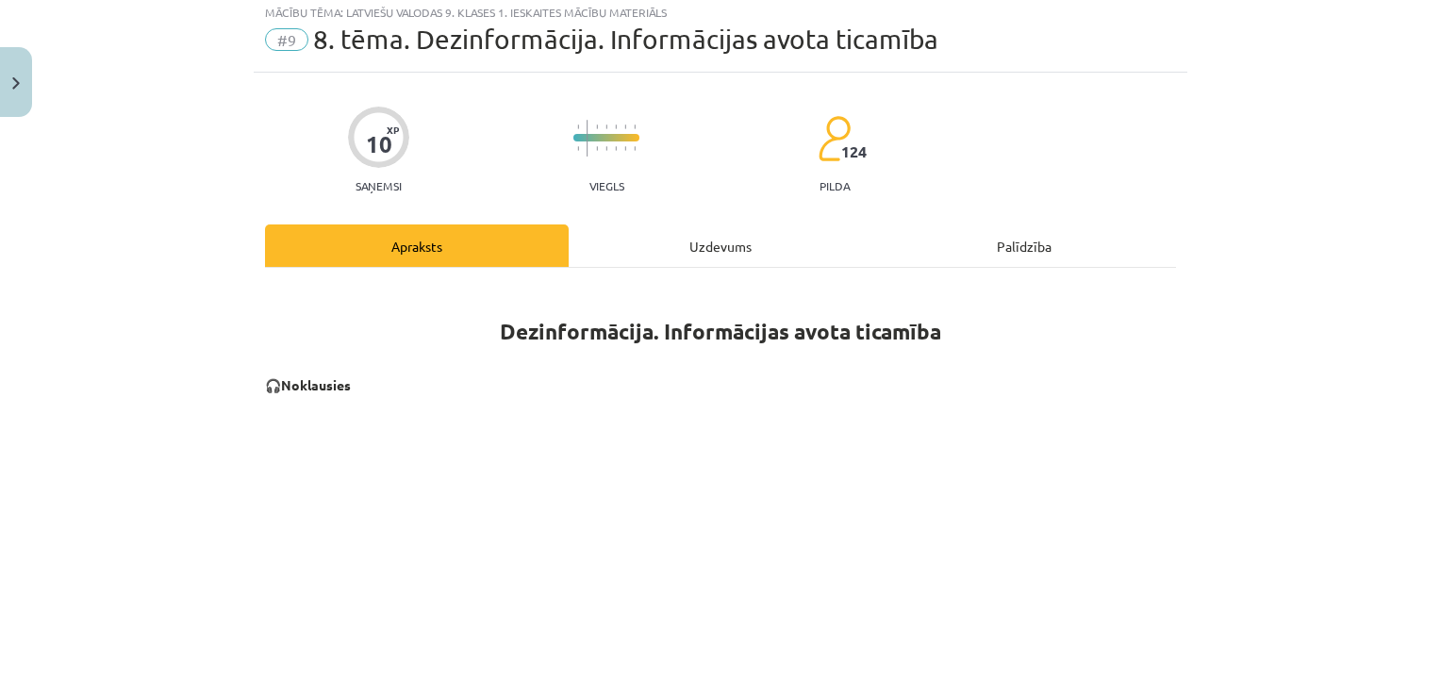
scroll to position [47, 0]
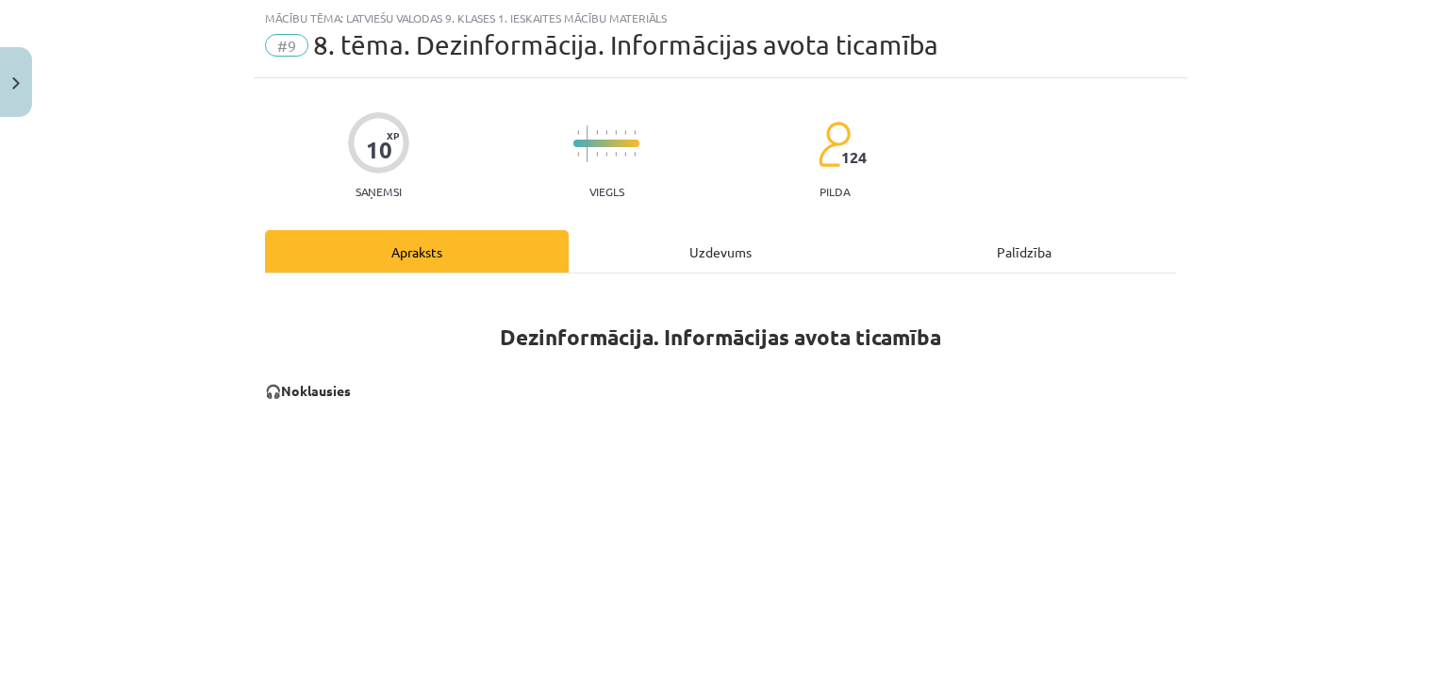
click at [705, 246] on div "Uzdevums" at bounding box center [721, 251] width 304 height 42
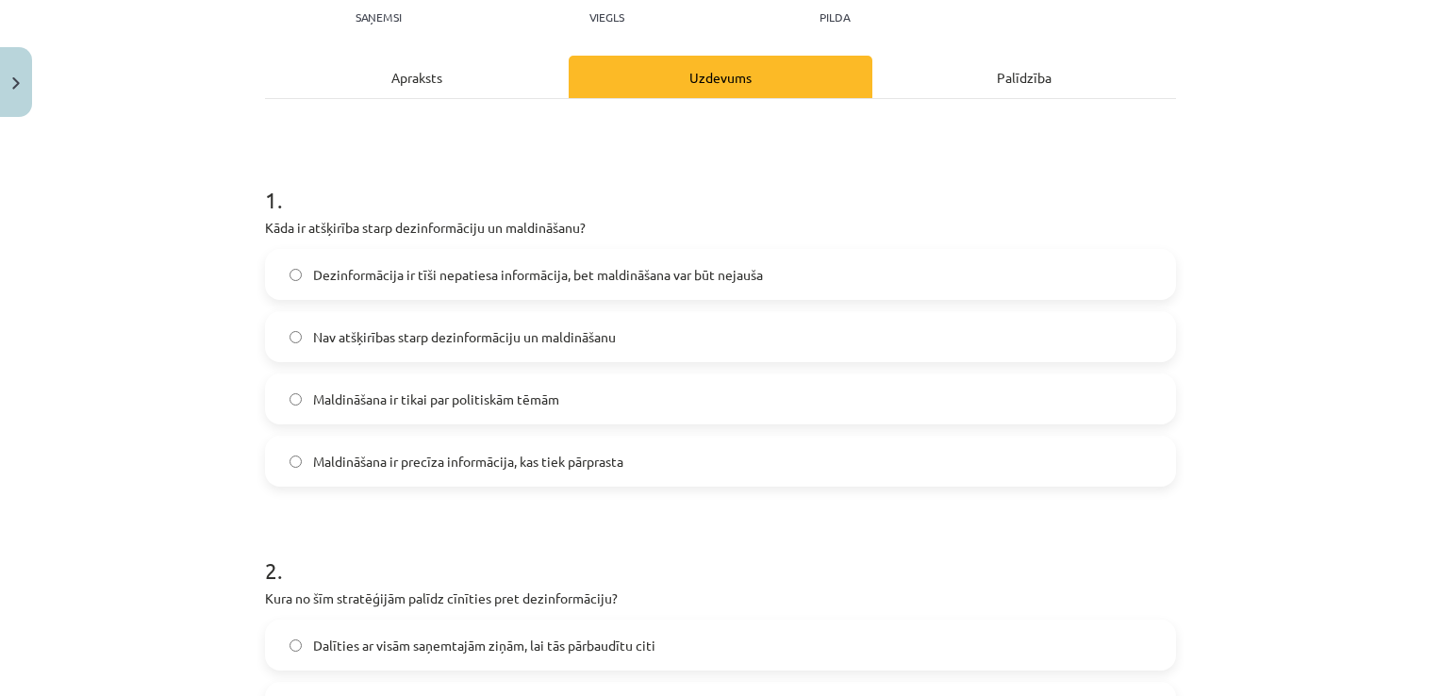
scroll to position [224, 0]
click at [883, 283] on label "Dezinformācija ir tīši nepatiesa informācija, bet maldināšana var būt nejauša" at bounding box center [721, 272] width 908 height 47
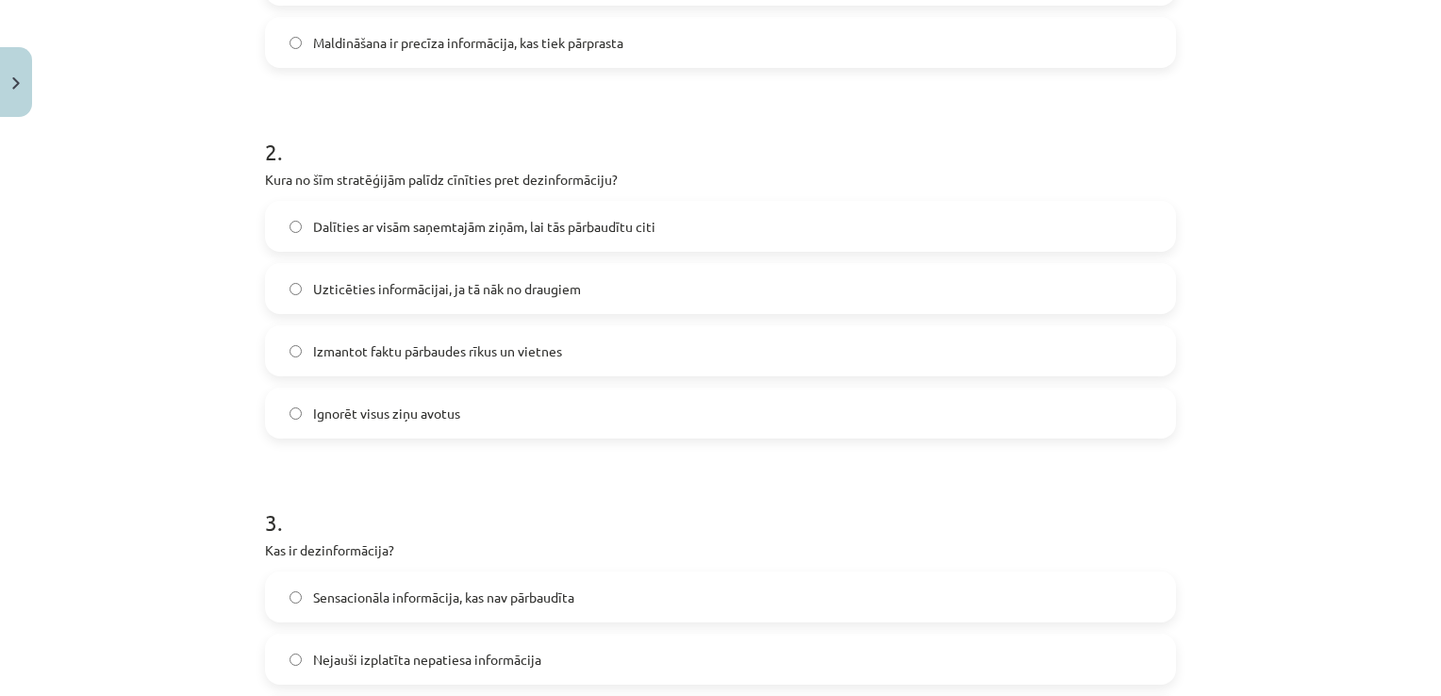
scroll to position [638, 0]
click at [771, 347] on label "Izmantot faktu pārbaudes rīkus un vietnes" at bounding box center [721, 353] width 908 height 47
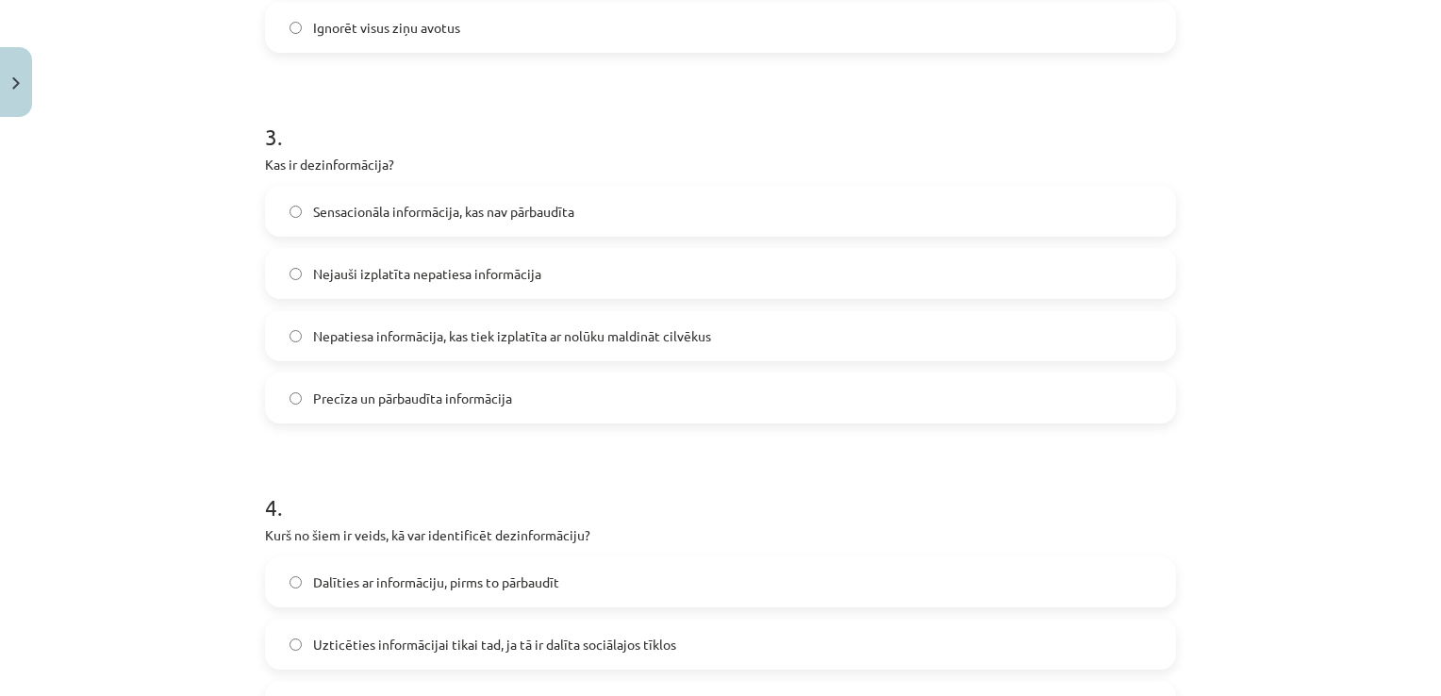
scroll to position [1038, 0]
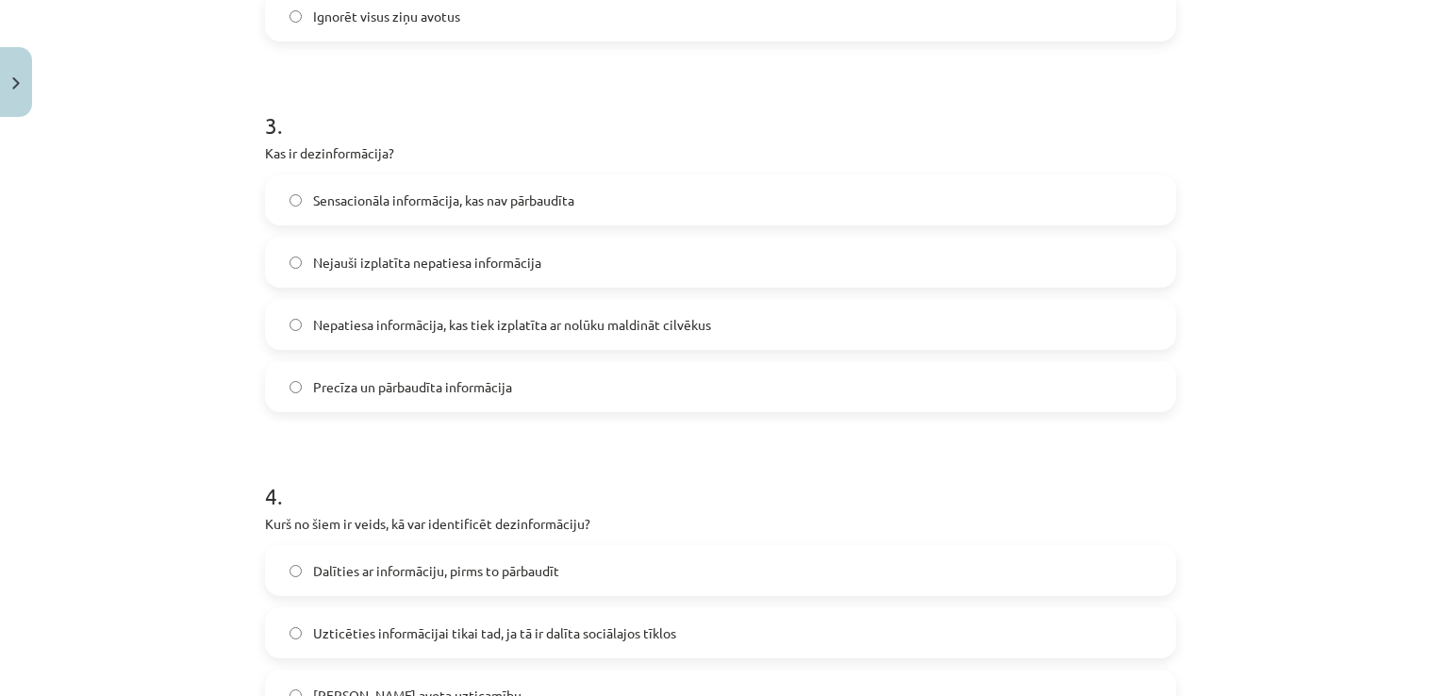
click at [777, 335] on label "Nepatiesa informācija, kas tiek izplatīta ar nolūku maldināt cilvēkus" at bounding box center [721, 324] width 908 height 47
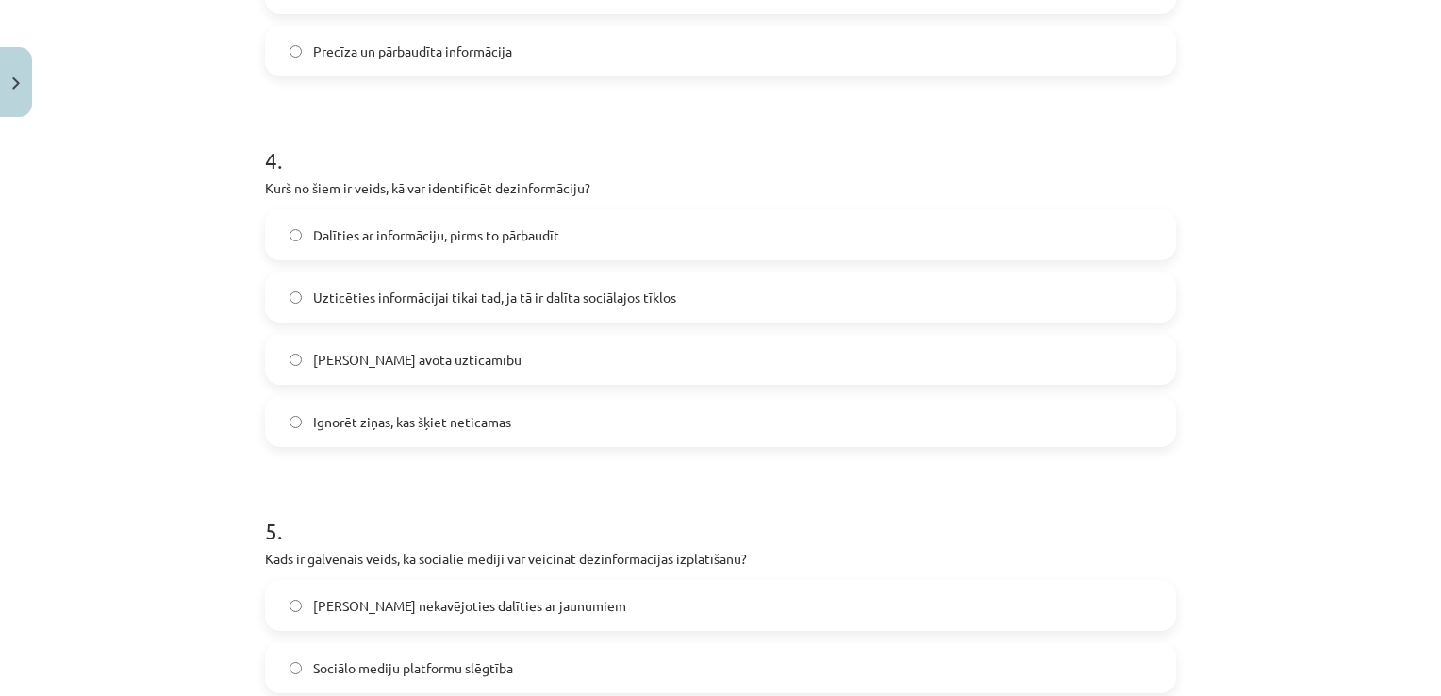
scroll to position [1421, 0]
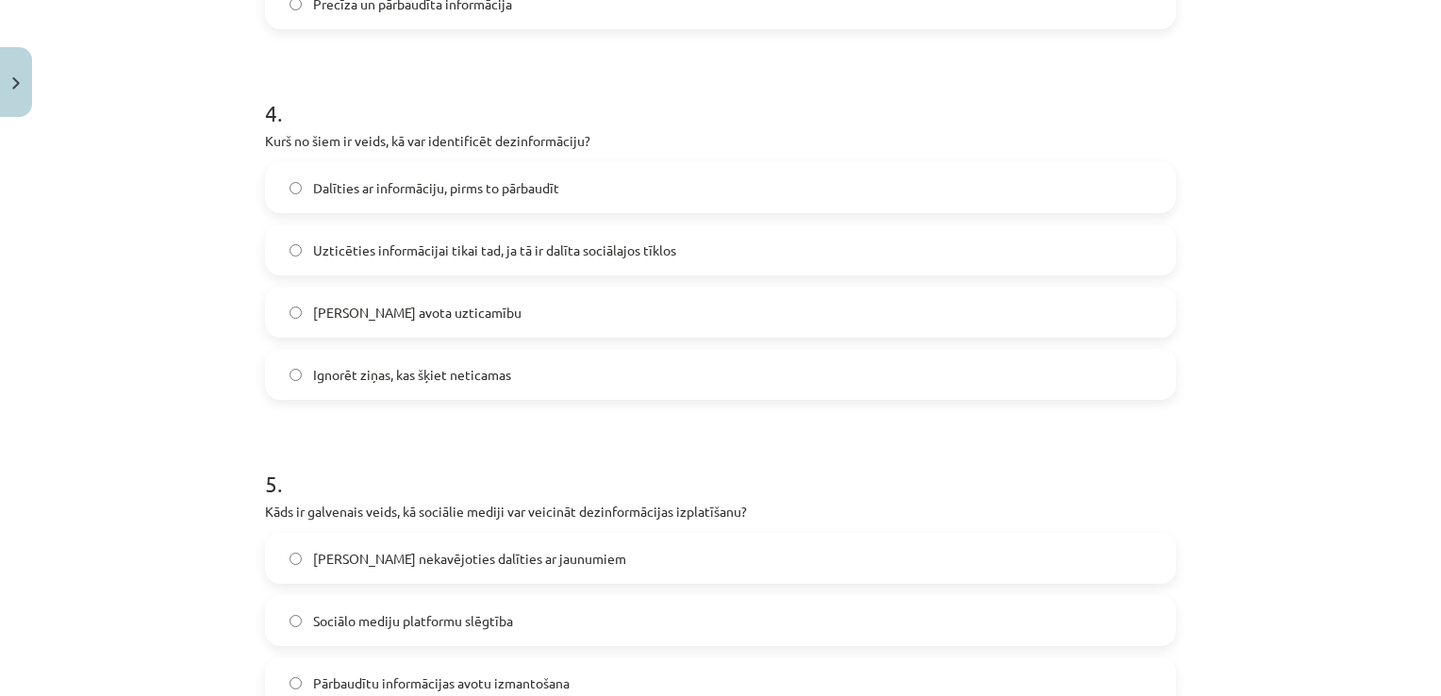
click at [940, 334] on label "[PERSON_NAME] avota uzticamību" at bounding box center [721, 312] width 908 height 47
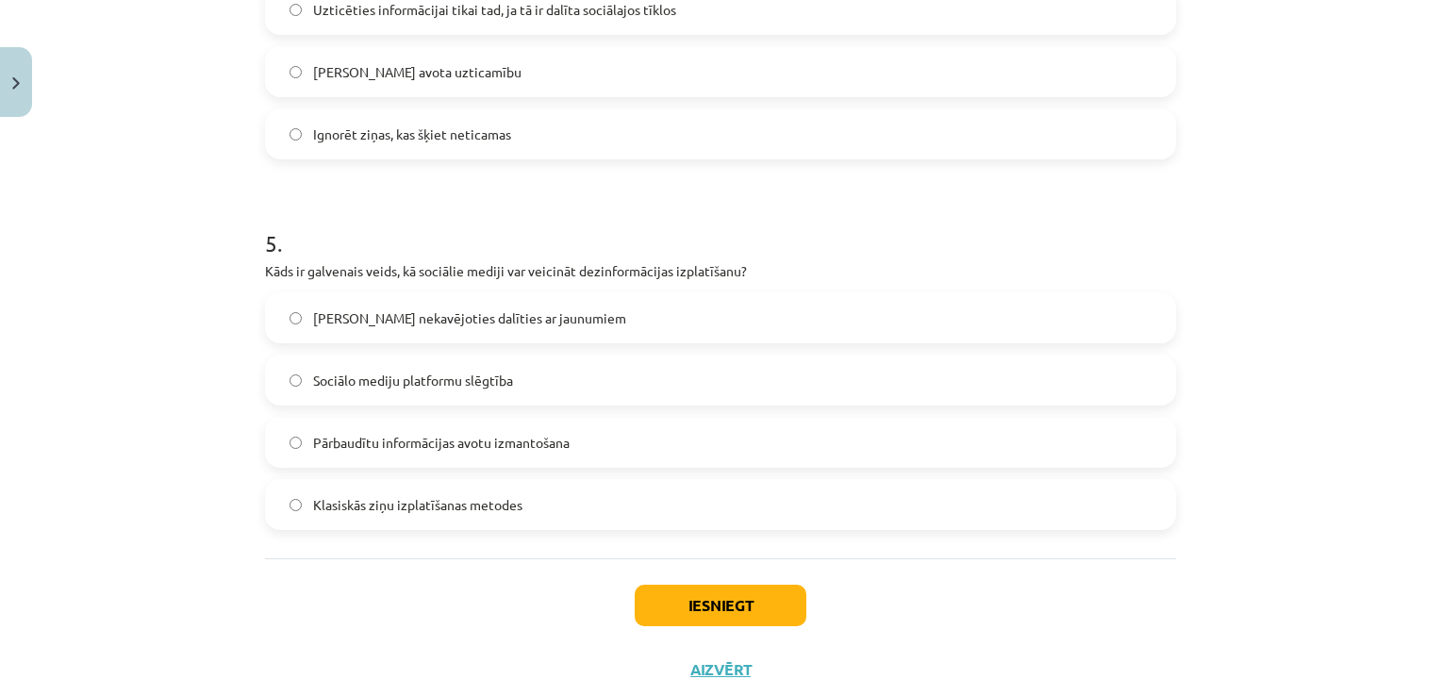
scroll to position [1713, 0]
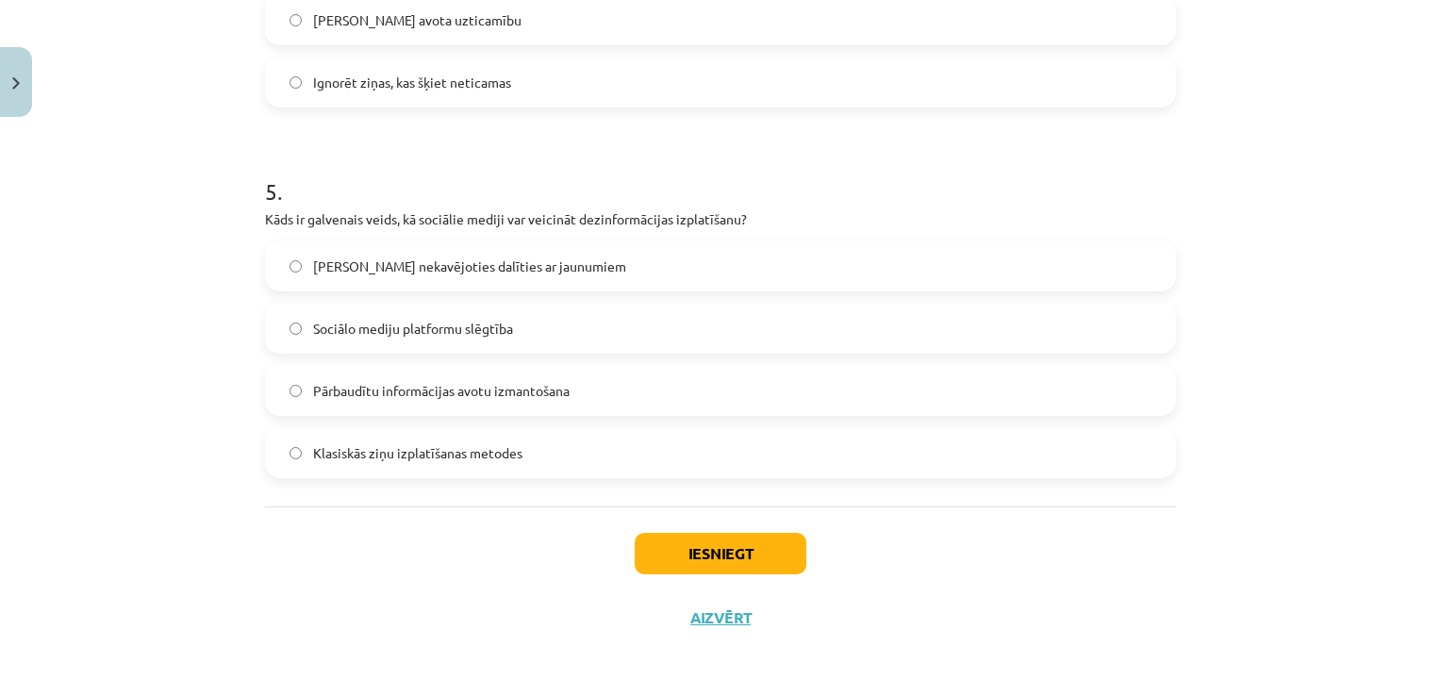
click at [762, 277] on label "[PERSON_NAME] nekavējoties dalīties ar jaunumiem" at bounding box center [721, 265] width 908 height 47
click at [788, 546] on button "Iesniegt" at bounding box center [721, 554] width 172 height 42
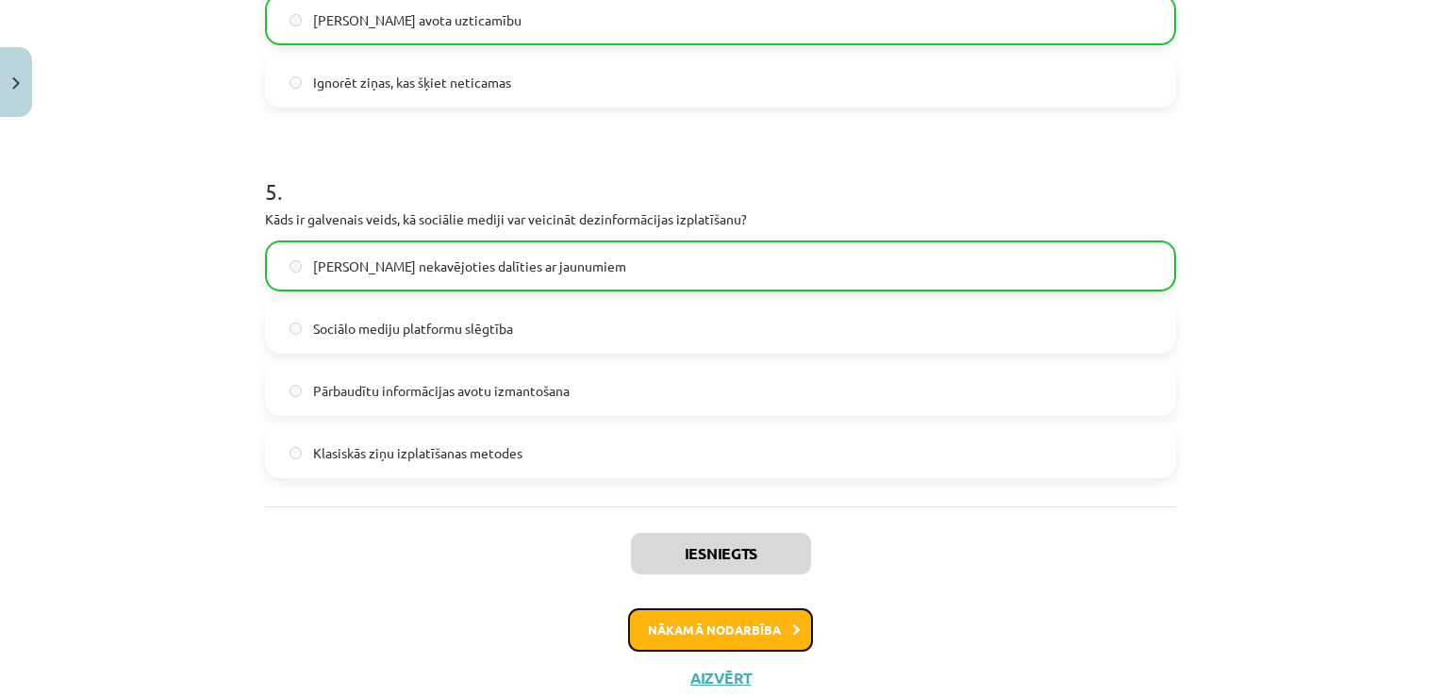
click at [775, 627] on button "Nākamā nodarbība" at bounding box center [720, 629] width 185 height 43
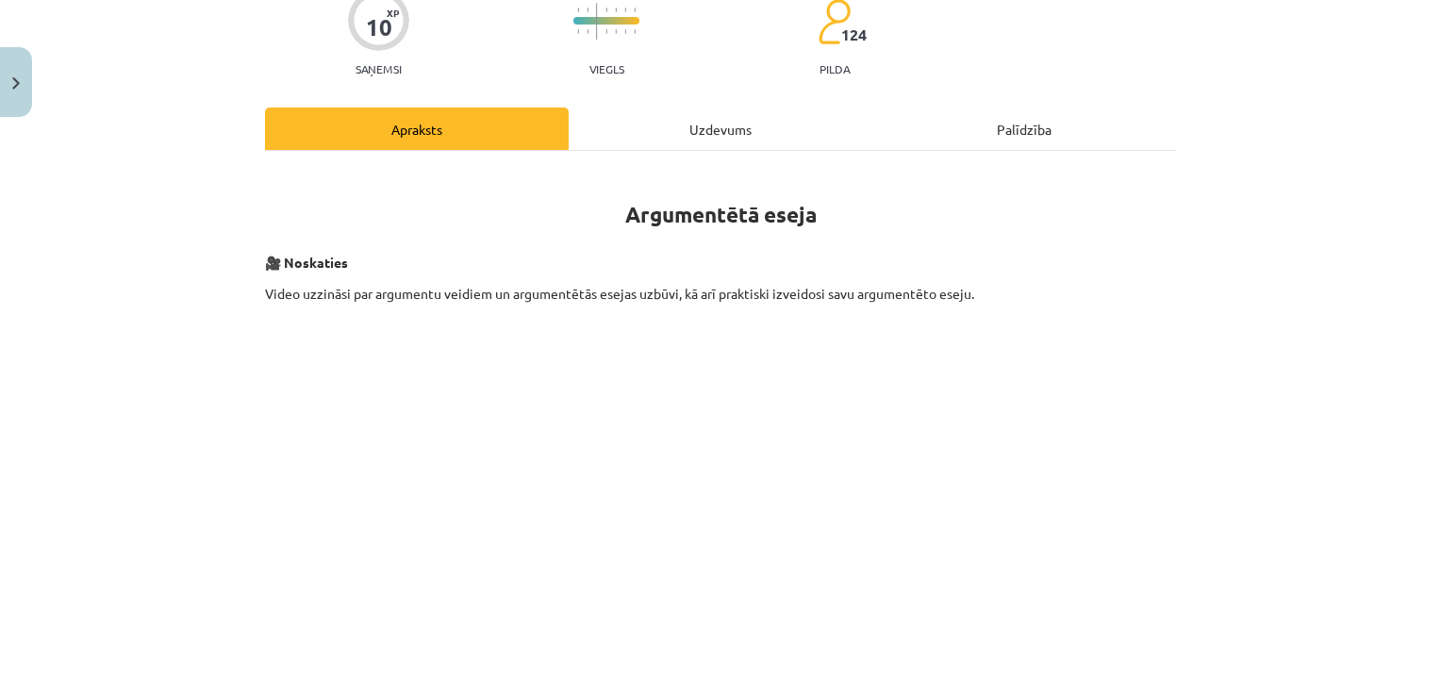
scroll to position [47, 0]
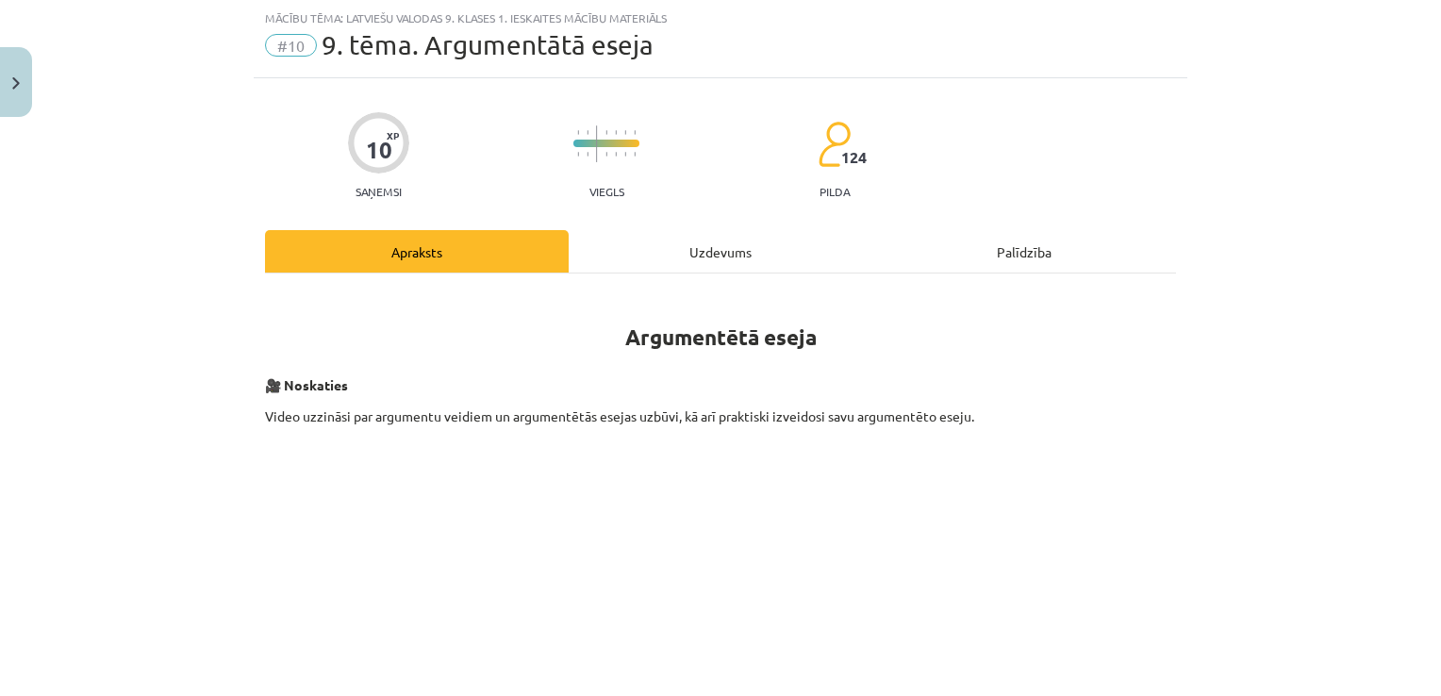
click at [727, 262] on div "Uzdevums" at bounding box center [721, 251] width 304 height 42
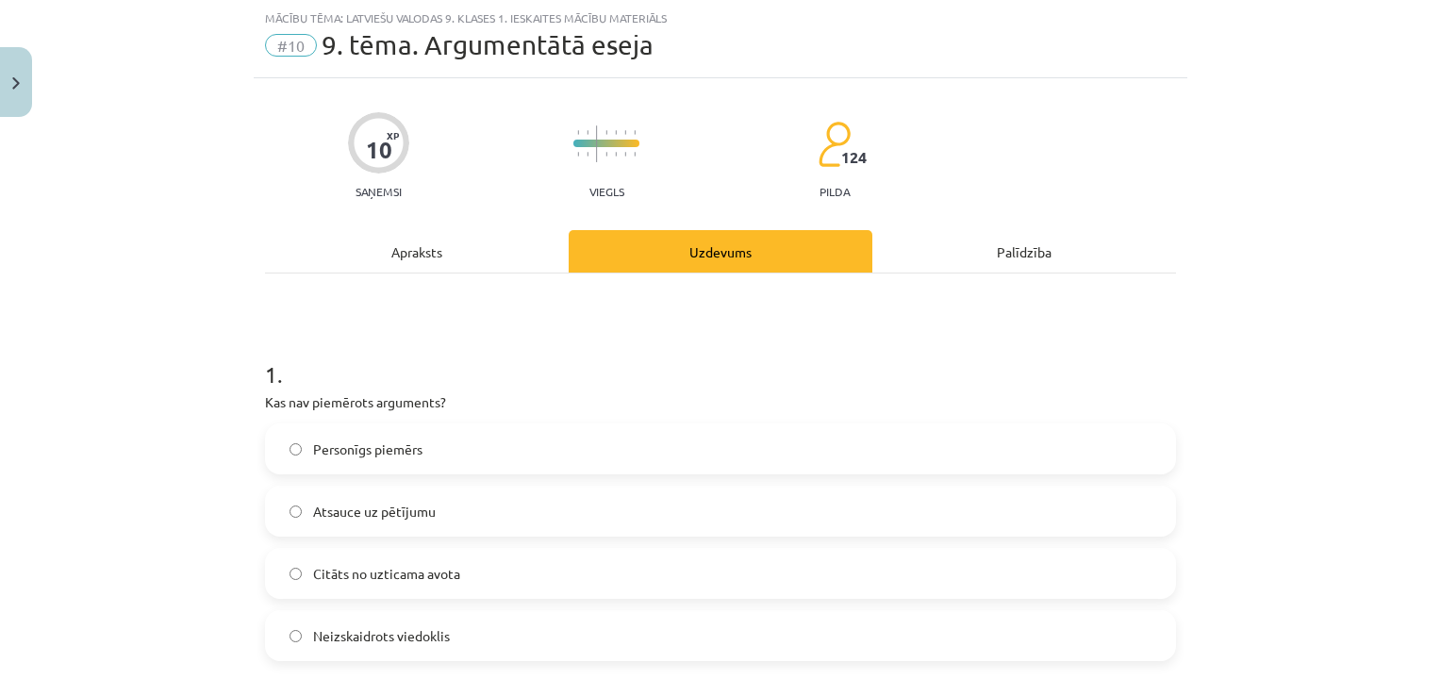
drag, startPoint x: 1426, startPoint y: 120, endPoint x: 1423, endPoint y: 179, distance: 59.6
click at [1423, 179] on div "Mācību tēma: Latviešu valodas 9. klases 1. ieskaites mācību materiāls #10 9. tē…" at bounding box center [720, 348] width 1441 height 696
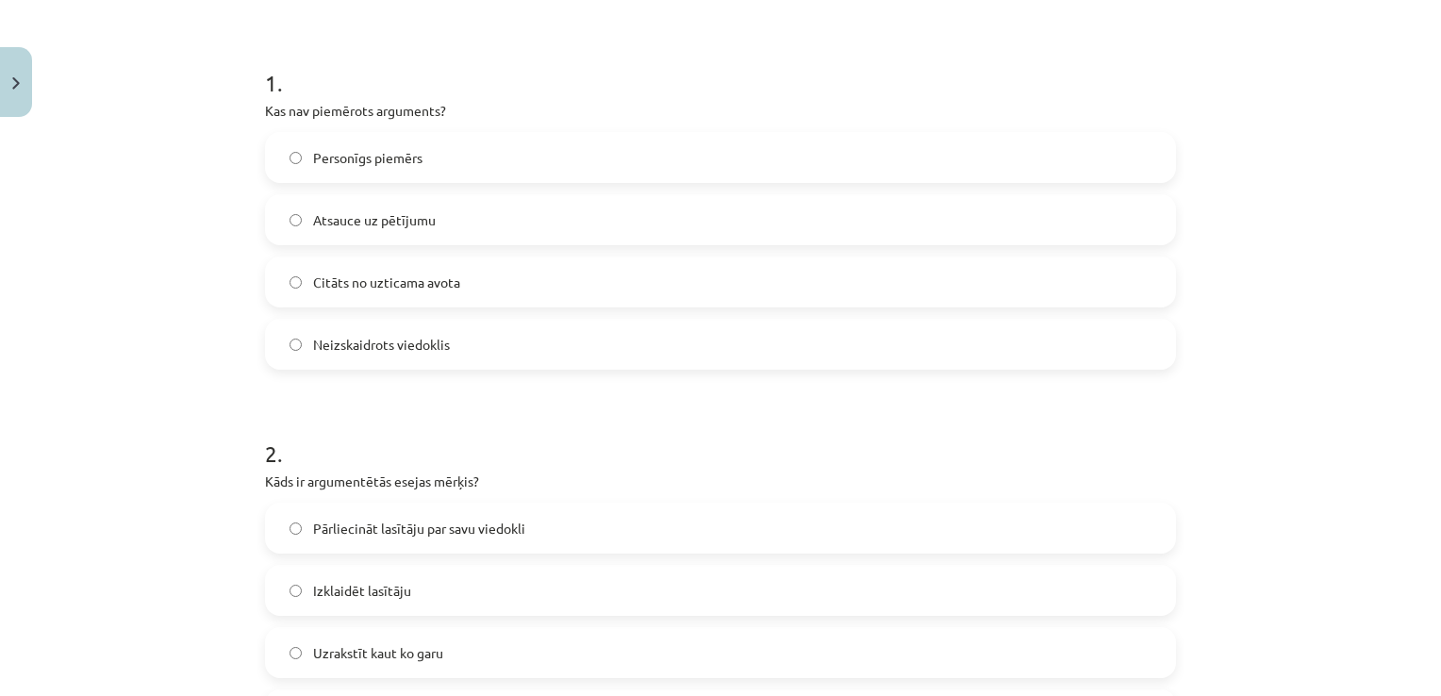
scroll to position [336, 0]
click at [844, 352] on label "Neizskaidrots viedoklis" at bounding box center [721, 347] width 908 height 47
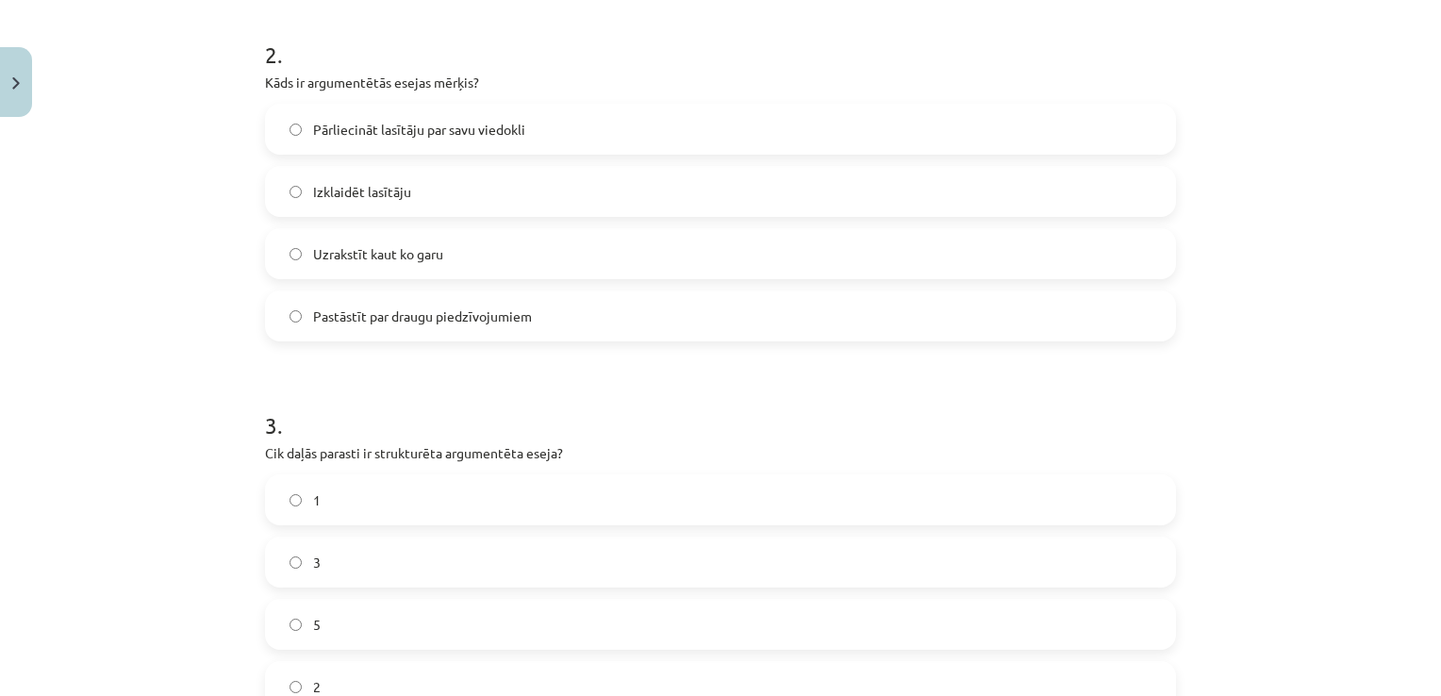
scroll to position [729, 0]
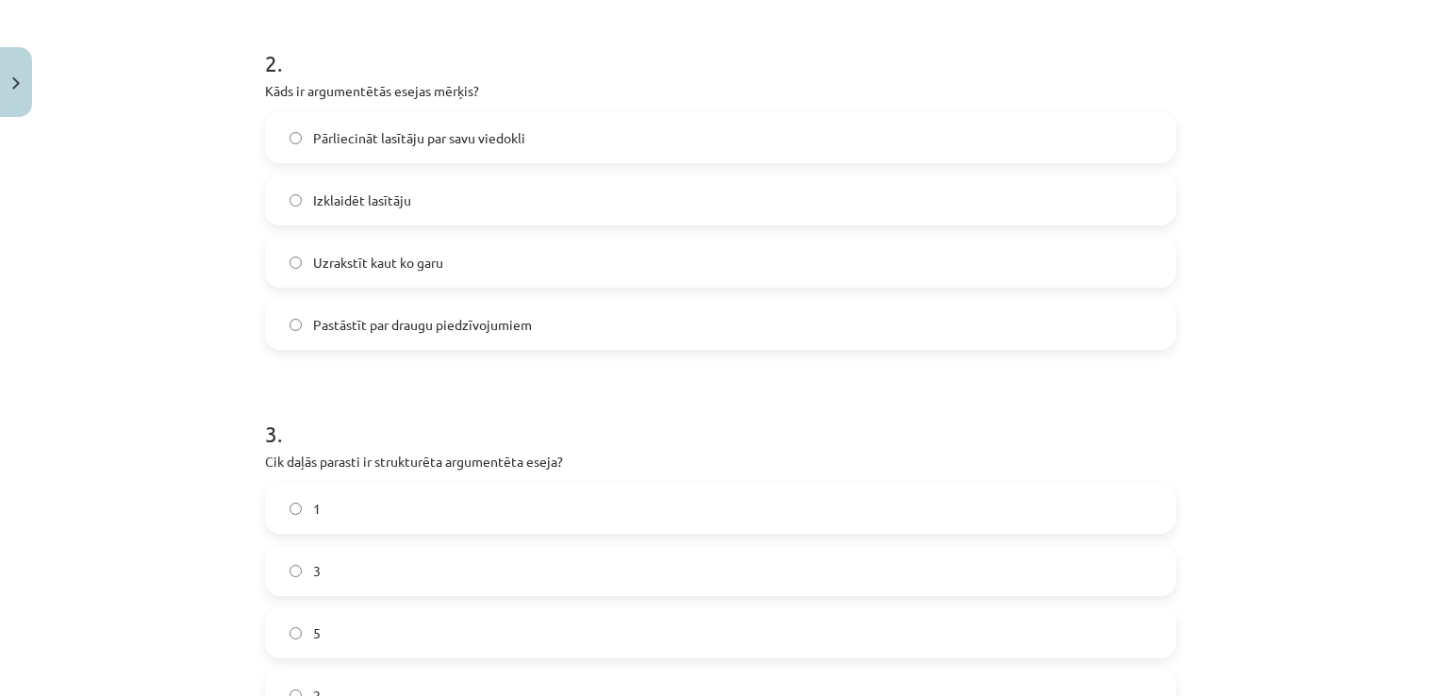
click at [875, 151] on label "Pārliecināt lasītāju par savu viedokli" at bounding box center [721, 137] width 908 height 47
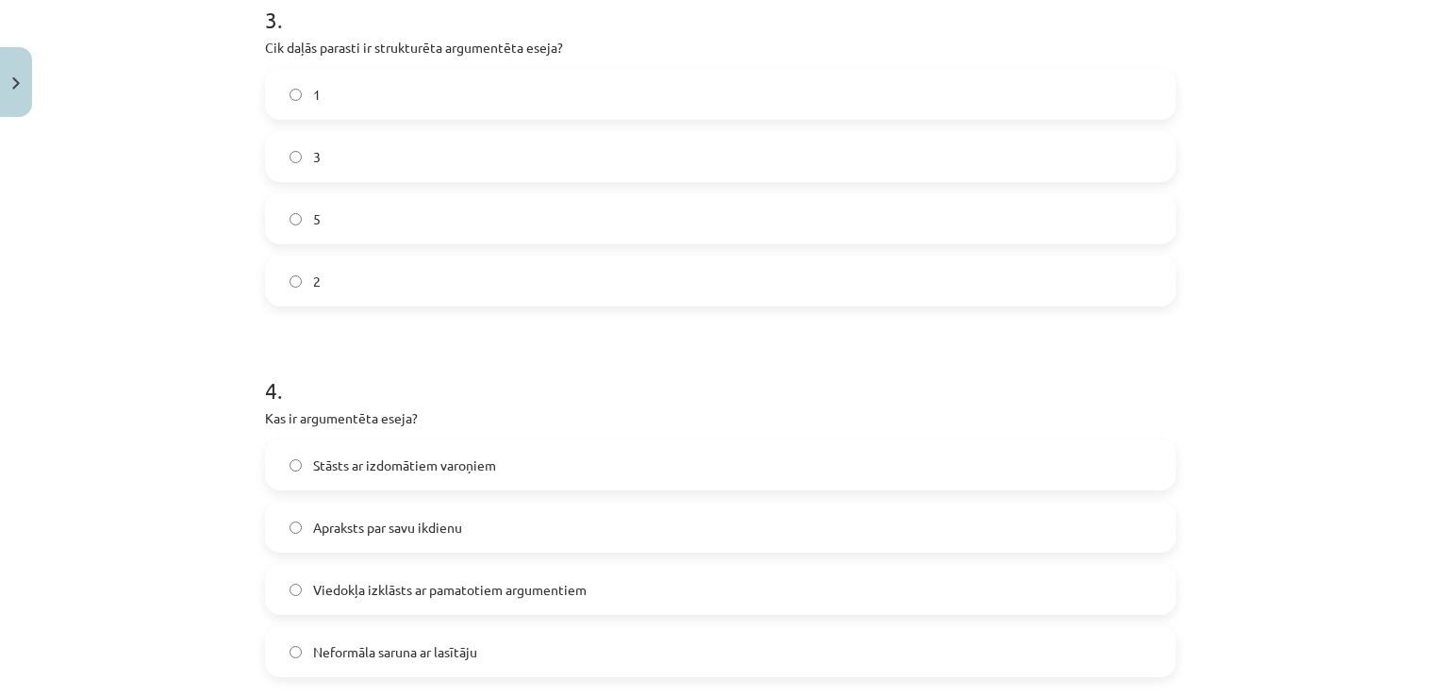
scroll to position [1141, 0]
click at [623, 154] on label "3" at bounding box center [721, 159] width 908 height 47
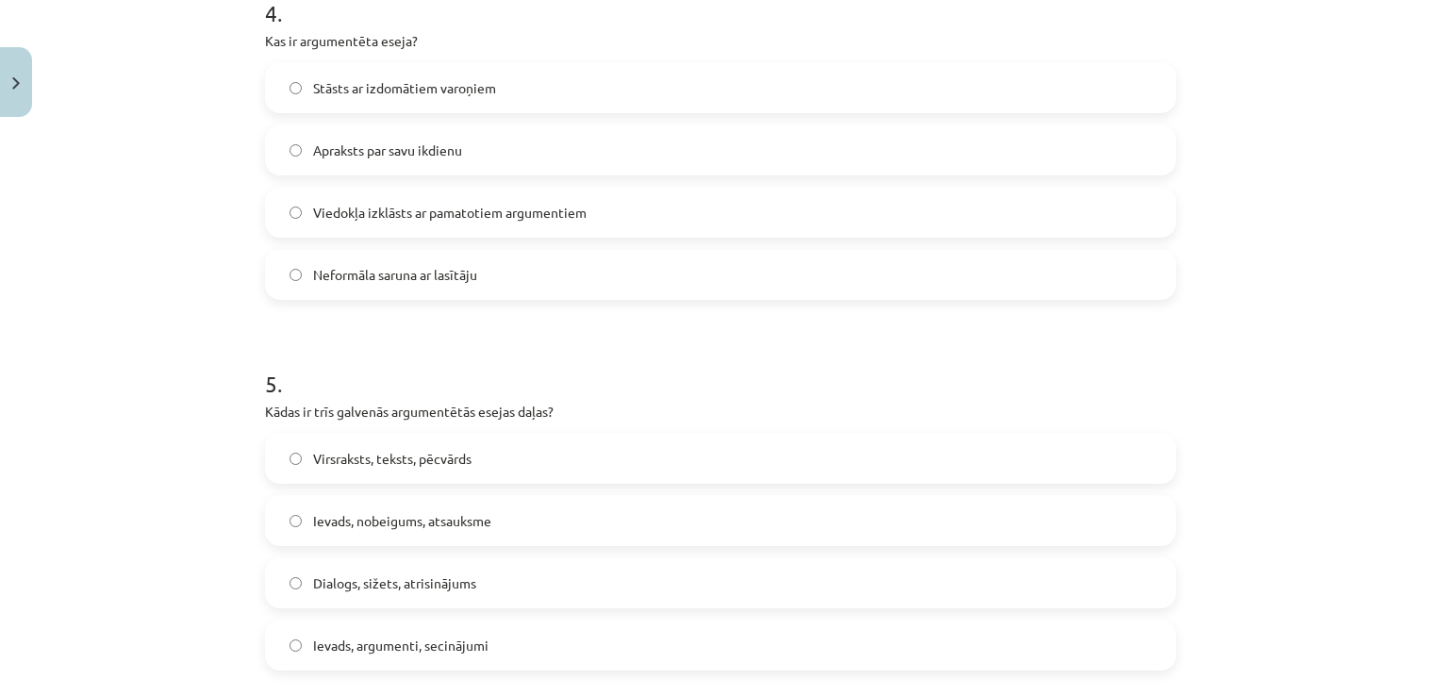
scroll to position [1512, 0]
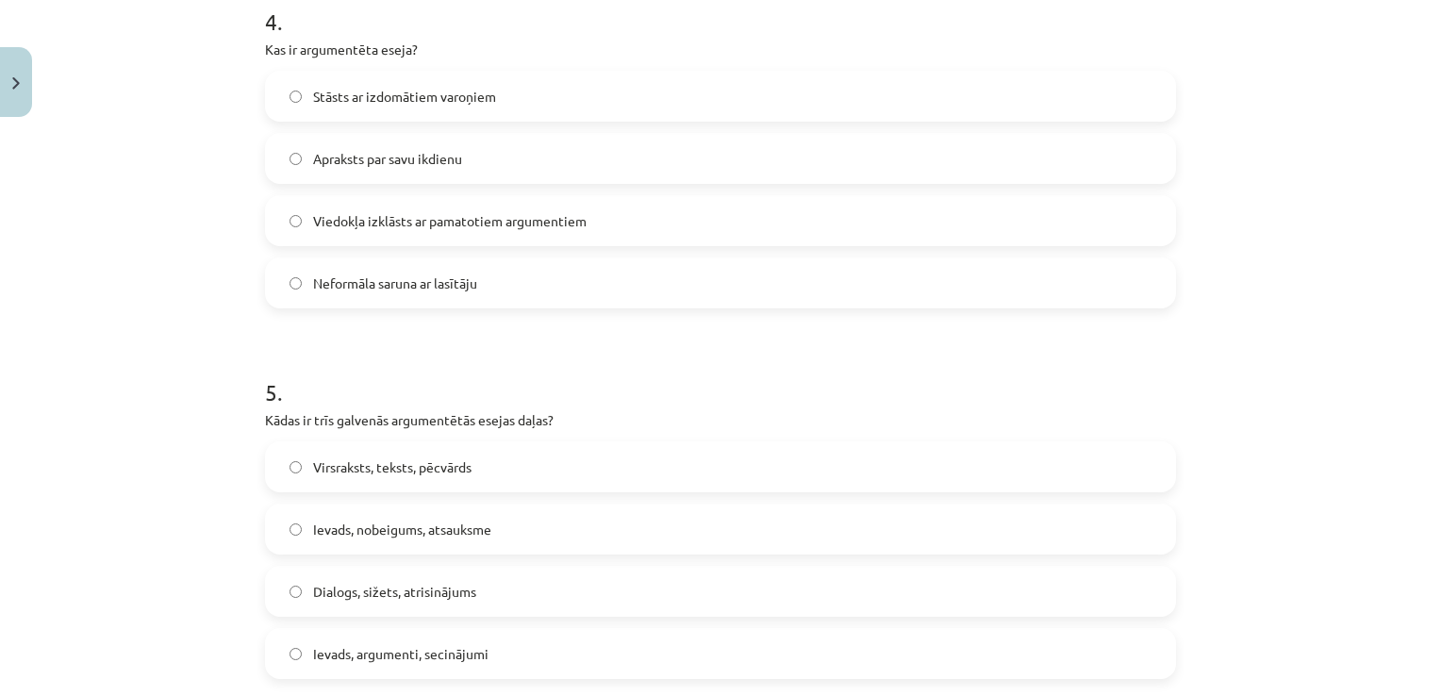
click at [551, 233] on label "Viedokļa izklāsts ar pamatotiem argumentiem" at bounding box center [721, 220] width 908 height 47
click at [441, 636] on label "Ievads, argumenti, secinājumi" at bounding box center [721, 653] width 908 height 47
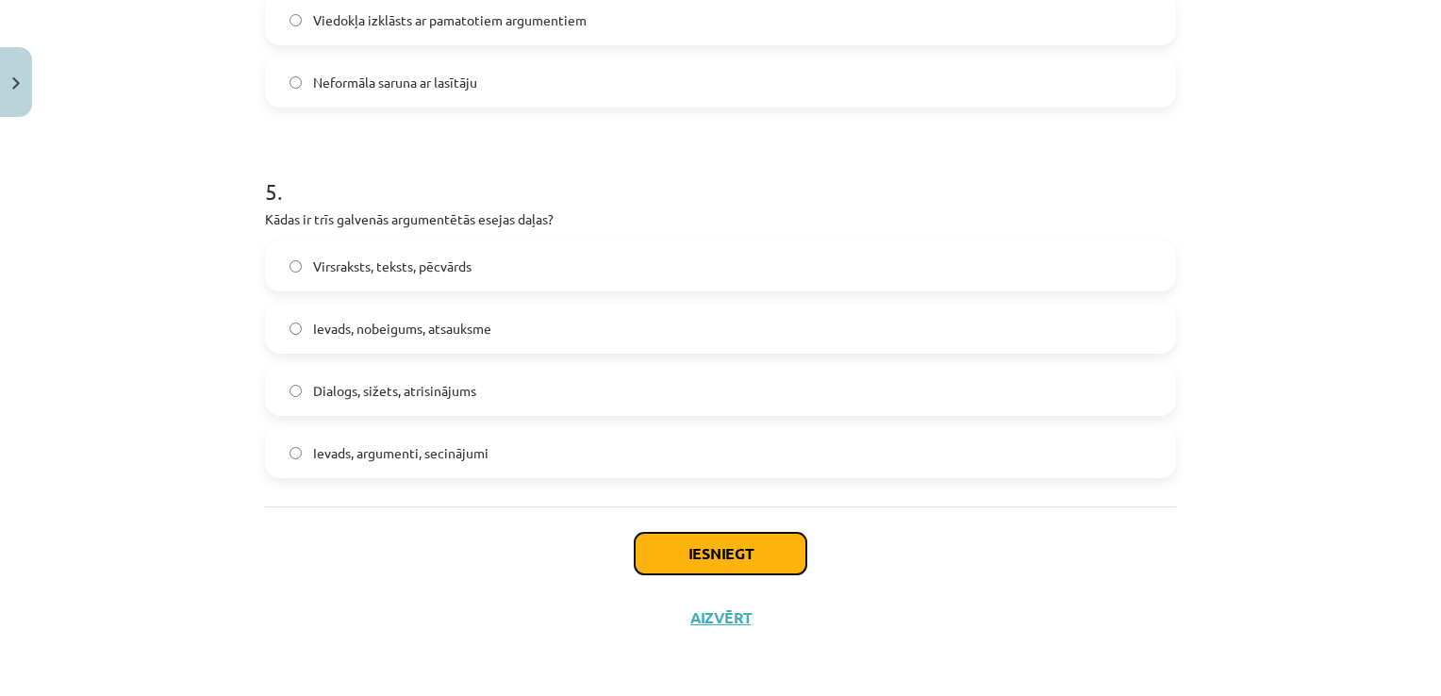
click at [757, 562] on button "Iesniegt" at bounding box center [721, 554] width 172 height 42
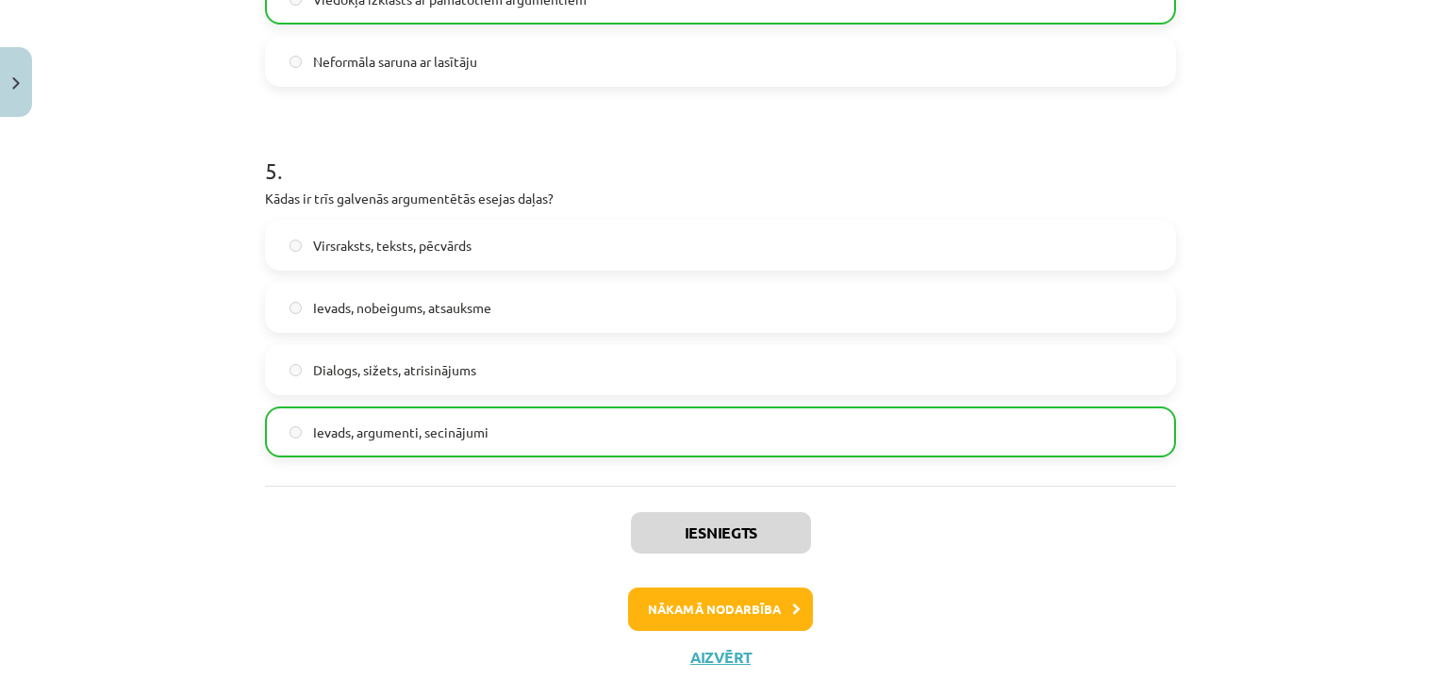
scroll to position [1773, 0]
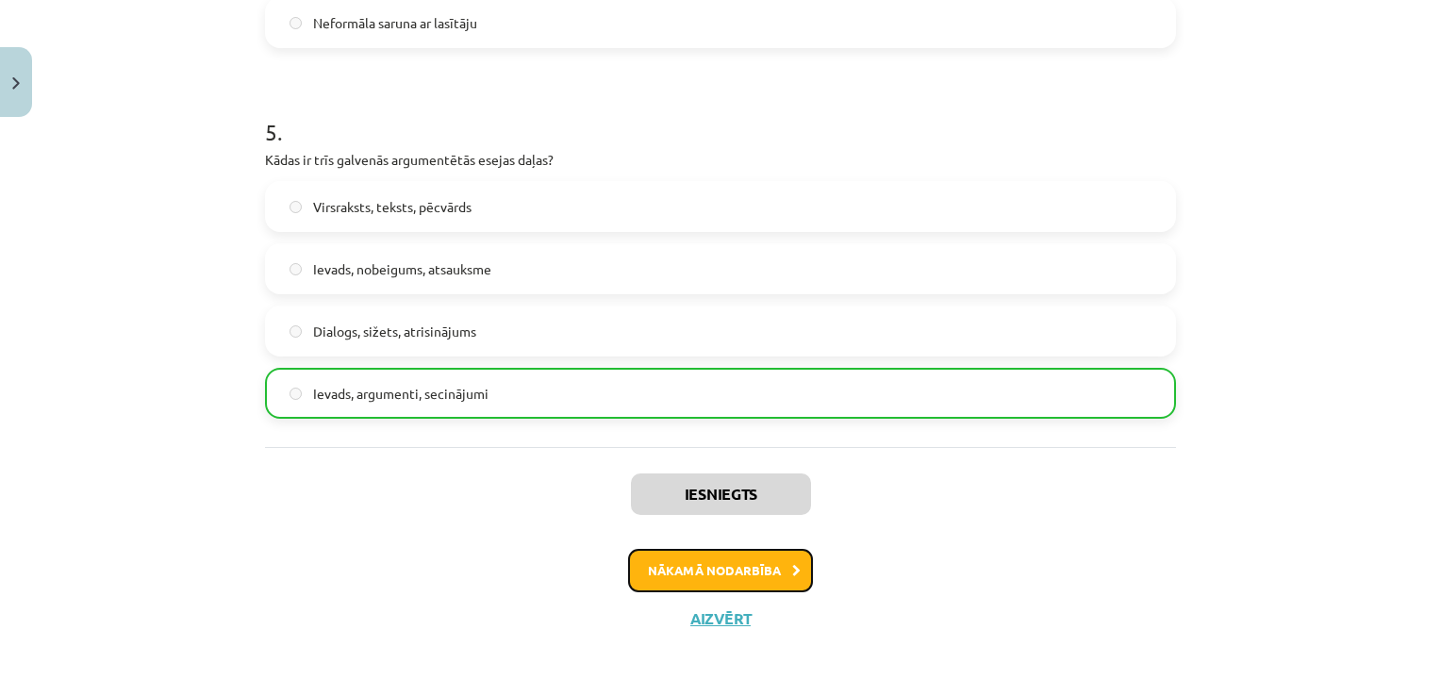
click at [757, 562] on button "Nākamā nodarbība" at bounding box center [720, 570] width 185 height 43
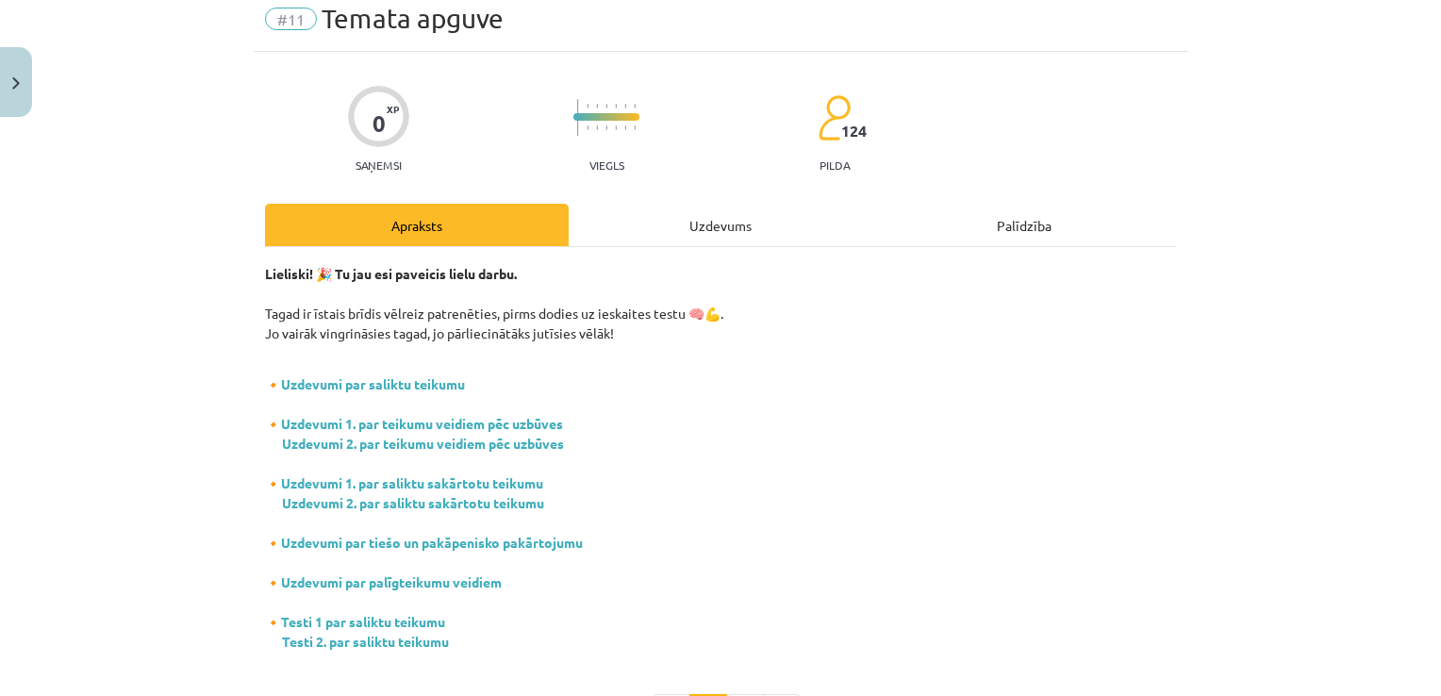
scroll to position [47, 0]
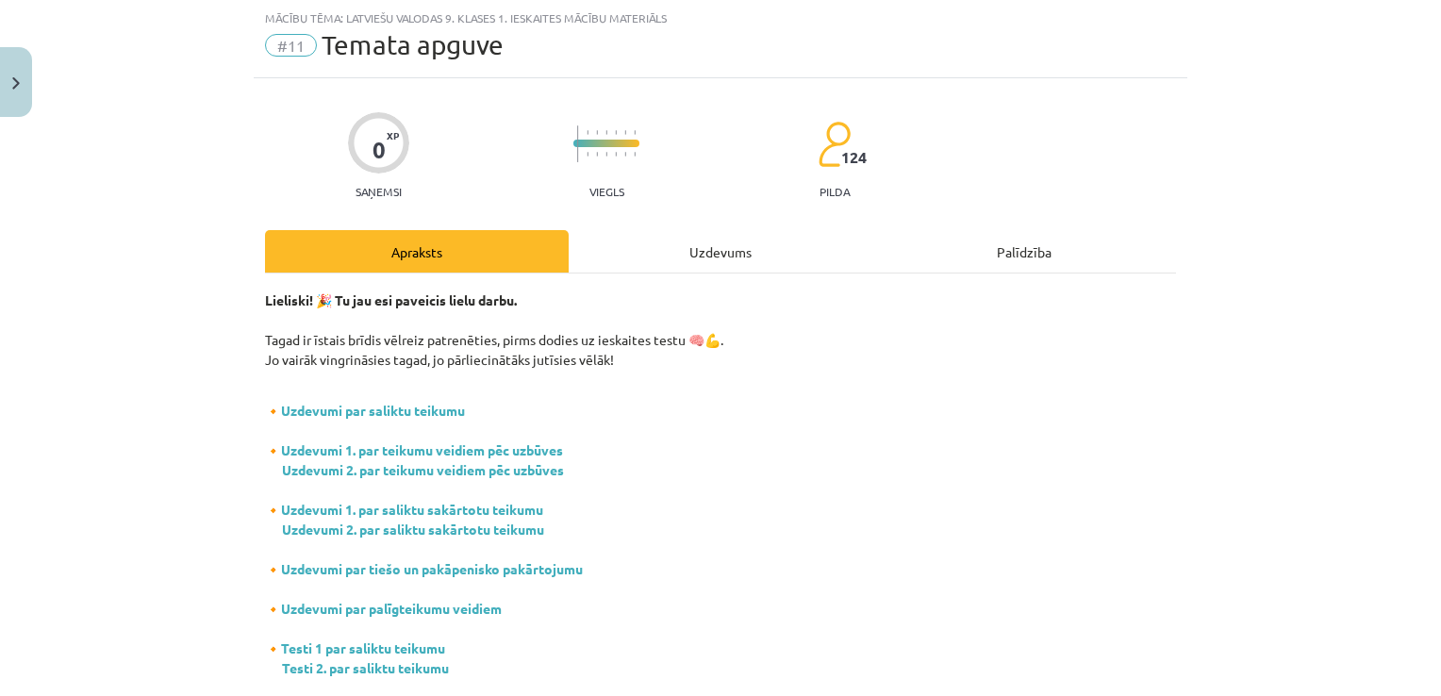
click at [698, 240] on div "Uzdevums" at bounding box center [721, 251] width 304 height 42
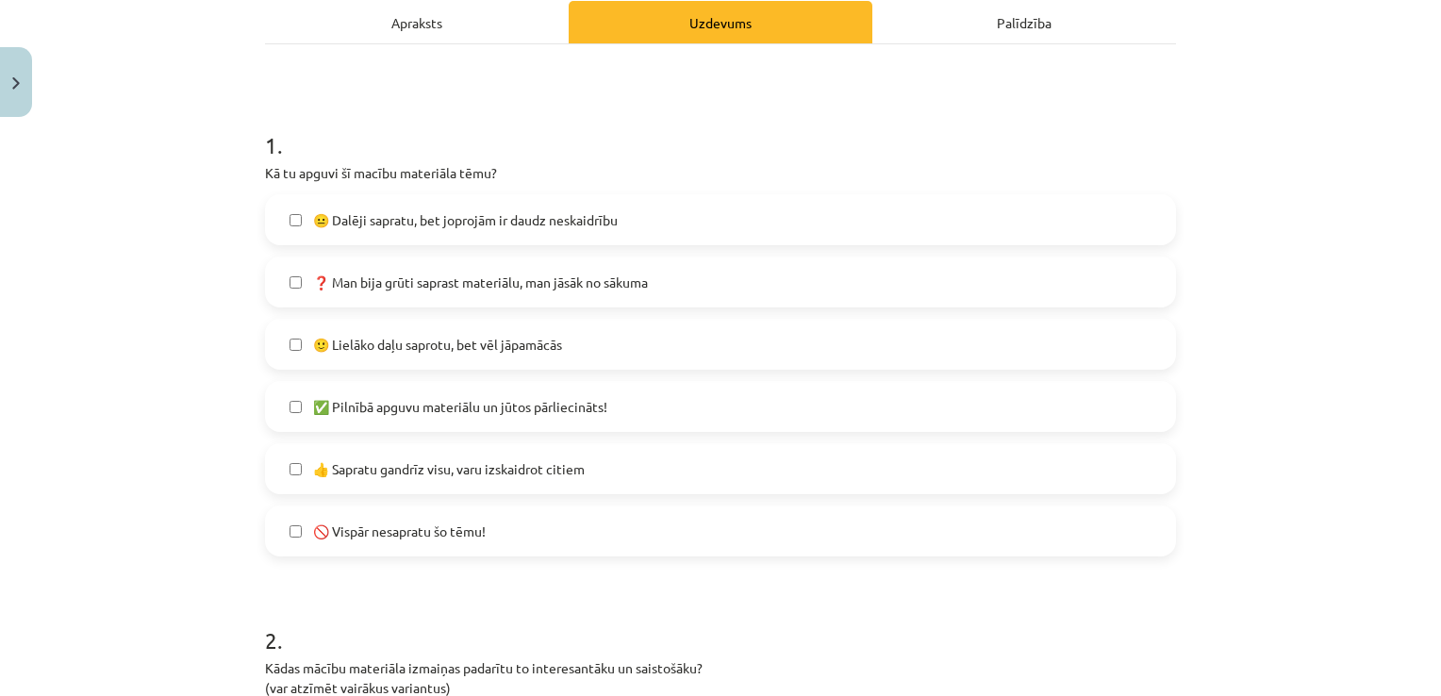
scroll to position [275, 0]
click at [695, 364] on label "🙂 Lielāko daļu saprotu, bet vēl jāpamācās" at bounding box center [721, 346] width 908 height 47
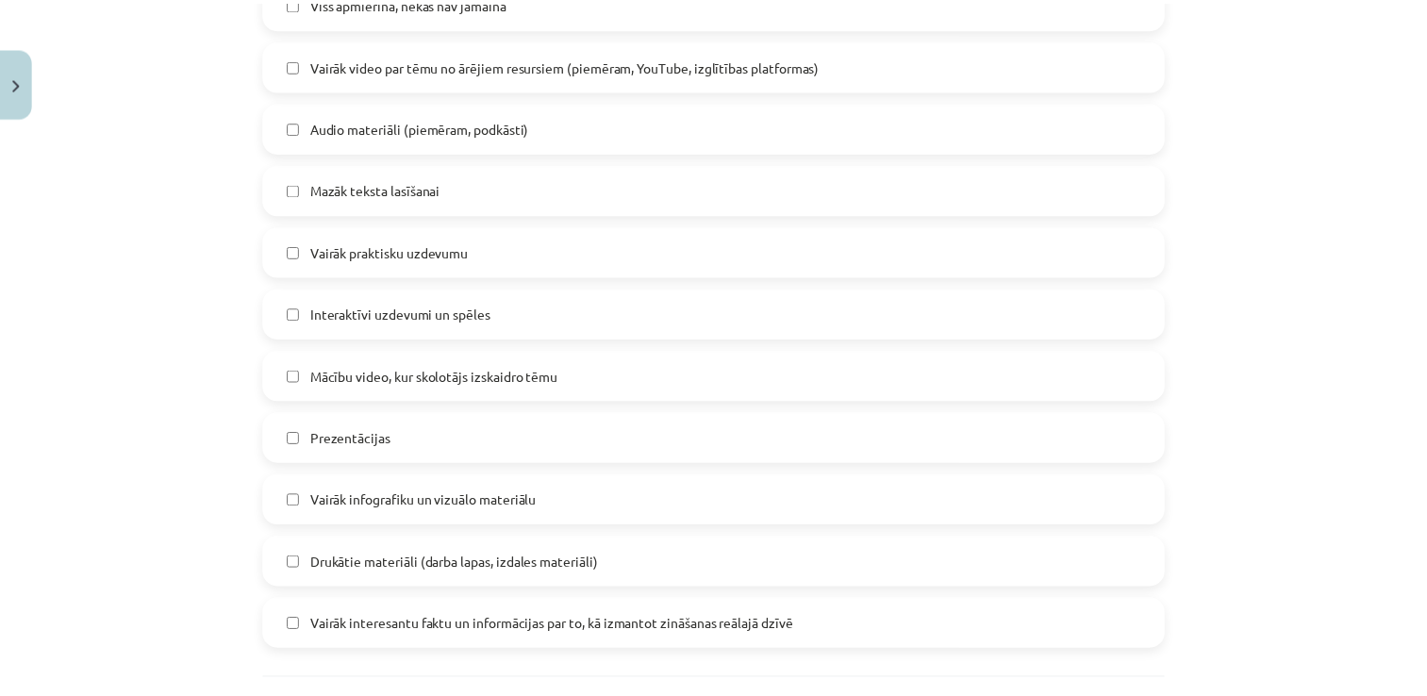
scroll to position [1181, 0]
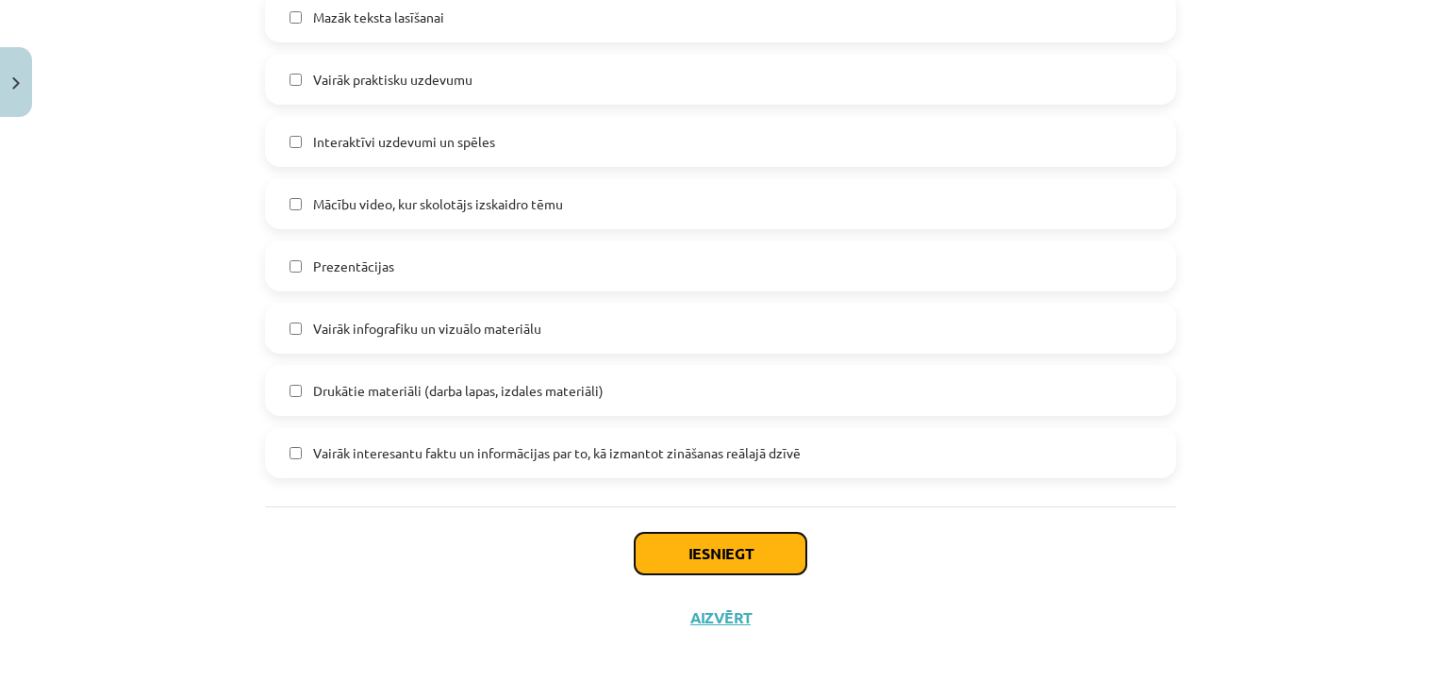
click at [658, 567] on button "Iesniegt" at bounding box center [721, 554] width 172 height 42
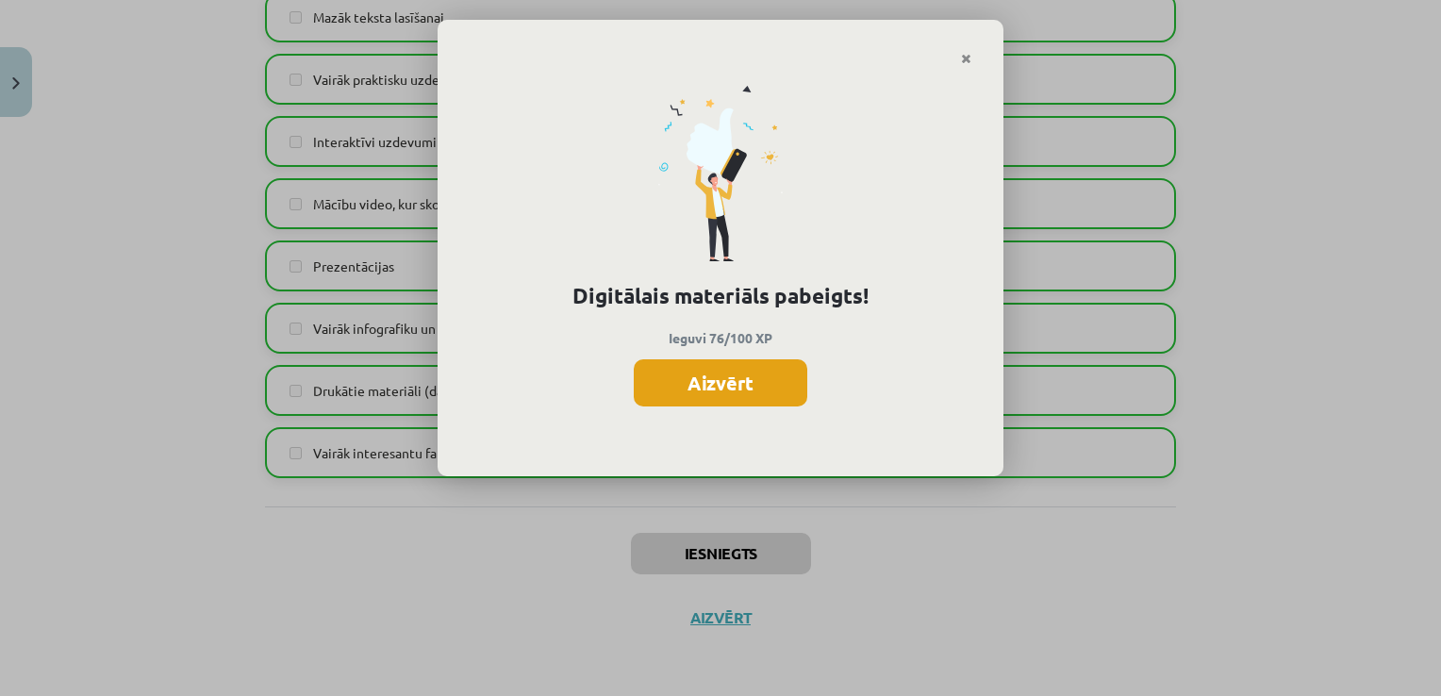
click at [724, 380] on button "Aizvērt" at bounding box center [721, 382] width 174 height 47
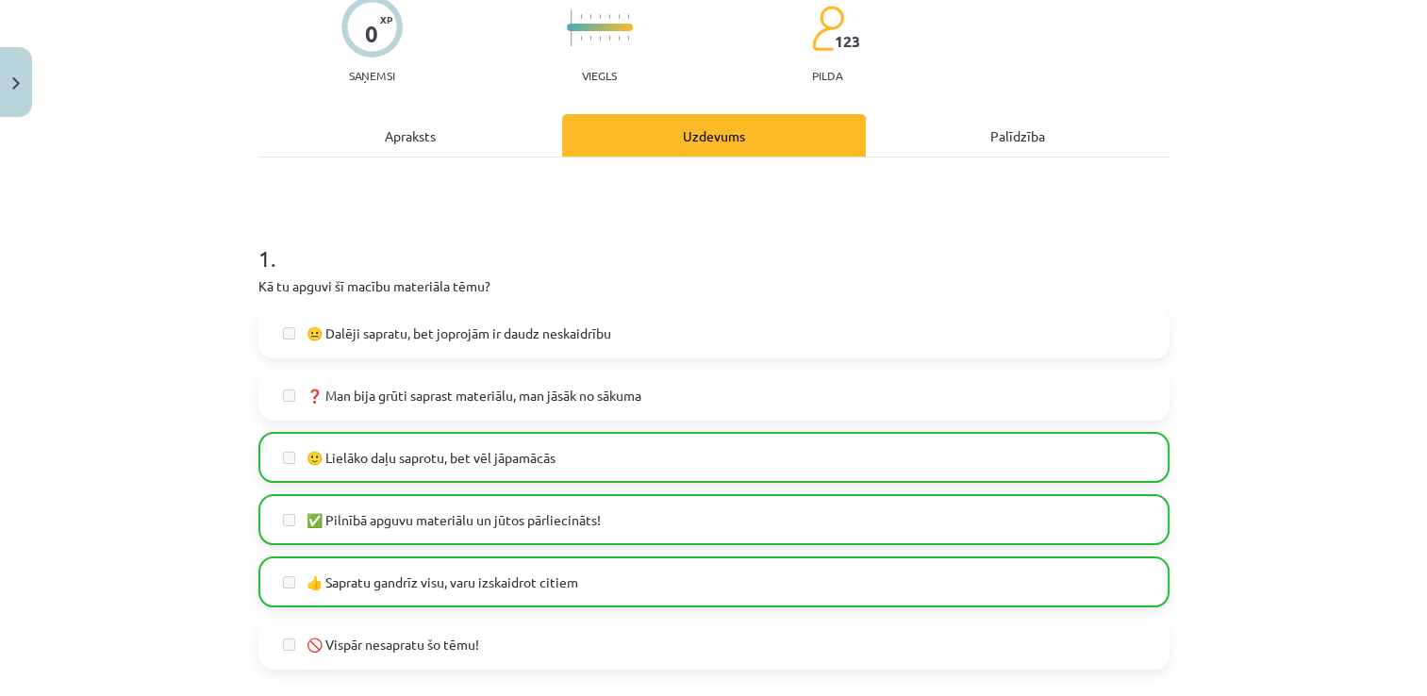
scroll to position [0, 0]
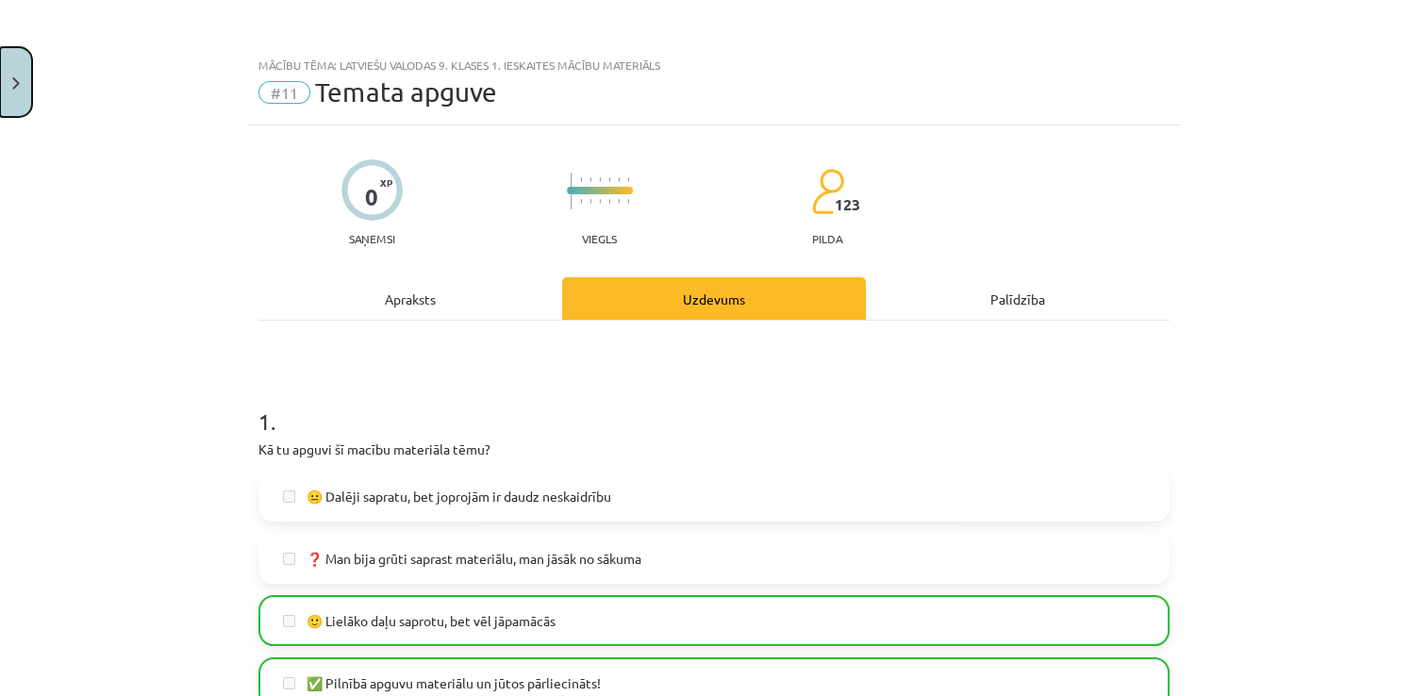
click at [31, 80] on button "Close" at bounding box center [16, 82] width 32 height 70
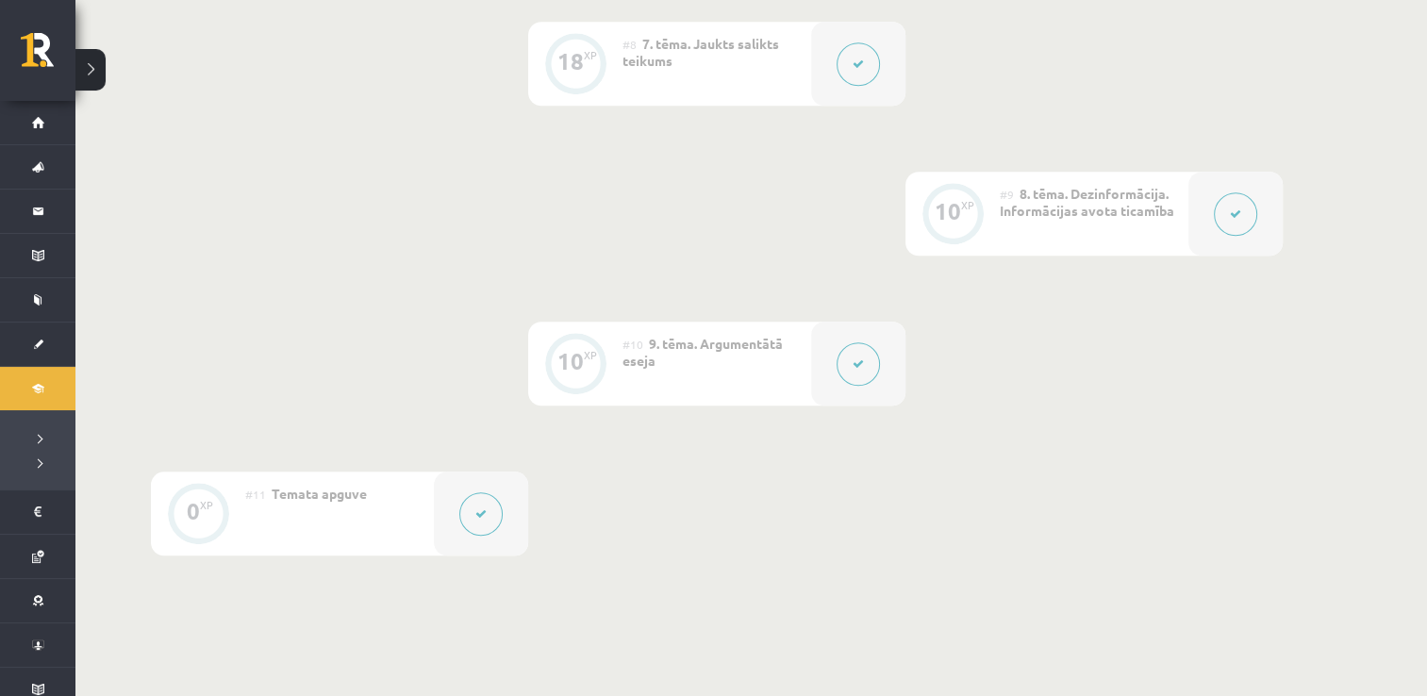
scroll to position [1574, 0]
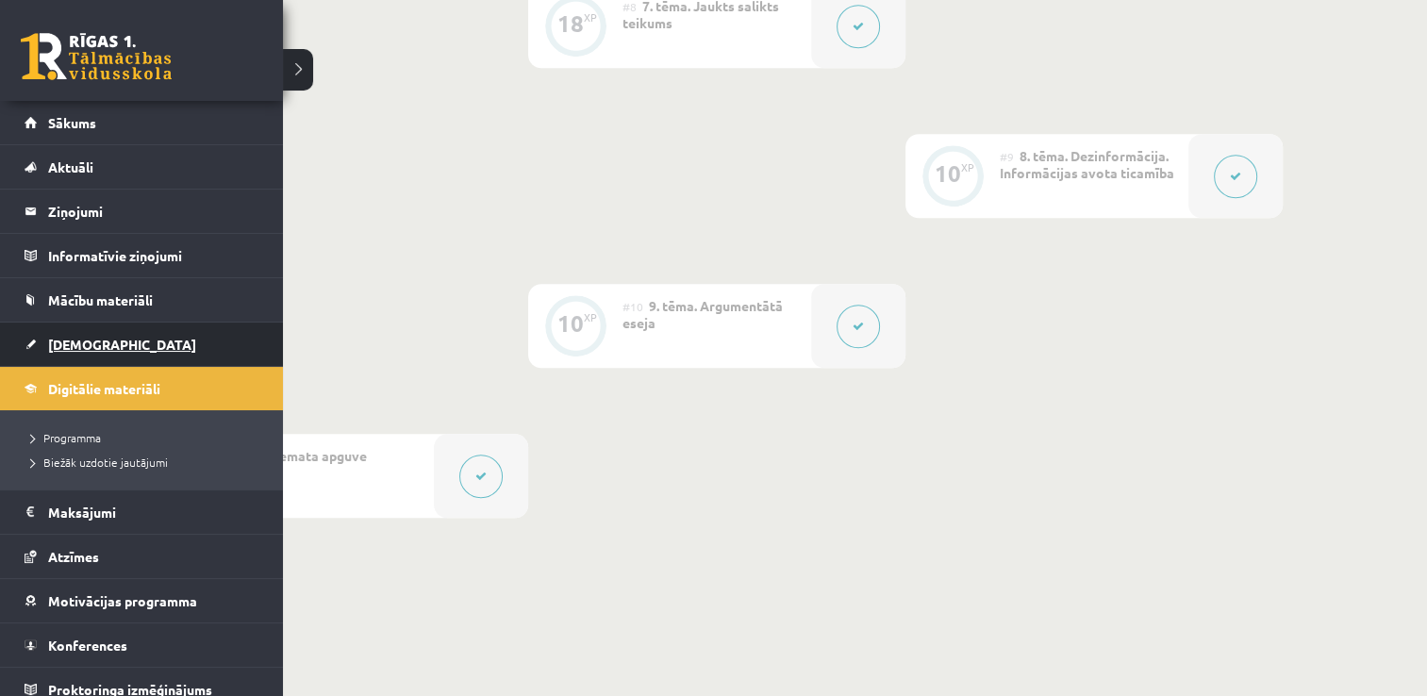
click at [75, 341] on span "[DEMOGRAPHIC_DATA]" at bounding box center [122, 344] width 148 height 17
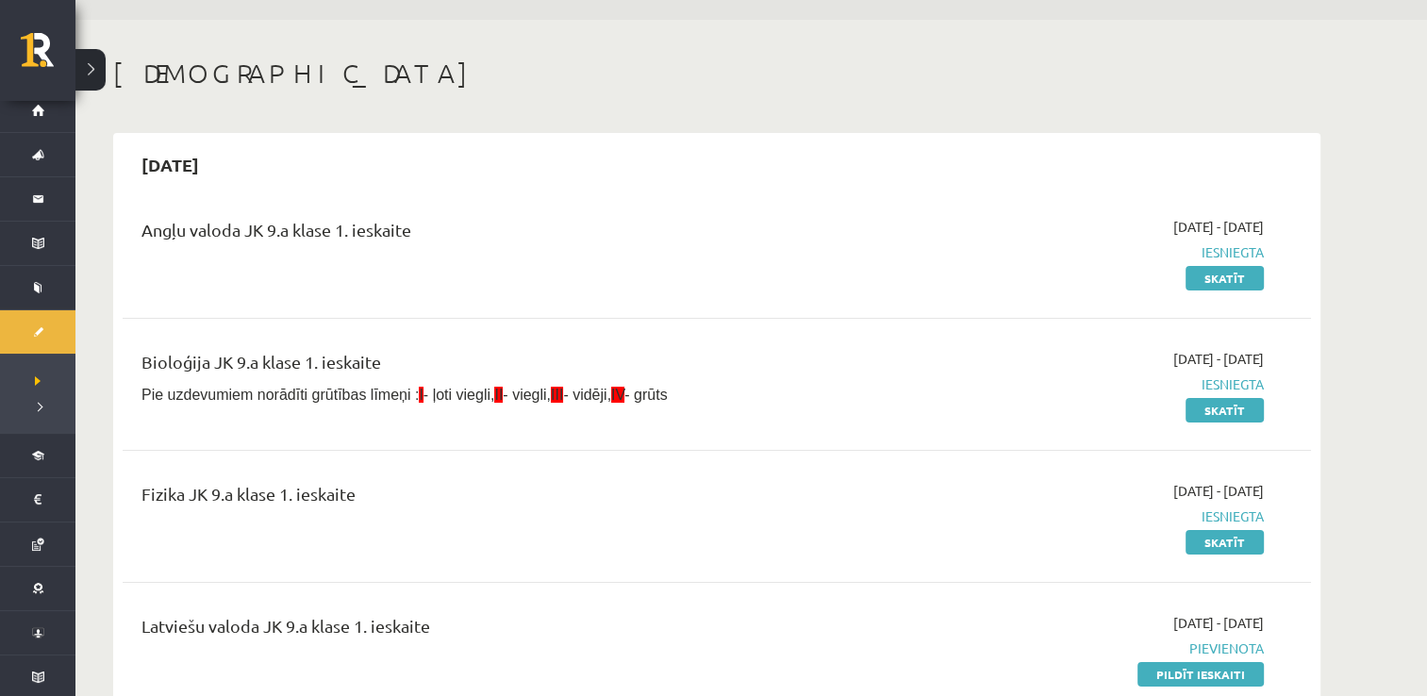
scroll to position [113, 0]
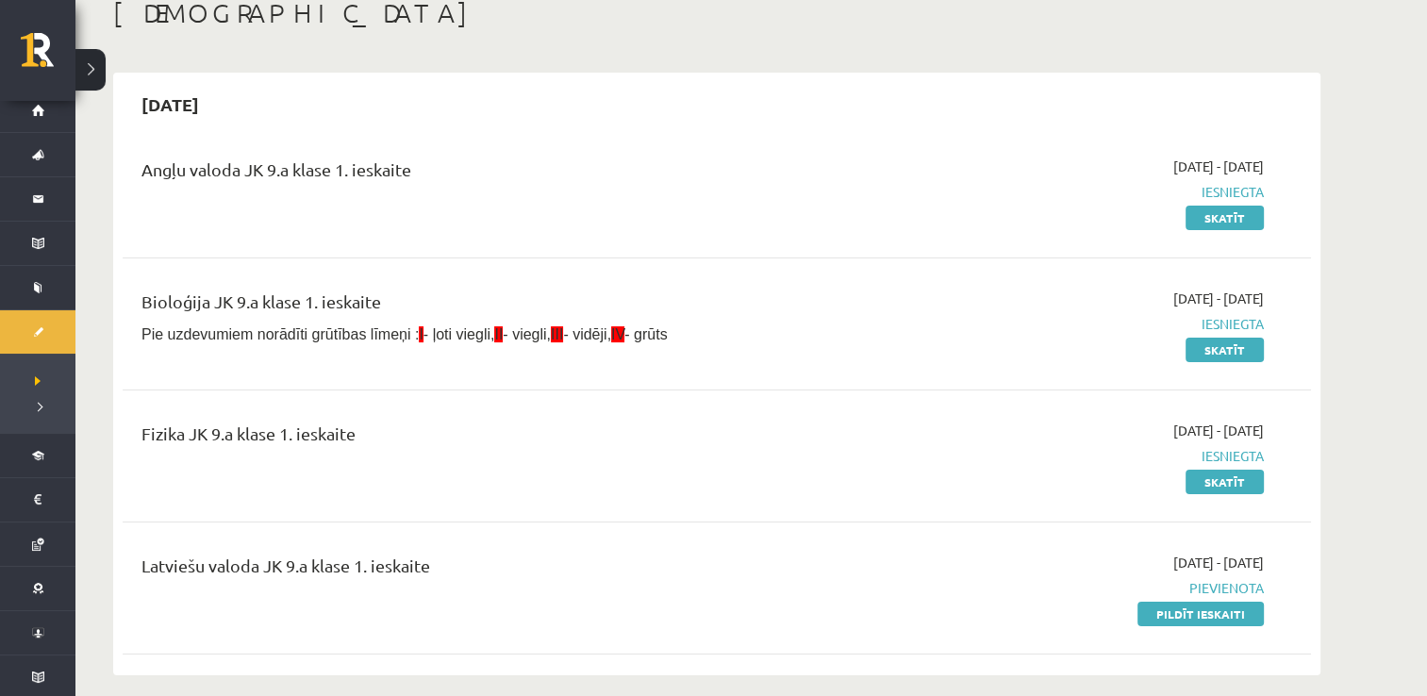
click at [660, 474] on div "Fizika JK 9.a klase 1. ieskaite" at bounding box center [510, 456] width 767 height 71
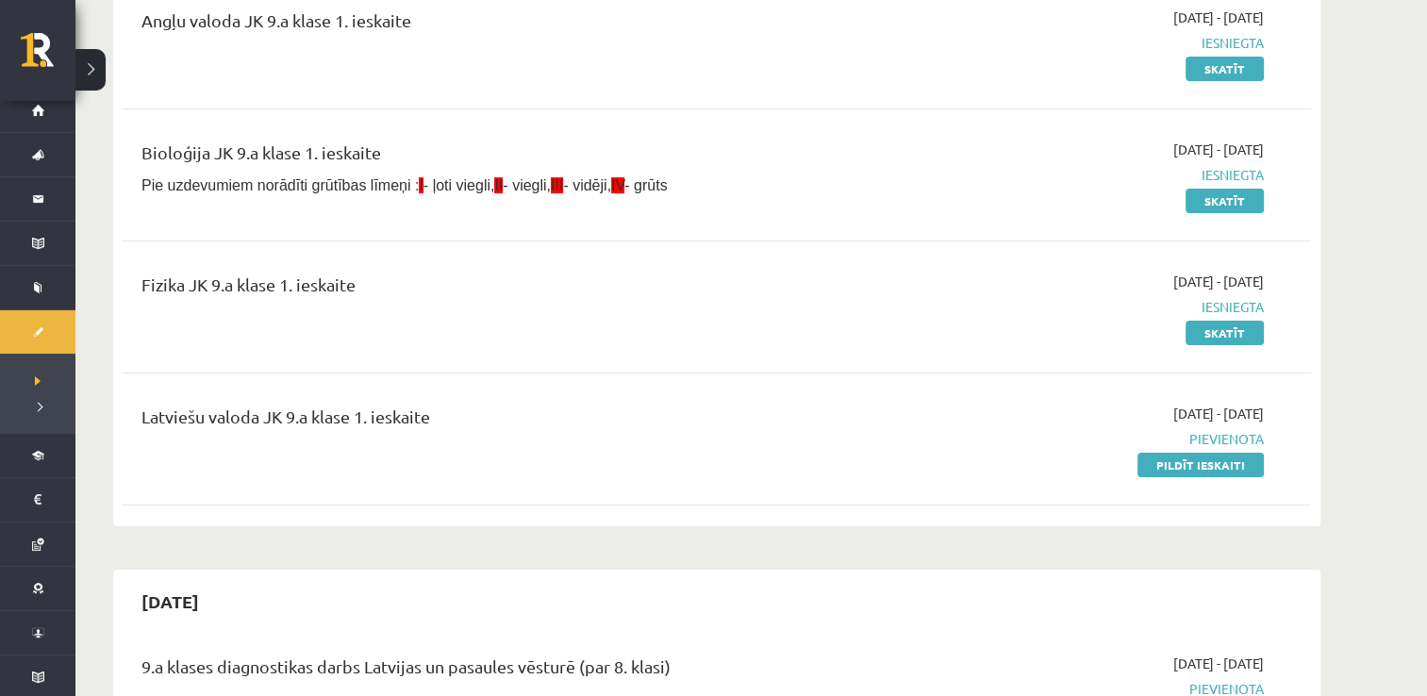
scroll to position [264, 0]
